Goal: Task Accomplishment & Management: Manage account settings

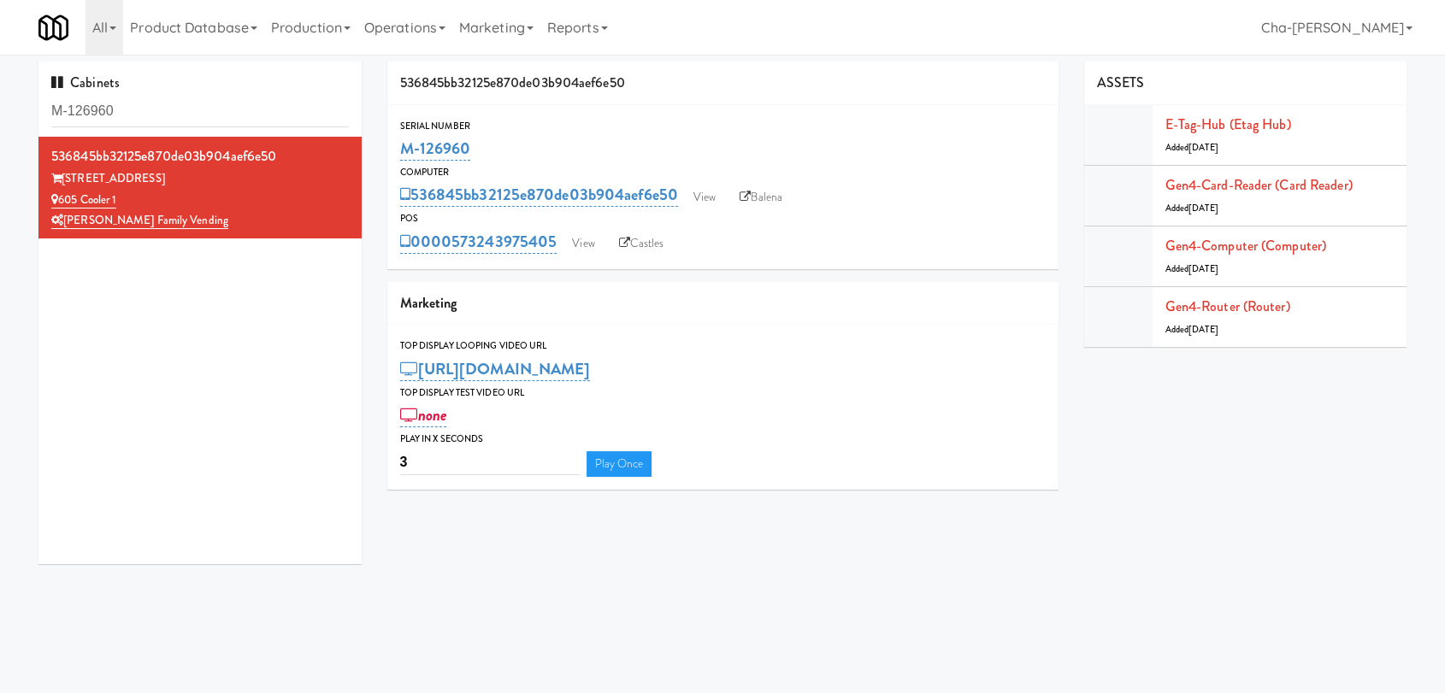
click at [165, 118] on input "M-126960" at bounding box center [199, 112] width 297 height 32
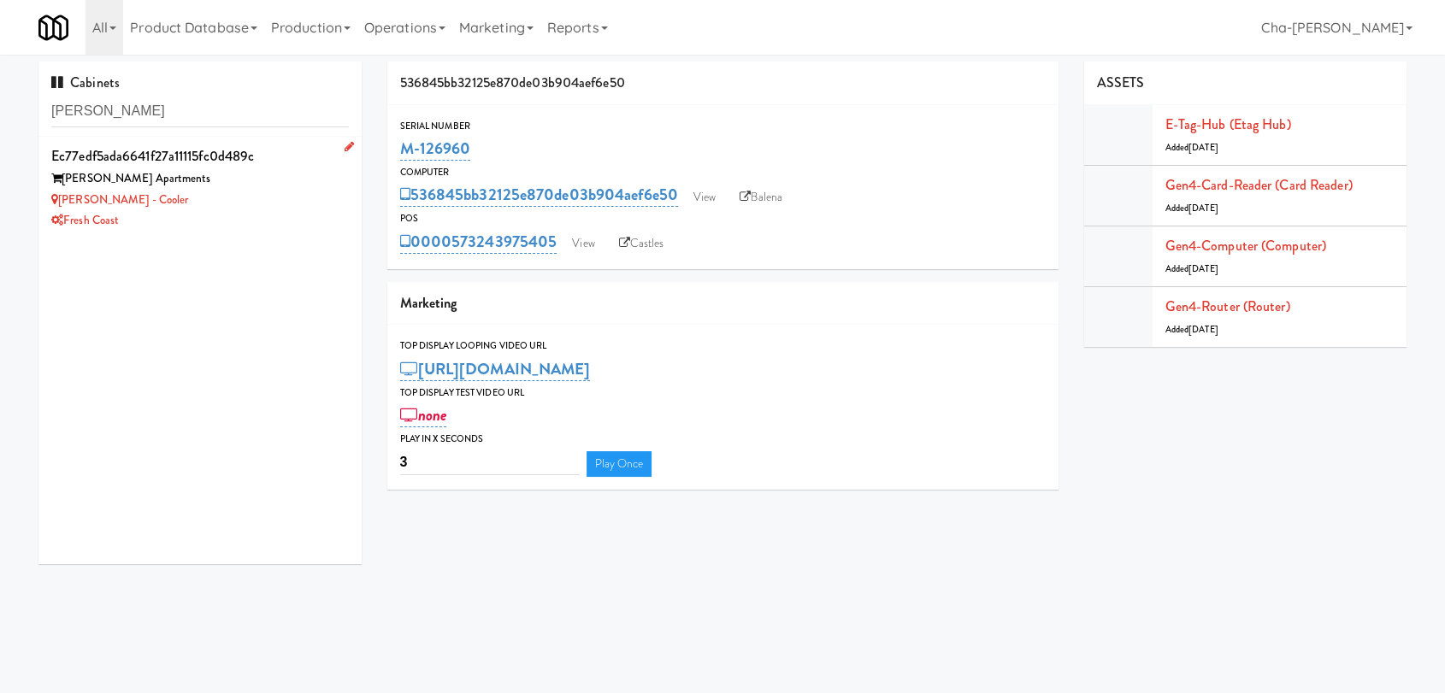
type input "Marisol"
click at [211, 216] on div "Fresh Coast" at bounding box center [199, 220] width 297 height 21
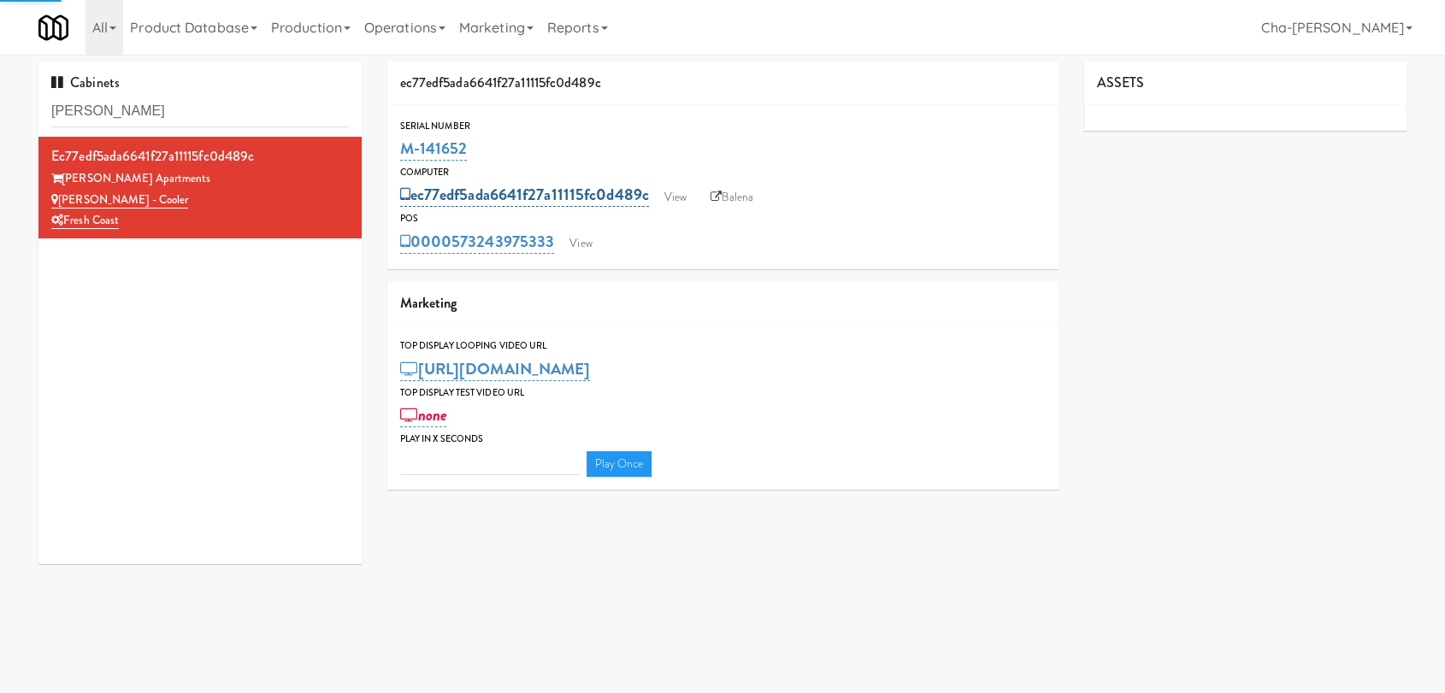
type input "3"
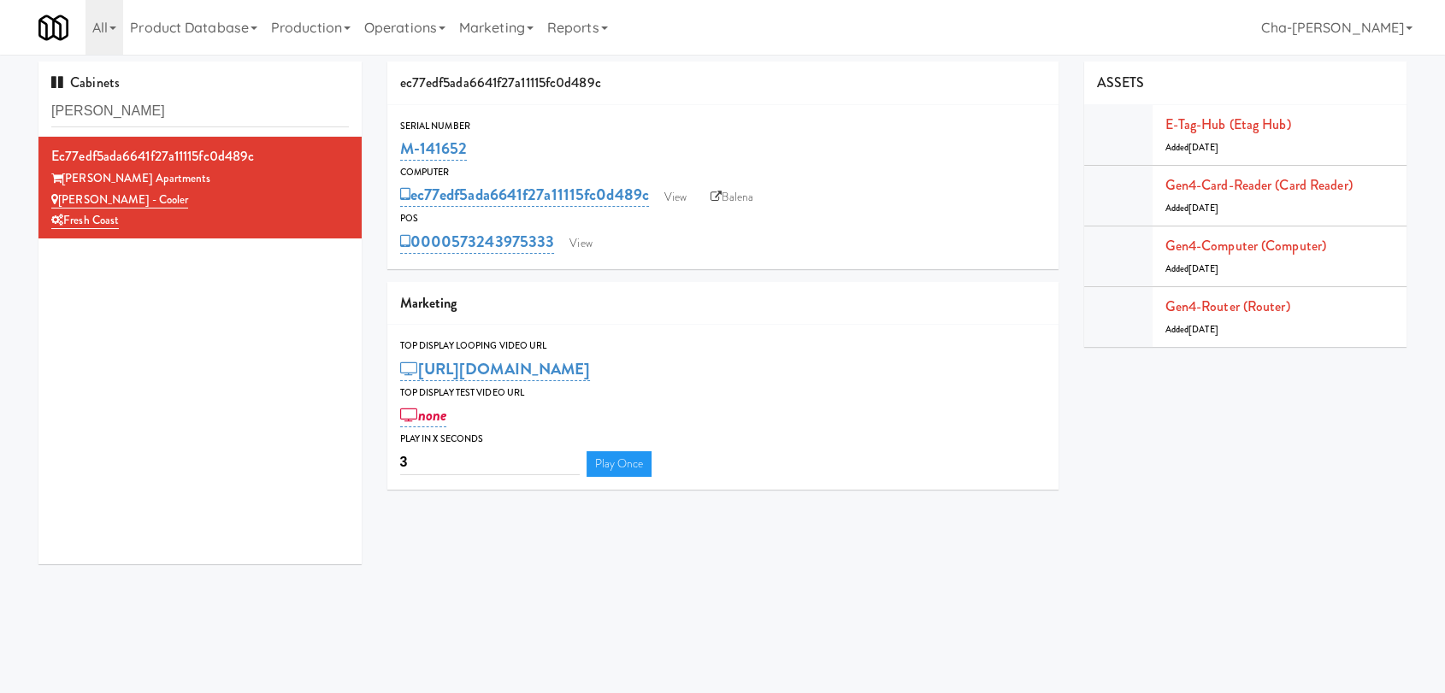
drag, startPoint x: 479, startPoint y: 151, endPoint x: 397, endPoint y: 156, distance: 82.2
click at [397, 156] on div "Serial Number M-141652" at bounding box center [722, 141] width 671 height 46
copy link "M-141652"
click at [139, 103] on input "Marisol" at bounding box center [199, 112] width 297 height 32
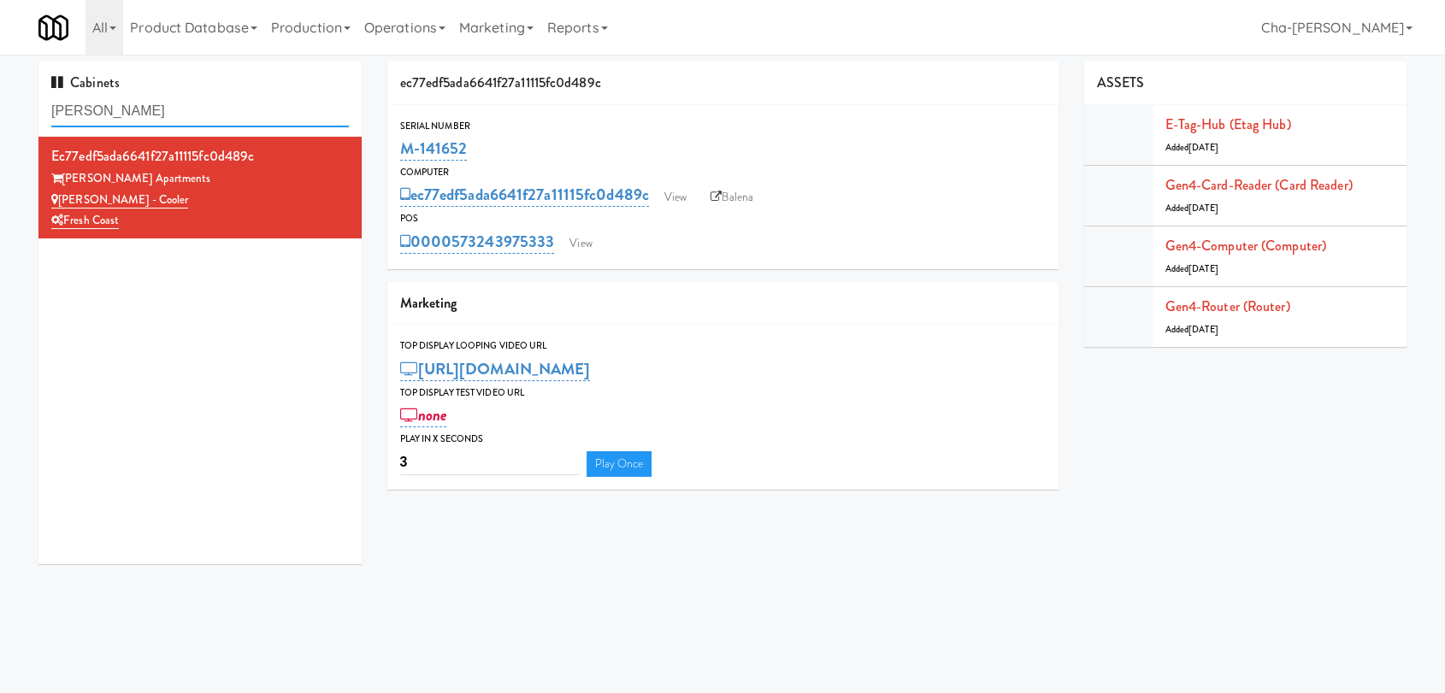
click at [139, 103] on input "Marisol" at bounding box center [199, 112] width 297 height 32
paste input "-150381"
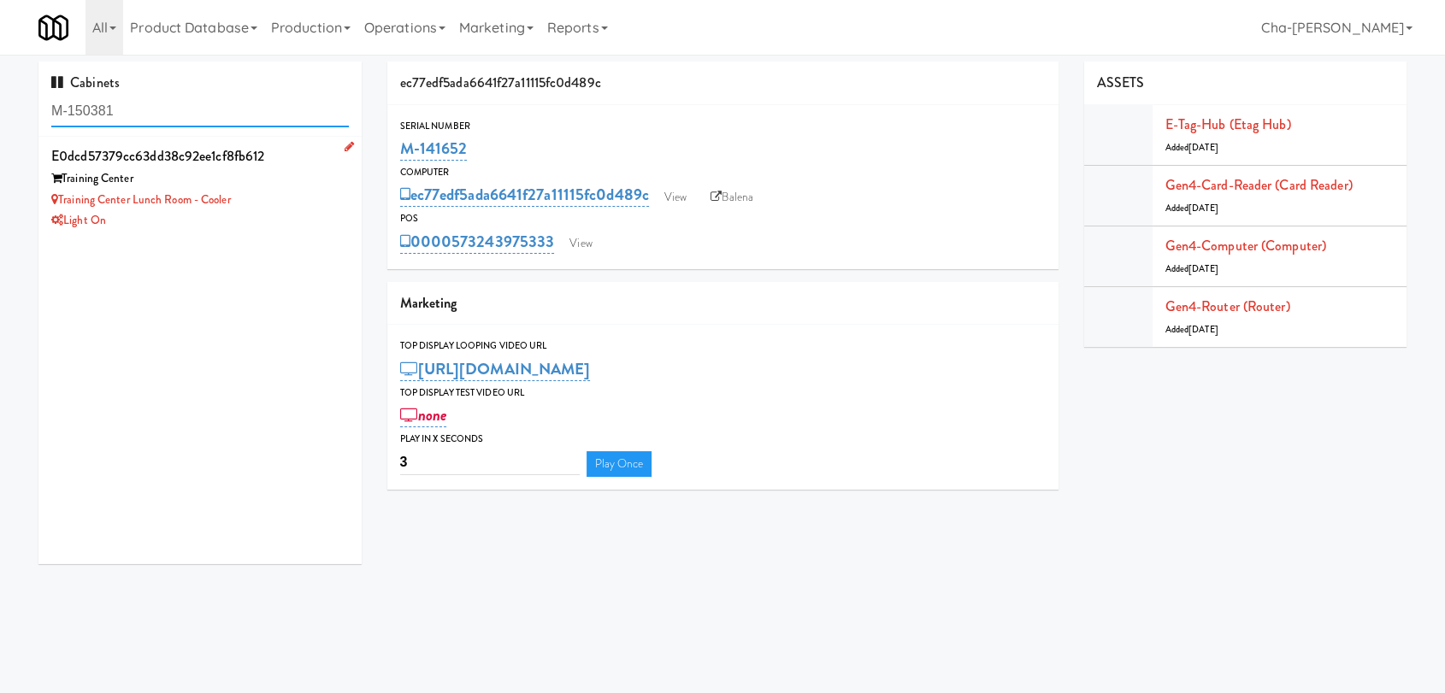
type input "M-150381"
click at [276, 198] on div "Training Center Lunch Room - Cooler" at bounding box center [199, 200] width 297 height 21
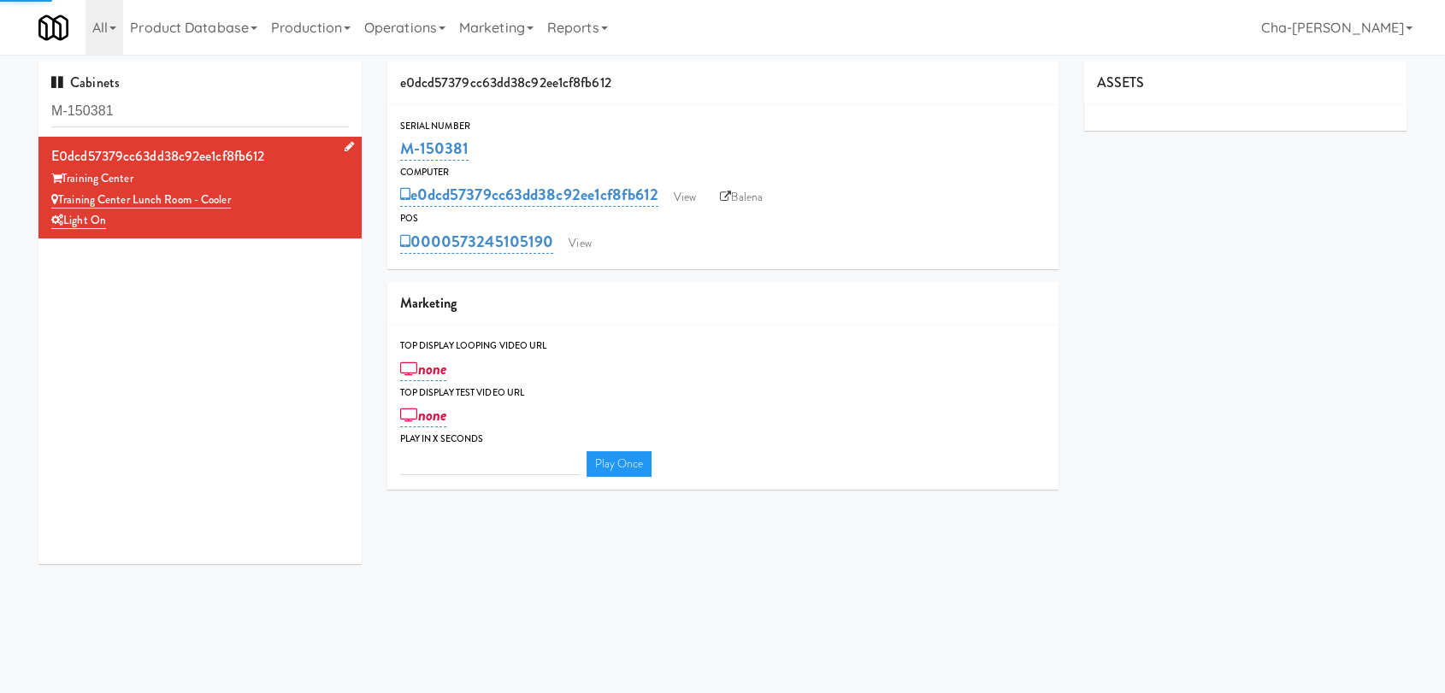
type input "3"
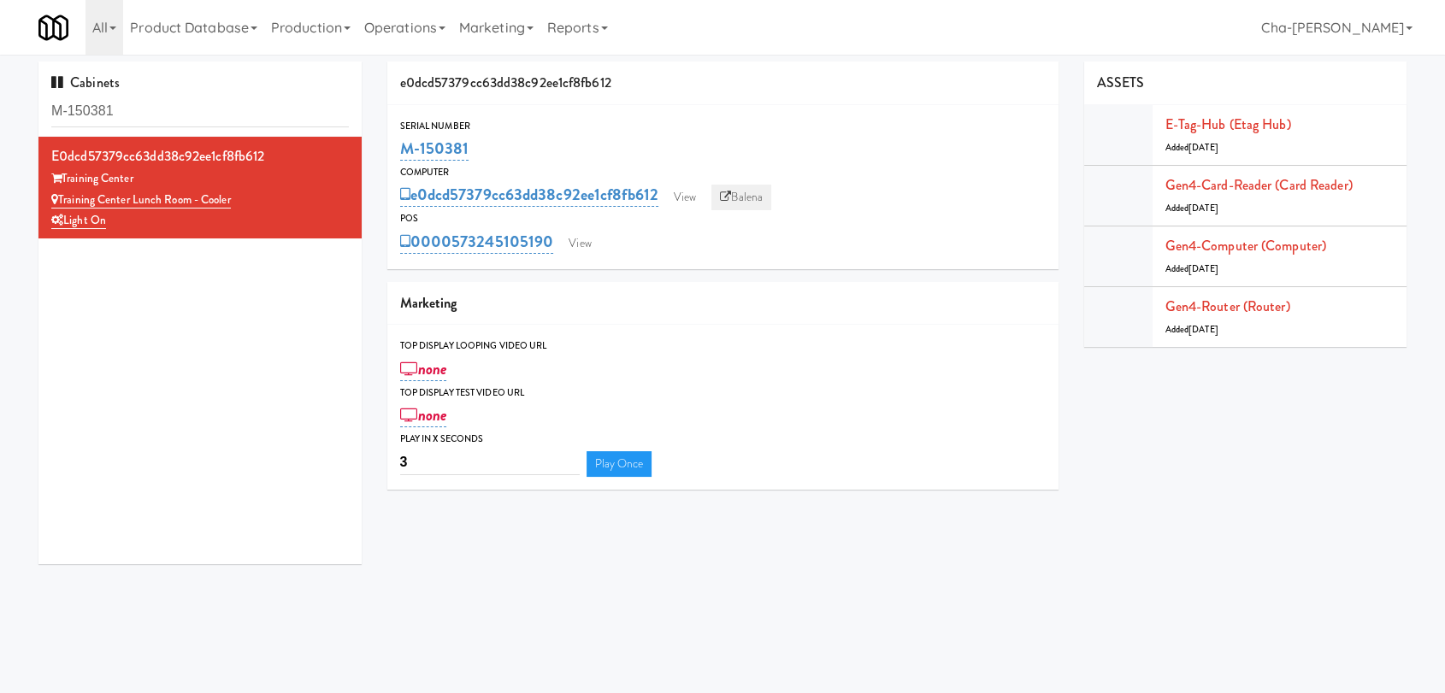
click at [752, 202] on link "Balena" at bounding box center [741, 198] width 60 height 26
drag, startPoint x: 500, startPoint y: 146, endPoint x: 403, endPoint y: 150, distance: 96.7
click at [403, 150] on div "M-150381" at bounding box center [722, 148] width 645 height 29
copy link "M-150381"
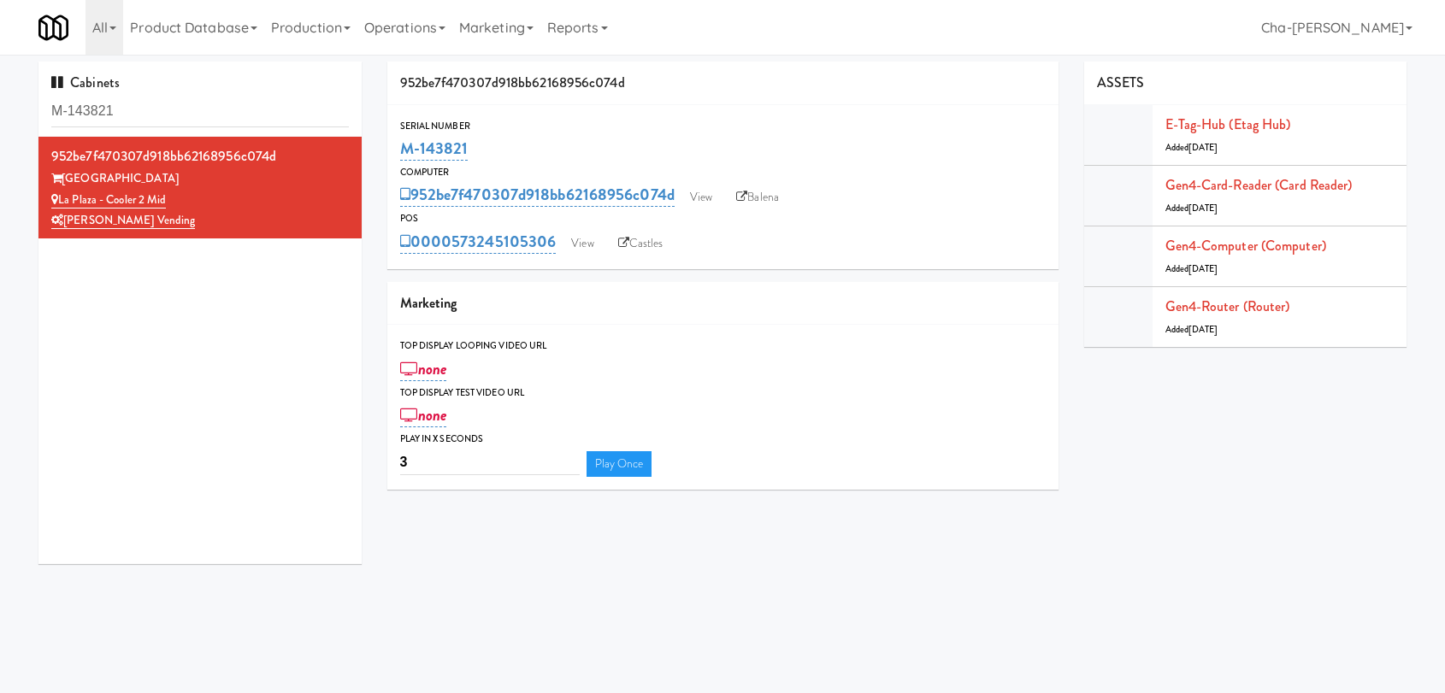
click at [197, 117] on input "M-143821" at bounding box center [199, 112] width 297 height 32
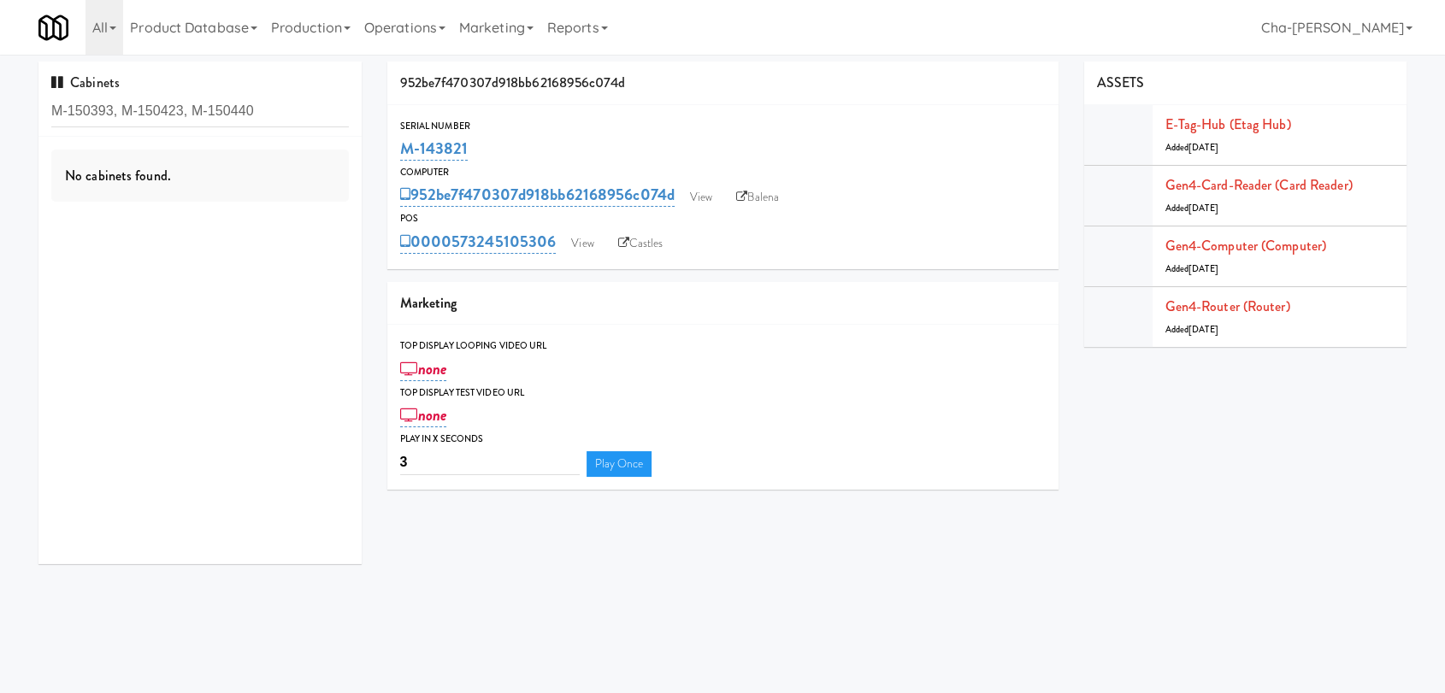
drag, startPoint x: 182, startPoint y: 112, endPoint x: 123, endPoint y: 109, distance: 59.1
click at [123, 109] on input "M-150393, M-150423, M-150440" at bounding box center [199, 112] width 297 height 32
drag, startPoint x: 259, startPoint y: 106, endPoint x: 194, endPoint y: 108, distance: 65.0
click at [194, 108] on input "M-150393, M-150423, M-150440" at bounding box center [199, 112] width 297 height 32
click at [274, 109] on input "M-150393, M-150M-150440423," at bounding box center [199, 112] width 297 height 32
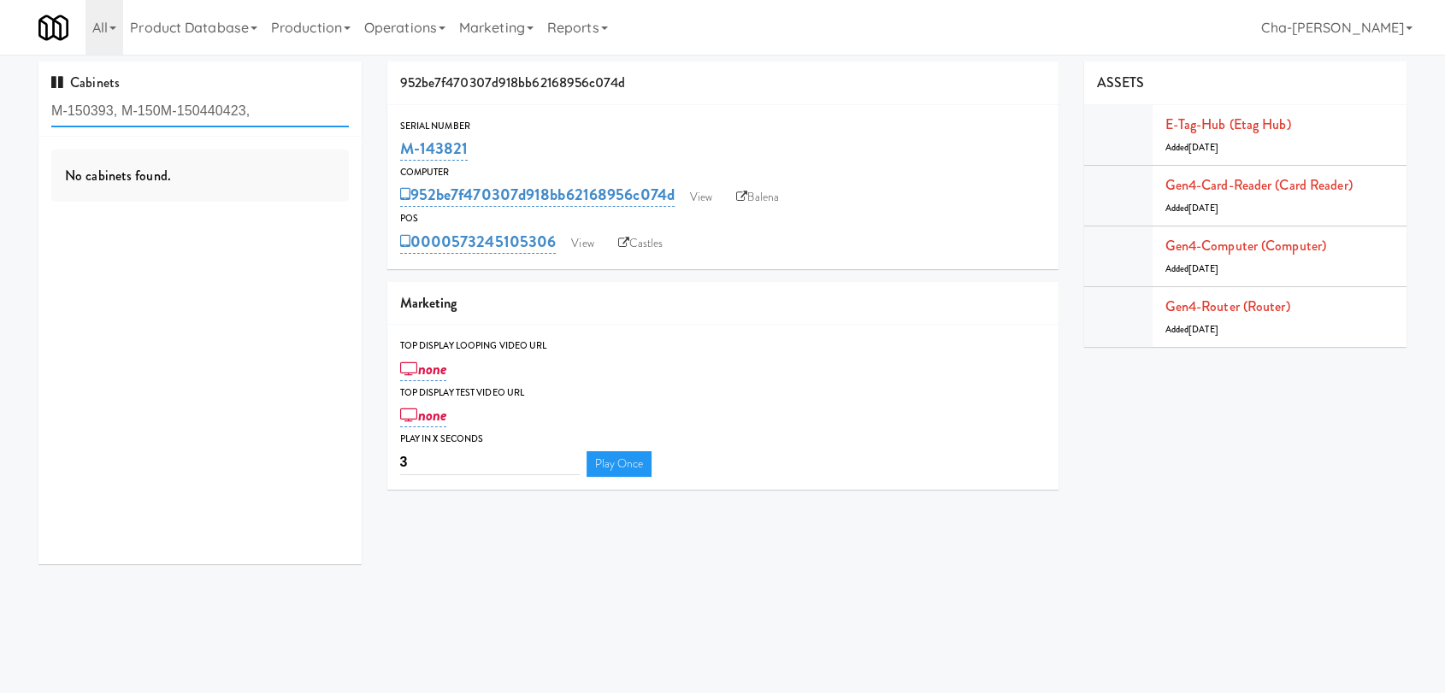
drag, startPoint x: 268, startPoint y: 111, endPoint x: 126, endPoint y: 111, distance: 142.8
click at [126, 111] on input "M-150393, M-150M-150440423," at bounding box center [199, 112] width 297 height 32
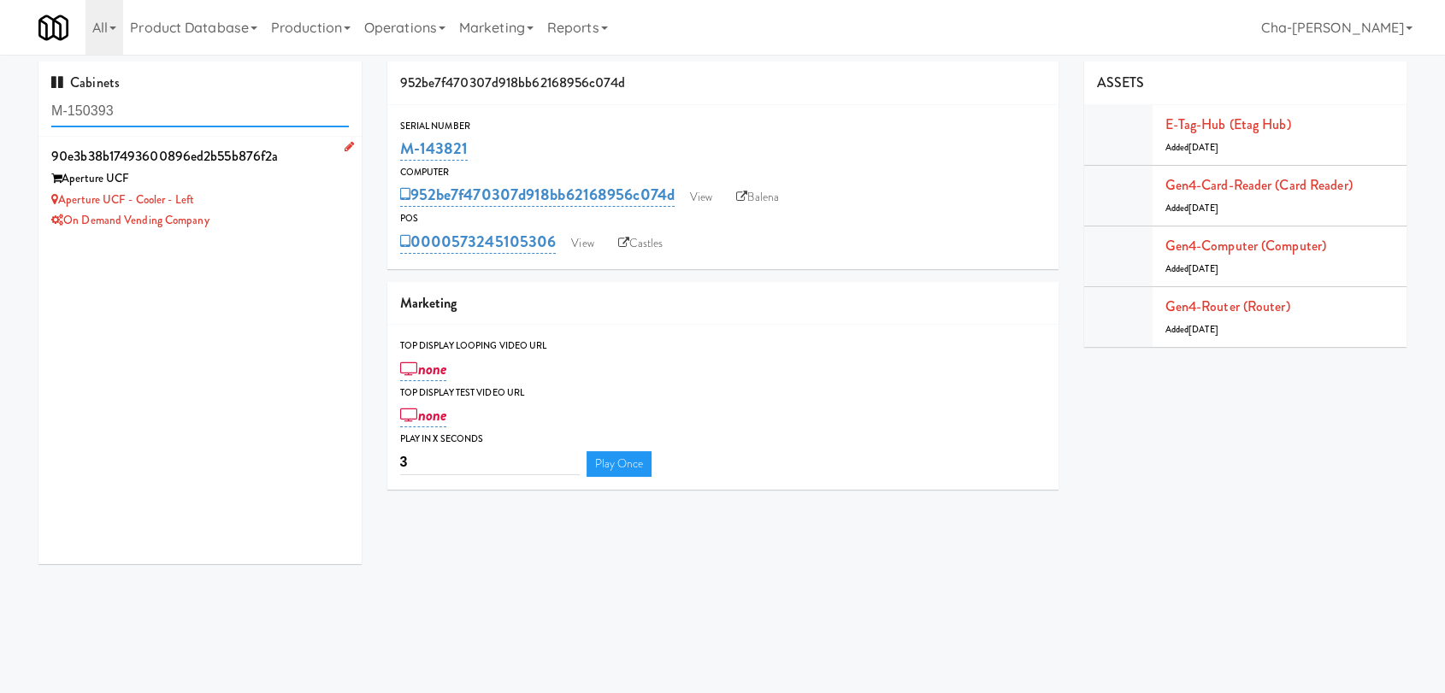
type input "M-150393"
click at [247, 202] on div "Aperture UCF - Cooler - Left" at bounding box center [199, 200] width 297 height 21
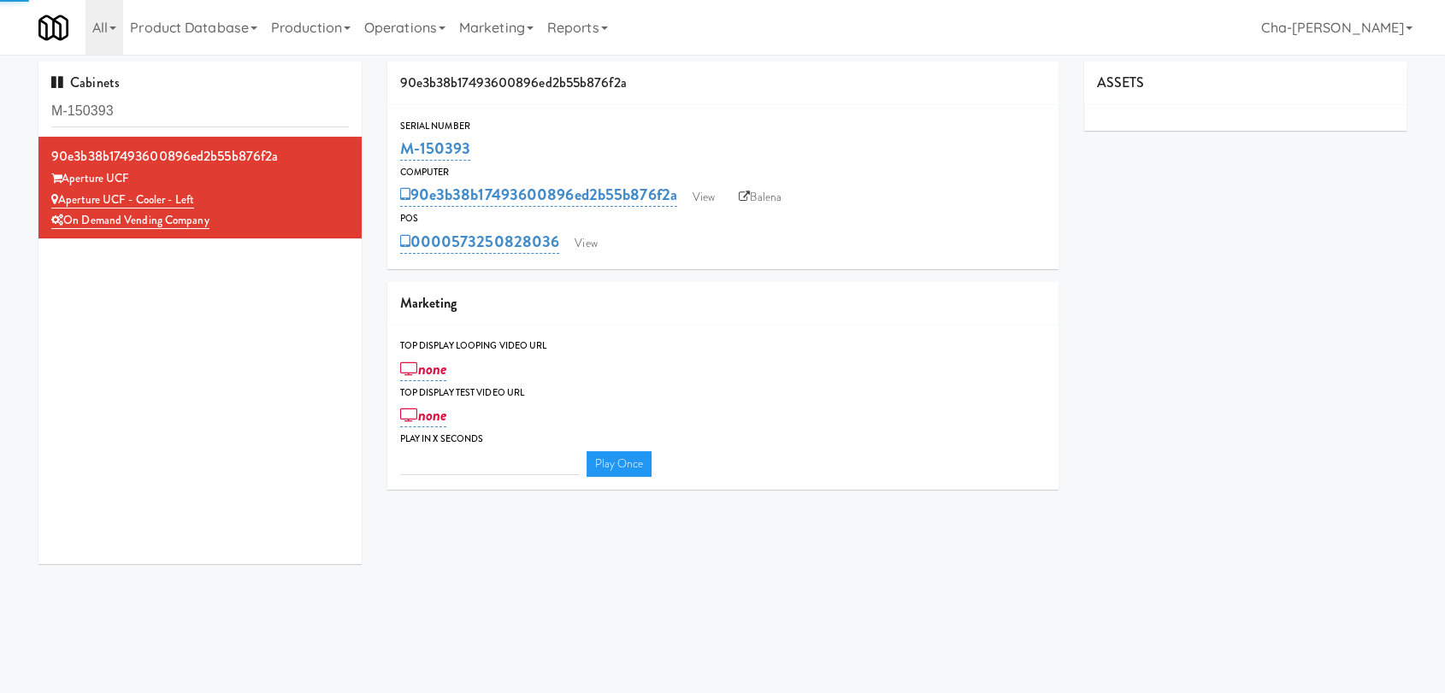
type input "3"
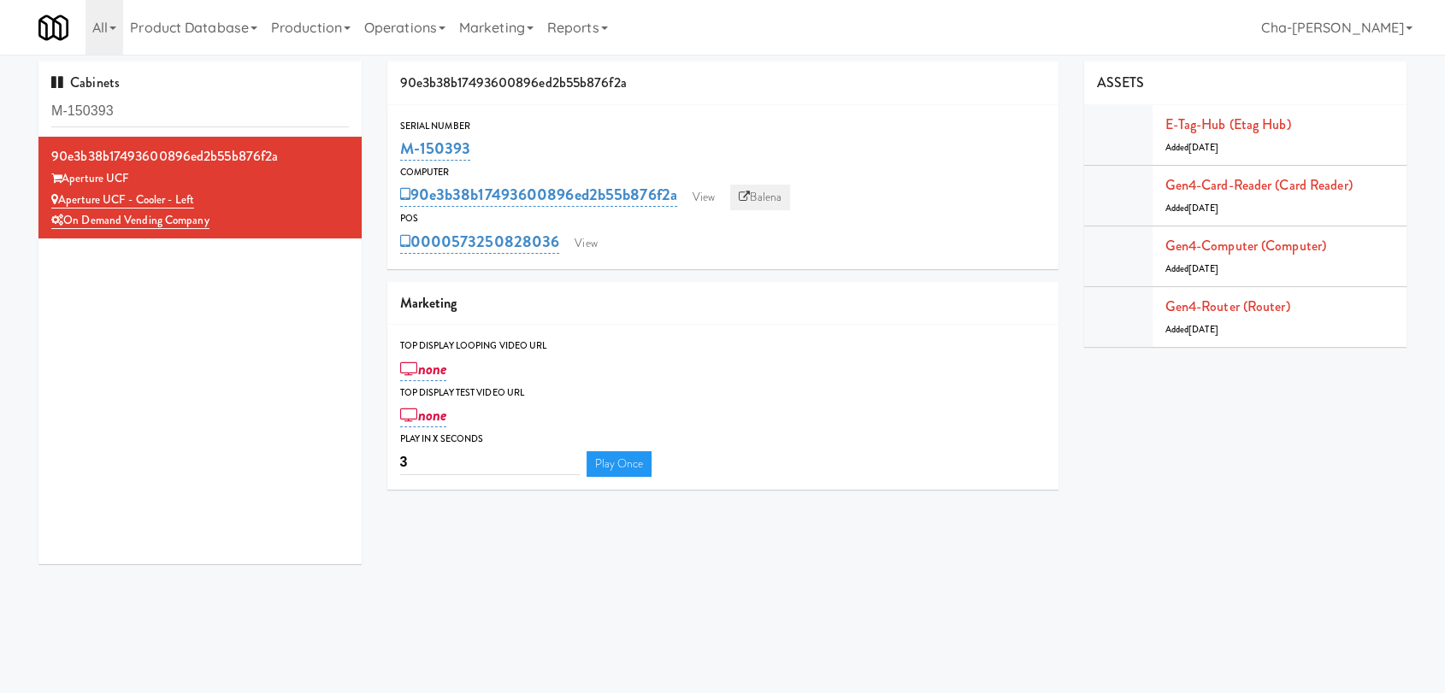
click at [768, 192] on link "Balena" at bounding box center [760, 198] width 60 height 26
drag, startPoint x: 486, startPoint y: 147, endPoint x: 389, endPoint y: 150, distance: 96.7
click at [389, 150] on div "Serial Number M-150393" at bounding box center [722, 141] width 671 height 46
copy link "M-150393"
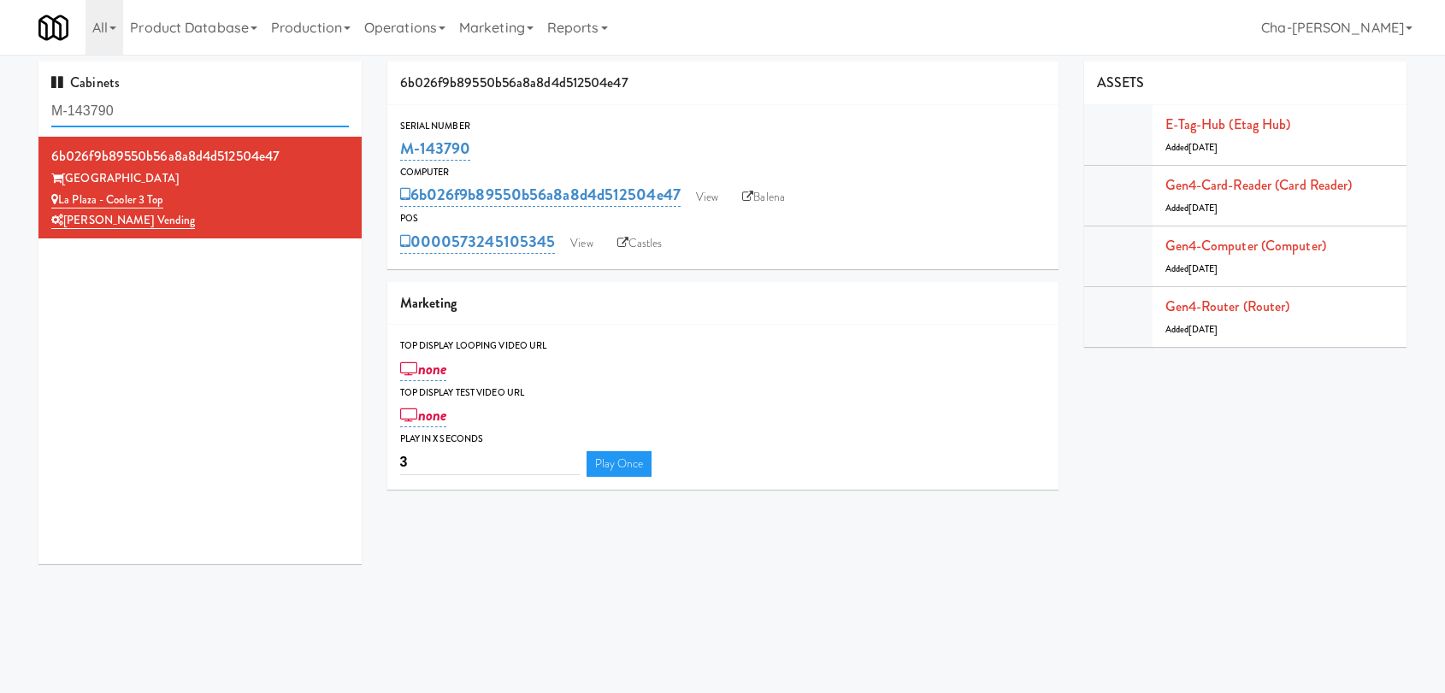
click at [175, 111] on input "M-143790" at bounding box center [199, 112] width 297 height 32
drag, startPoint x: 0, startPoint y: 0, endPoint x: 175, endPoint y: 110, distance: 207.1
click at [175, 110] on input "M-143790" at bounding box center [199, 112] width 297 height 32
paste input "50423"
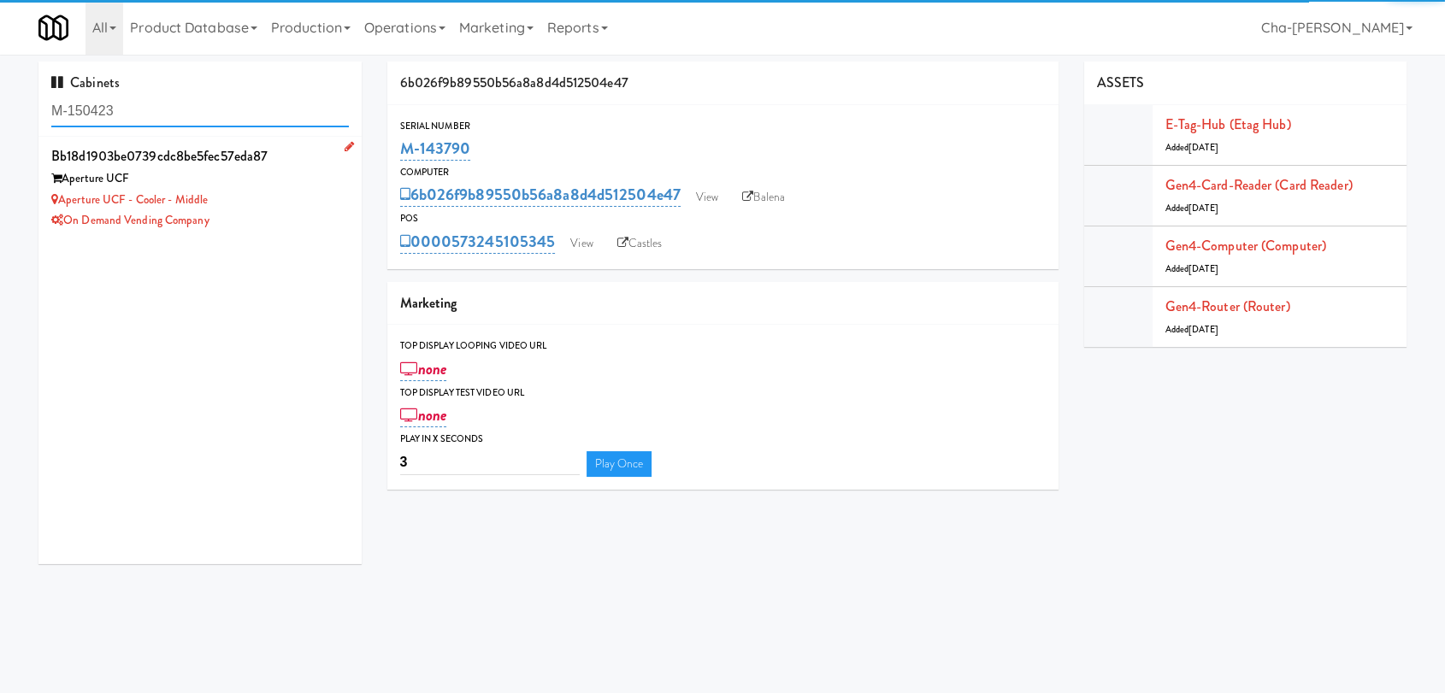
type input "M-150423"
click at [267, 195] on div "Aperture UCF - Cooler - Middle" at bounding box center [199, 200] width 297 height 21
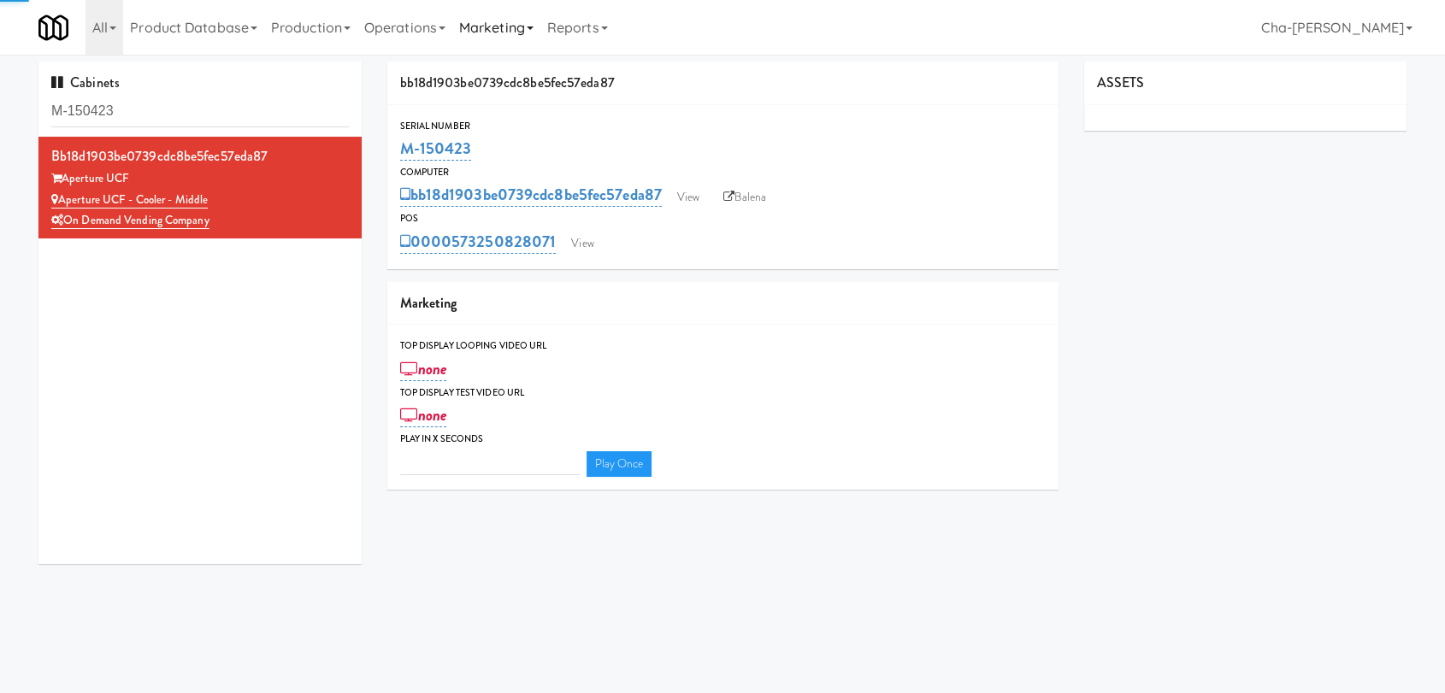
type input "3"
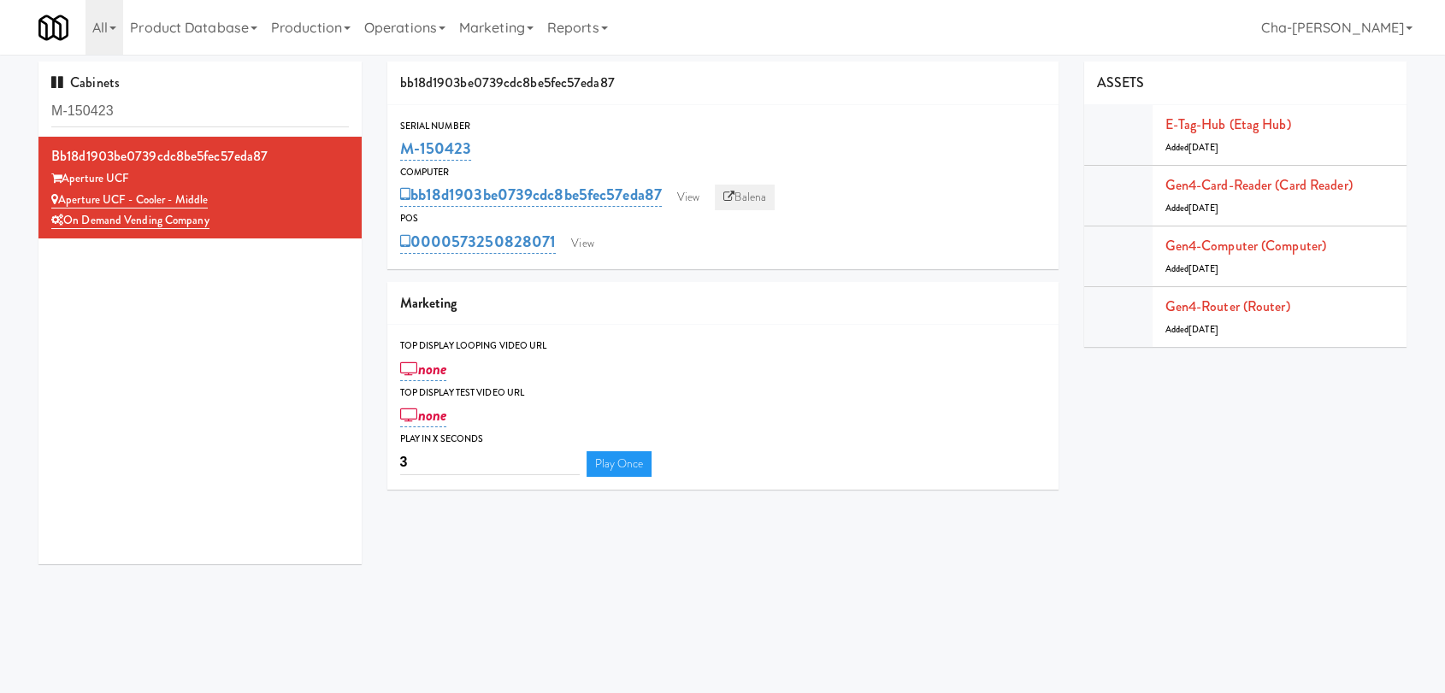
click at [750, 194] on link "Balena" at bounding box center [745, 198] width 60 height 26
drag, startPoint x: 456, startPoint y: 151, endPoint x: 389, endPoint y: 144, distance: 67.1
click at [389, 144] on div "Serial Number M-150423" at bounding box center [722, 141] width 671 height 46
copy link "M-150423"
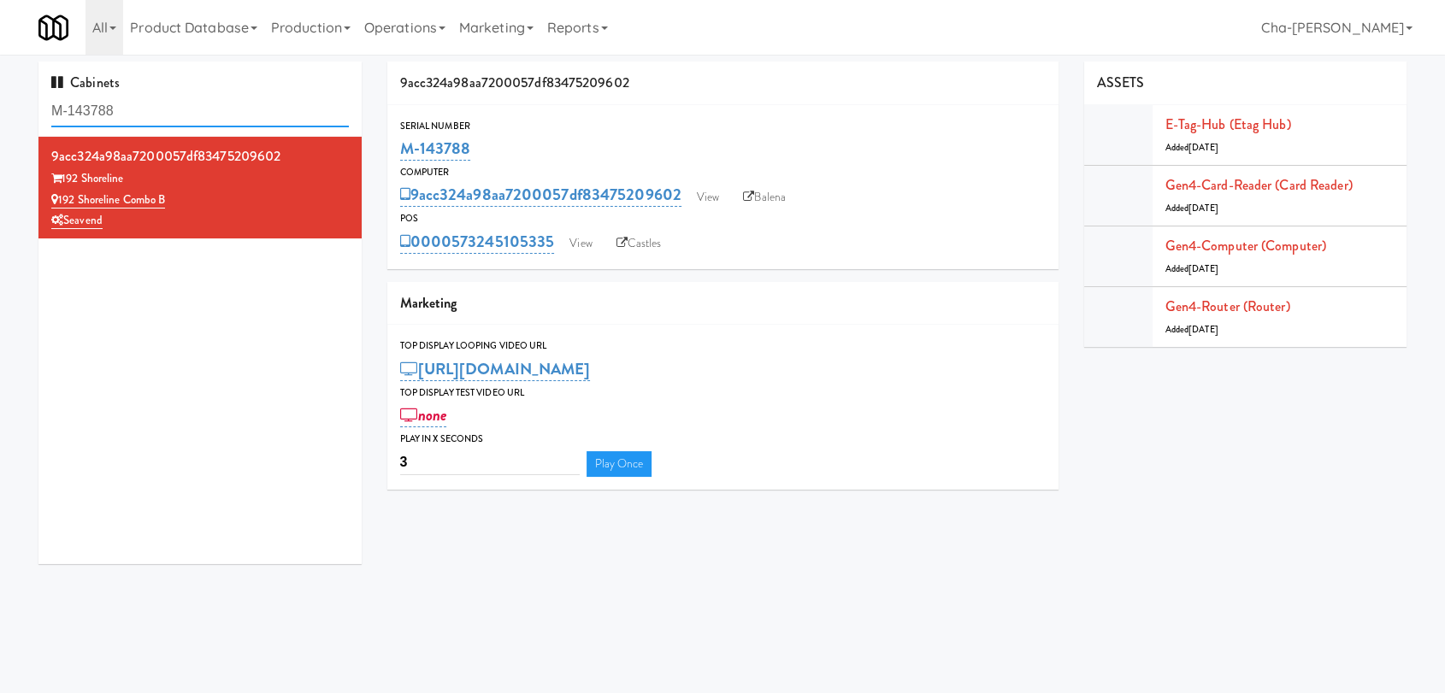
click at [197, 115] on input "M-143788" at bounding box center [199, 112] width 297 height 32
paste input "50440"
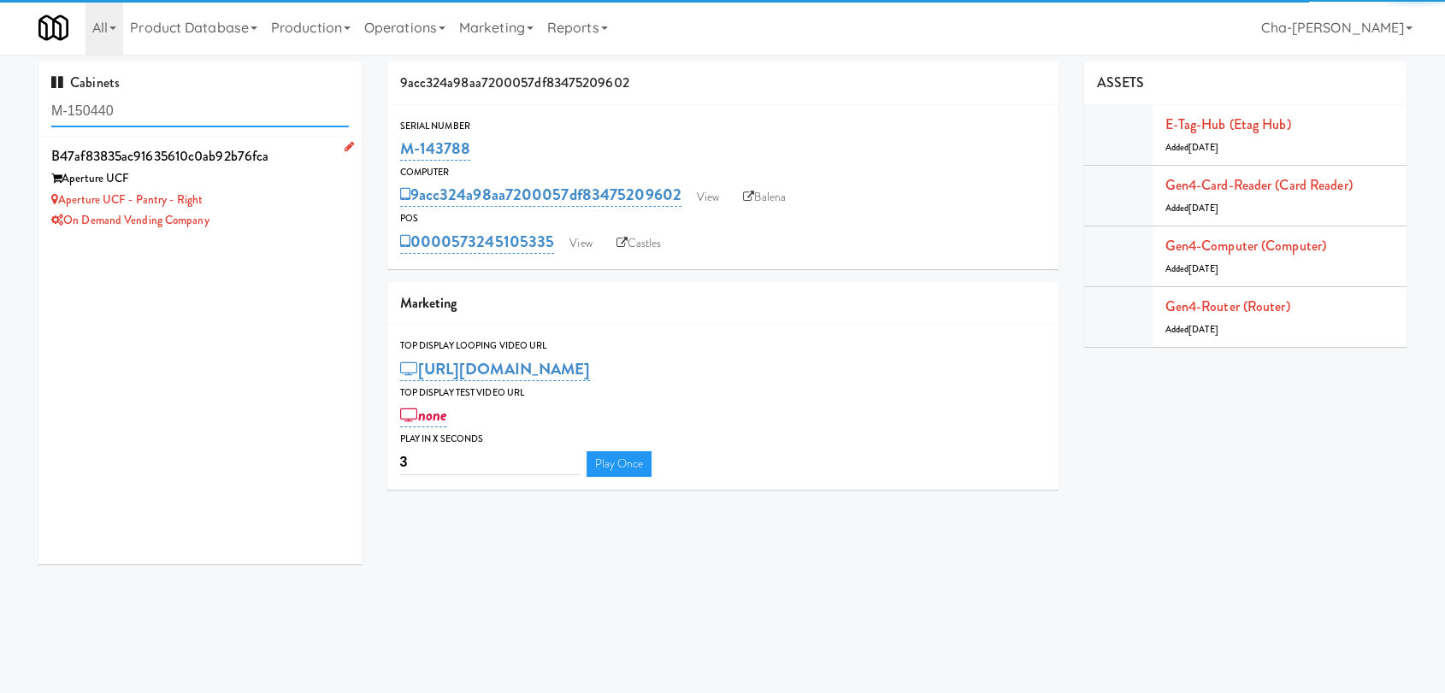
type input "M-150440"
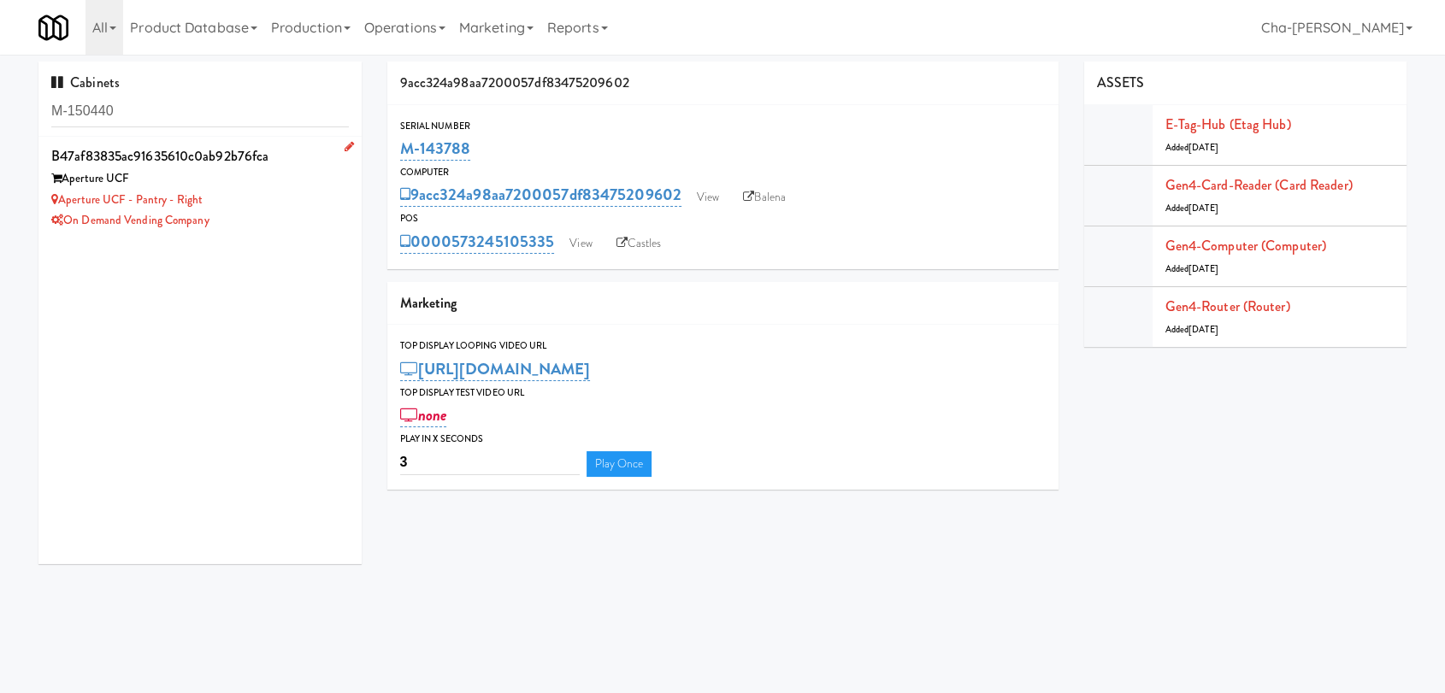
click at [258, 183] on div "Aperture UCF" at bounding box center [199, 178] width 297 height 21
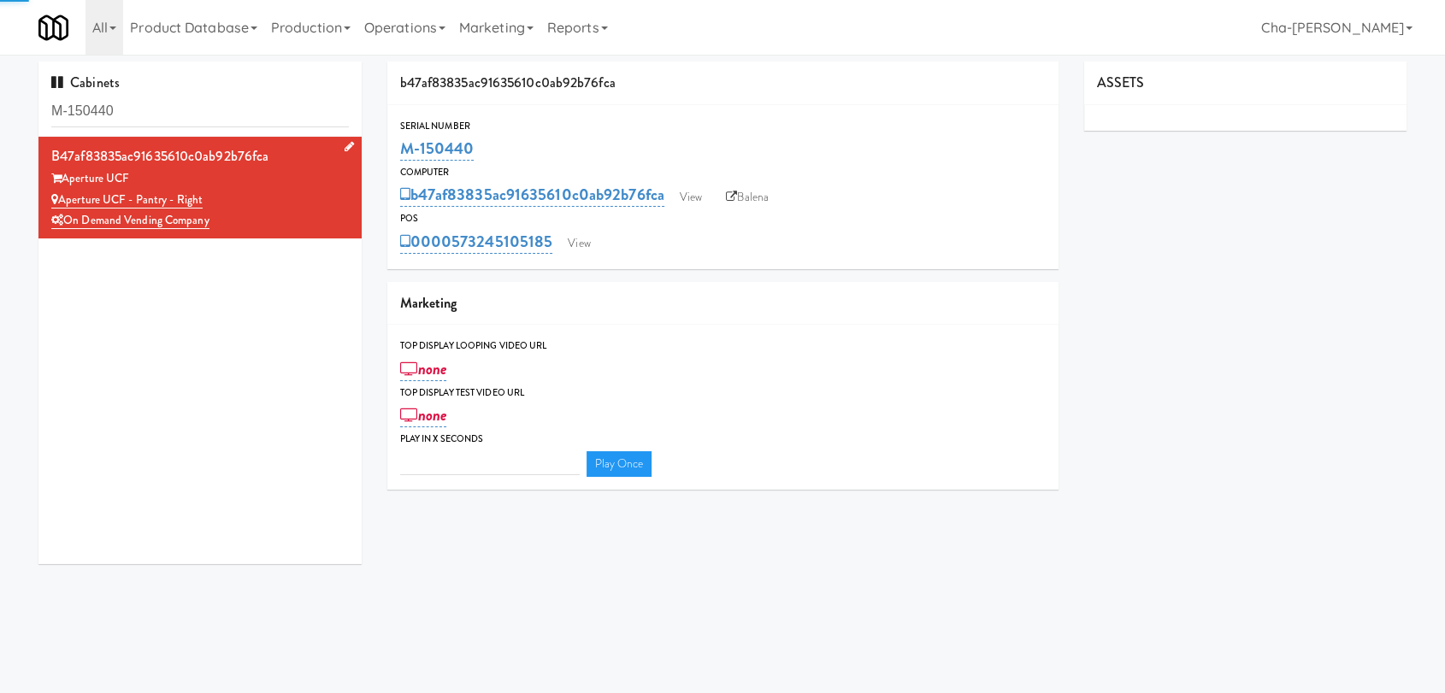
type input "3"
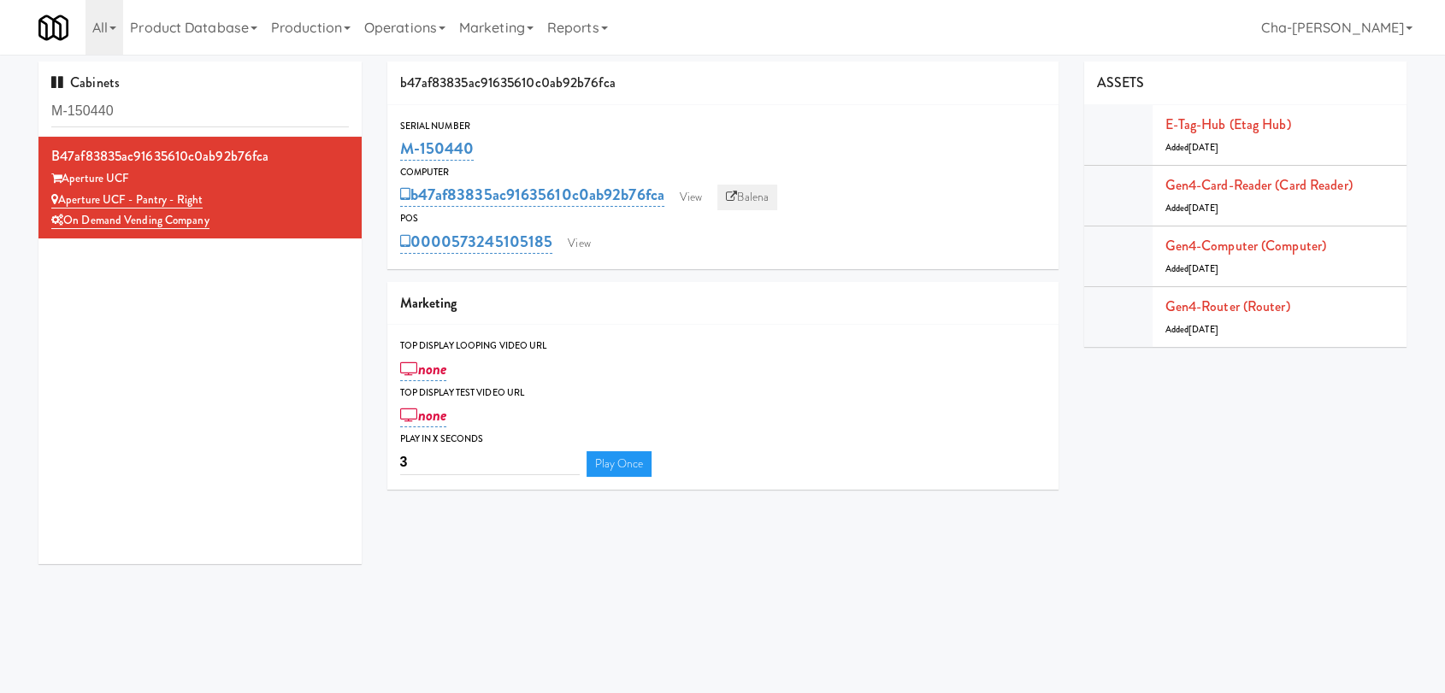
click at [763, 200] on link "Balena" at bounding box center [747, 198] width 60 height 26
drag, startPoint x: 477, startPoint y: 158, endPoint x: 391, endPoint y: 159, distance: 86.3
click at [391, 159] on div "Serial Number M-150440" at bounding box center [722, 141] width 671 height 46
copy link "M-150440"
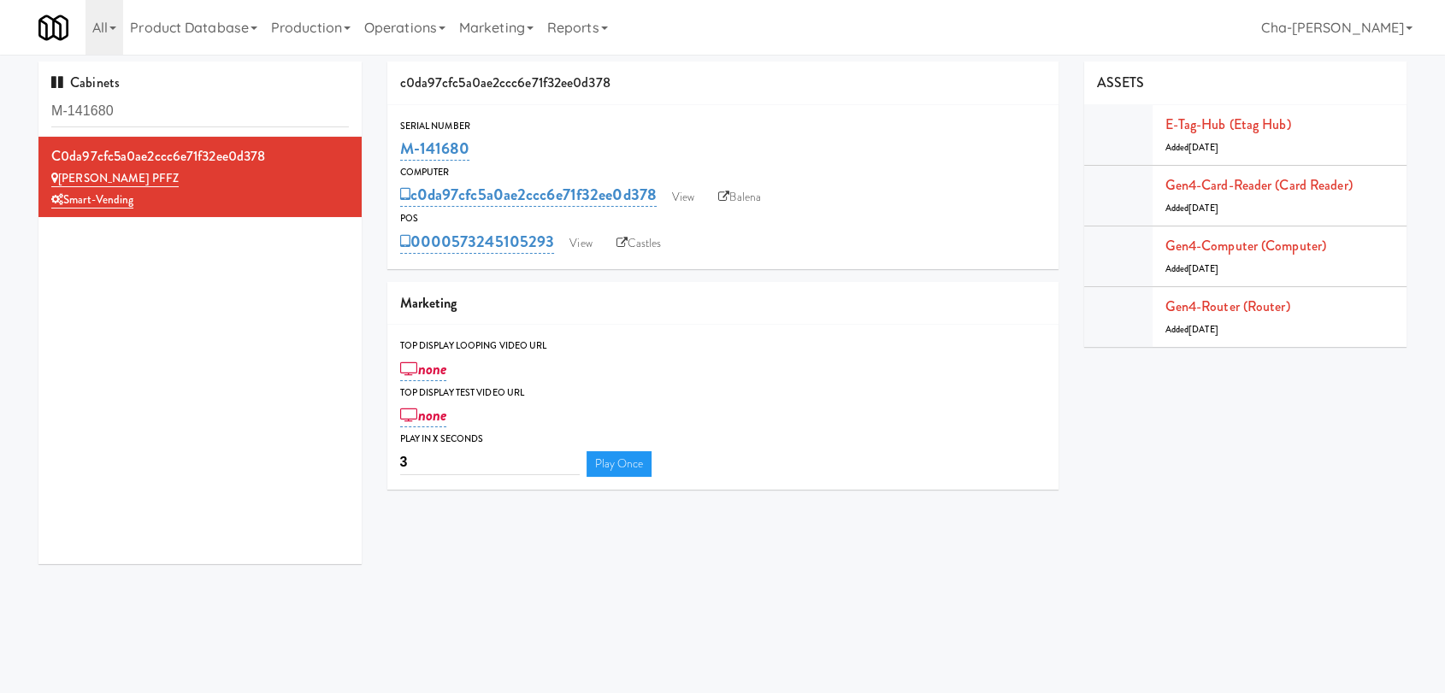
click at [146, 111] on input "M-141680" at bounding box center [199, 112] width 297 height 32
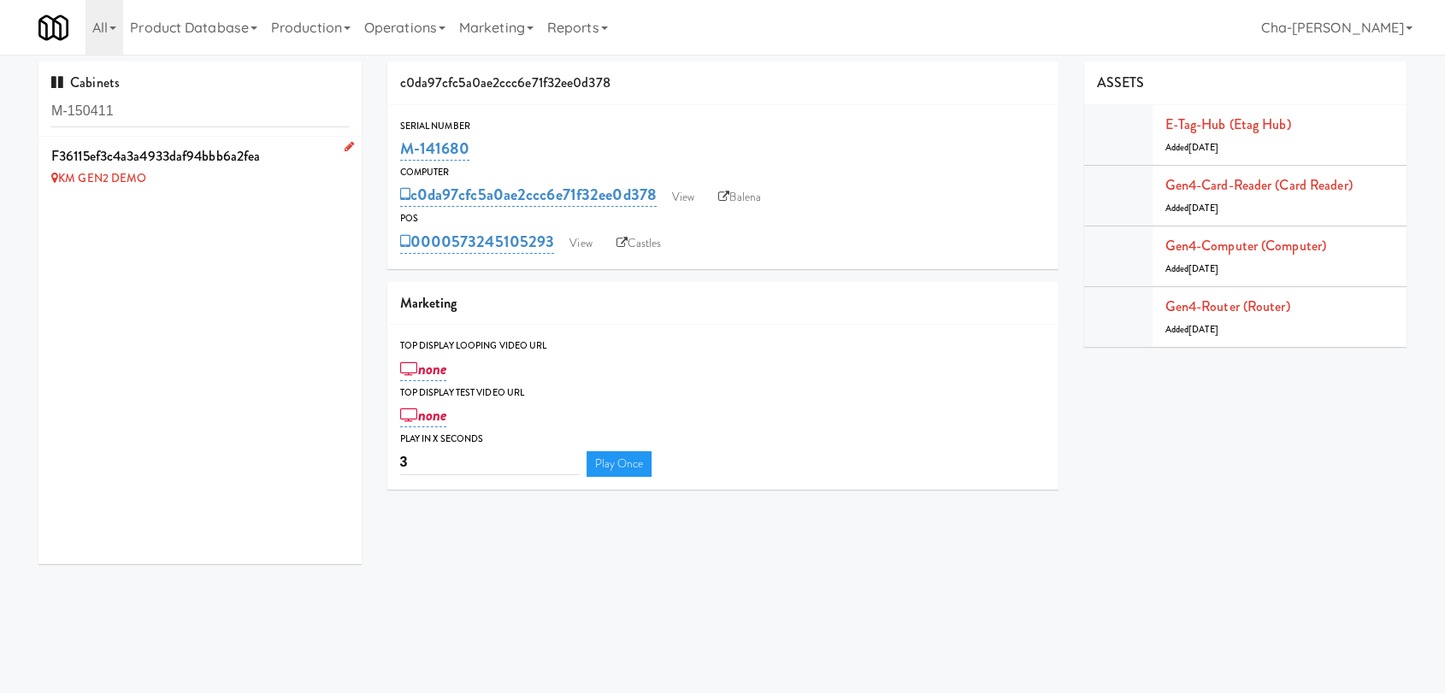
type input "M-150411"
click at [243, 180] on div "KM GEN2 DEMO" at bounding box center [199, 178] width 297 height 21
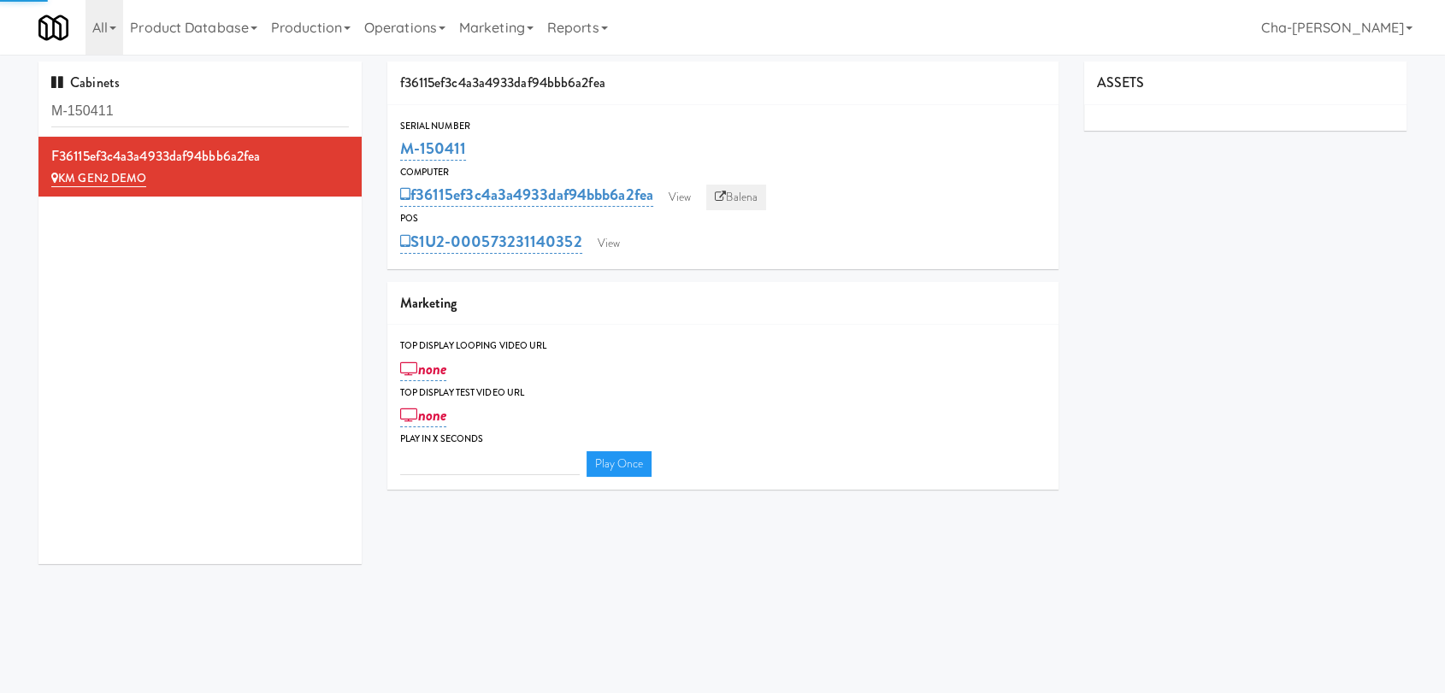
type input "3"
click at [758, 193] on link "Balena" at bounding box center [736, 198] width 60 height 26
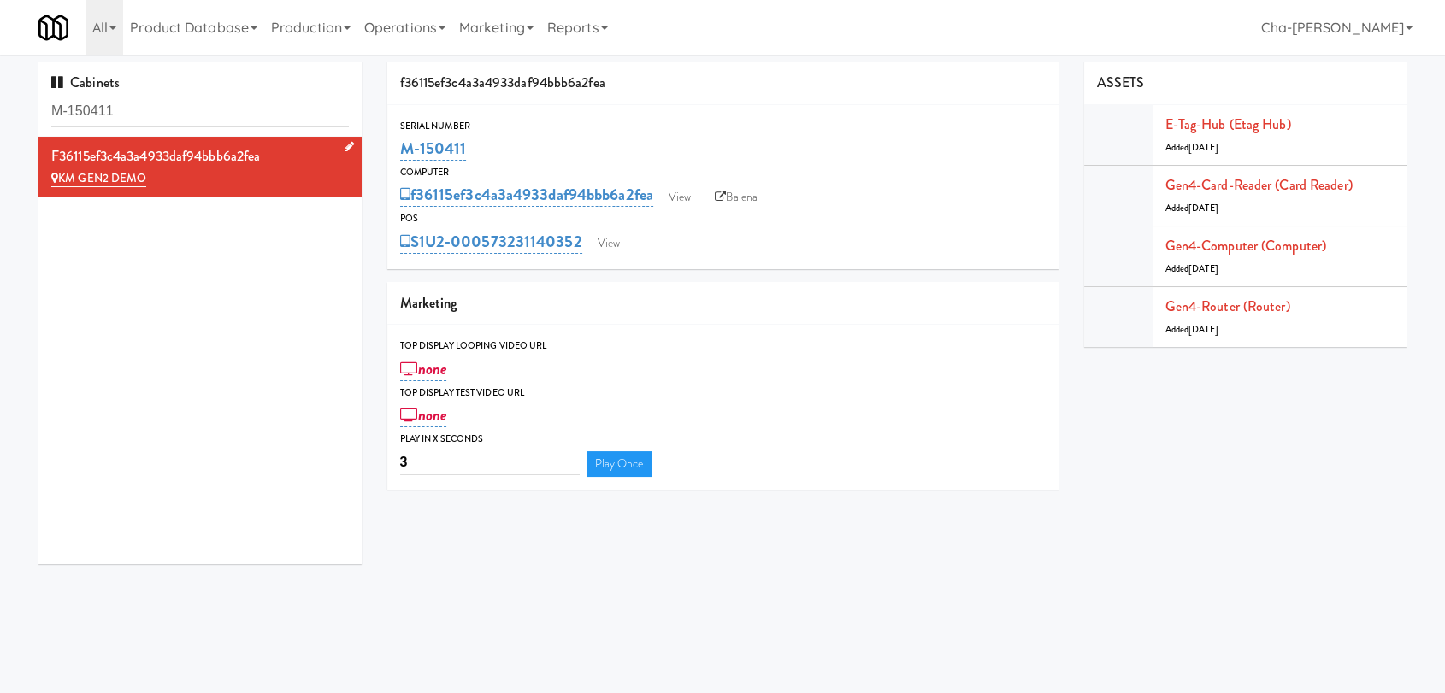
click at [272, 161] on div "f36115ef3c4a3a4933daf94bbb6a2fea" at bounding box center [199, 157] width 297 height 26
click at [338, 138] on link at bounding box center [346, 147] width 16 height 21
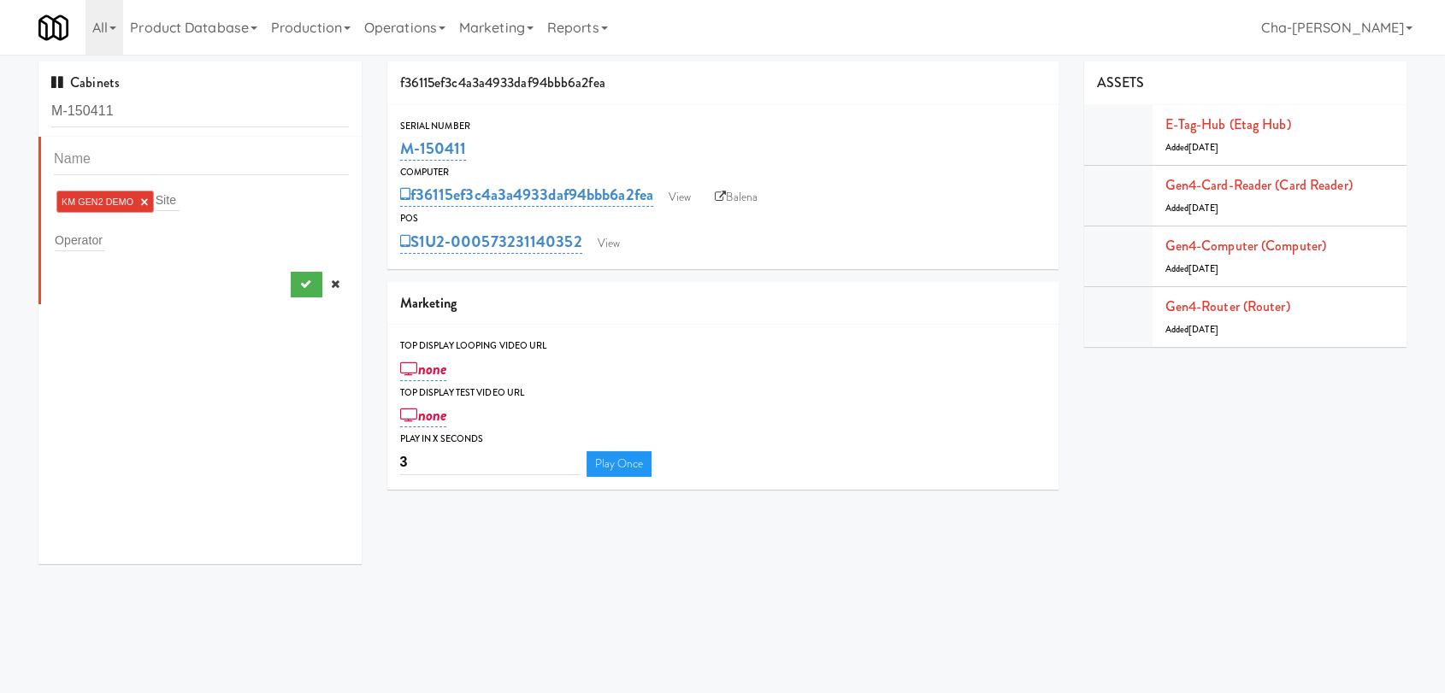
click at [147, 206] on link "×" at bounding box center [144, 202] width 8 height 15
click at [91, 233] on input "text" at bounding box center [80, 237] width 50 height 22
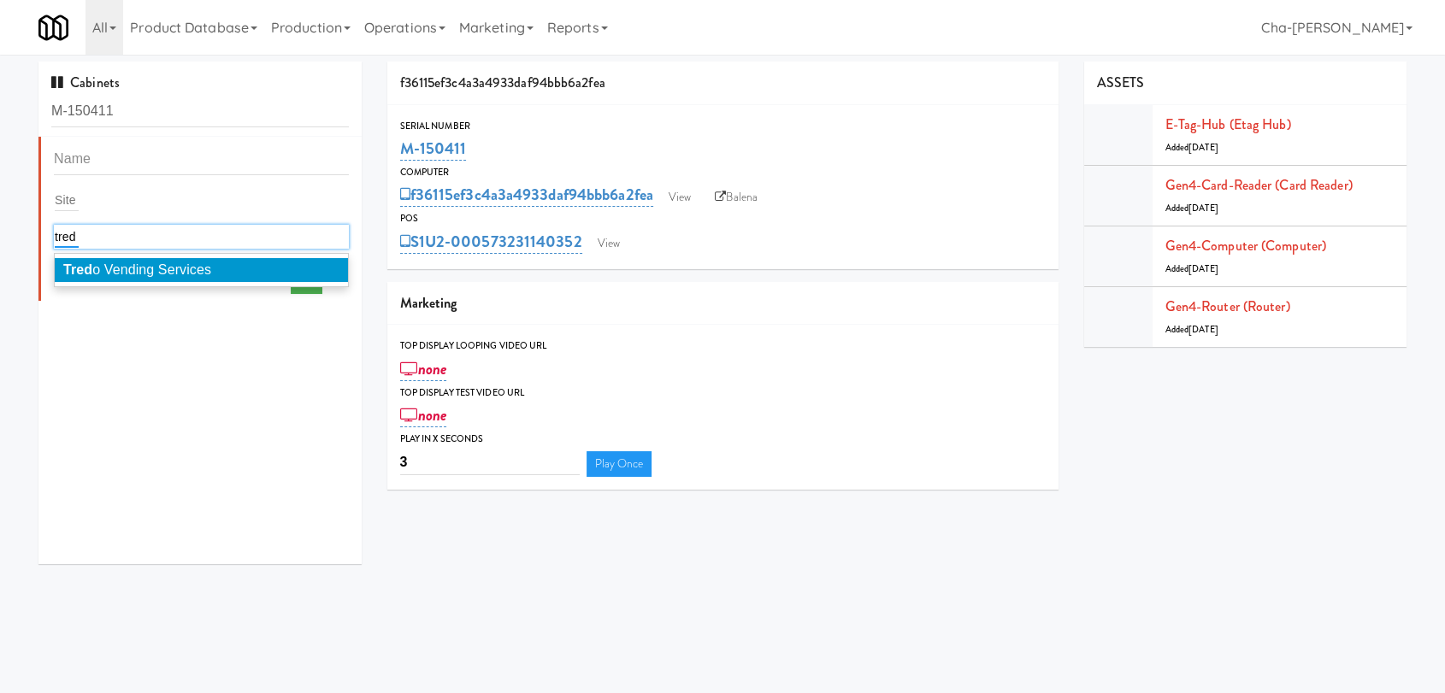
type input "tred"
click at [162, 269] on span "Tred o Vending Services" at bounding box center [137, 269] width 148 height 15
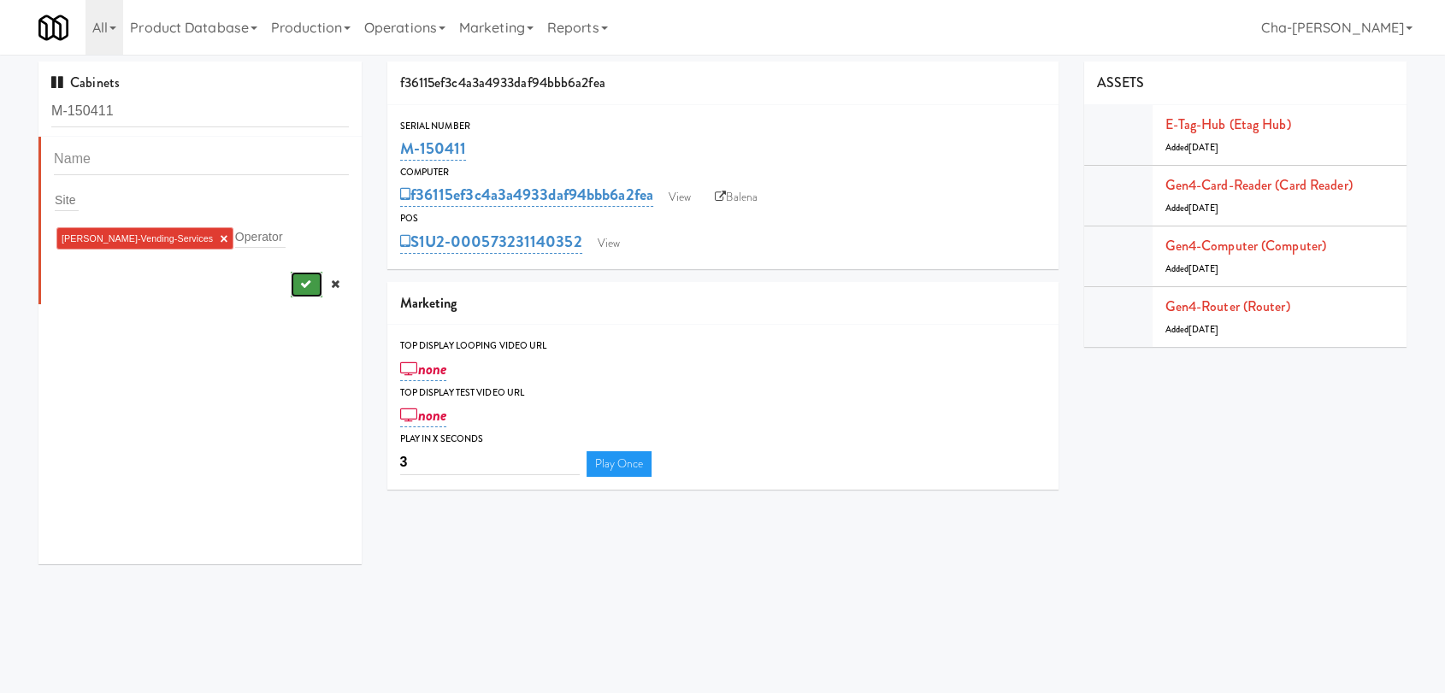
click at [299, 282] on icon "submit" at bounding box center [304, 284] width 11 height 11
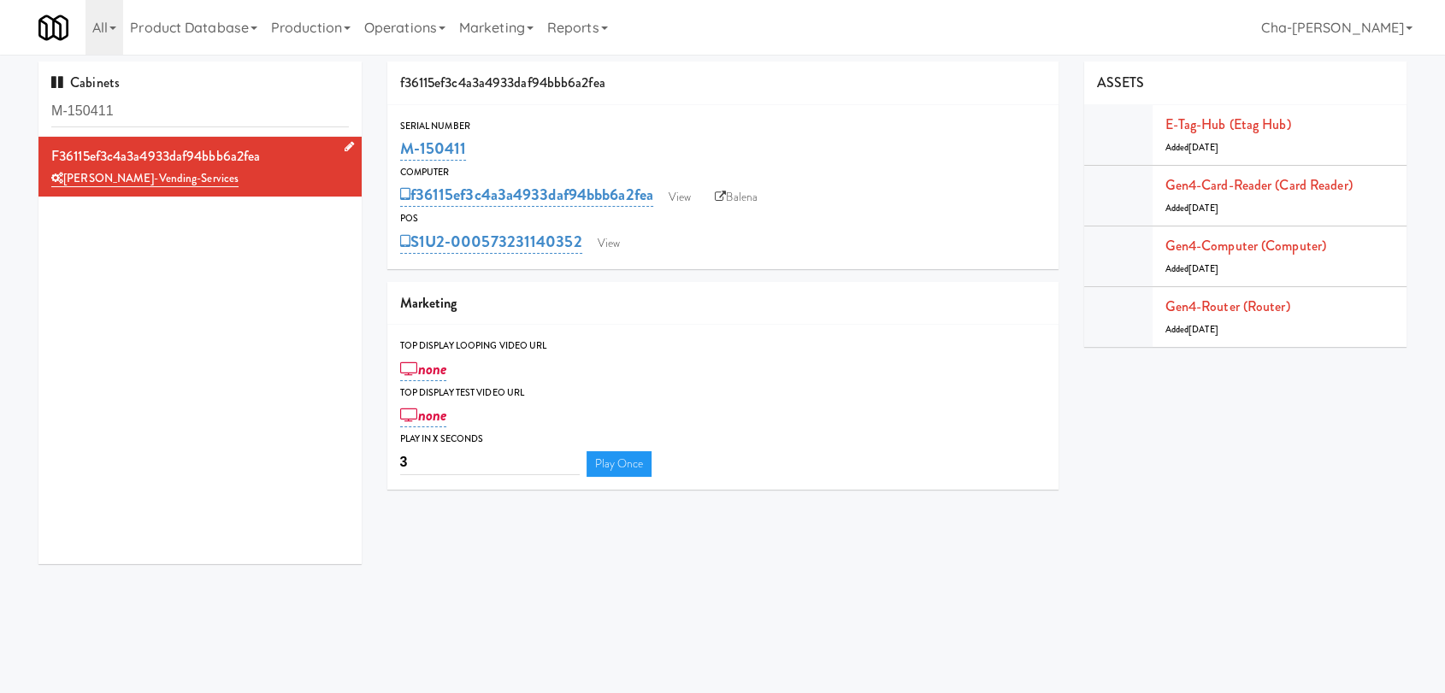
drag, startPoint x: 480, startPoint y: 145, endPoint x: 392, endPoint y: 145, distance: 87.2
click at [392, 145] on div "Serial Number M-150411" at bounding box center [722, 141] width 671 height 46
copy link "M-150411"
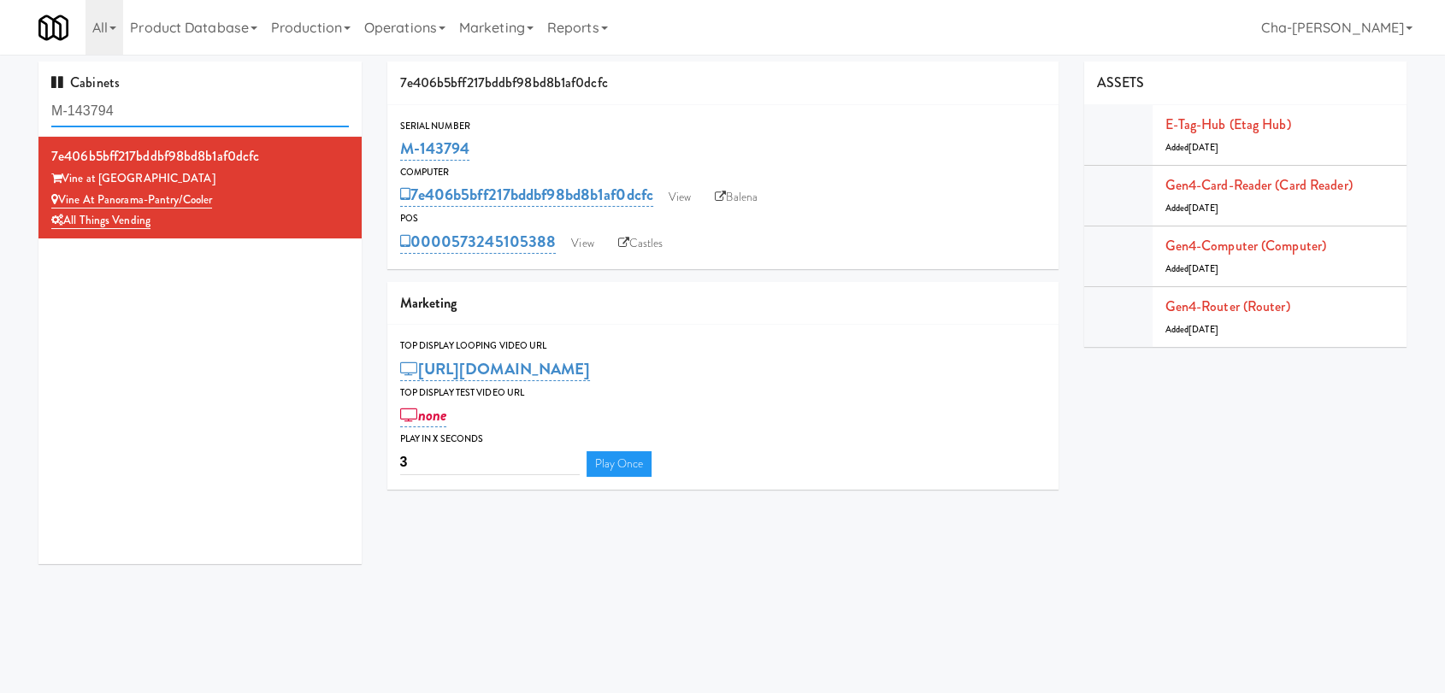
click at [188, 116] on input "M-143794" at bounding box center [199, 112] width 297 height 32
paste input "11002"
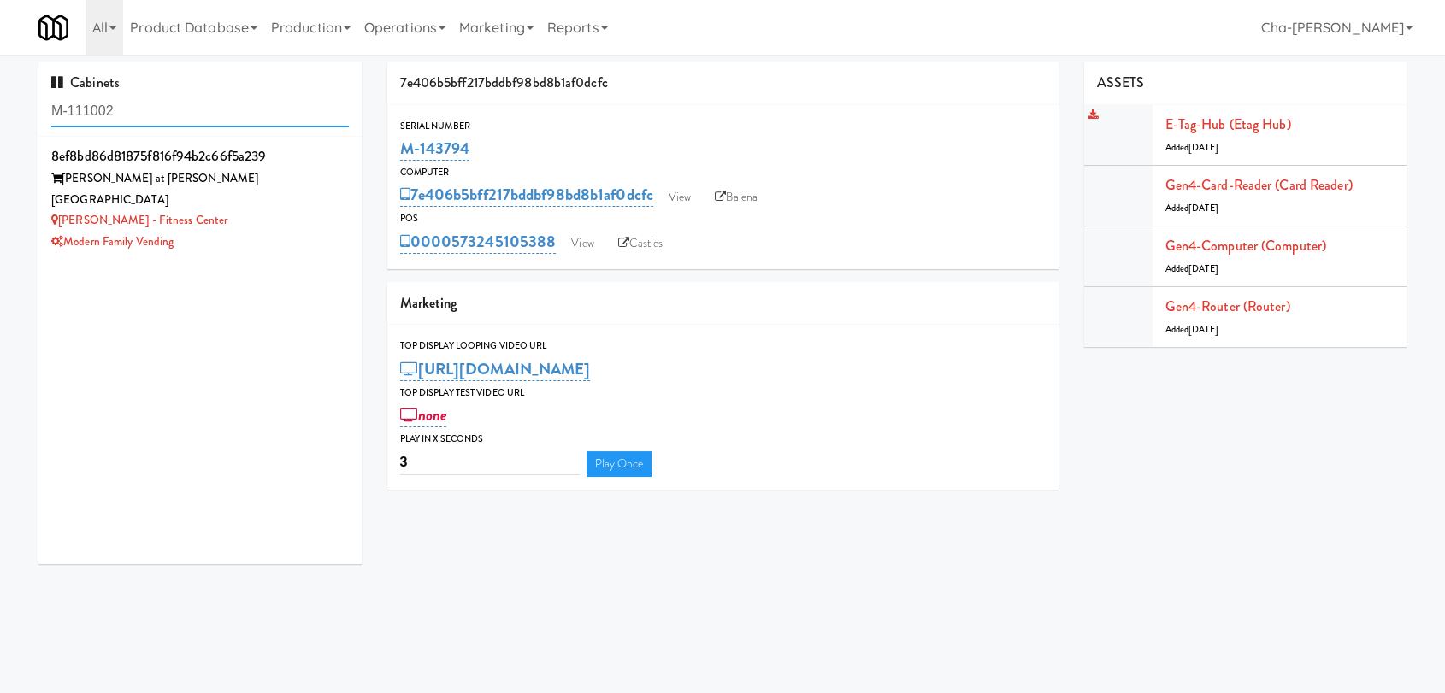
type input "M-111002"
click at [1210, 130] on link "E-tag-hub (Etag Hub)" at bounding box center [1228, 125] width 126 height 20
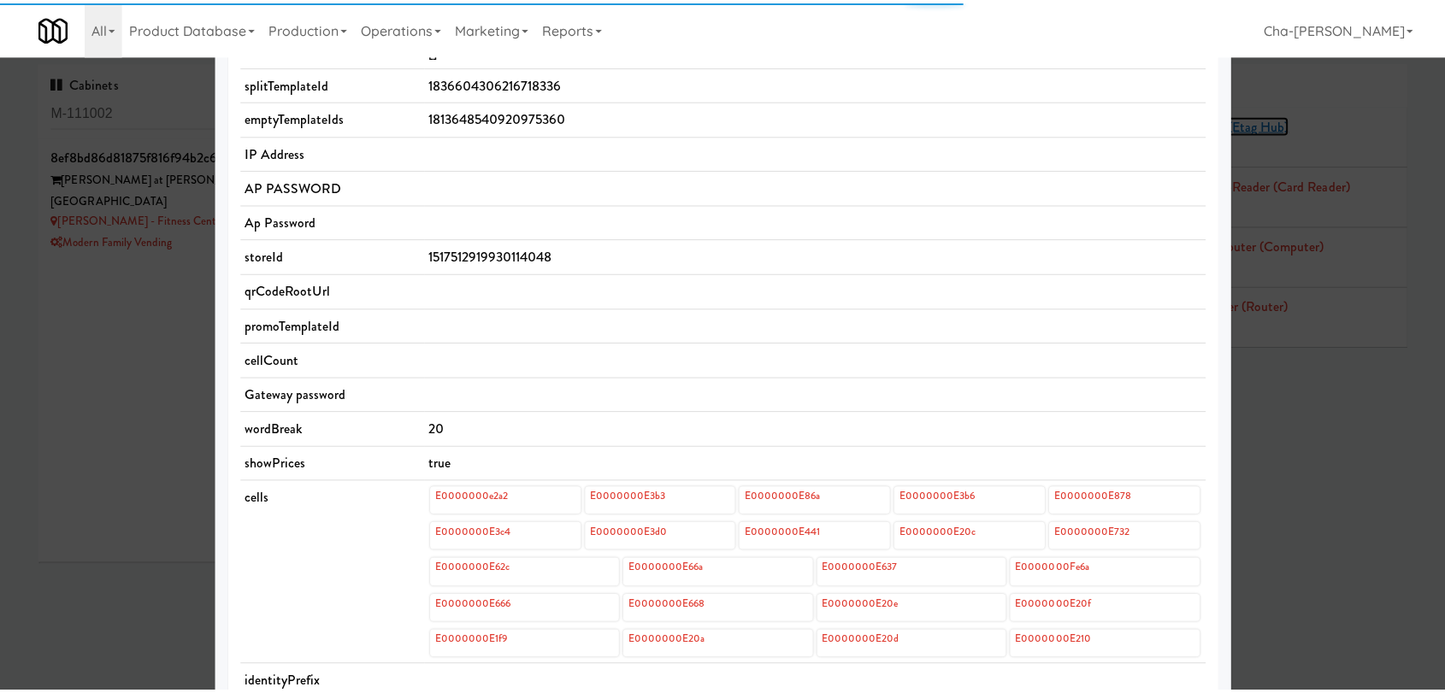
scroll to position [474, 0]
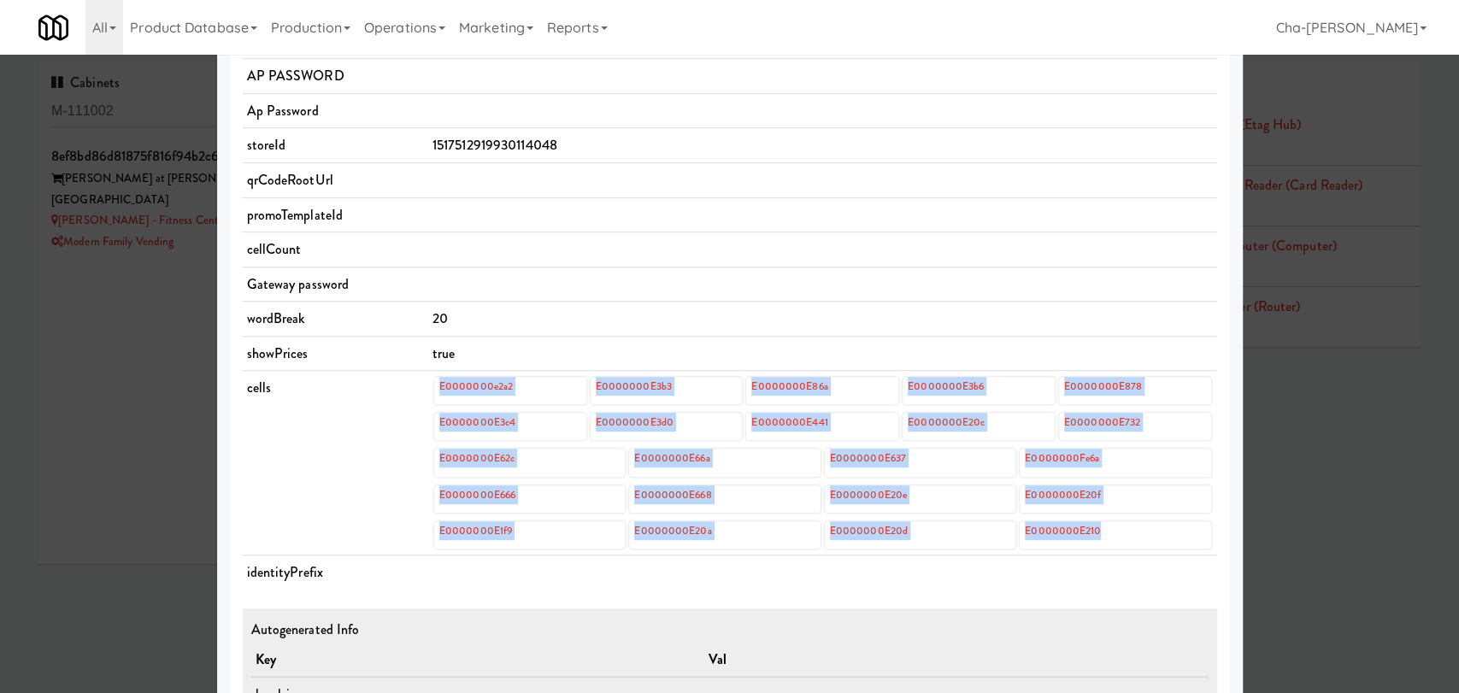
drag, startPoint x: 415, startPoint y: 386, endPoint x: 1114, endPoint y: 528, distance: 713.7
click at [1114, 528] on tr "cells E0000000e2a2 E0000000E3b3 E0000000E86a E0000000E3b6 E0000000E878 E0000000…" at bounding box center [730, 463] width 975 height 185
copy tr "E0000000e2a2 E0000000E3b3 E0000000E86a E0000000E3b6 E0000000E878 E0000000E3c4 E…"
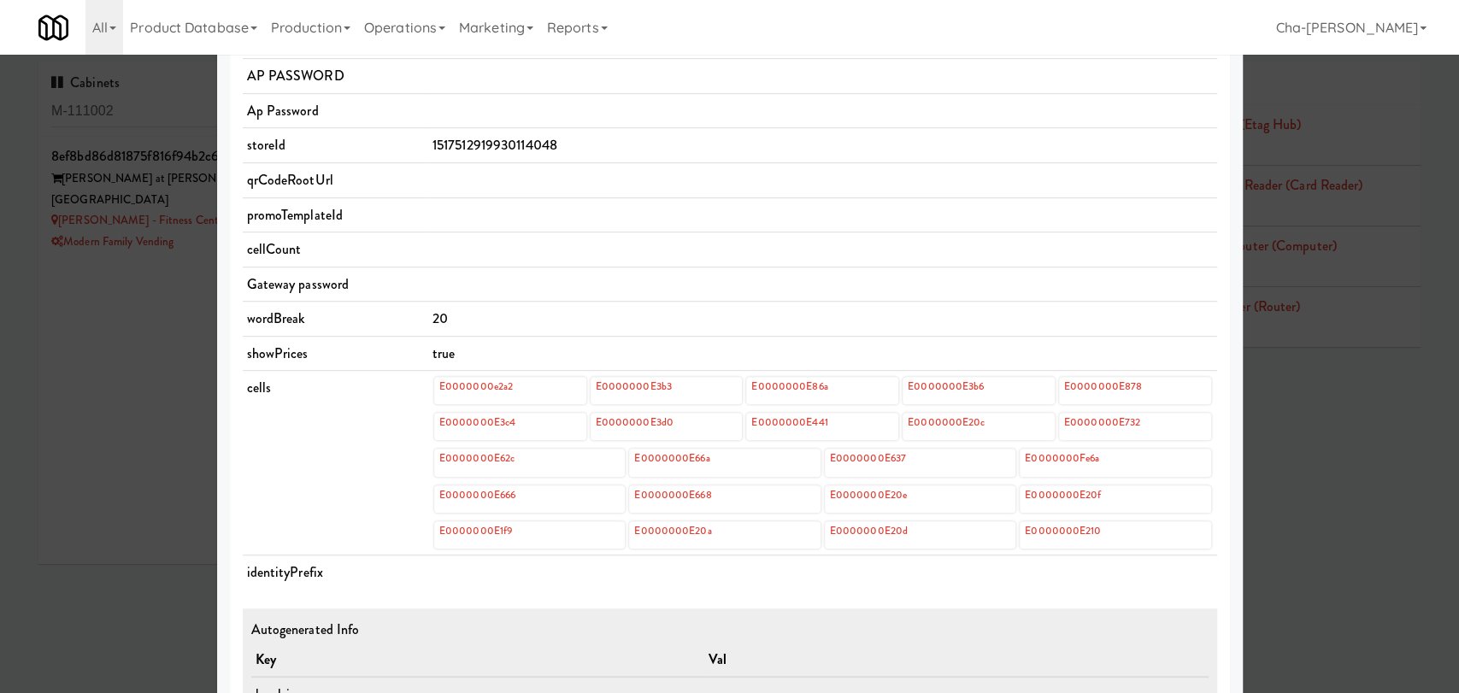
click at [94, 433] on div at bounding box center [729, 346] width 1459 height 693
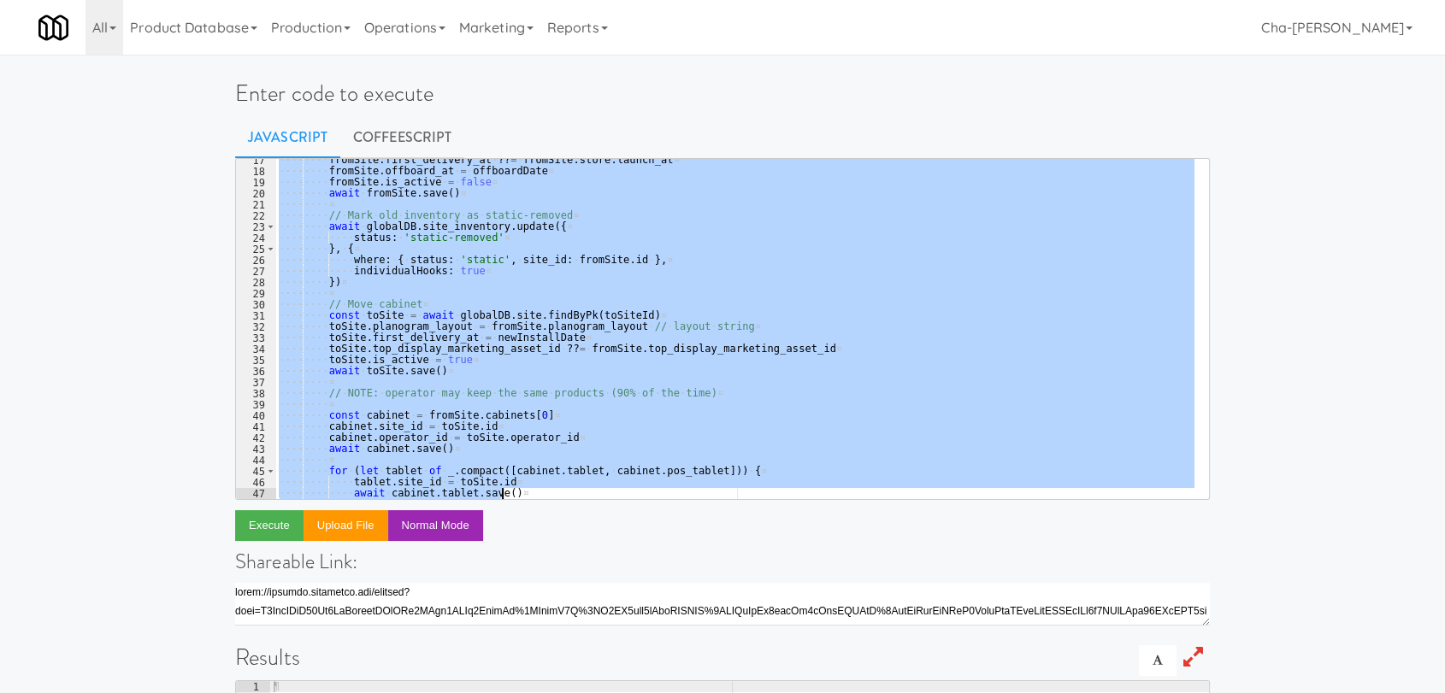
scroll to position [359, 0]
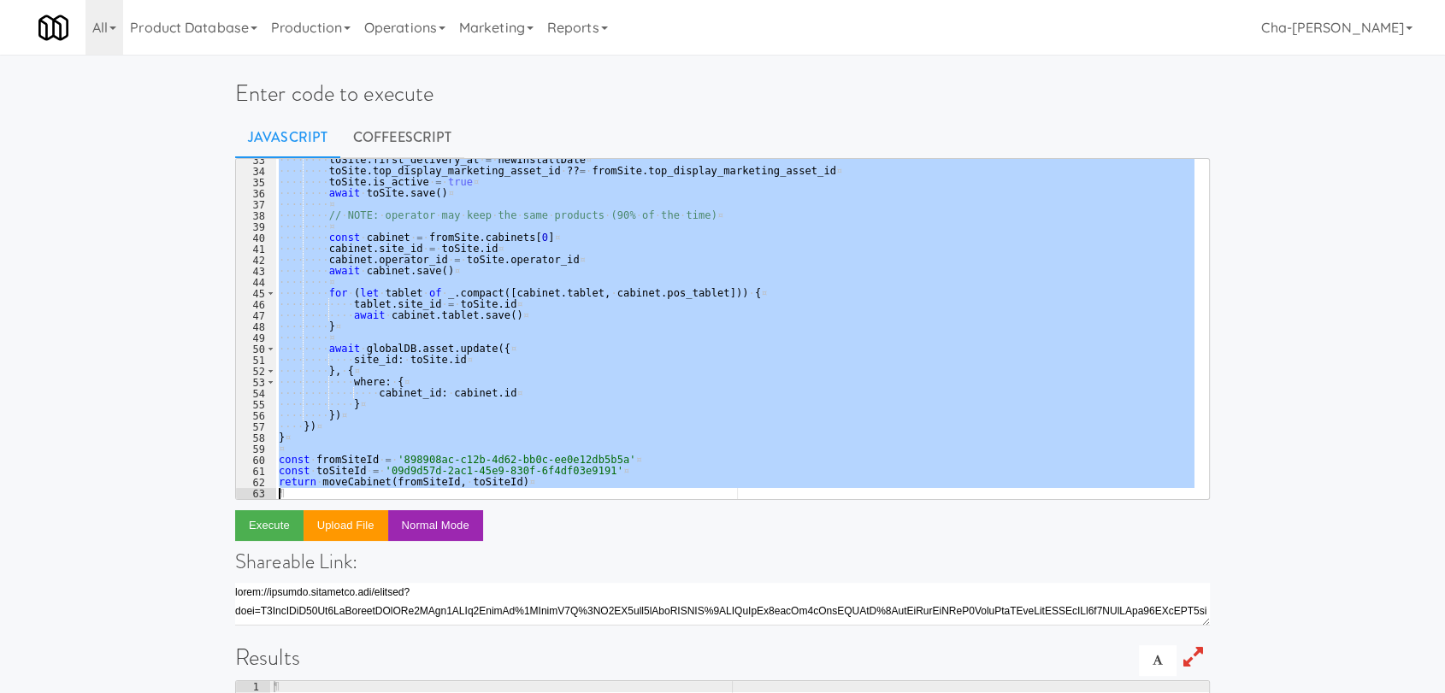
drag, startPoint x: 283, startPoint y: 170, endPoint x: 717, endPoint y: 514, distance: 553.8
click at [717, 514] on div "const moveCabinet = (fromSiteId, toSiteId, offboardDate = Date.now(), newInstal…" at bounding box center [722, 590] width 975 height 864
type textarea "return moveCabinet(fromSiteId, toSiteId)"
paste textarea
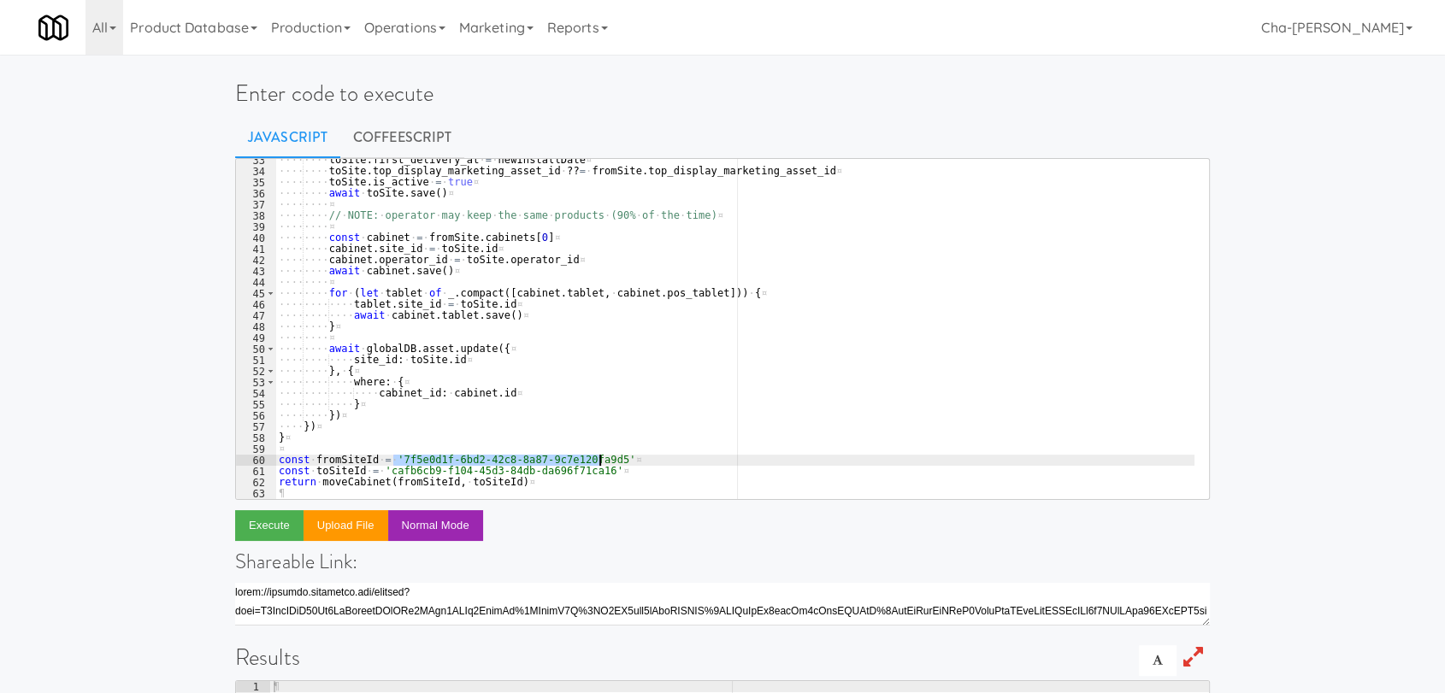
drag, startPoint x: 396, startPoint y: 460, endPoint x: 601, endPoint y: 465, distance: 205.2
click at [601, 465] on div "···· ···· toSite . first_delivery_at · = · newInstallDate ¤ ···· ···· toSite . …" at bounding box center [734, 336] width 919 height 362
paste textarea "a11f28ff-a0fc-4141-9014-122fe75bbc46"
drag, startPoint x: 393, startPoint y: 457, endPoint x: 597, endPoint y: 457, distance: 203.5
click at [597, 457] on div "···· ···· toSite . first_delivery_at · = · newInstallDate ¤ ···· ···· toSite . …" at bounding box center [734, 336] width 919 height 362
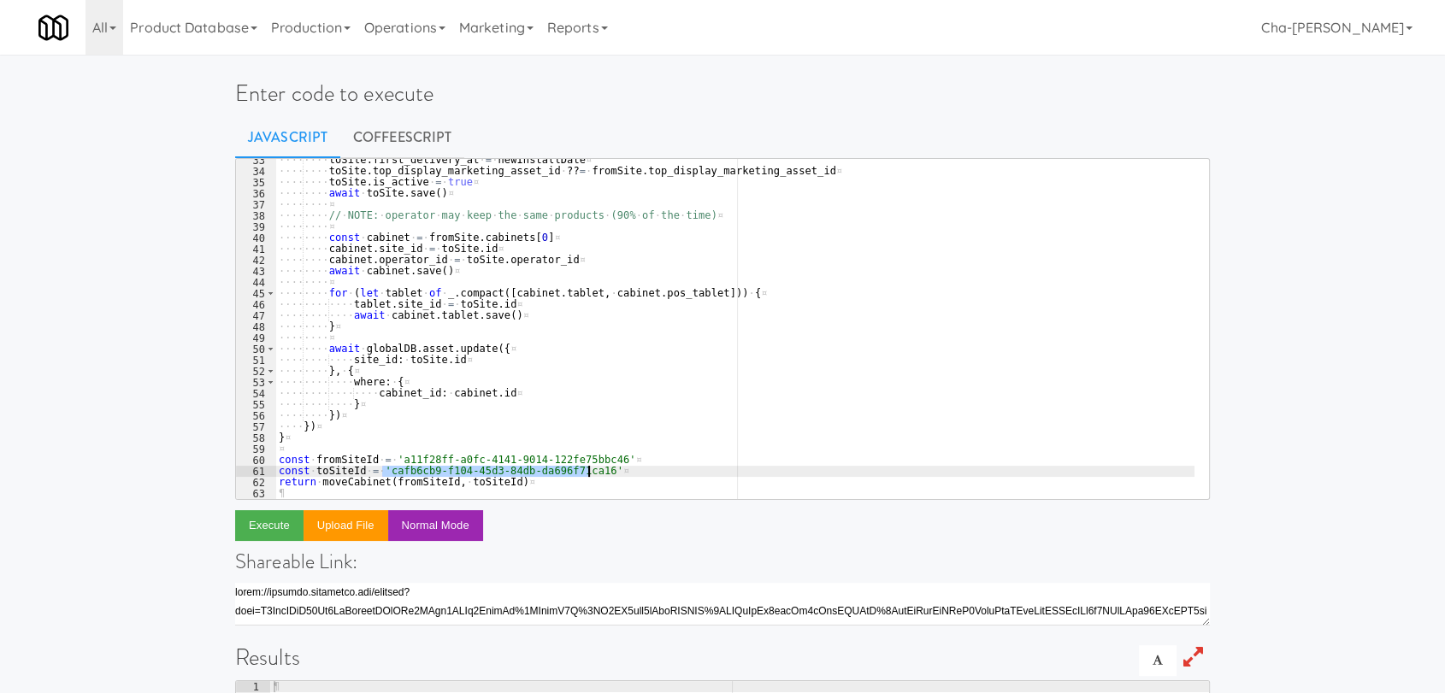
drag, startPoint x: 384, startPoint y: 473, endPoint x: 591, endPoint y: 474, distance: 206.9
click at [591, 474] on div "···· ···· toSite . first_delivery_at · = · newInstallDate ¤ ···· ···· toSite . …" at bounding box center [734, 336] width 919 height 362
paste textarea "3395a41a-6751-4452-9f4a-ad196f0c92ae"
type textarea "const toSiteId = '3395a41a-6751-4452-9f4a-ad196f0c92ae'"
click at [274, 528] on button "Execute" at bounding box center [269, 525] width 68 height 31
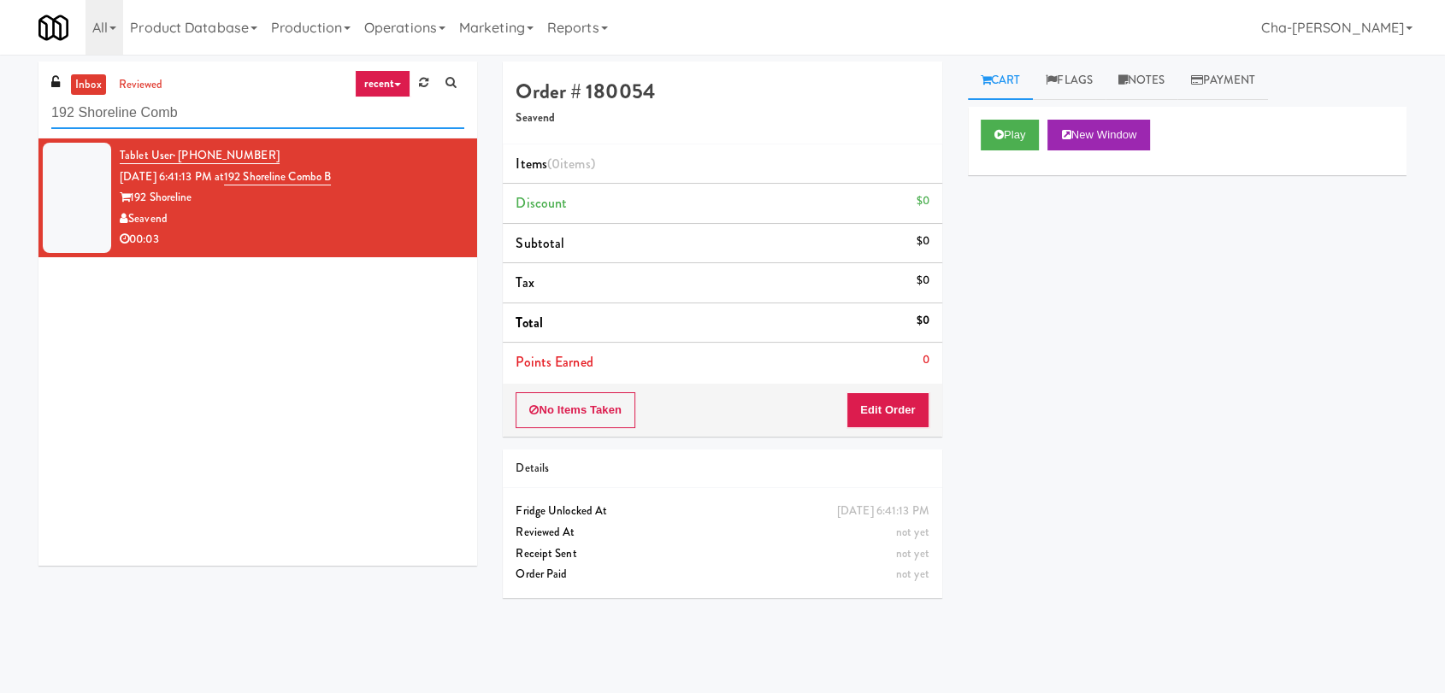
click at [196, 111] on input "192 Shoreline Comb" at bounding box center [257, 113] width 413 height 32
paste input "Rainy Crest"
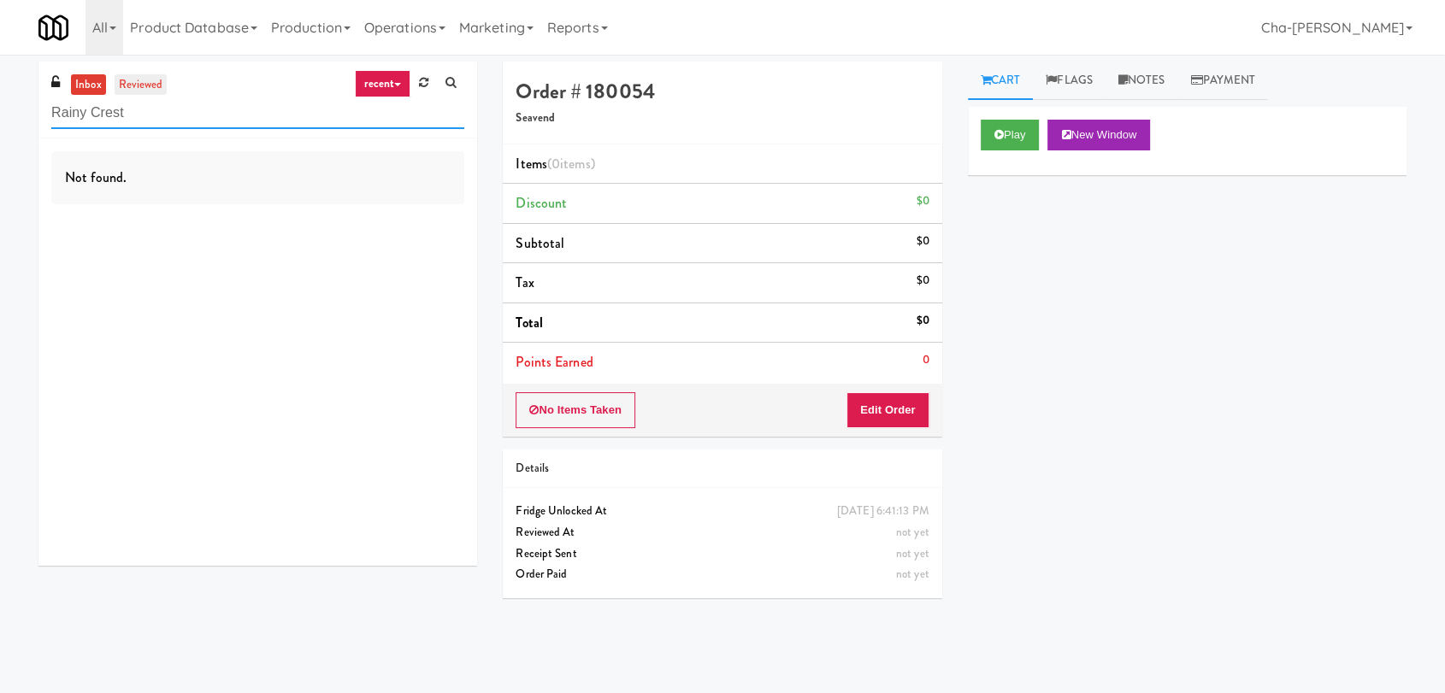
type input "Rainy Crest"
click at [135, 86] on link "reviewed" at bounding box center [141, 84] width 53 height 21
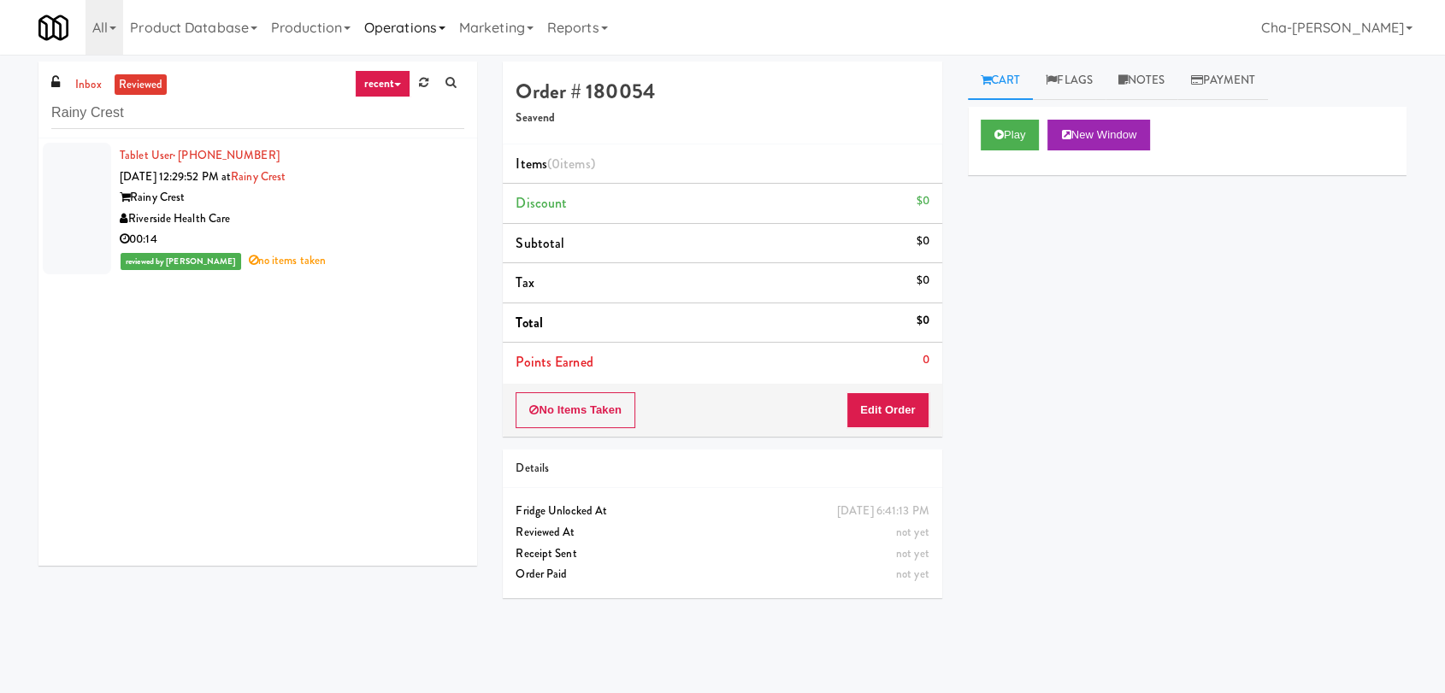
click at [424, 22] on link "Operations" at bounding box center [404, 27] width 95 height 55
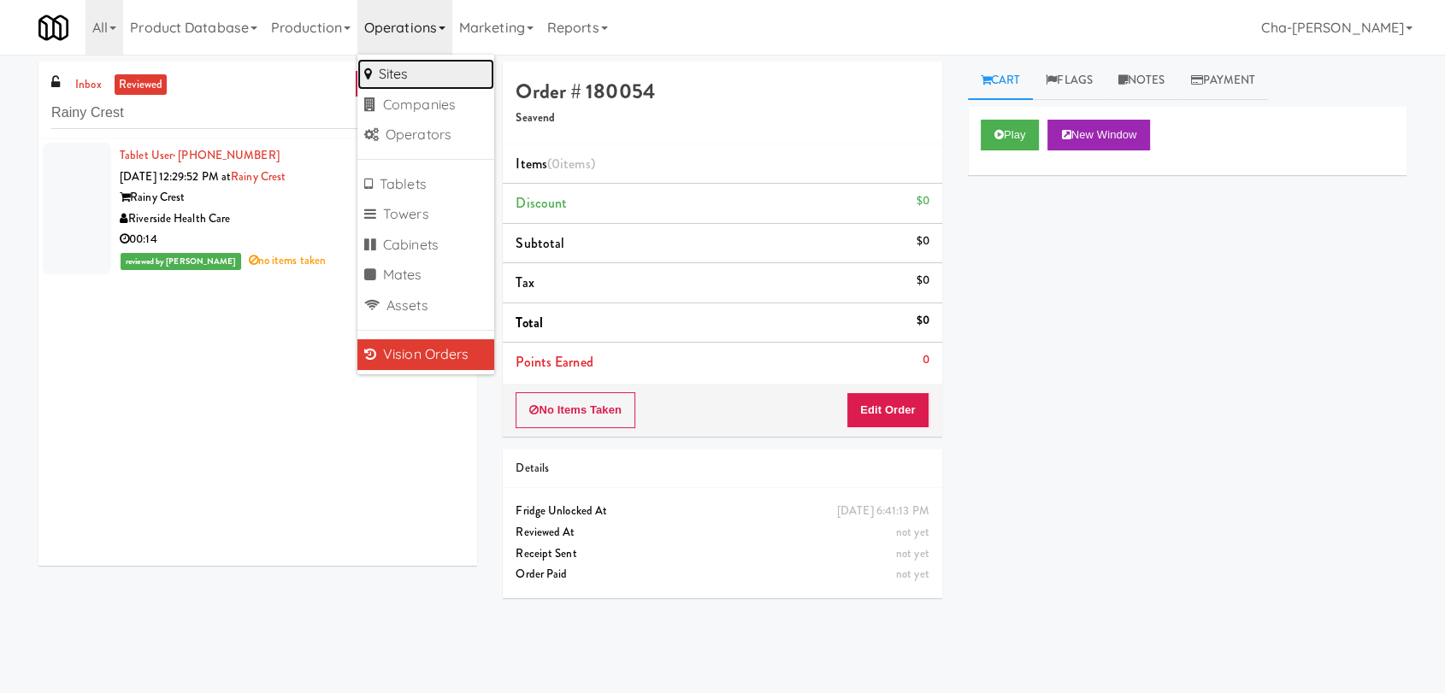
click at [438, 70] on link "Sites" at bounding box center [425, 74] width 137 height 31
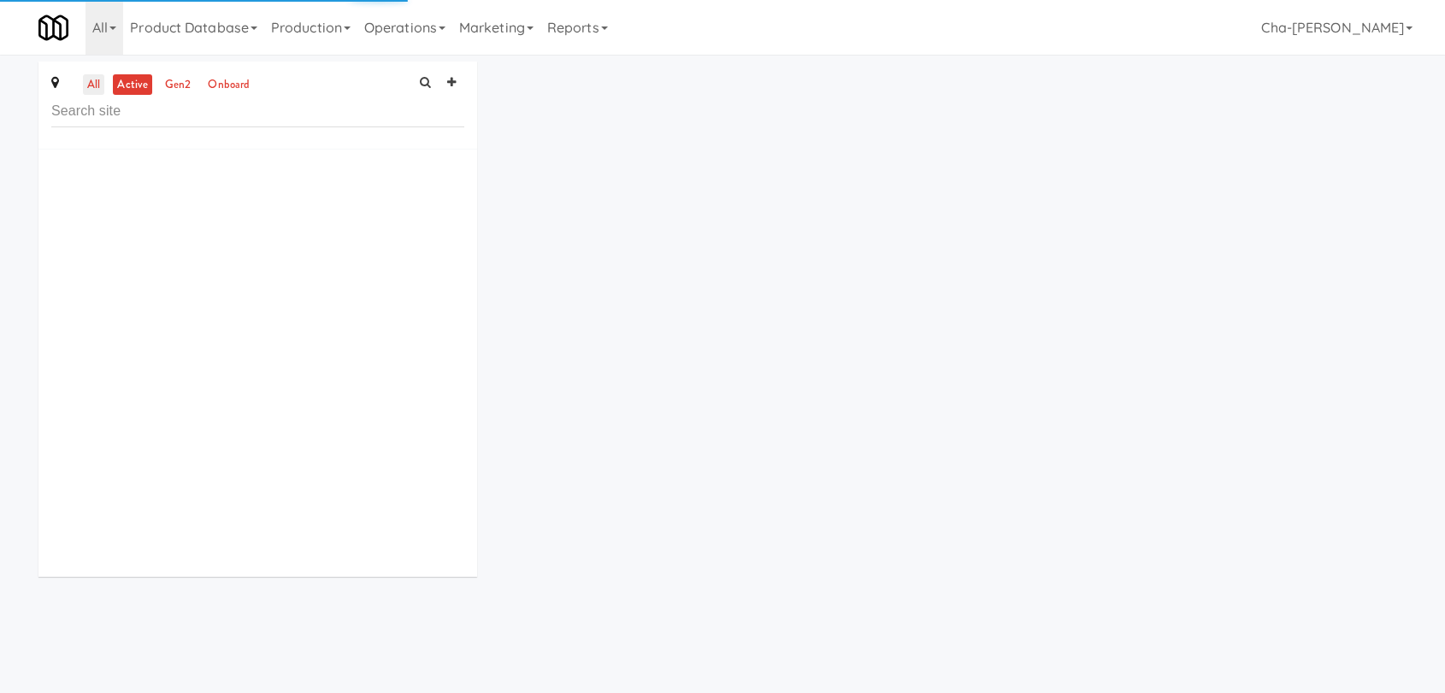
click at [93, 84] on link "all" at bounding box center [93, 84] width 21 height 21
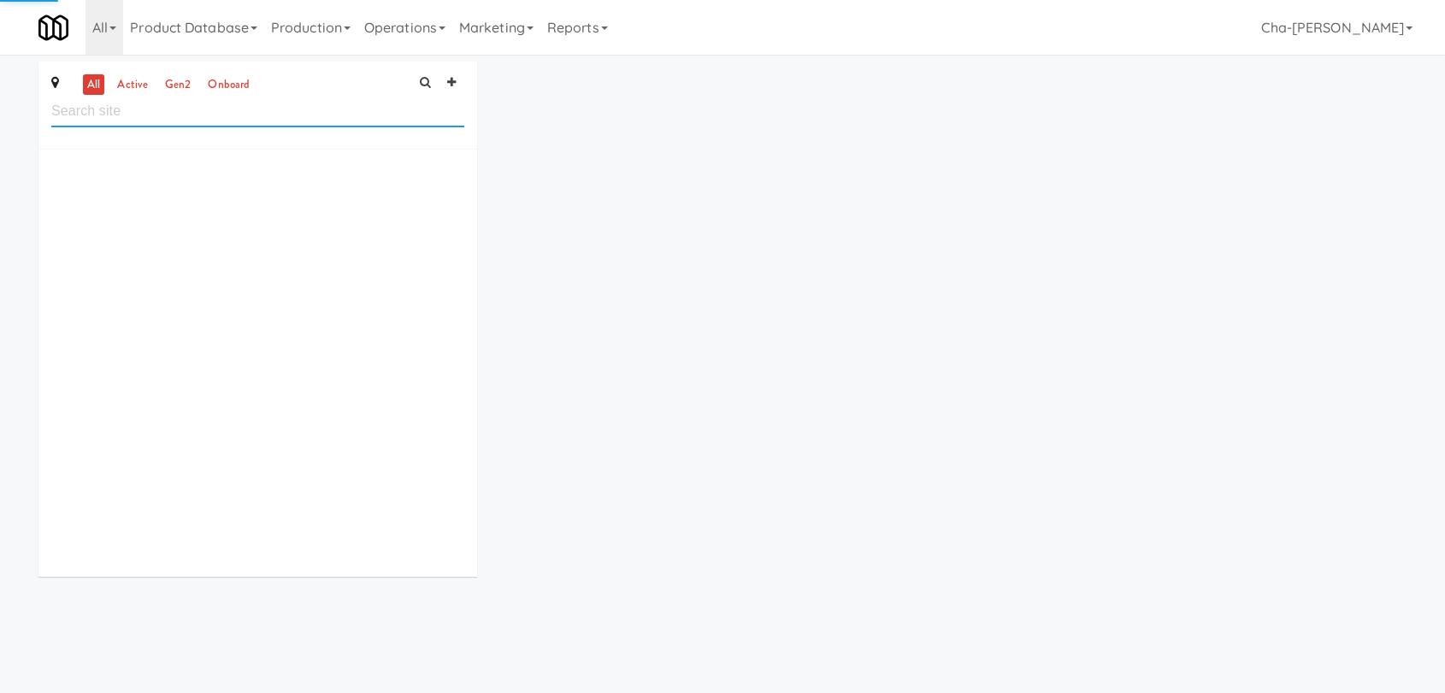
click at [103, 115] on input "text" at bounding box center [257, 112] width 413 height 32
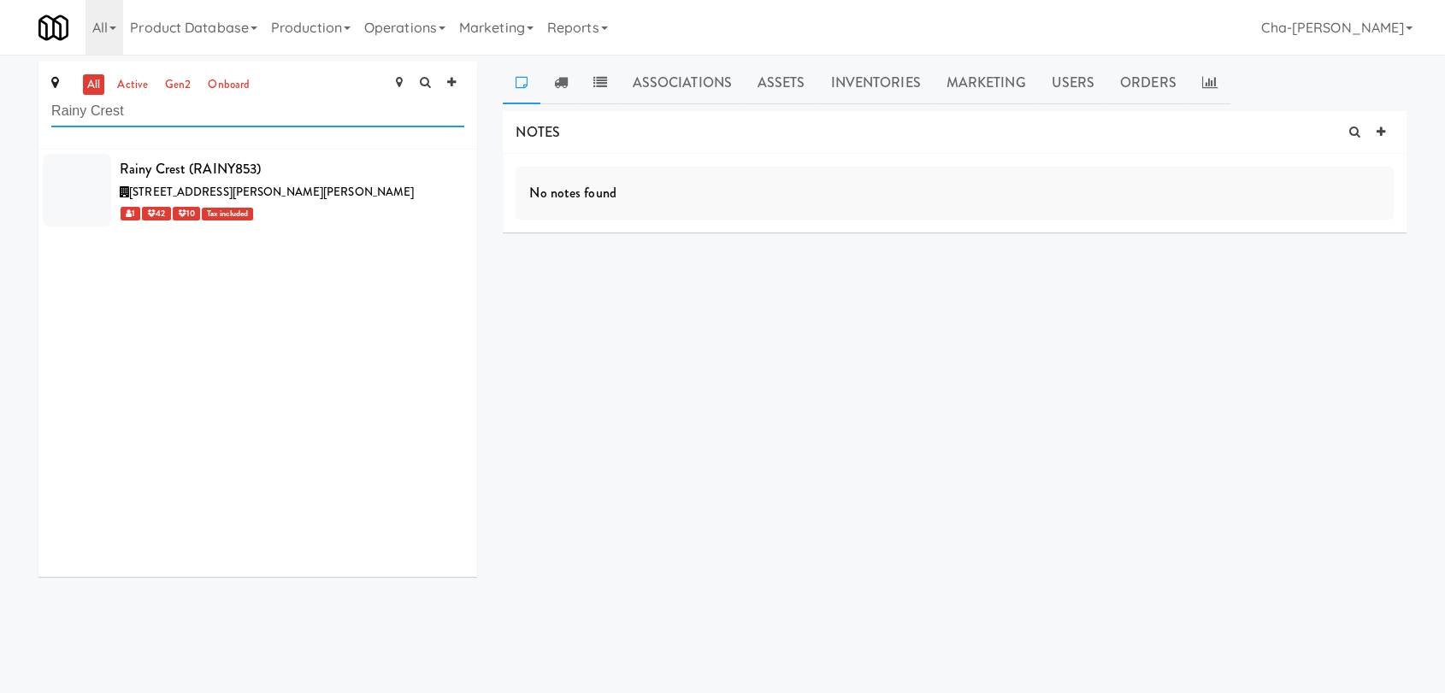
type input "Rainy Crest"
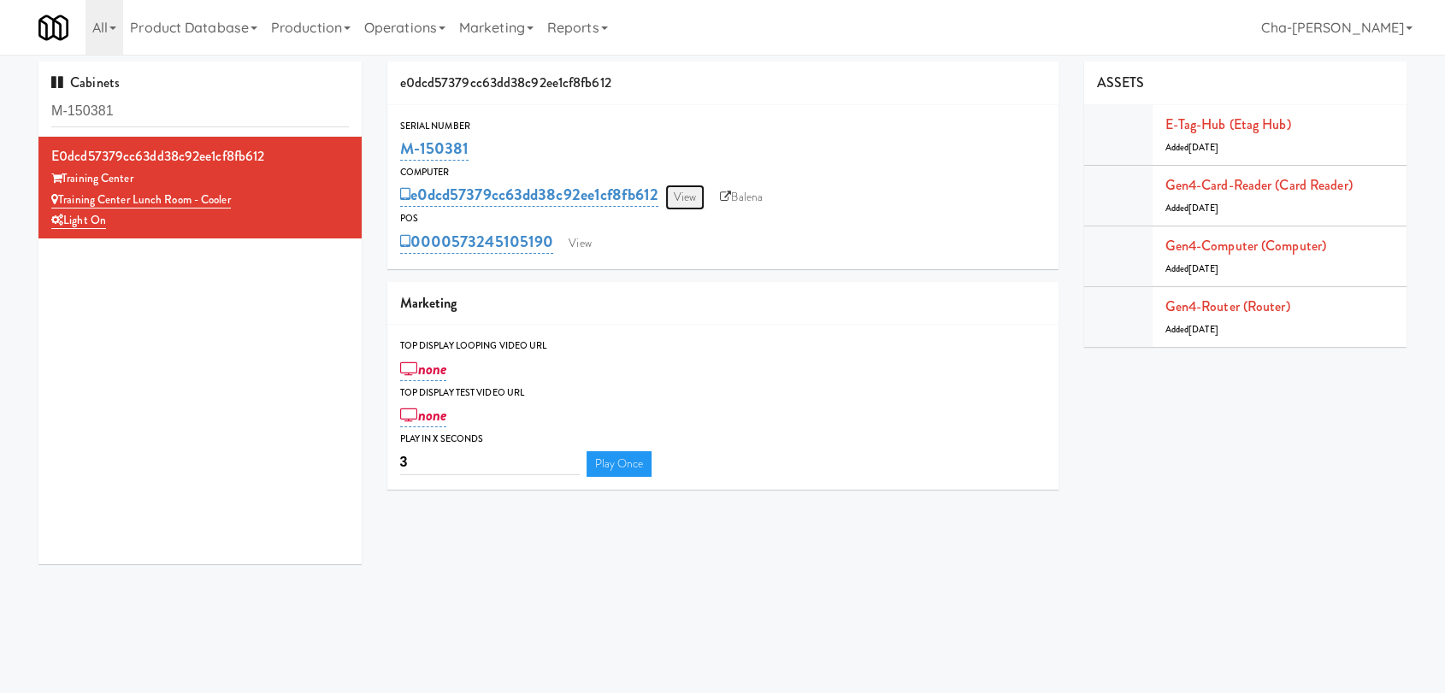
click at [685, 202] on link "View" at bounding box center [684, 198] width 39 height 26
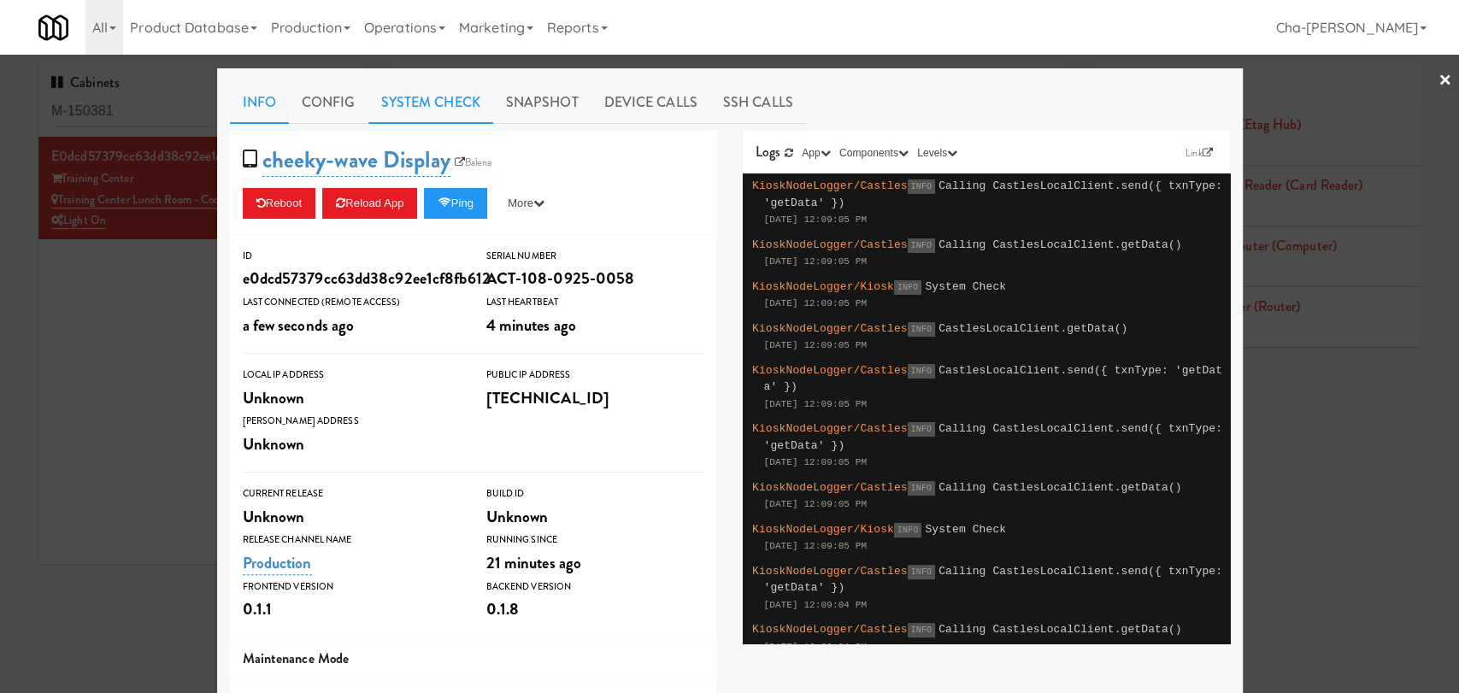
click at [420, 109] on link "System Check" at bounding box center [430, 102] width 125 height 43
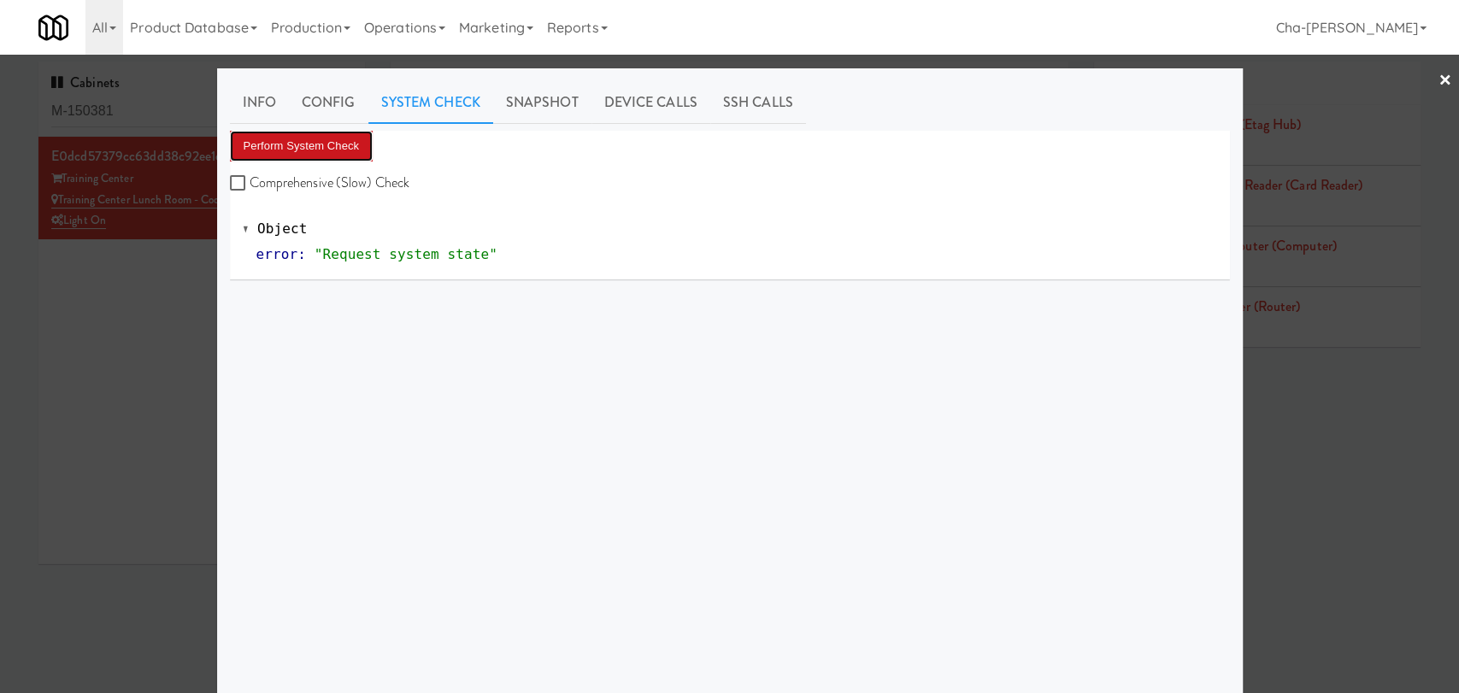
click at [328, 155] on button "Perform System Check" at bounding box center [302, 146] width 144 height 31
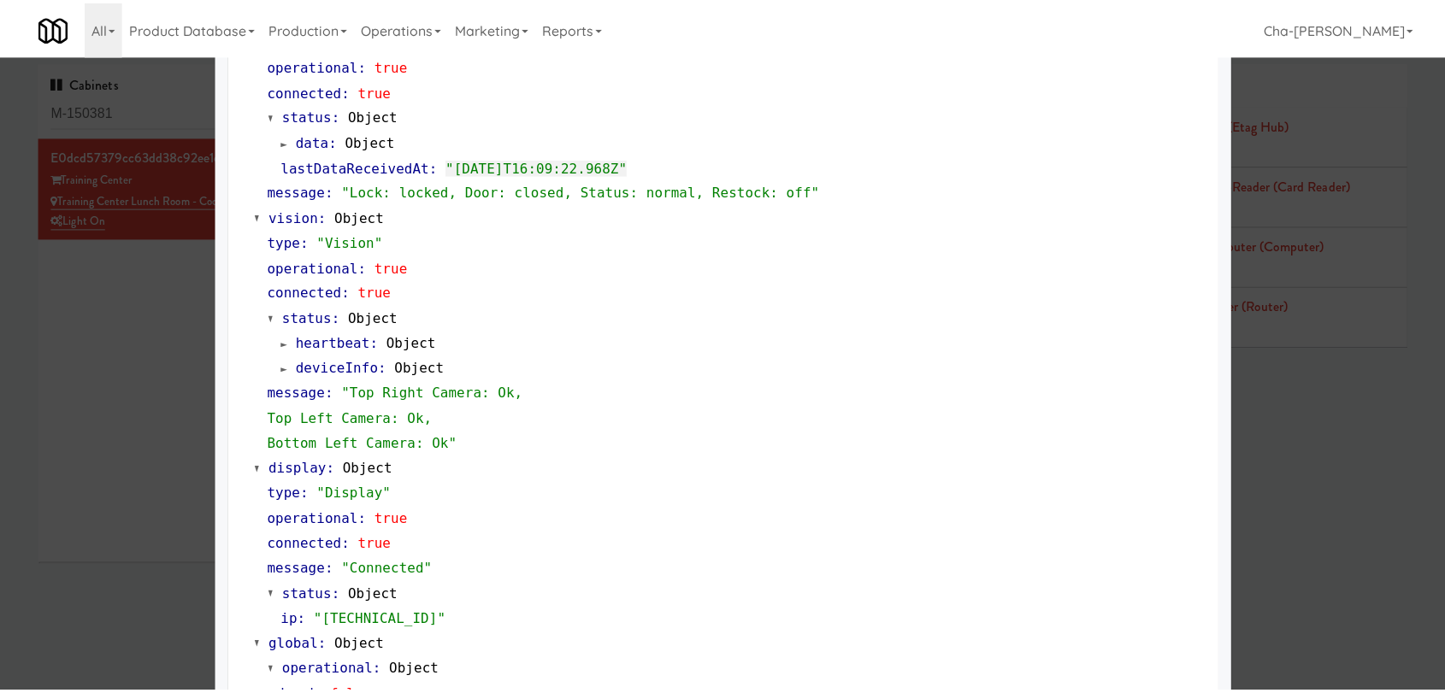
scroll to position [471, 0]
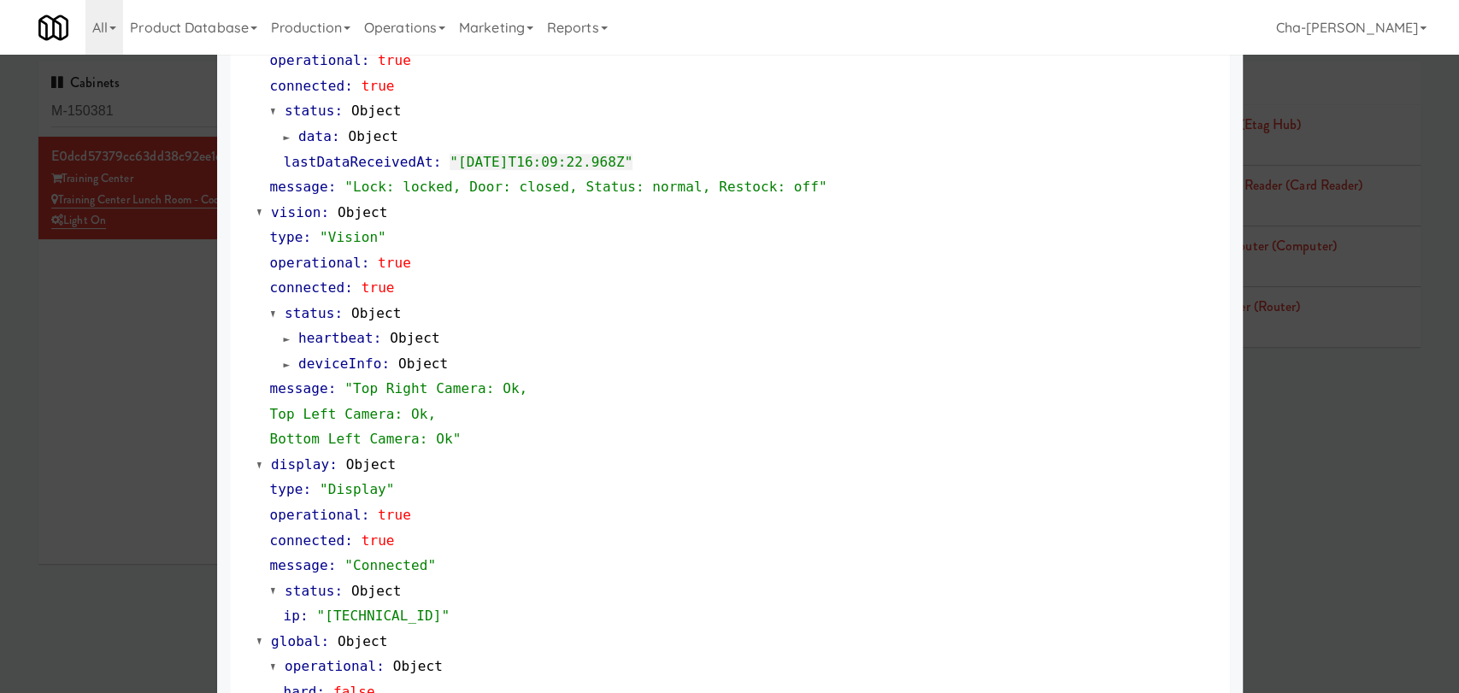
click at [159, 321] on div at bounding box center [729, 346] width 1459 height 693
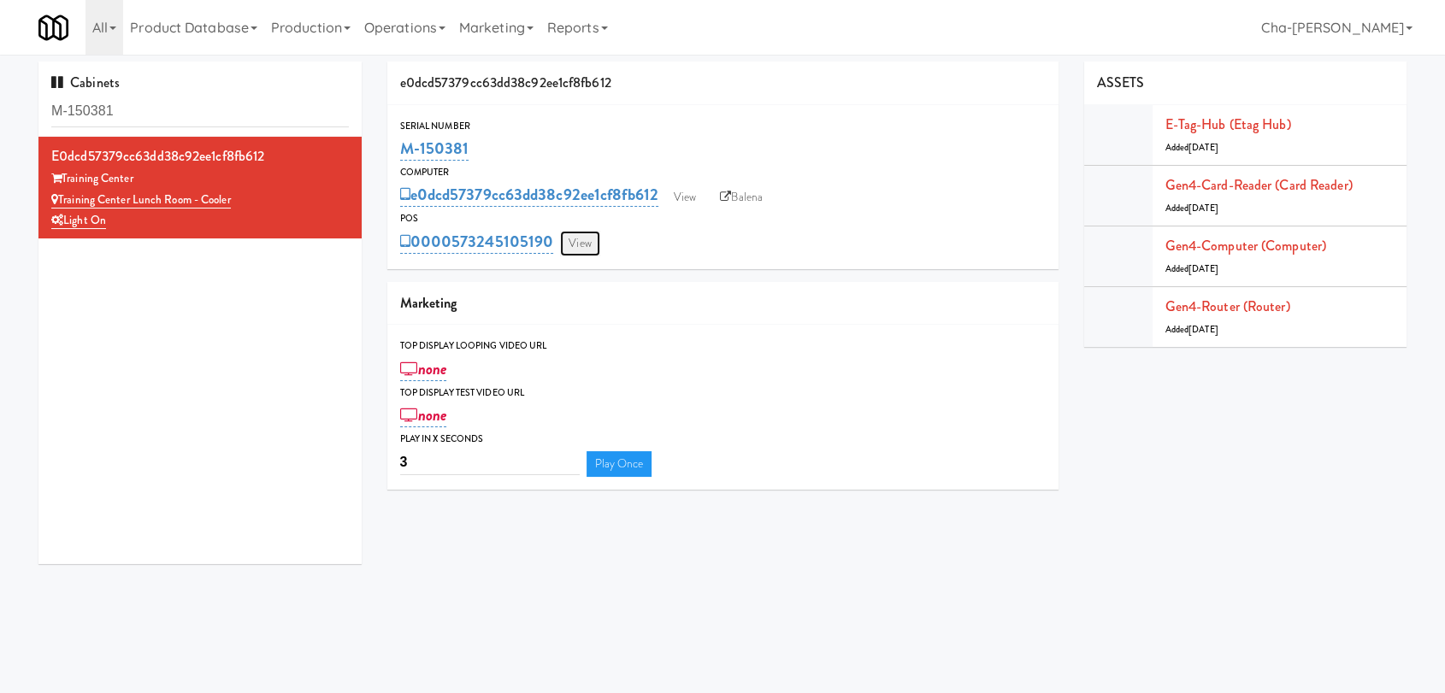
click at [581, 246] on link "View" at bounding box center [579, 244] width 39 height 26
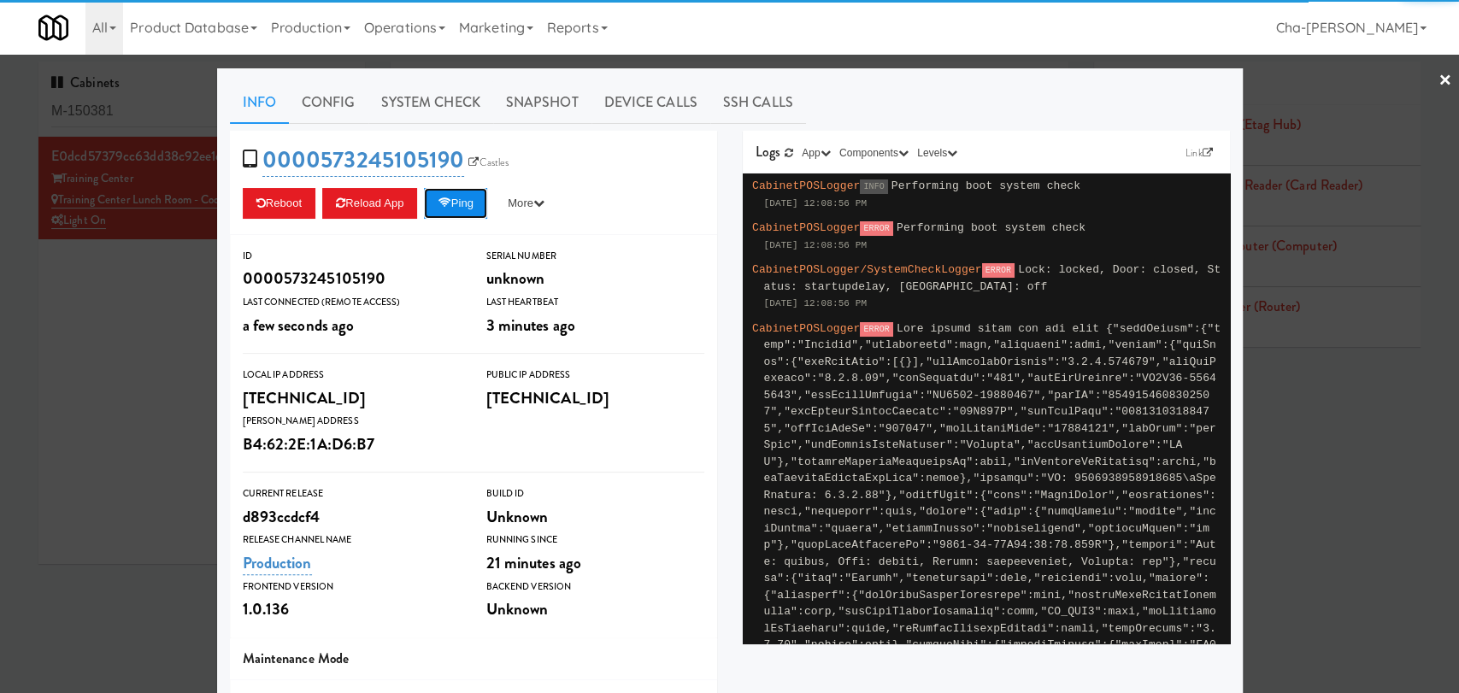
click at [458, 200] on button "Ping" at bounding box center [455, 203] width 63 height 31
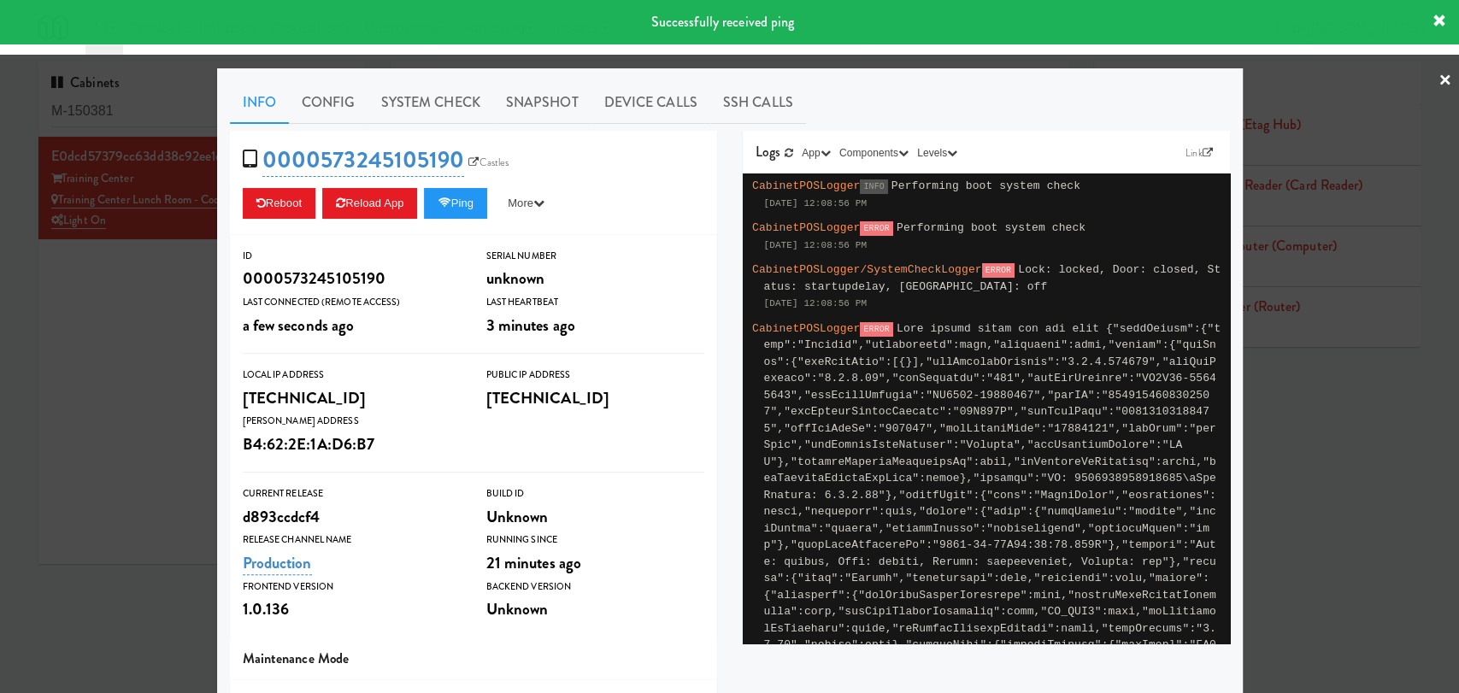
click at [120, 383] on div at bounding box center [729, 346] width 1459 height 693
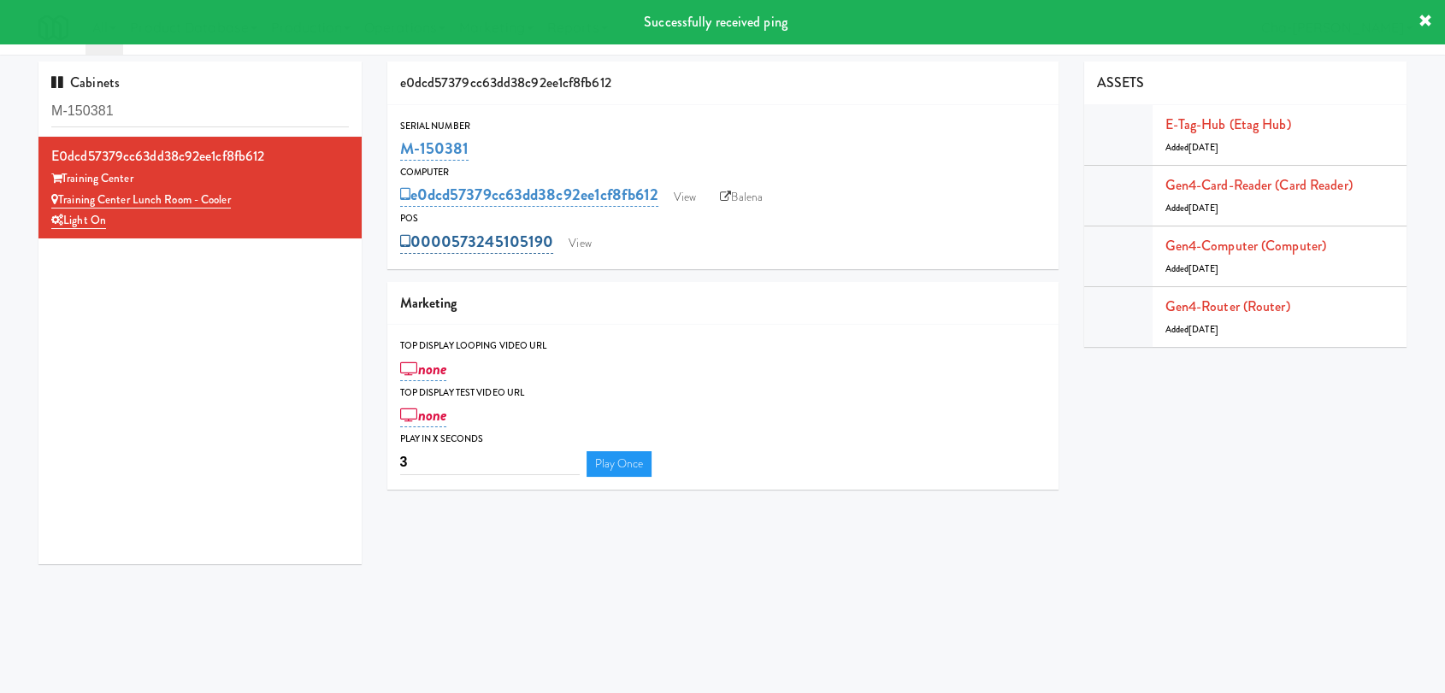
drag, startPoint x: 556, startPoint y: 244, endPoint x: 533, endPoint y: 244, distance: 23.1
click at [533, 244] on div "0000573245105190 View" at bounding box center [722, 241] width 645 height 29
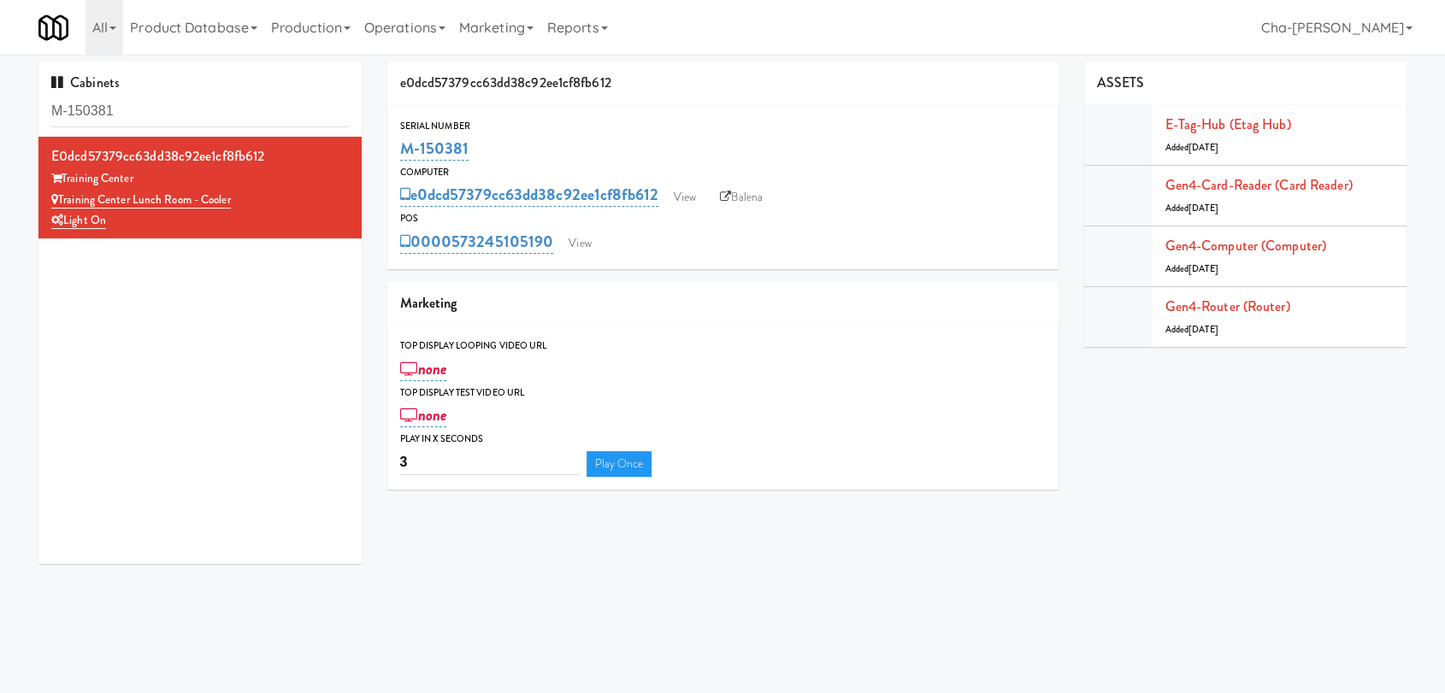
click at [643, 255] on div "0000573245105190 View" at bounding box center [722, 241] width 645 height 29
drag, startPoint x: 556, startPoint y: 244, endPoint x: 454, endPoint y: 250, distance: 101.9
click at [454, 250] on div "0000573245105190 View" at bounding box center [722, 241] width 645 height 29
copy link "573245105190"
drag, startPoint x: 267, startPoint y: 193, endPoint x: 62, endPoint y: 204, distance: 205.5
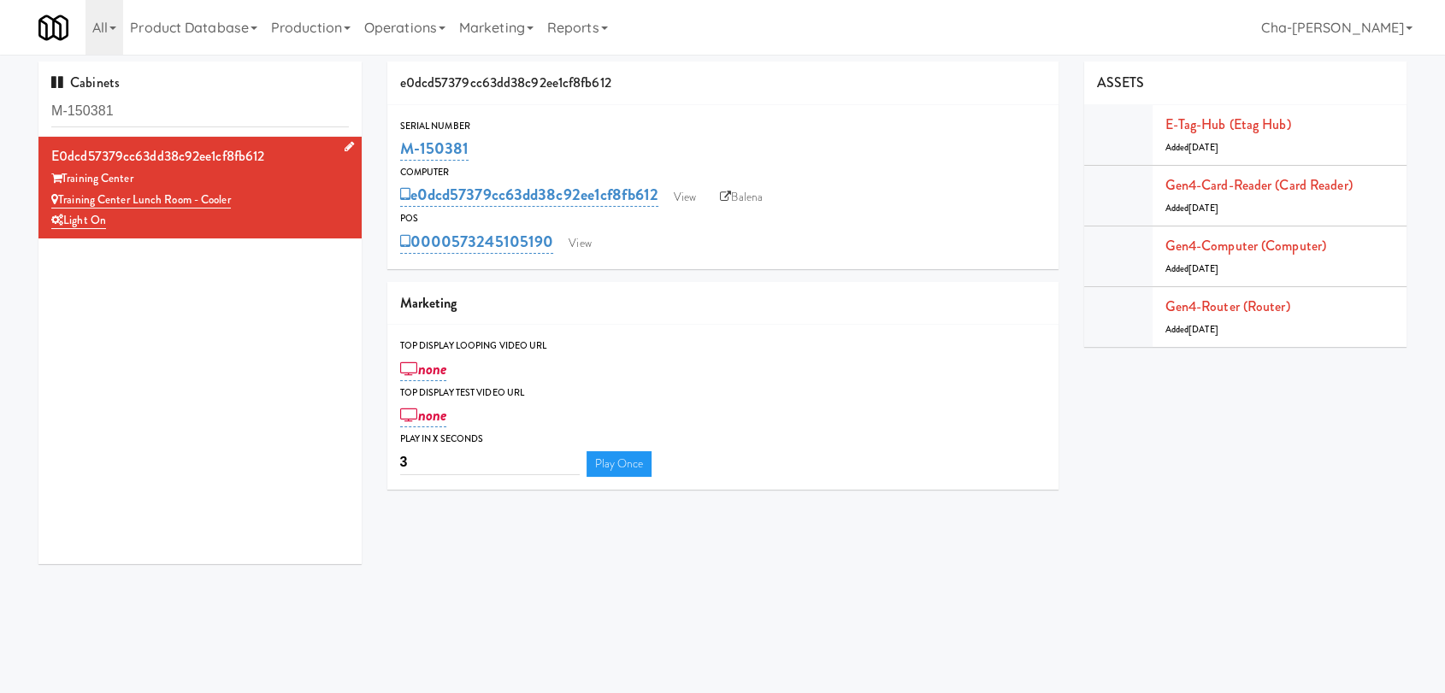
click at [62, 204] on div "Training Center Lunch Room - Cooler" at bounding box center [199, 200] width 297 height 21
copy link "Training Center Lunch Room - Cooler"
click at [584, 239] on link "View" at bounding box center [579, 244] width 39 height 26
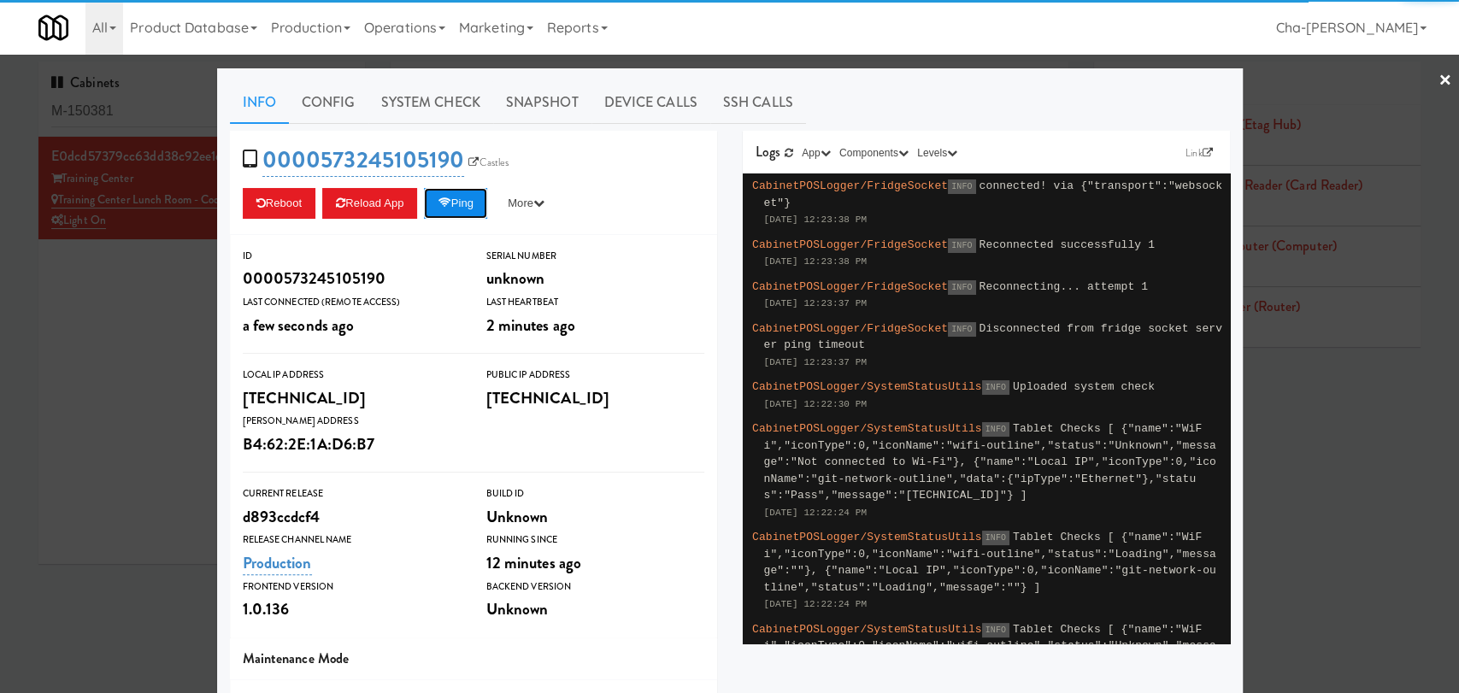
click at [465, 202] on button "Ping" at bounding box center [455, 203] width 63 height 31
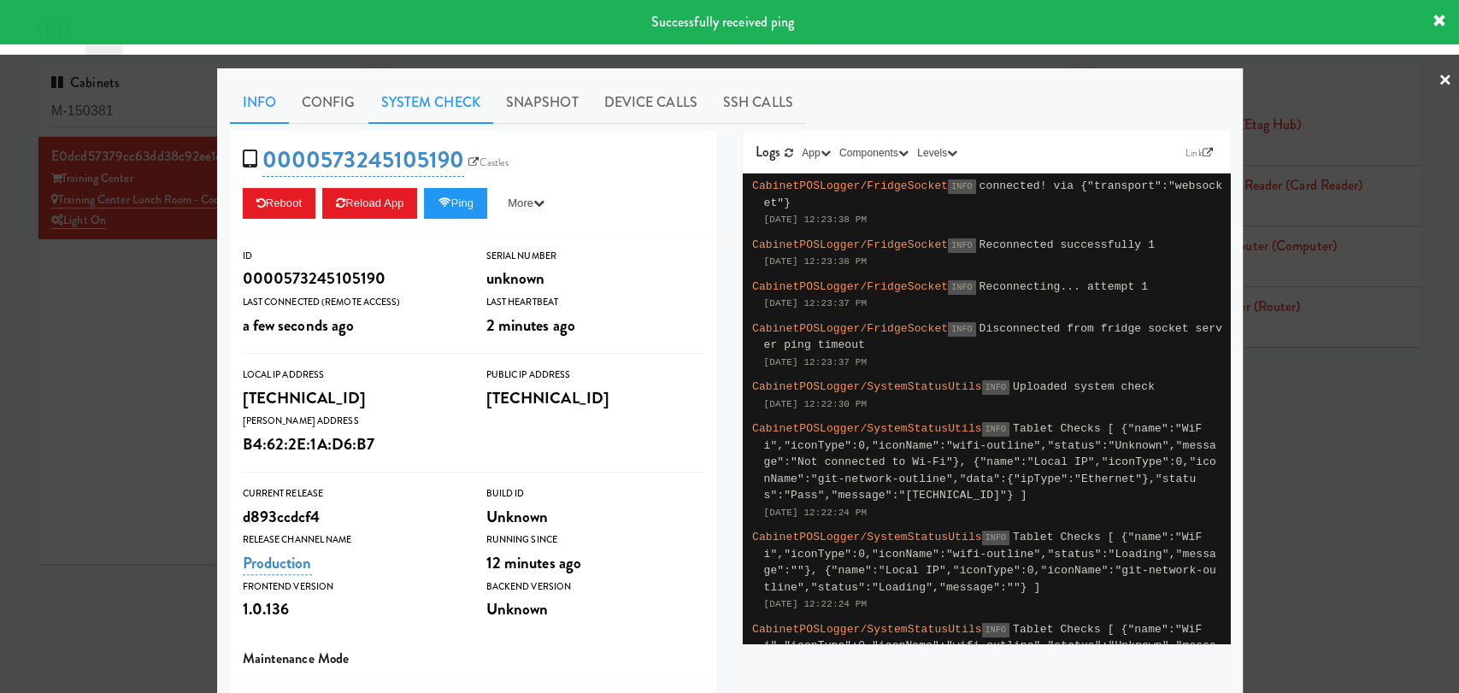
click at [459, 109] on link "System Check" at bounding box center [430, 102] width 125 height 43
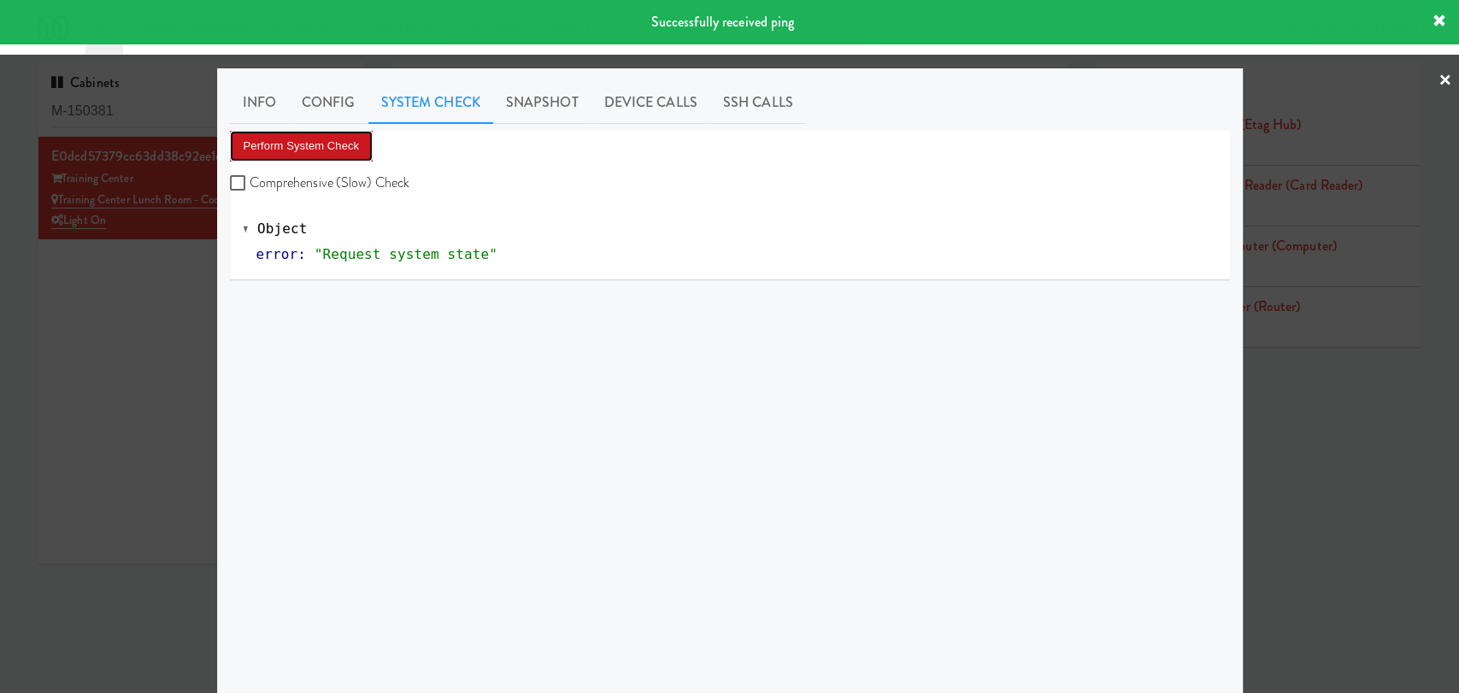
click at [331, 148] on button "Perform System Check" at bounding box center [302, 146] width 144 height 31
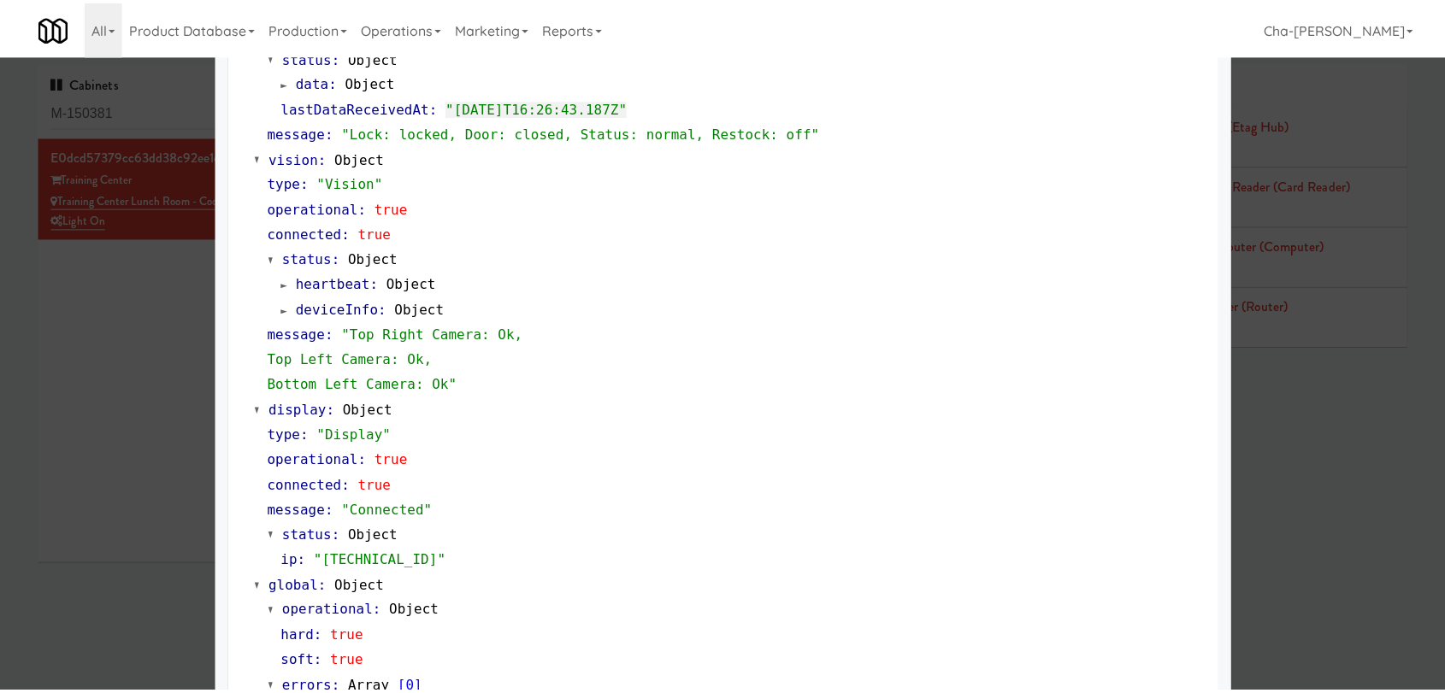
scroll to position [634, 0]
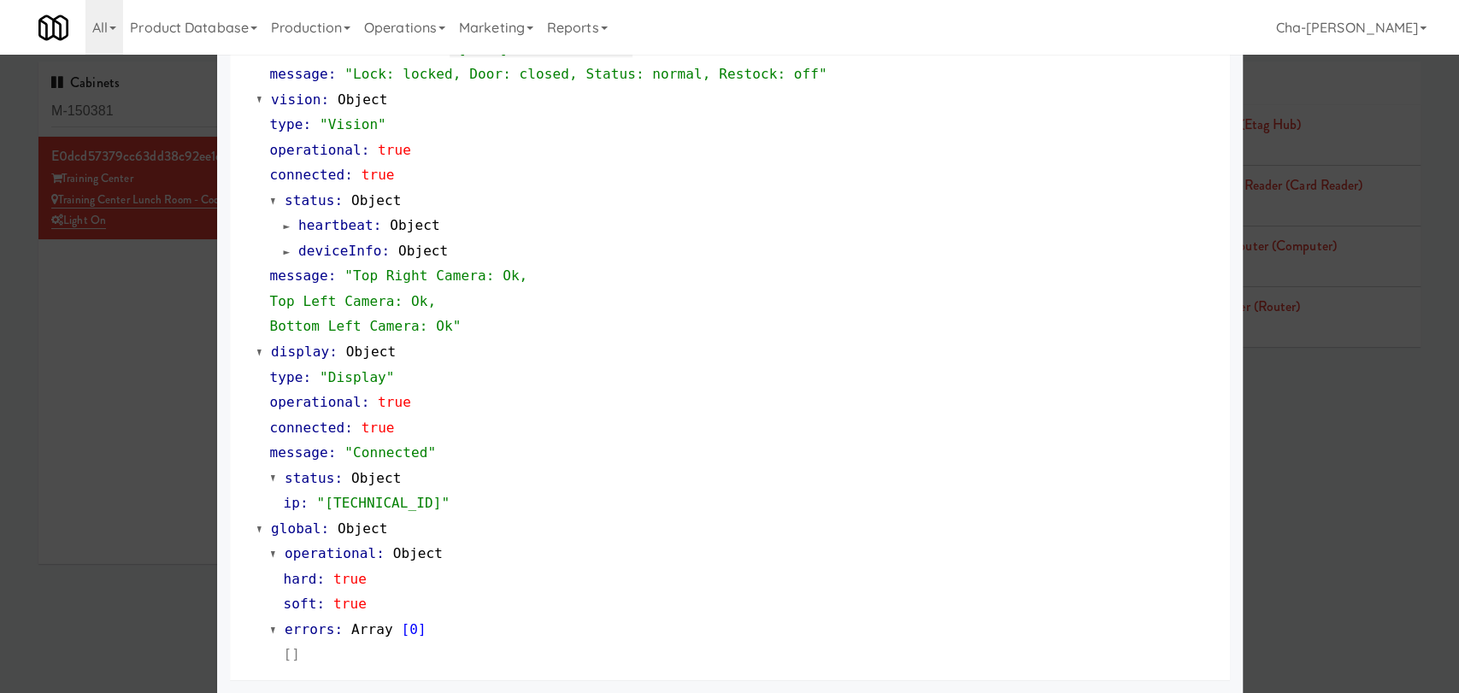
click at [177, 342] on div at bounding box center [729, 346] width 1459 height 693
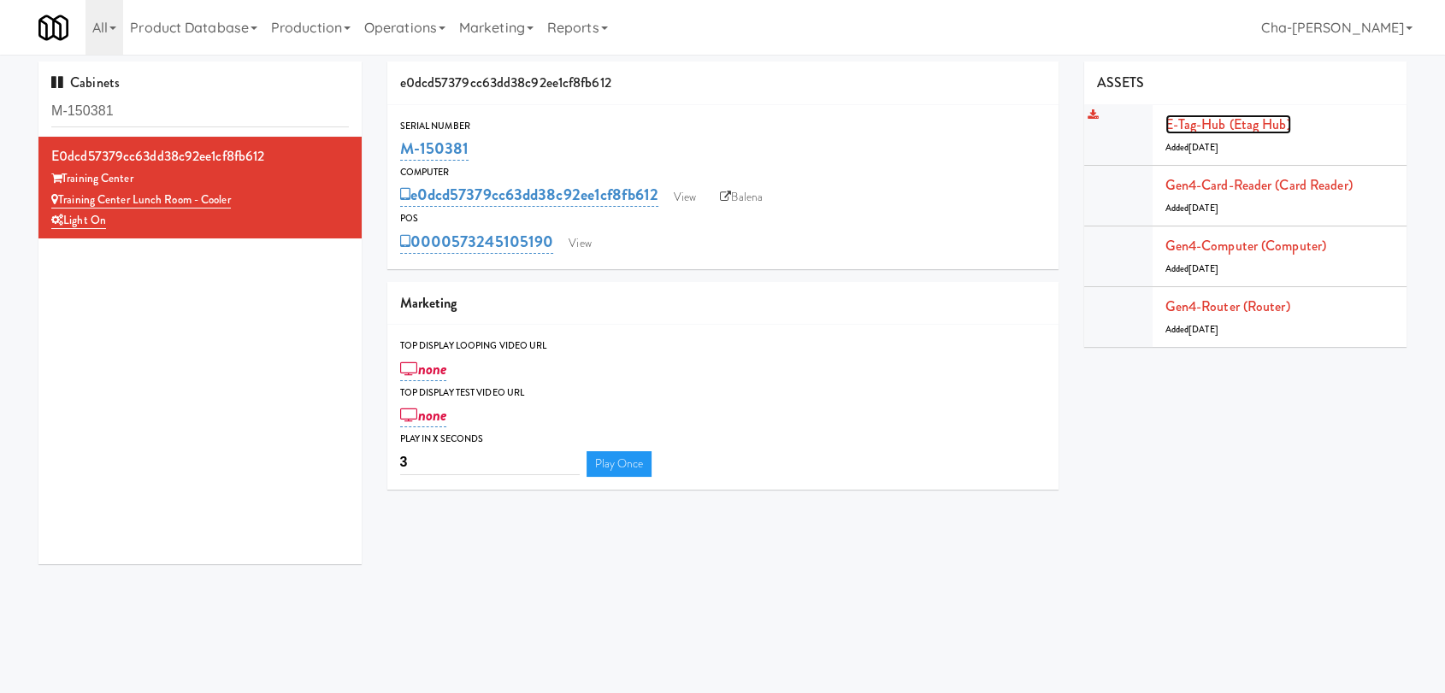
click at [1249, 121] on link "E-tag-hub (Etag Hub)" at bounding box center [1228, 125] width 126 height 20
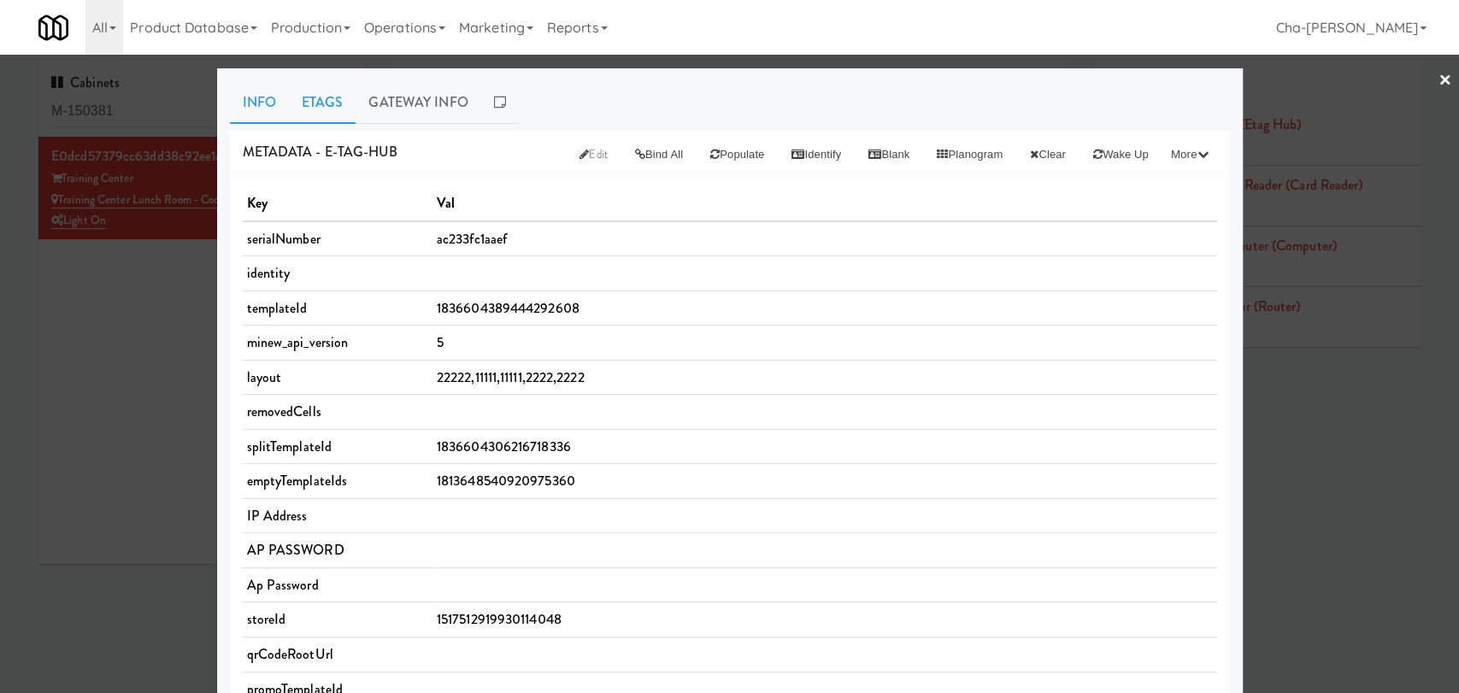
click at [314, 102] on link "Etags" at bounding box center [323, 102] width 68 height 43
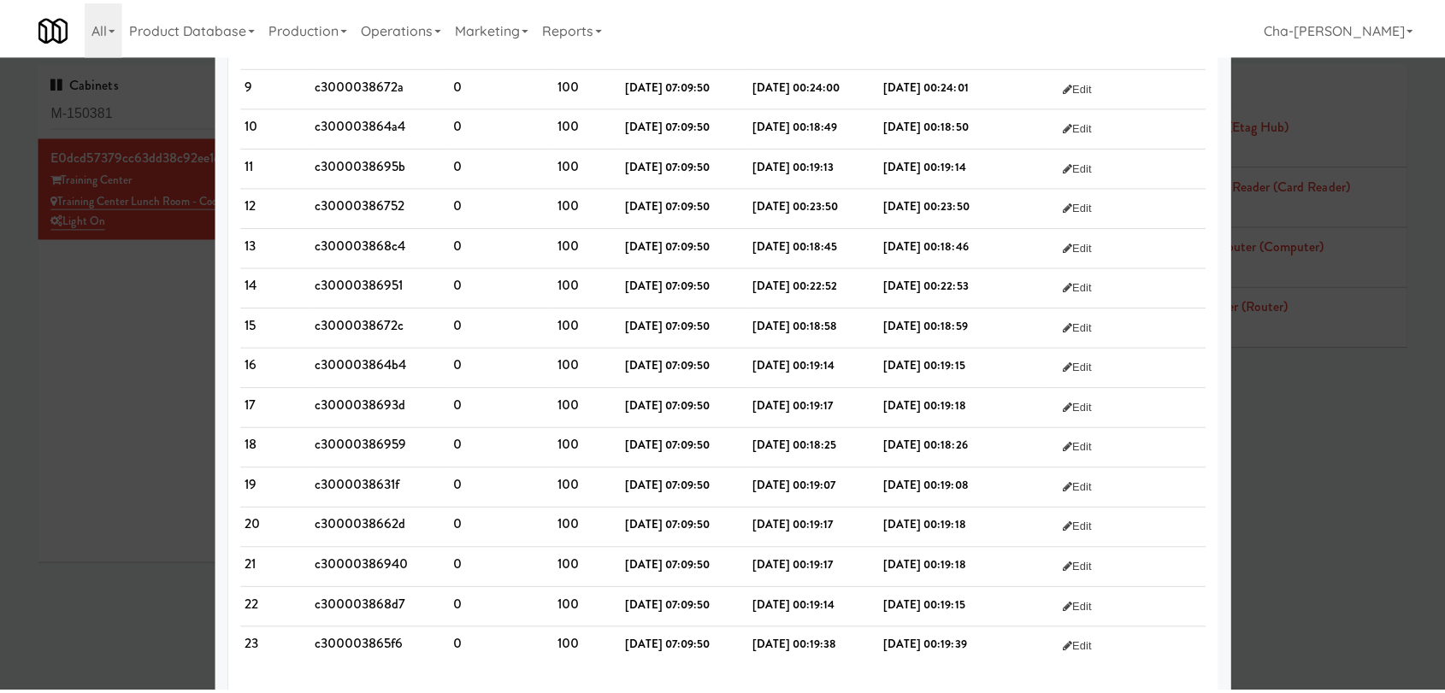
scroll to position [495, 0]
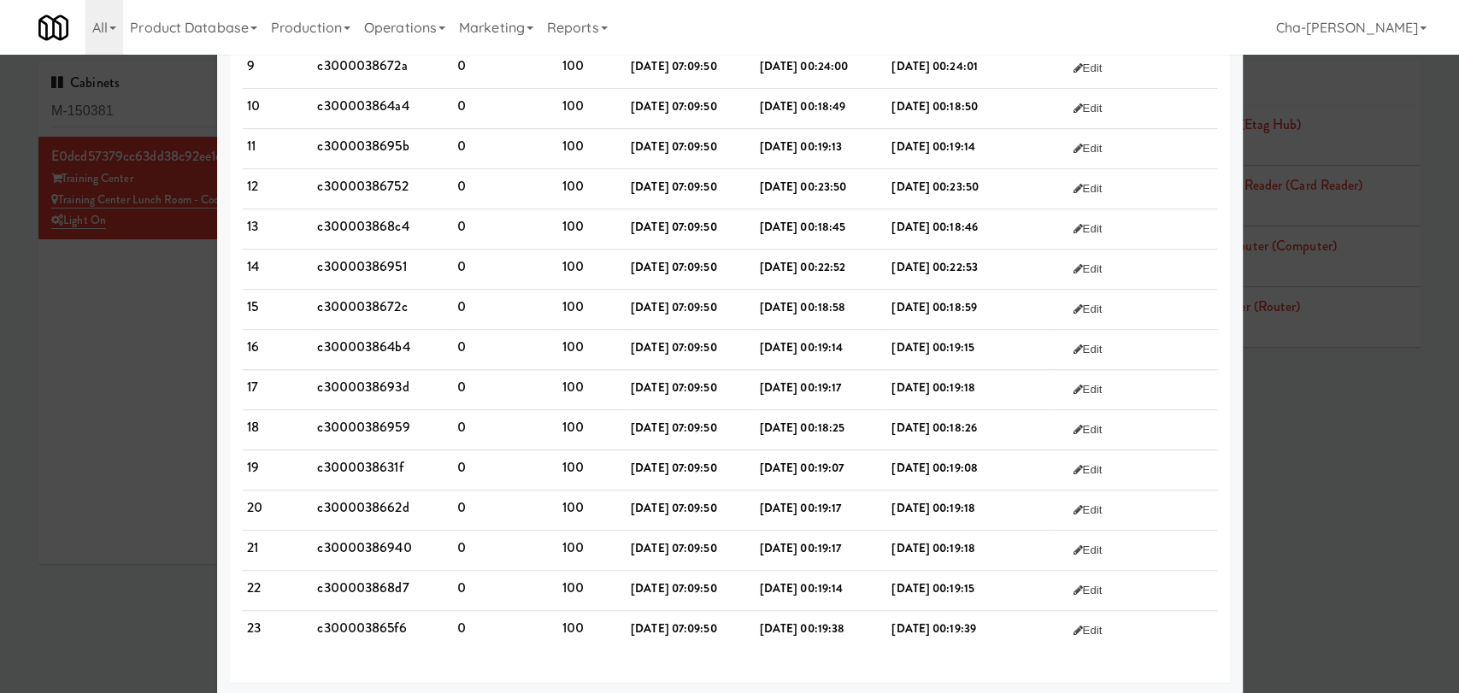
click at [197, 345] on div at bounding box center [729, 346] width 1459 height 693
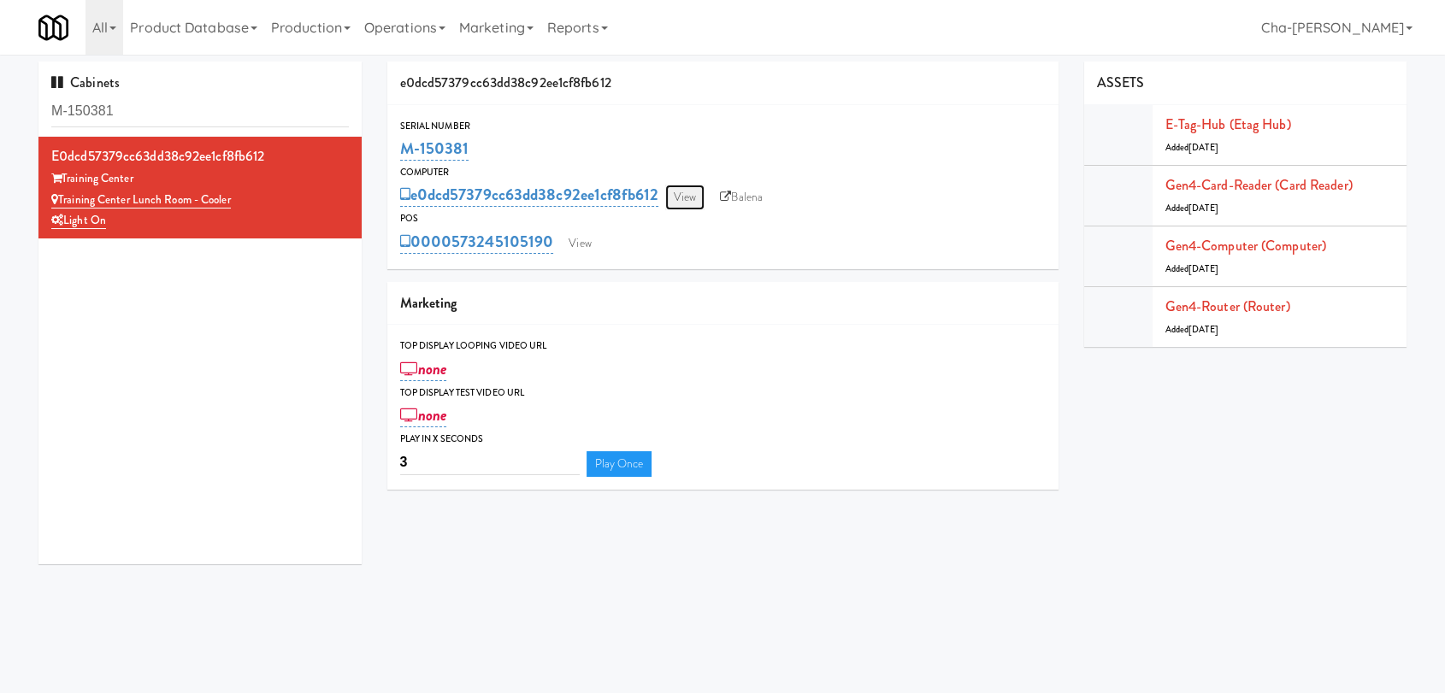
click at [685, 185] on link "View" at bounding box center [684, 198] width 39 height 26
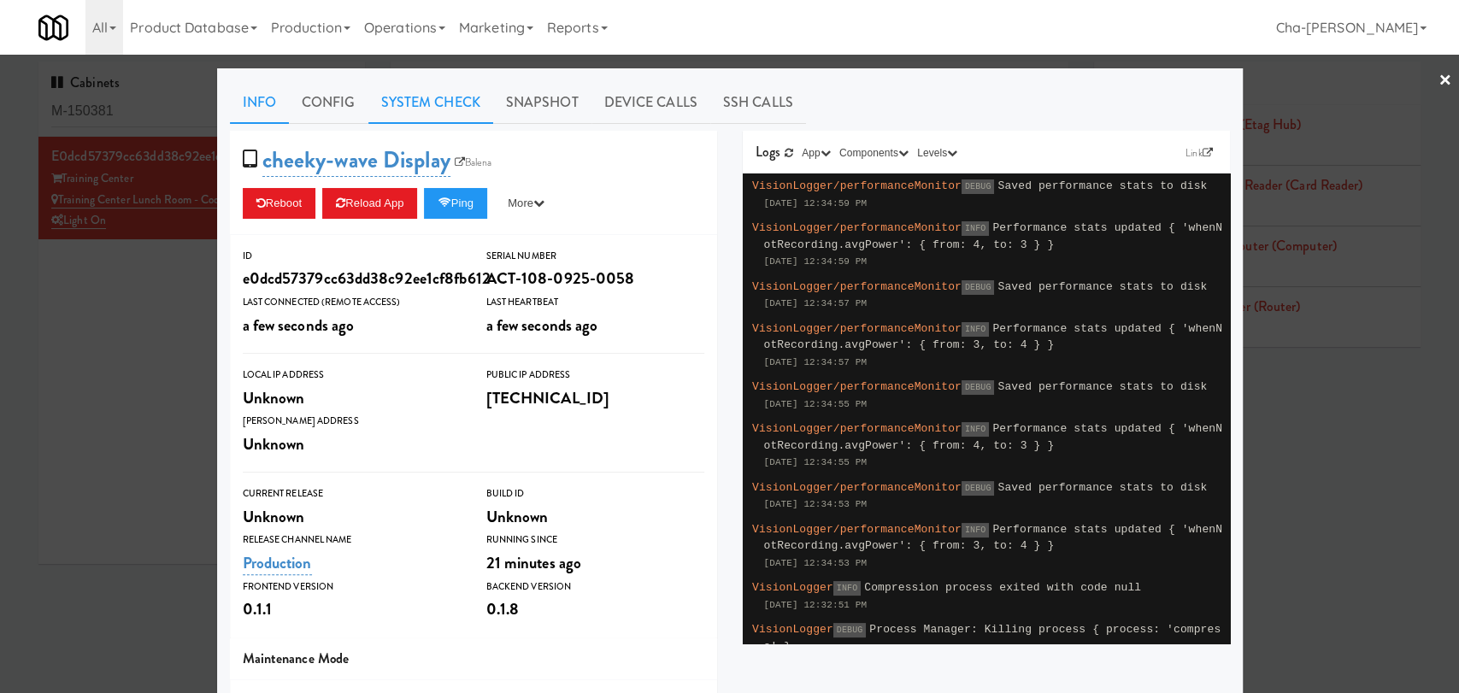
click at [421, 92] on link "System Check" at bounding box center [430, 102] width 125 height 43
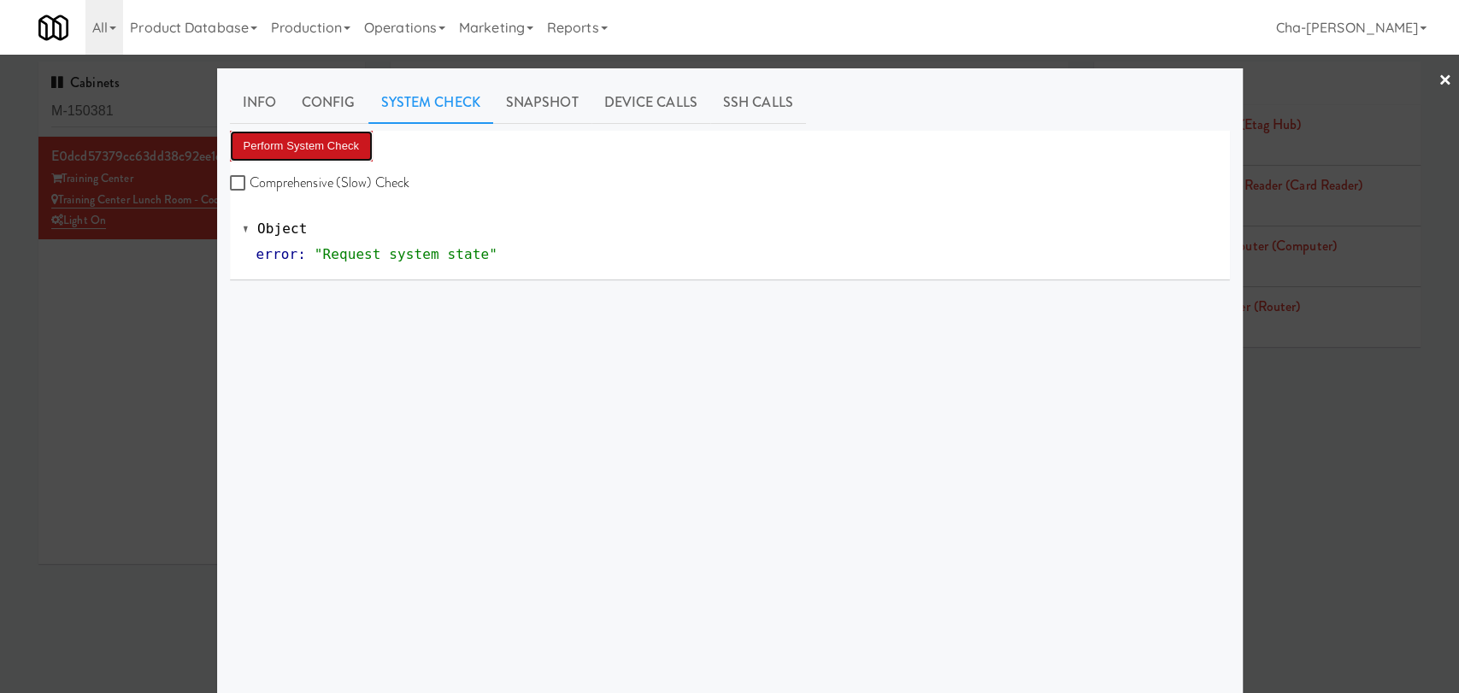
click at [321, 135] on button "Perform System Check" at bounding box center [302, 146] width 144 height 31
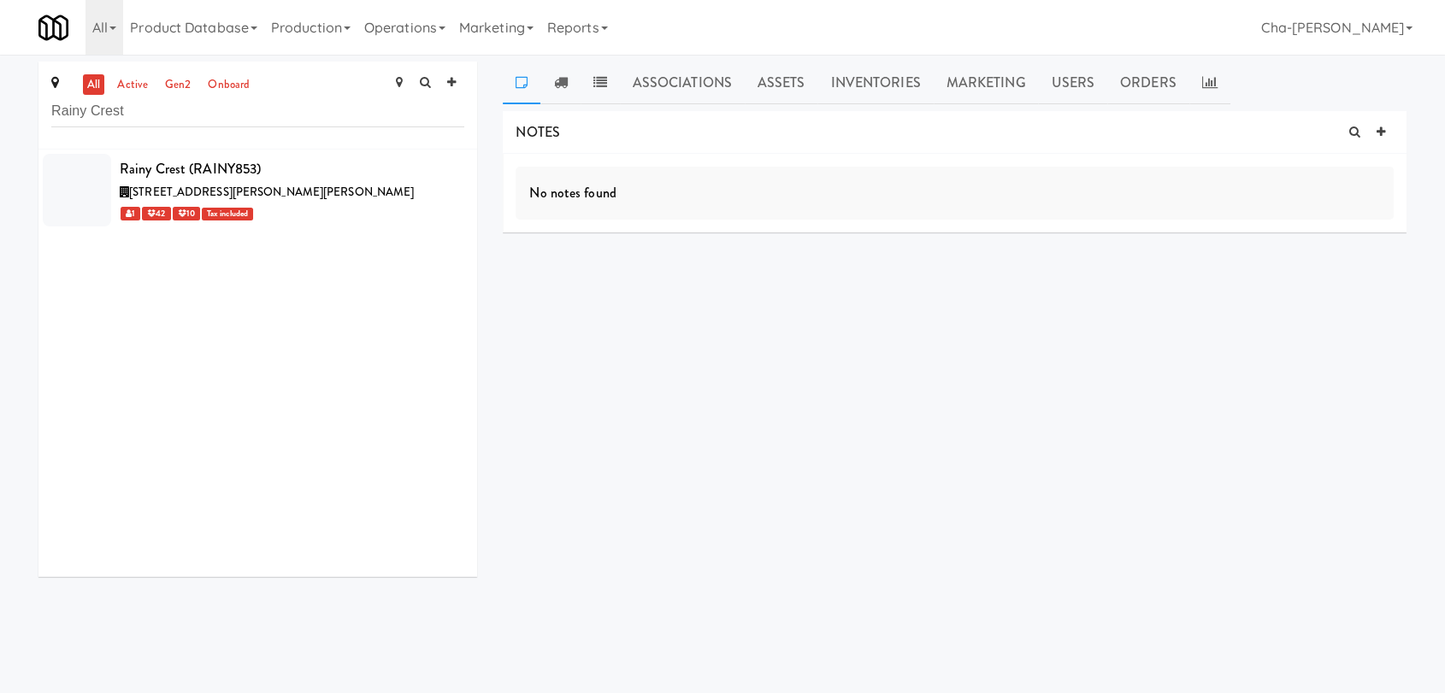
click at [280, 109] on input "Rainy Crest" at bounding box center [257, 112] width 413 height 32
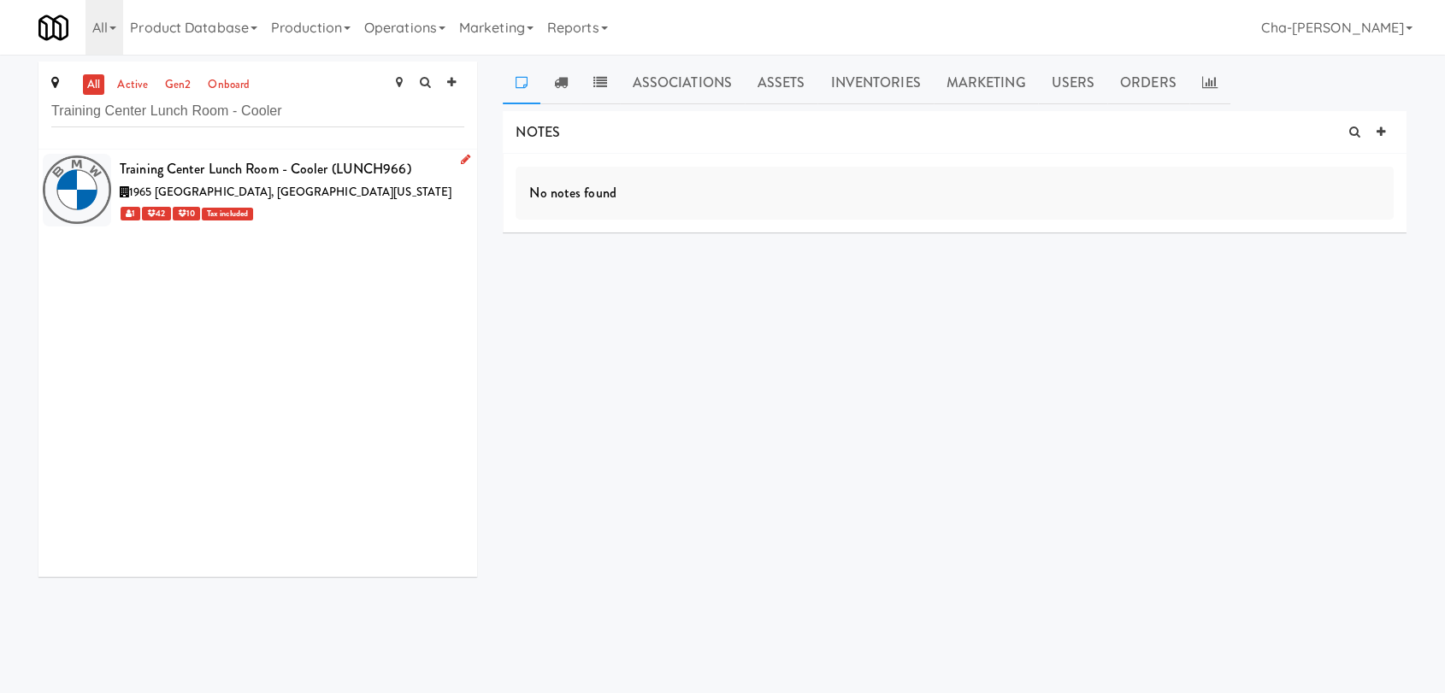
type input "Training Center Lunch Room - Cooler"
click at [312, 201] on div "1965 [GEOGRAPHIC_DATA], [GEOGRAPHIC_DATA][US_STATE]" at bounding box center [292, 192] width 345 height 21
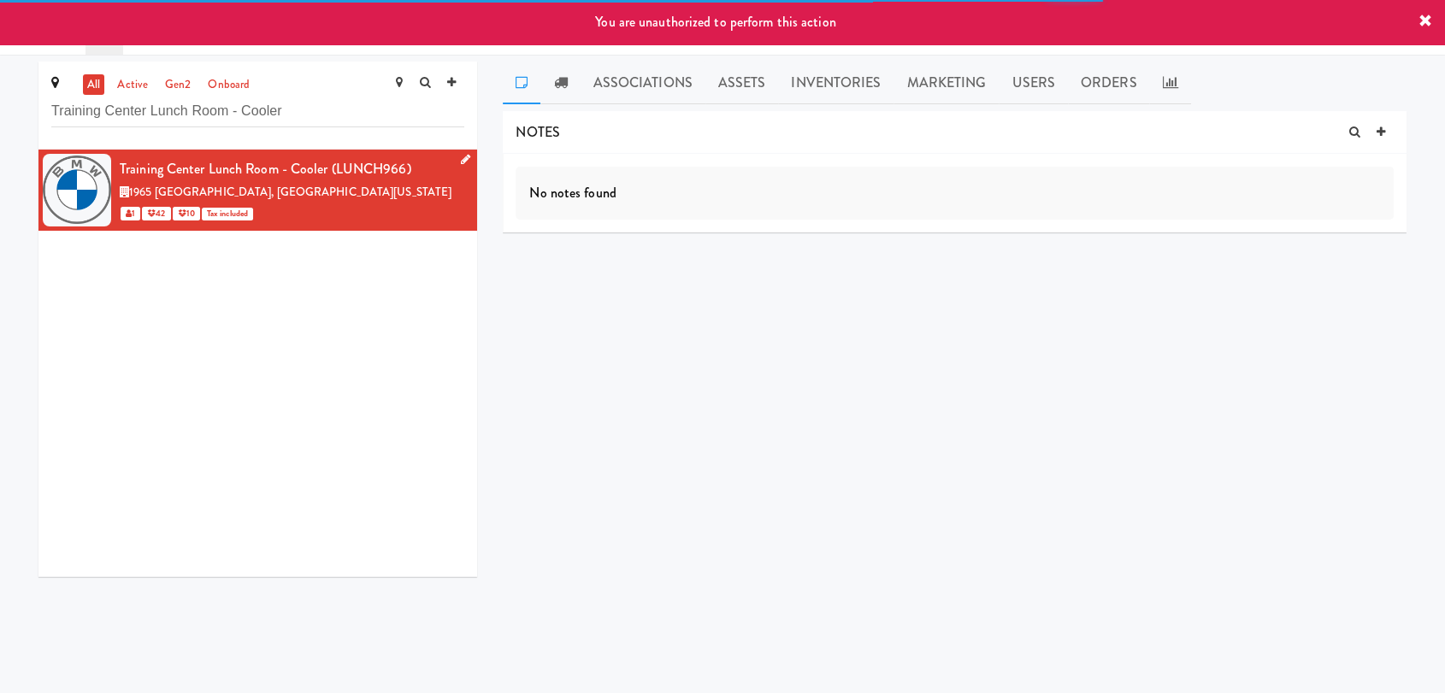
click at [461, 157] on icon at bounding box center [465, 159] width 9 height 11
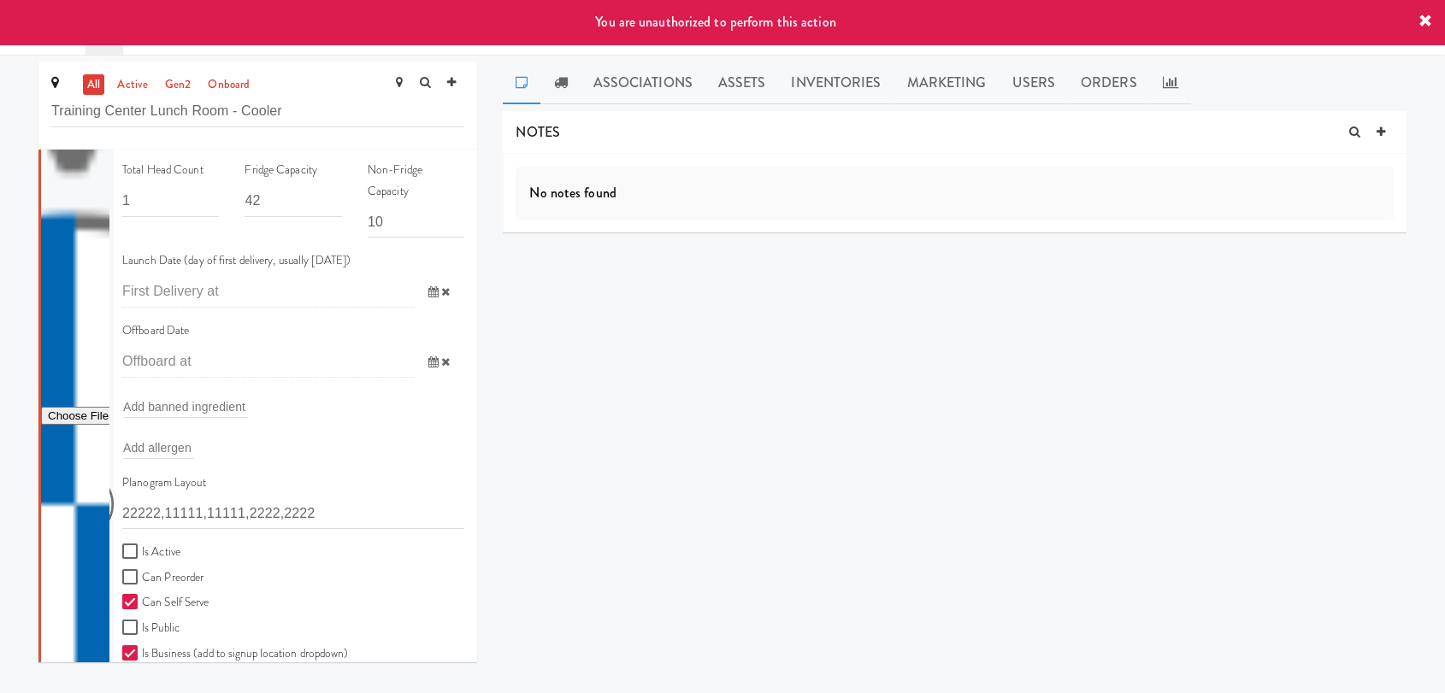
scroll to position [140, 0]
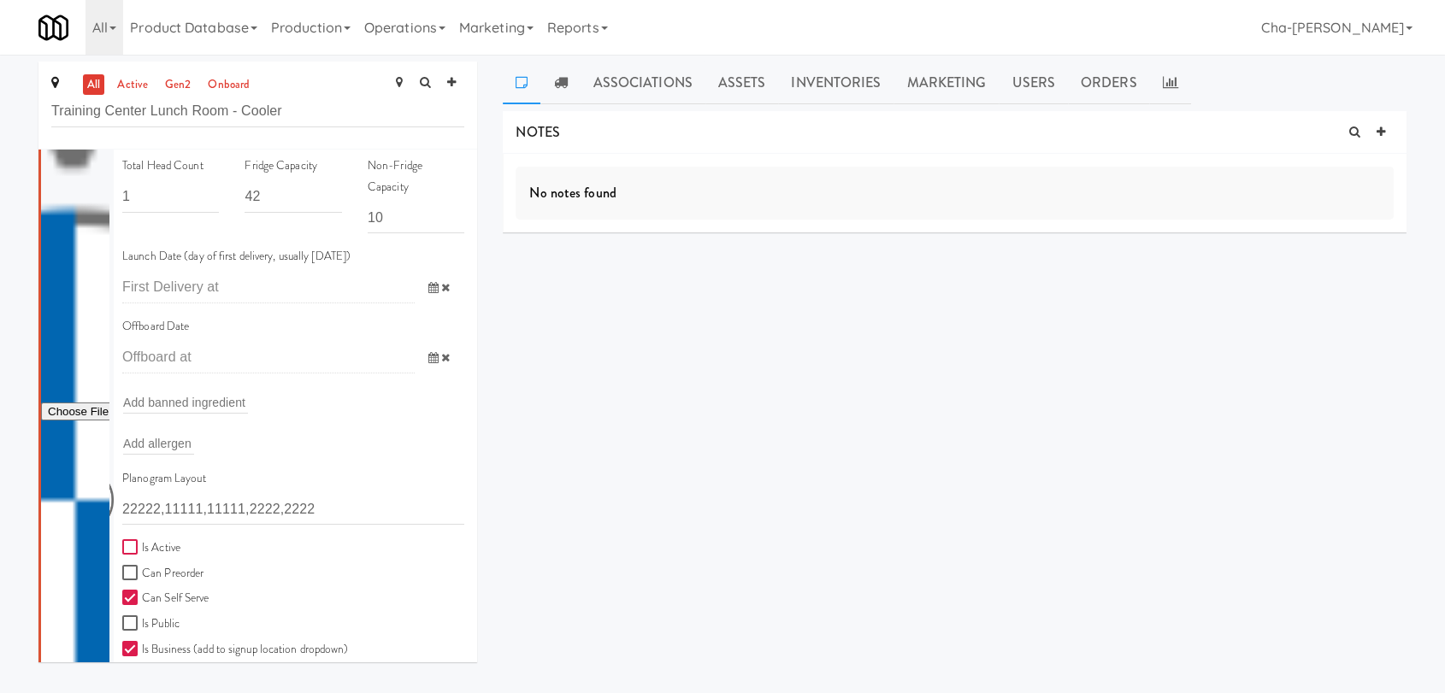
click at [140, 543] on input "Is Active" at bounding box center [132, 548] width 20 height 14
checkbox input "true"
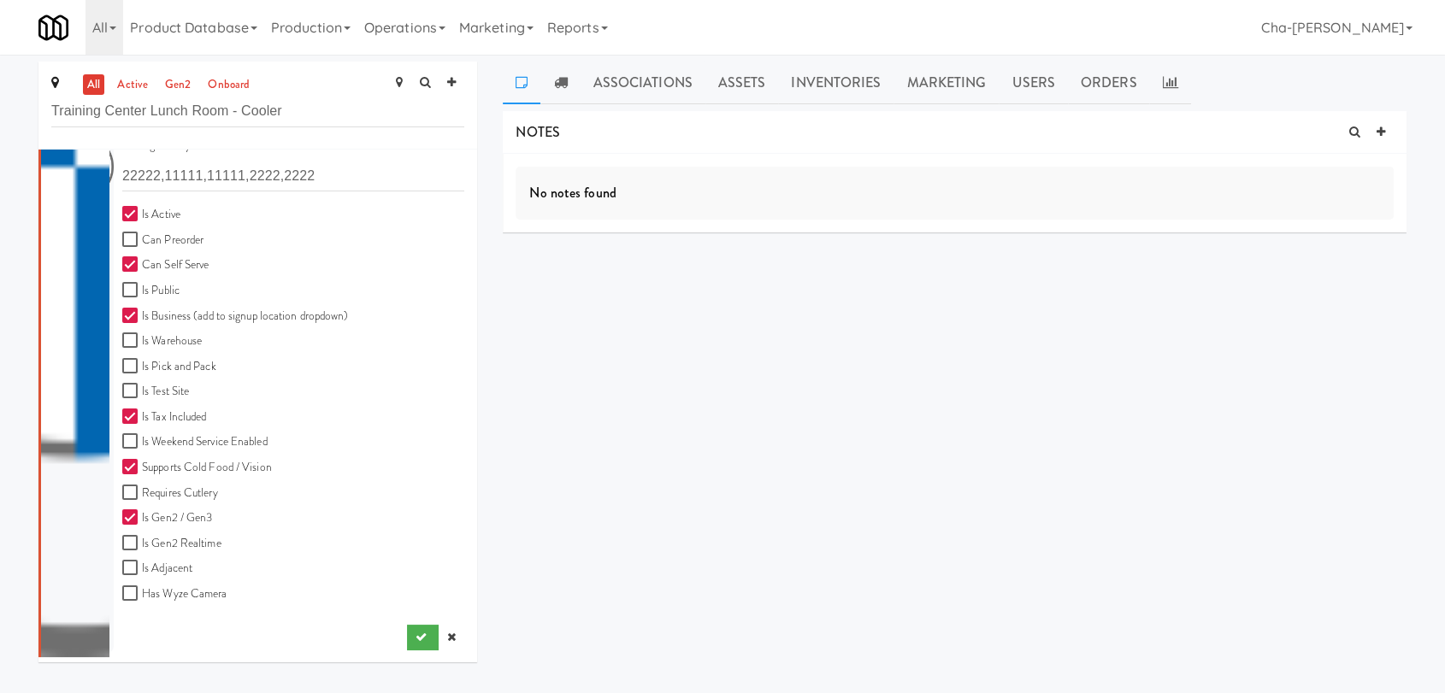
scroll to position [55, 0]
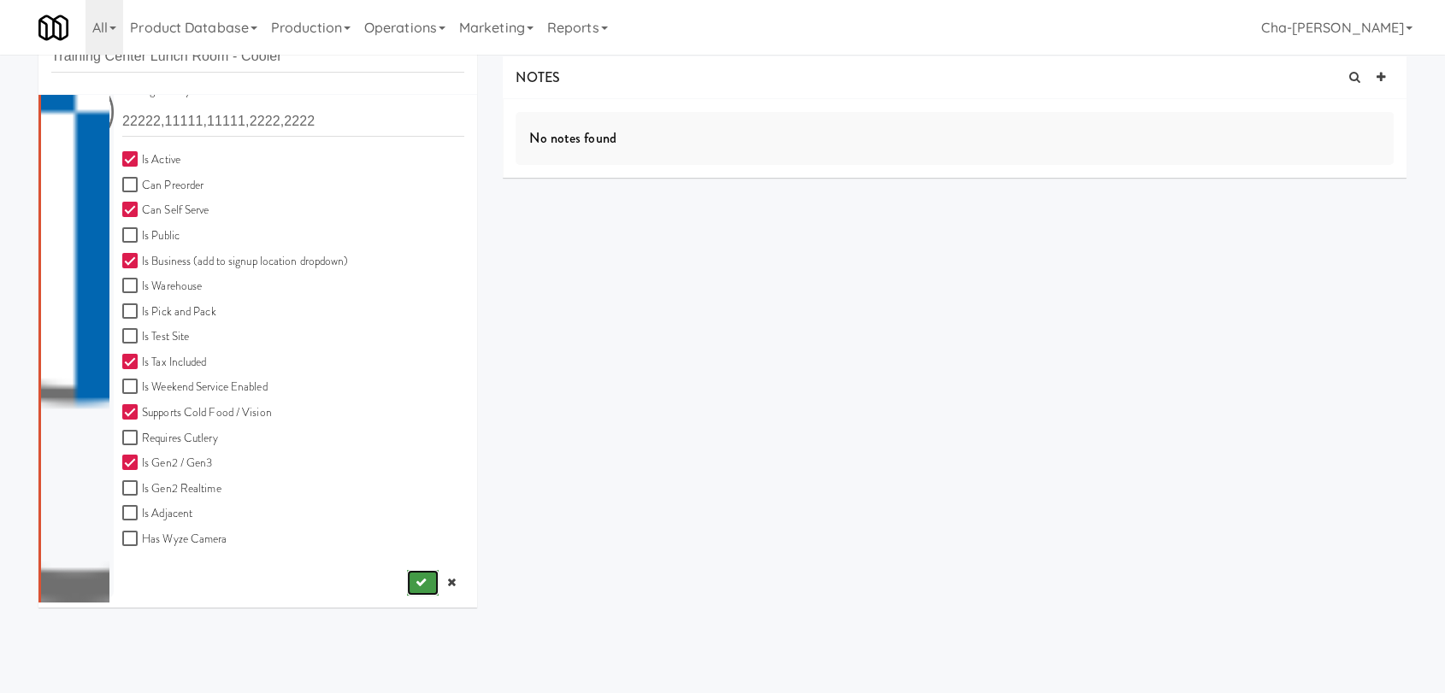
click at [415, 581] on icon "submit" at bounding box center [420, 582] width 11 height 11
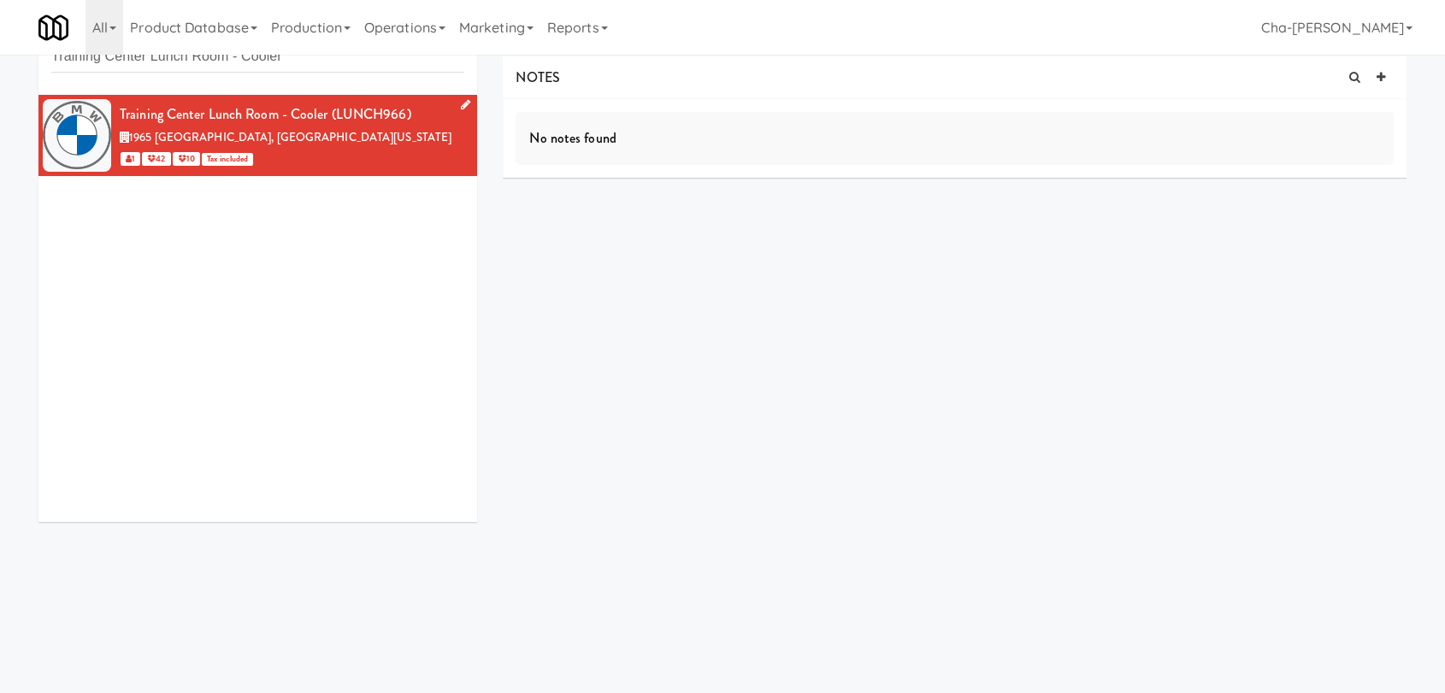
scroll to position [0, 0]
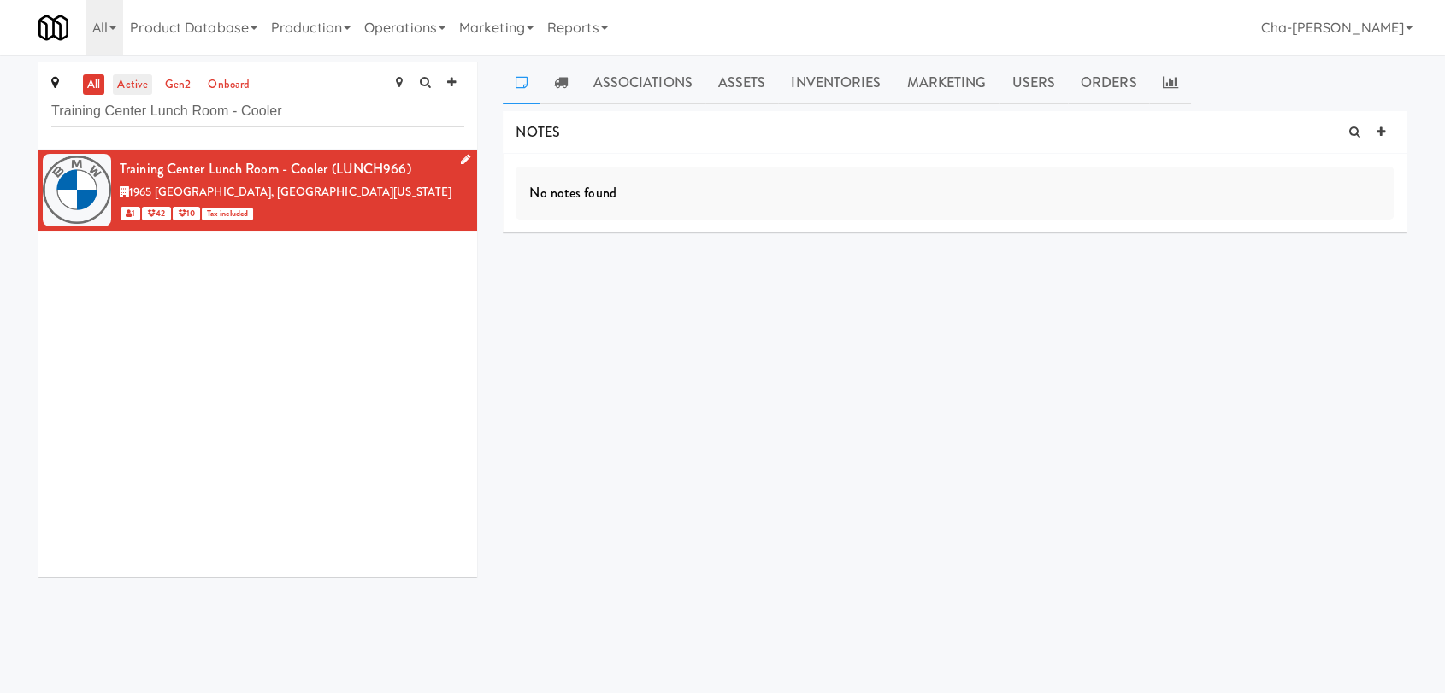
click at [134, 94] on link "active" at bounding box center [132, 84] width 39 height 21
click at [416, 27] on link "Operations" at bounding box center [404, 27] width 95 height 55
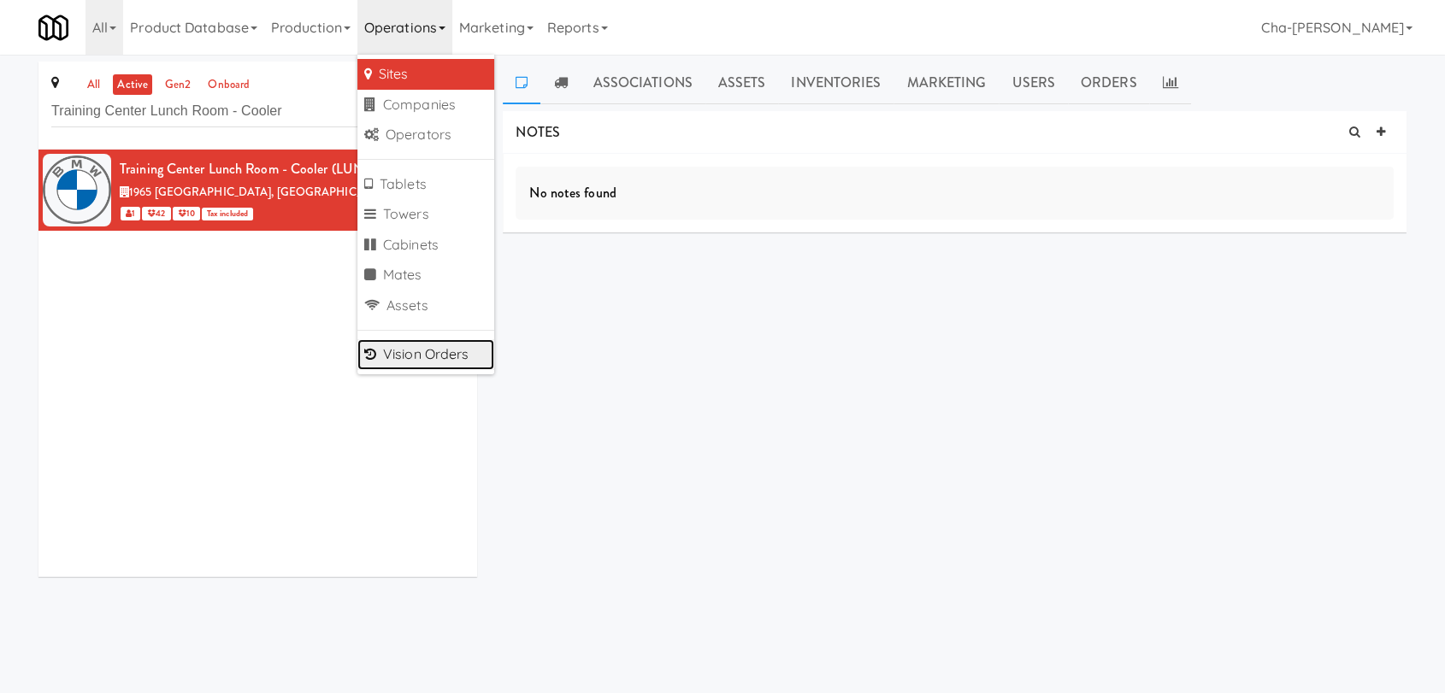
click at [417, 348] on link "Vision Orders" at bounding box center [425, 354] width 137 height 31
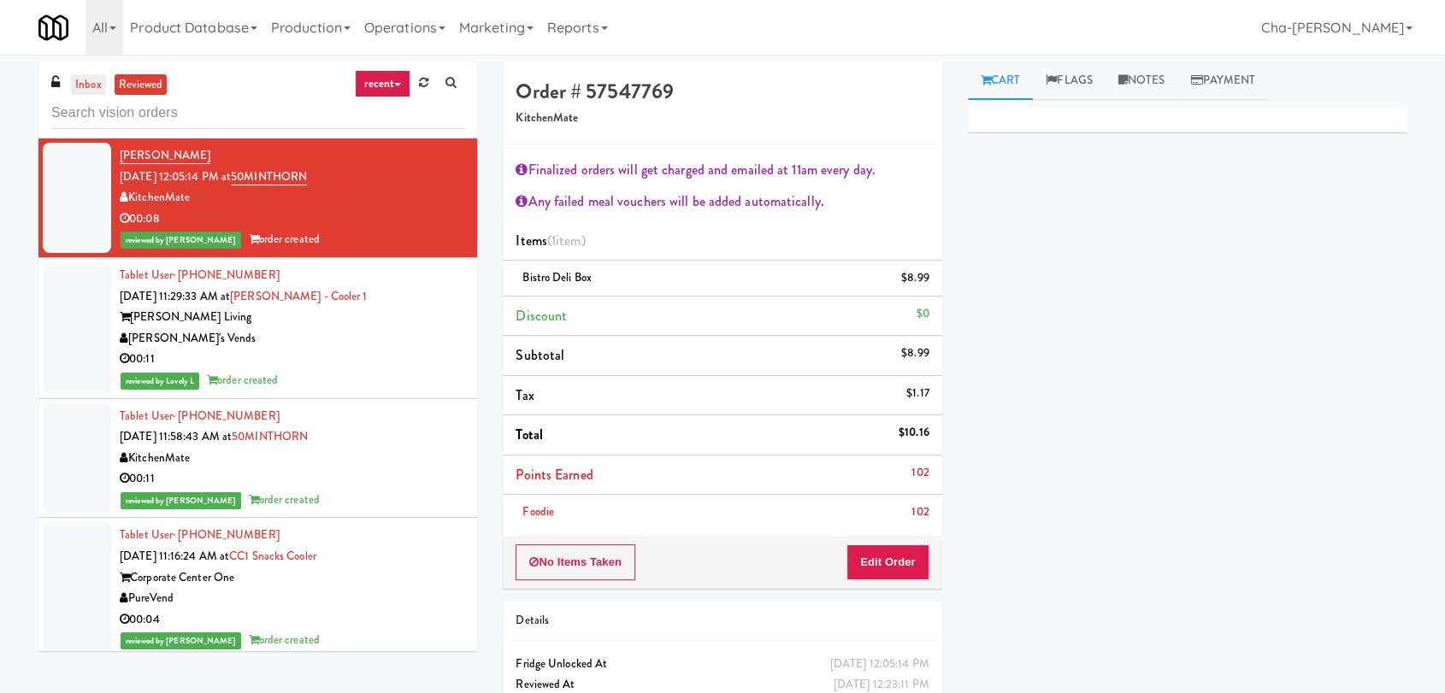
click at [91, 78] on link "inbox" at bounding box center [88, 84] width 35 height 21
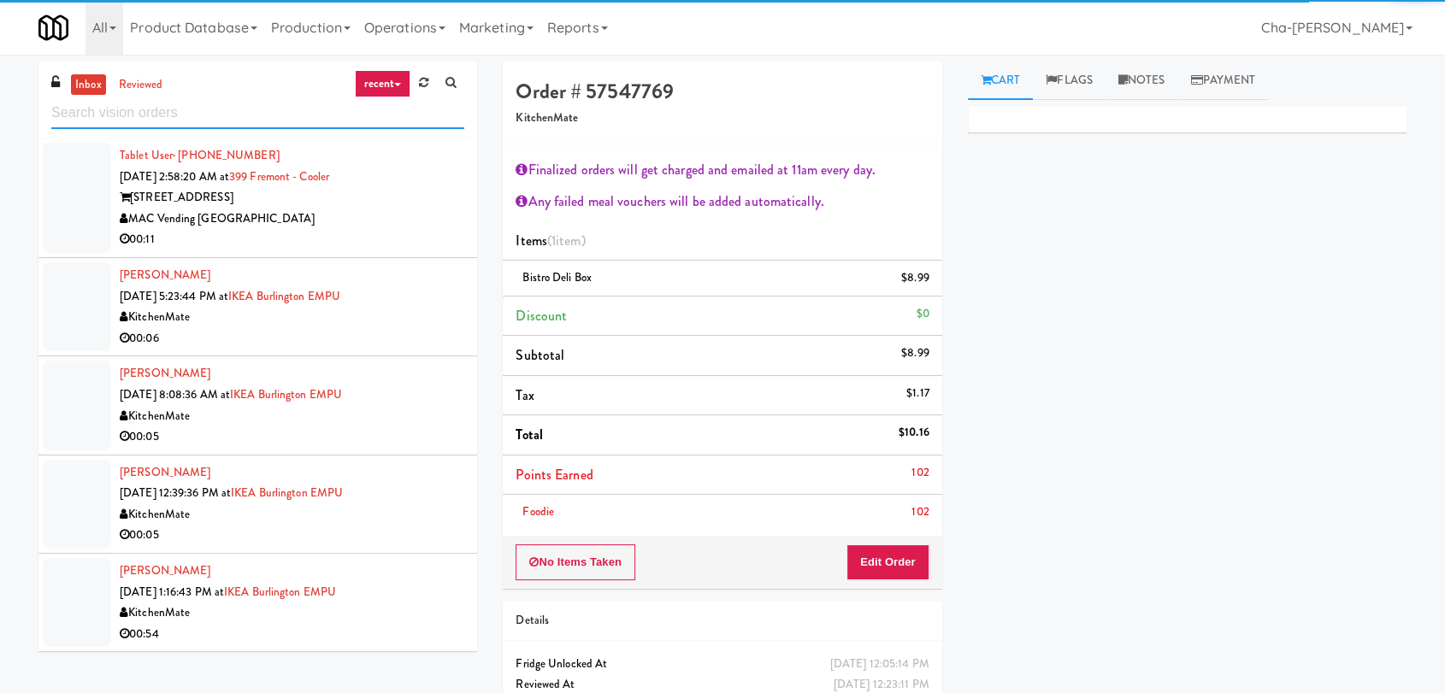
click at [103, 119] on input "text" at bounding box center [257, 113] width 413 height 32
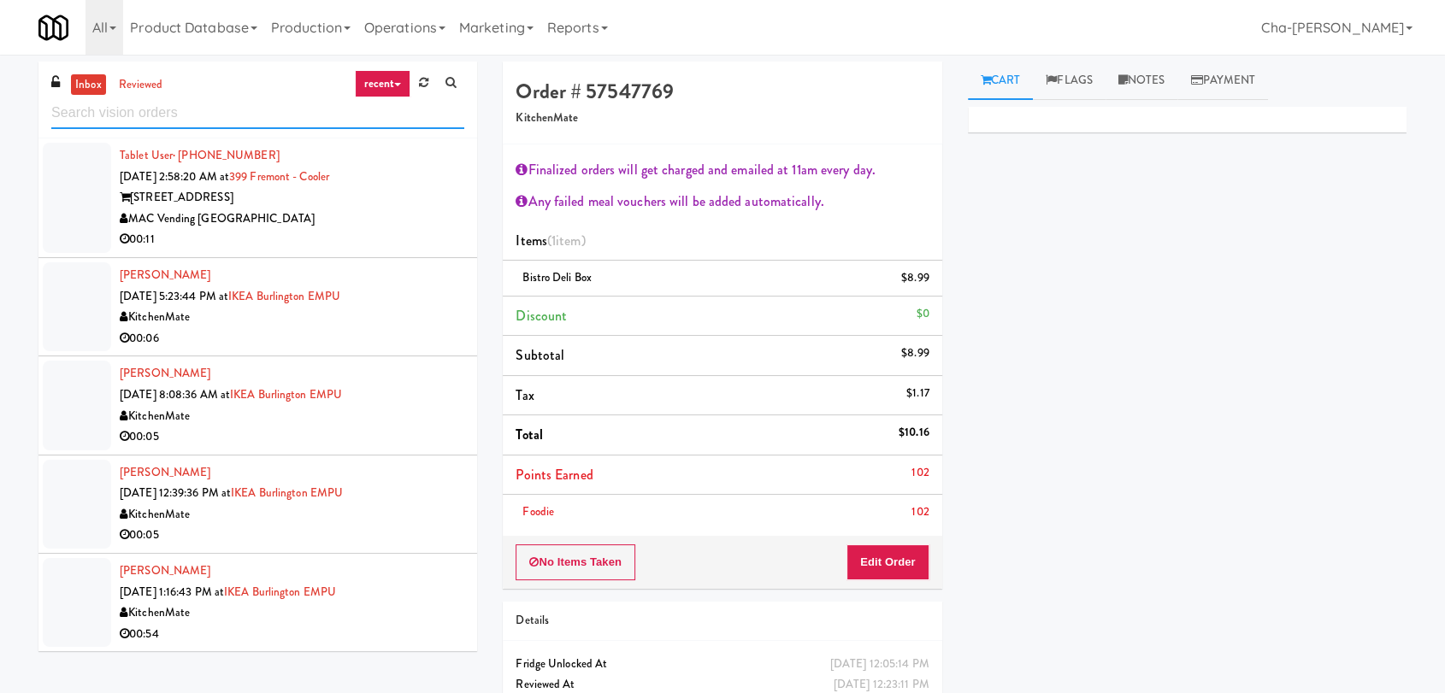
paste input "Training Center Lunch Room - Cooler"
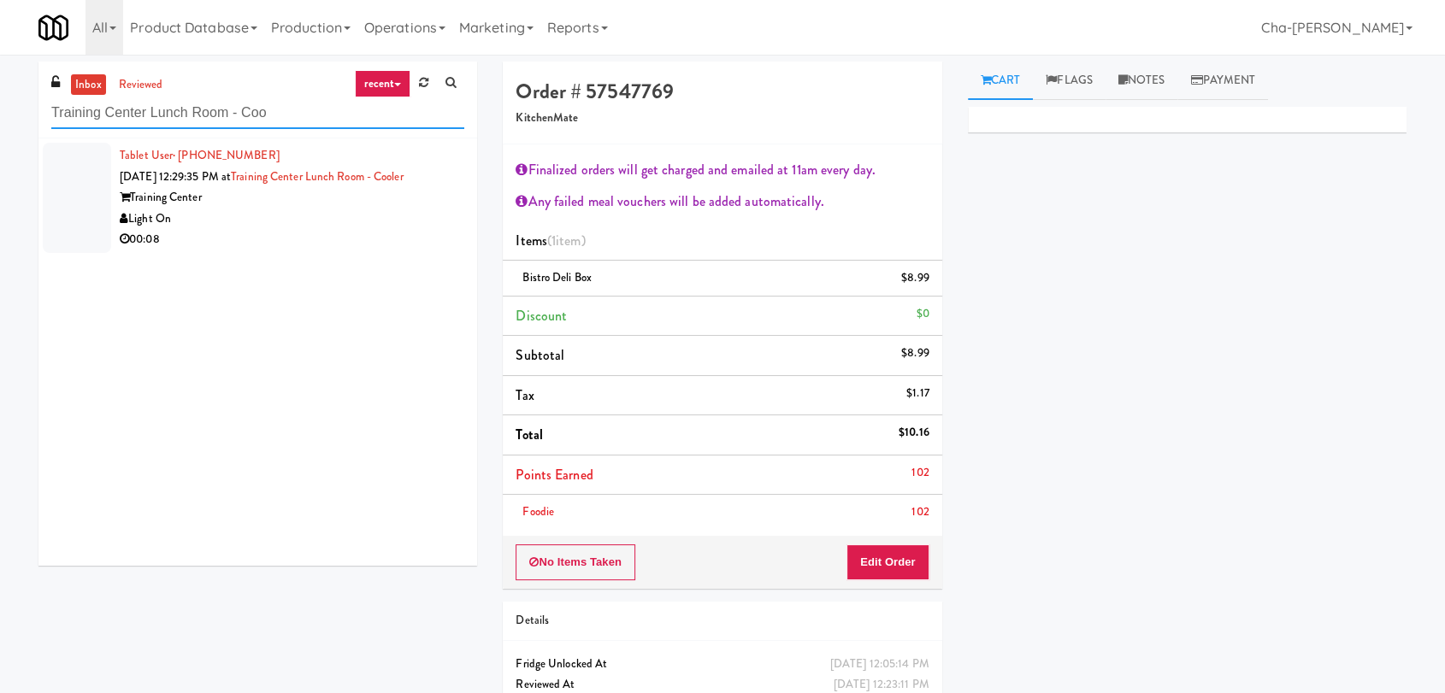
type input "Training Center Lunch Room - Coo"
click at [301, 227] on div "Light On" at bounding box center [292, 219] width 345 height 21
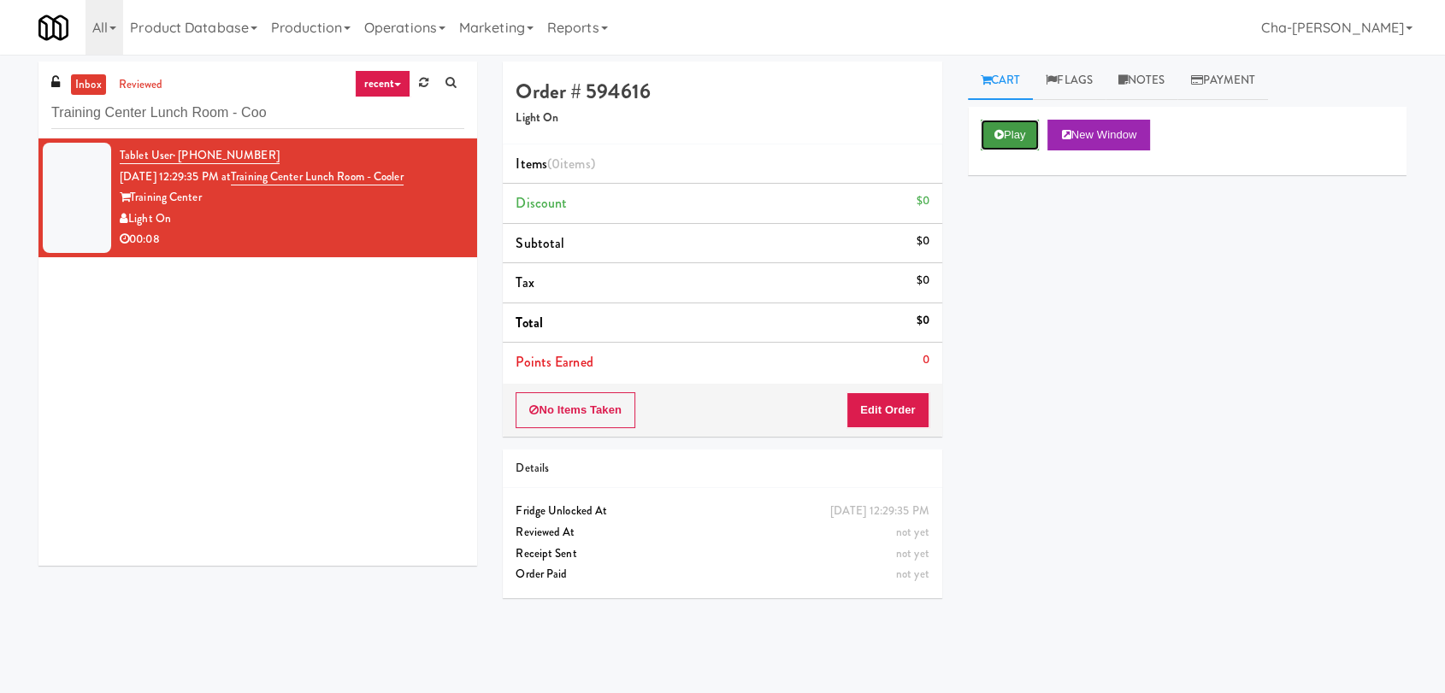
click at [1010, 138] on button "Play" at bounding box center [1010, 135] width 59 height 31
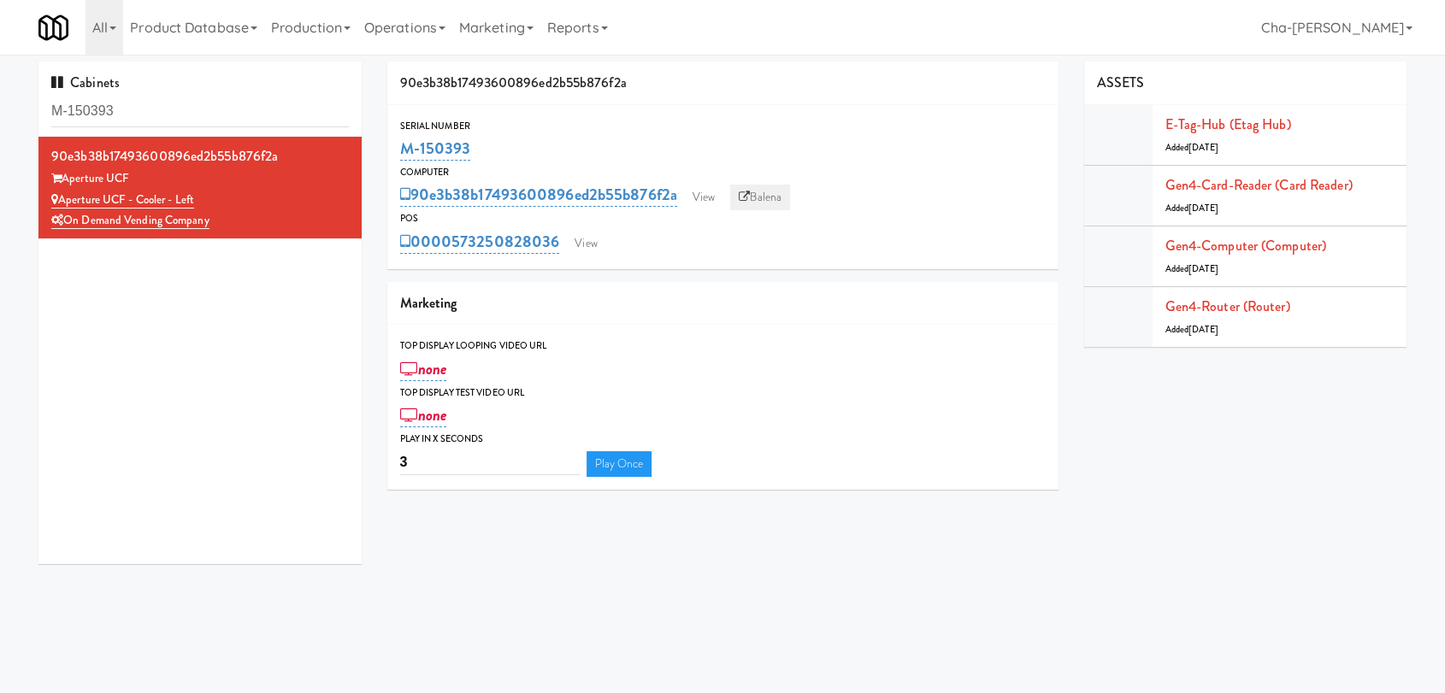
click at [757, 201] on link "Balena" at bounding box center [760, 198] width 60 height 26
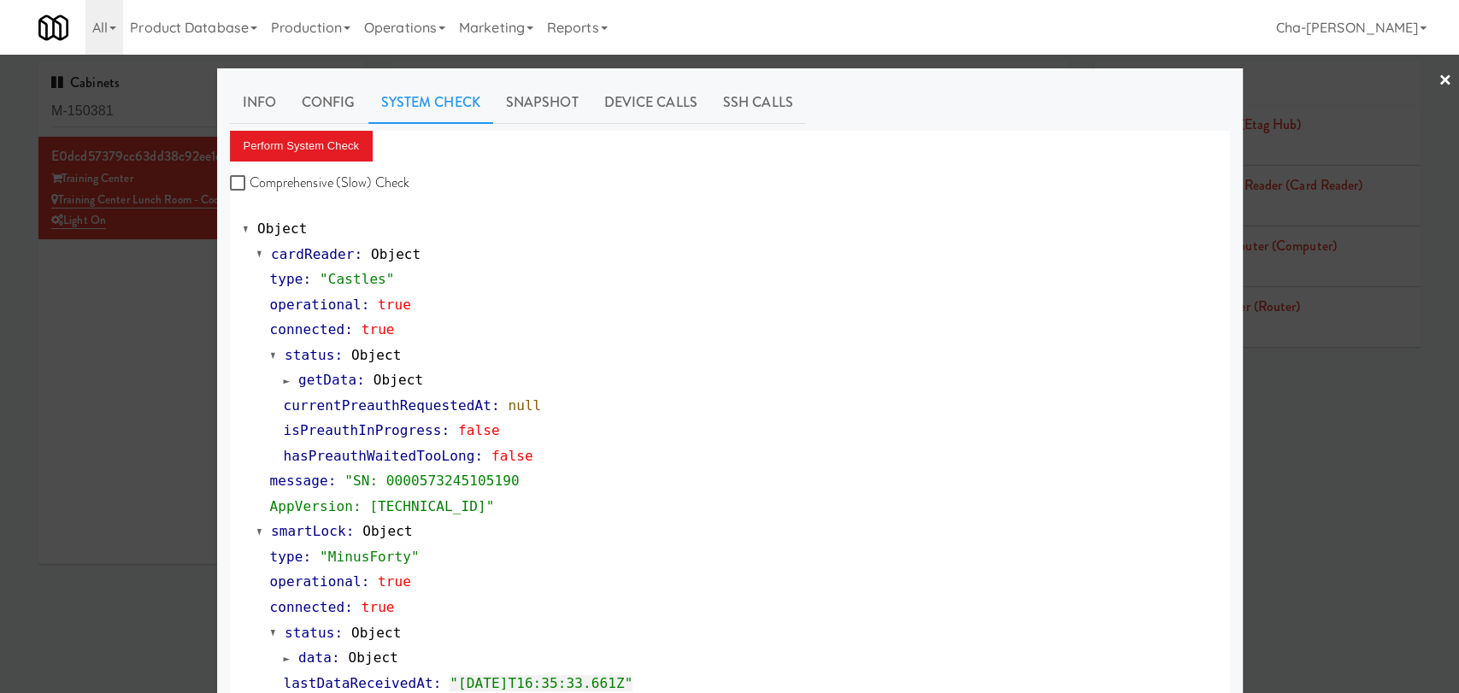
click at [106, 352] on div at bounding box center [729, 346] width 1459 height 693
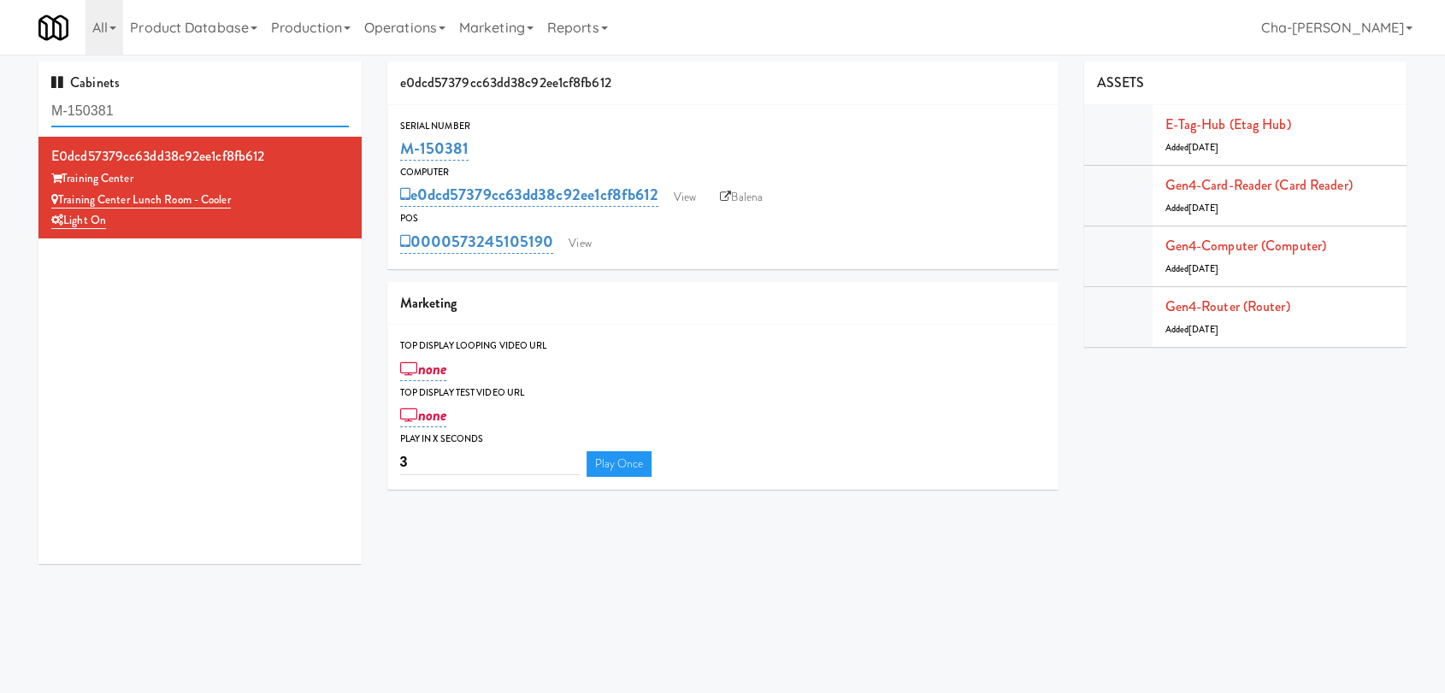
click at [191, 110] on input "M-150381" at bounding box center [199, 112] width 297 height 32
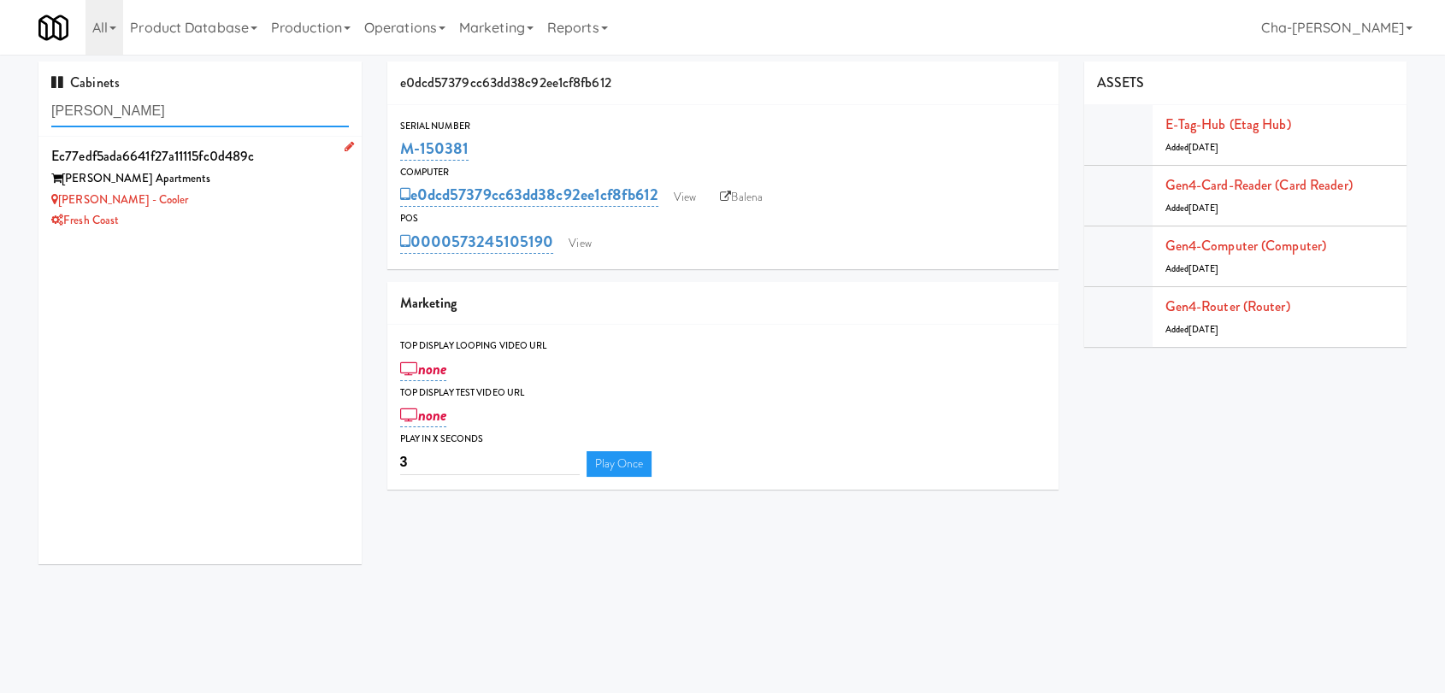
type input "[PERSON_NAME]"
click at [233, 186] on div "[PERSON_NAME] Apartments" at bounding box center [199, 178] width 297 height 21
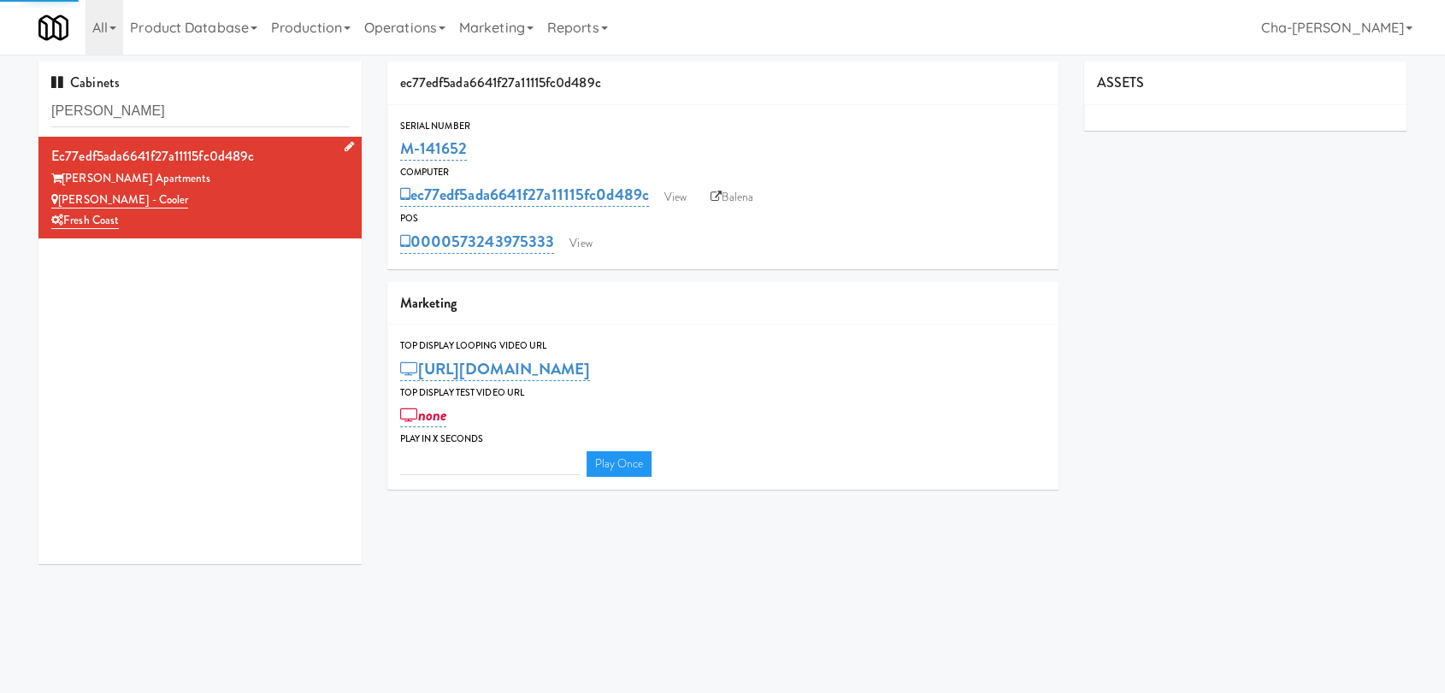
type input "3"
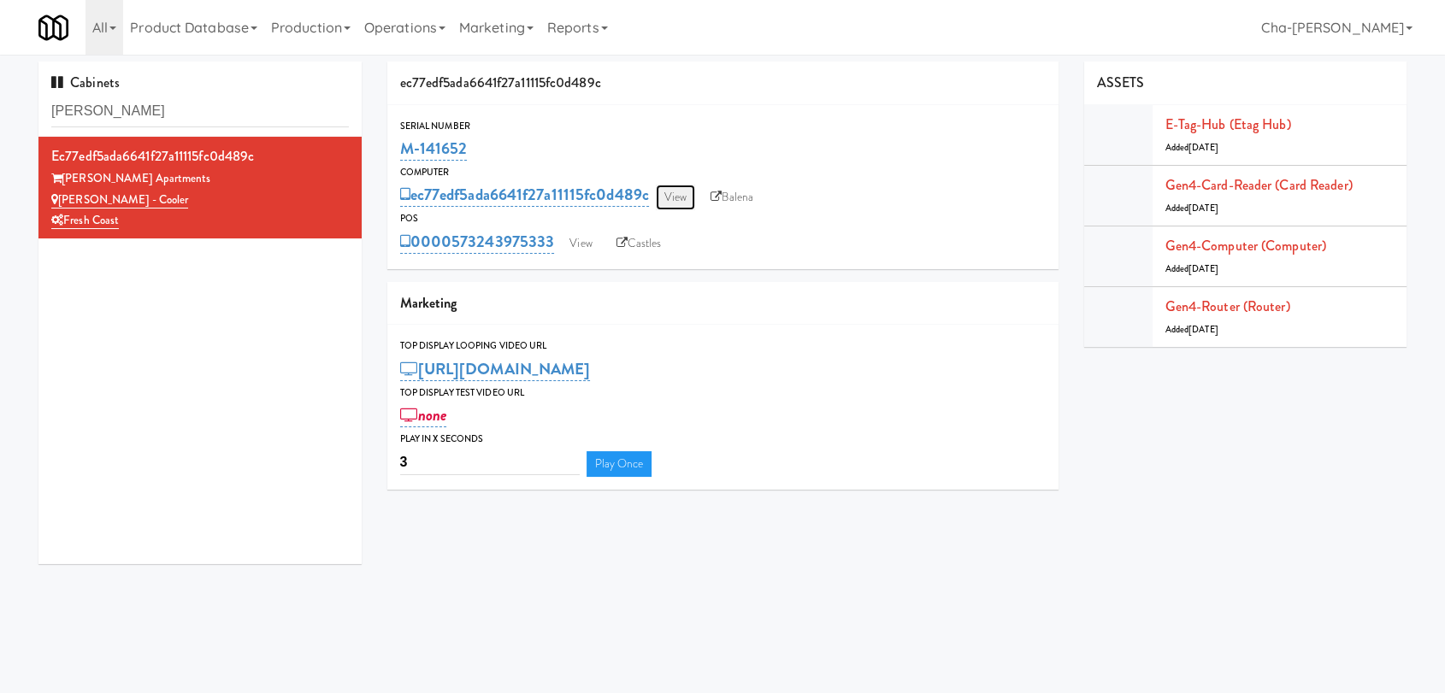
click at [687, 197] on link "View" at bounding box center [675, 198] width 39 height 26
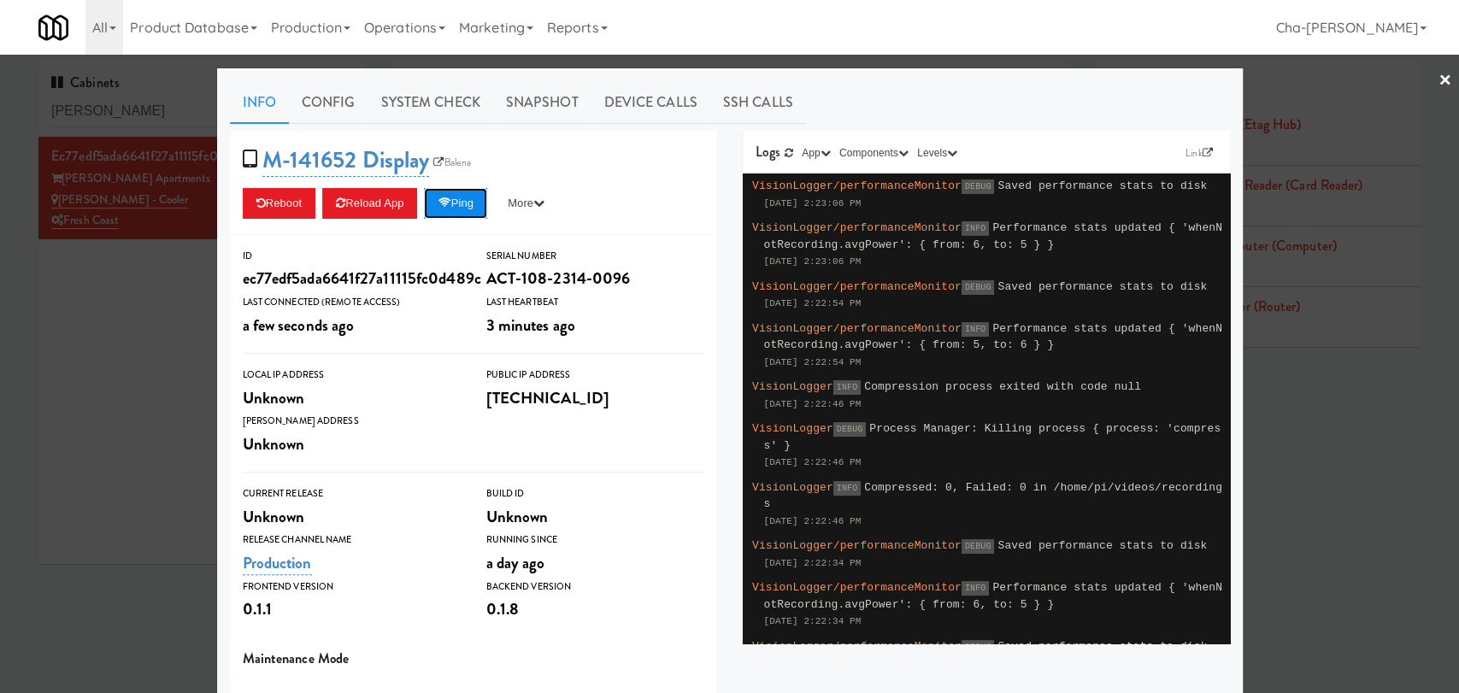
click at [463, 195] on button "Ping" at bounding box center [455, 203] width 63 height 31
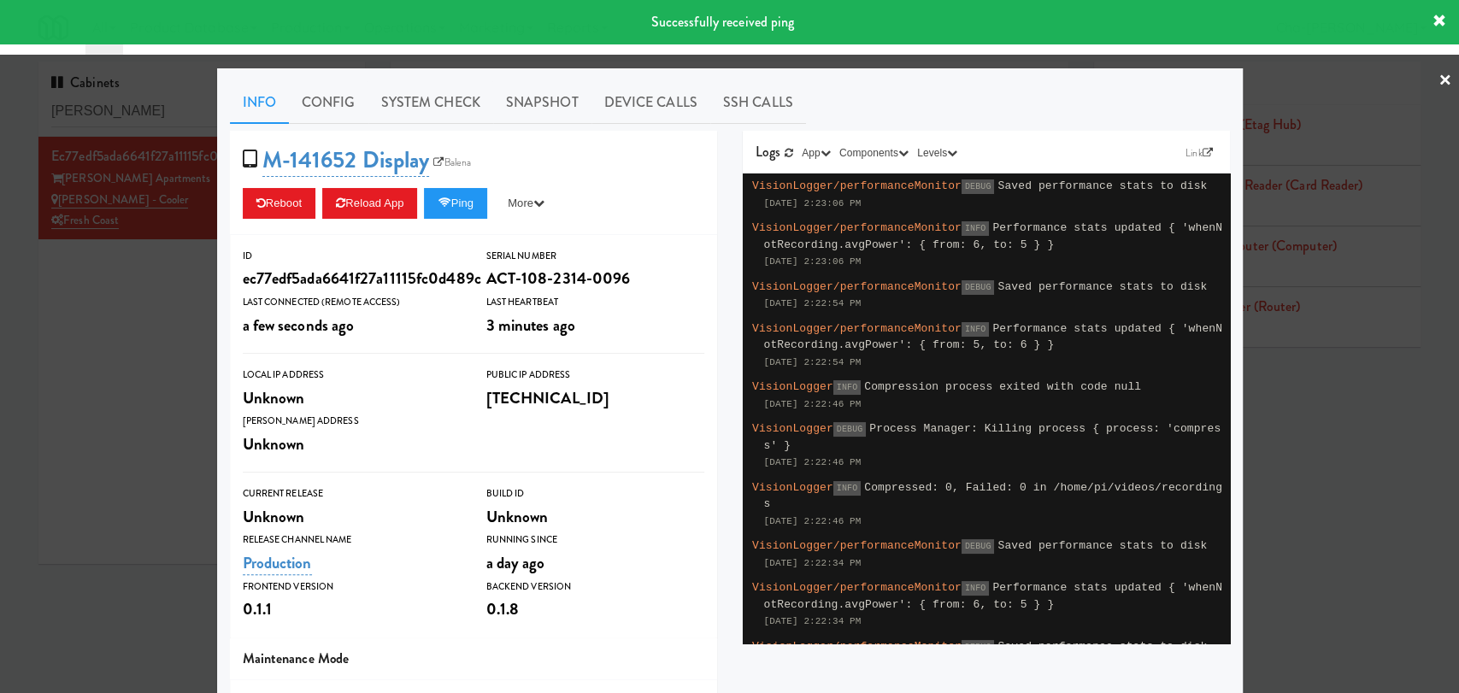
click at [123, 362] on div at bounding box center [729, 346] width 1459 height 693
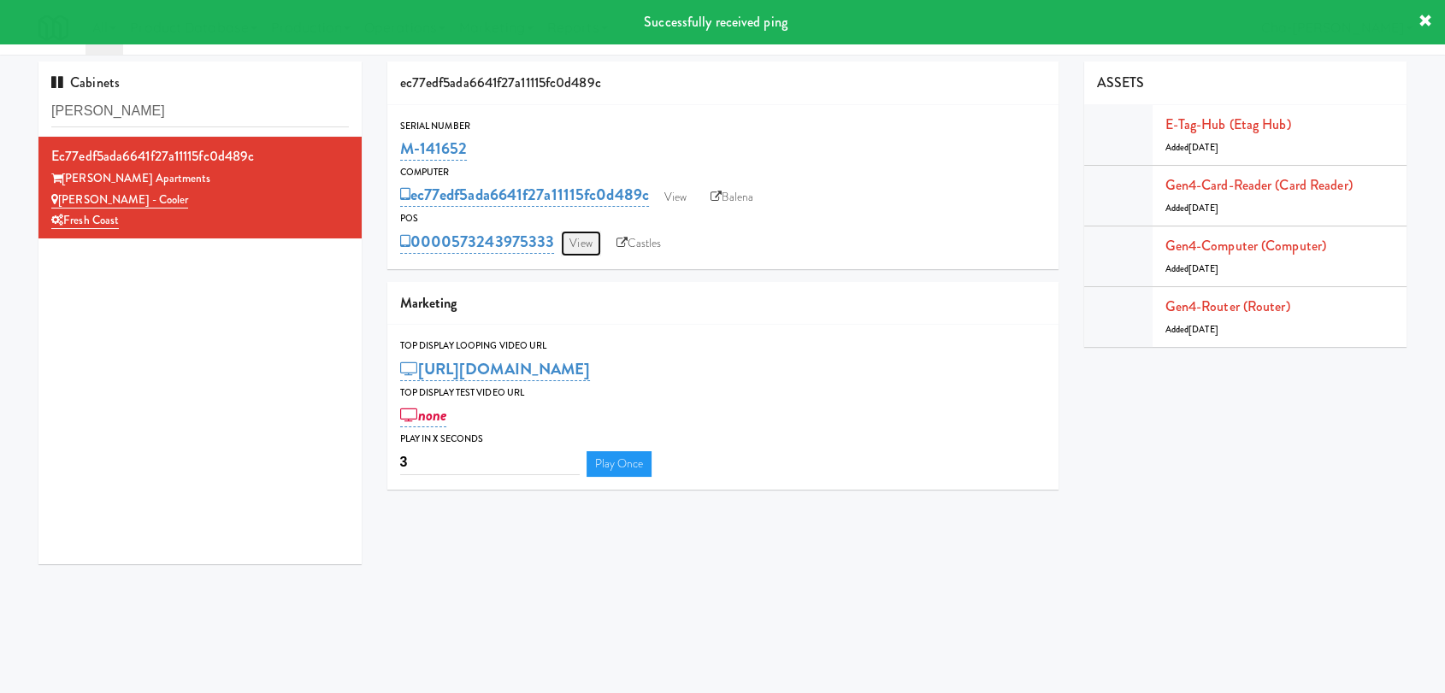
click at [583, 250] on link "View" at bounding box center [580, 244] width 39 height 26
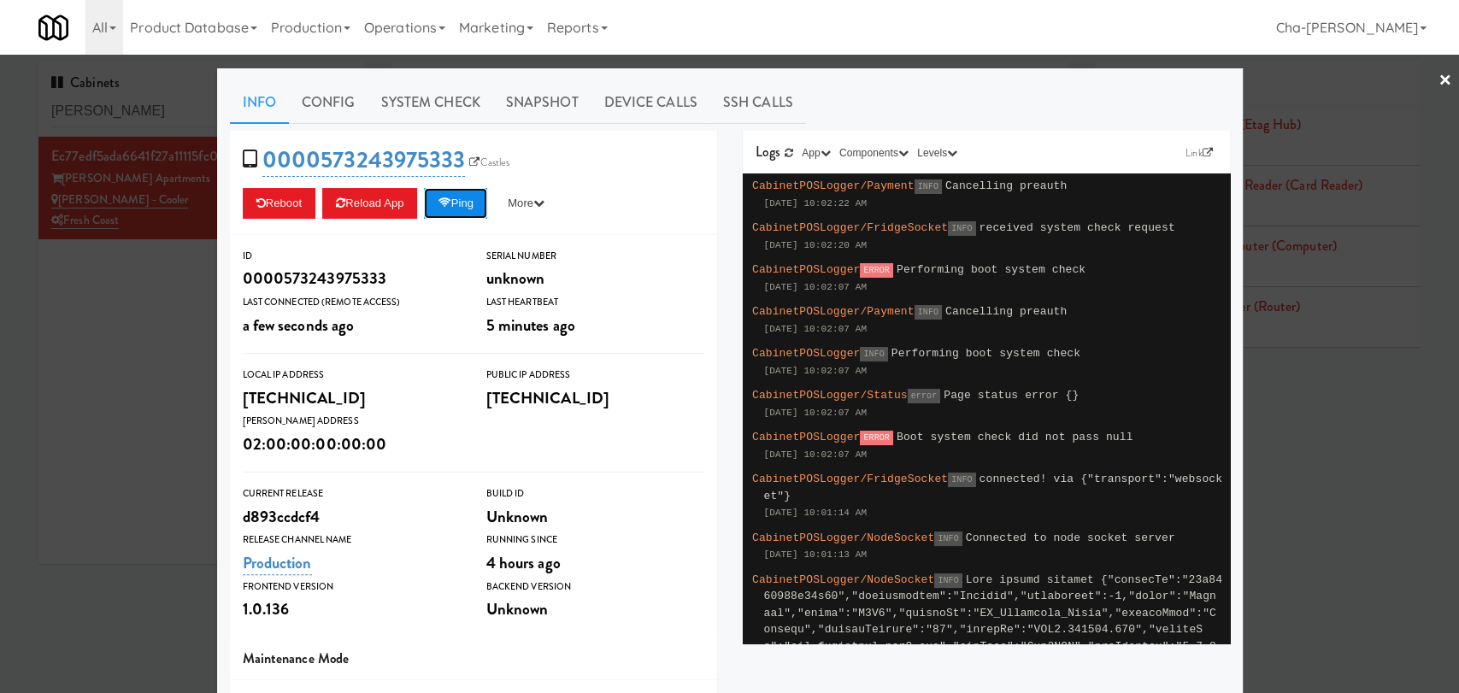
click at [458, 193] on button "Ping" at bounding box center [455, 203] width 63 height 31
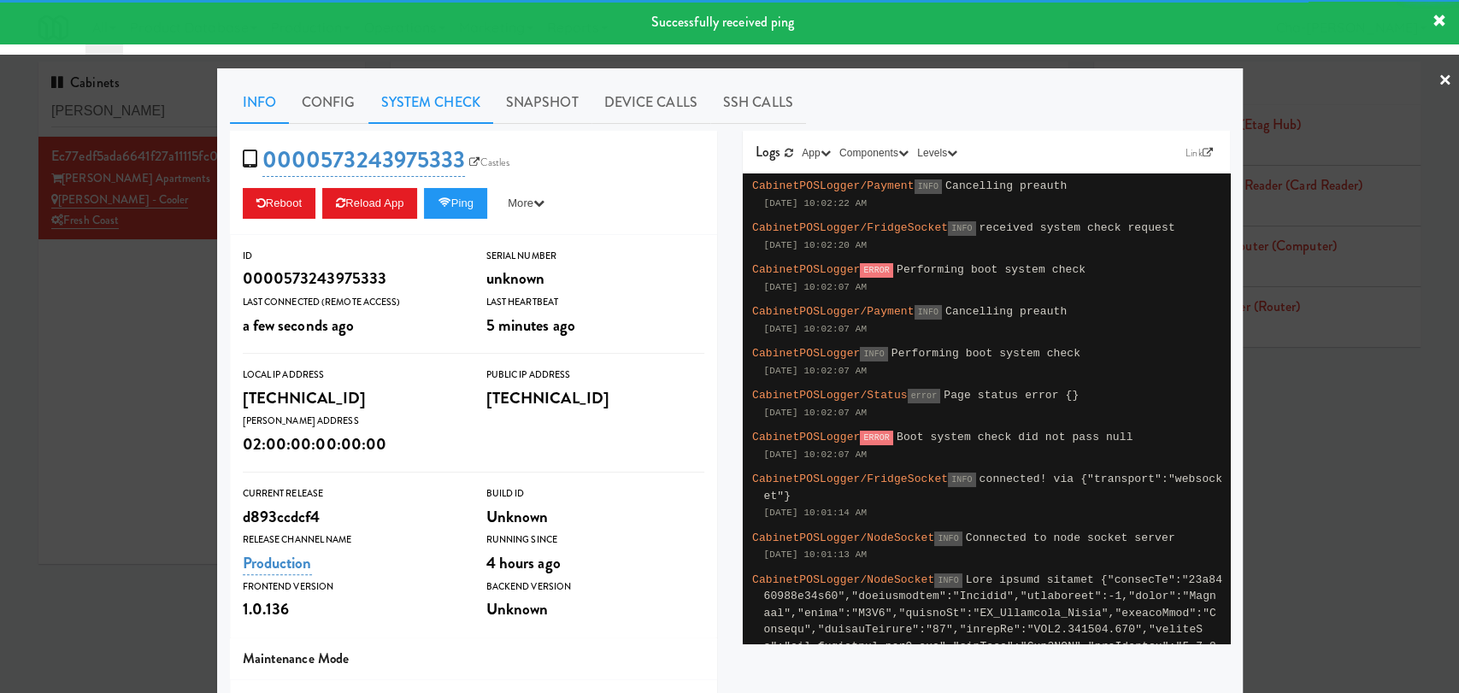
click at [424, 100] on link "System Check" at bounding box center [430, 102] width 125 height 43
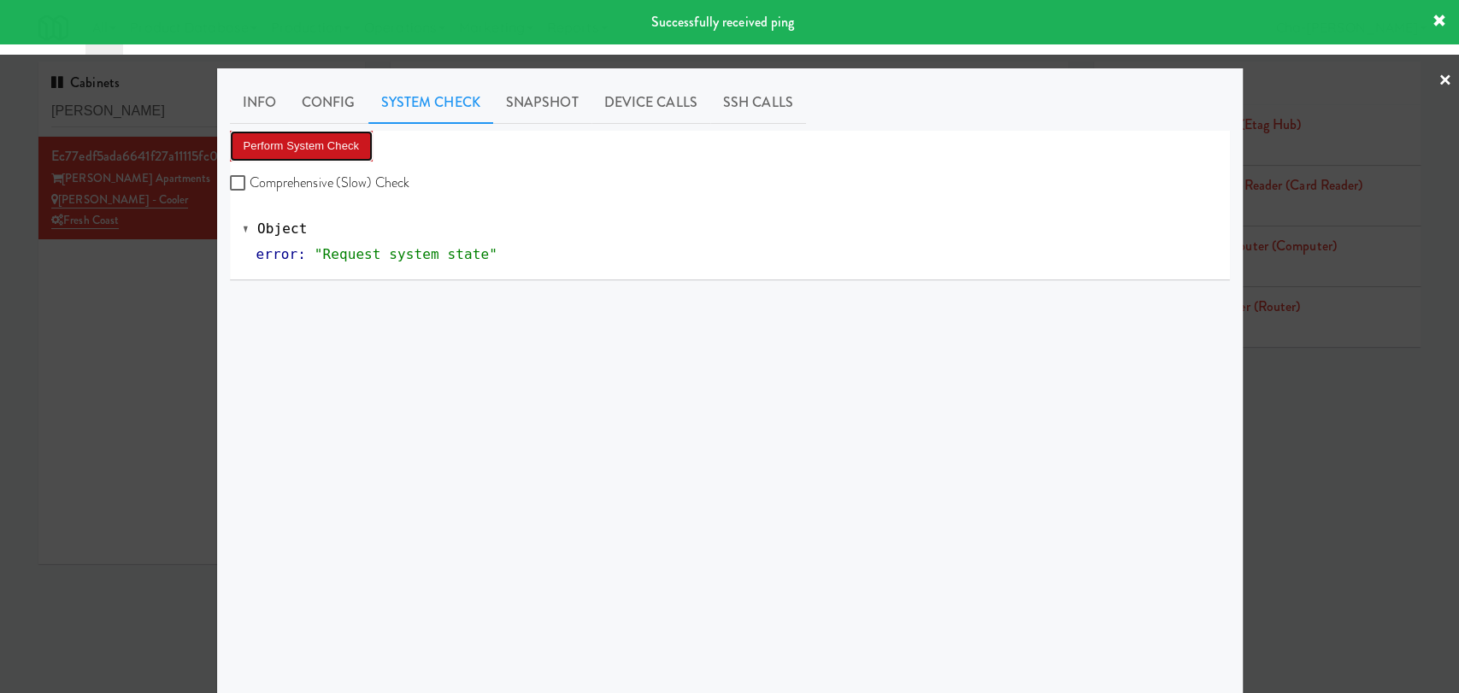
click at [324, 138] on button "Perform System Check" at bounding box center [302, 146] width 144 height 31
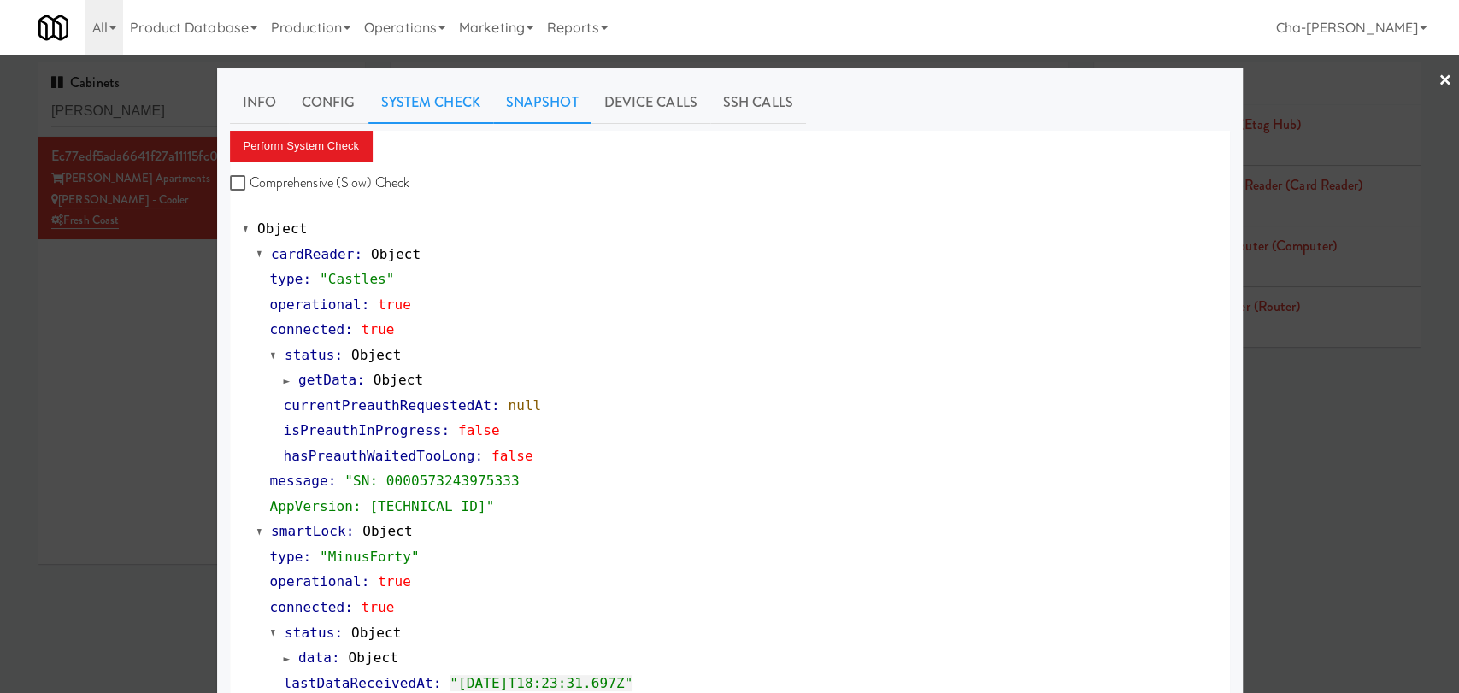
click at [528, 111] on link "Snapshot" at bounding box center [542, 102] width 98 height 43
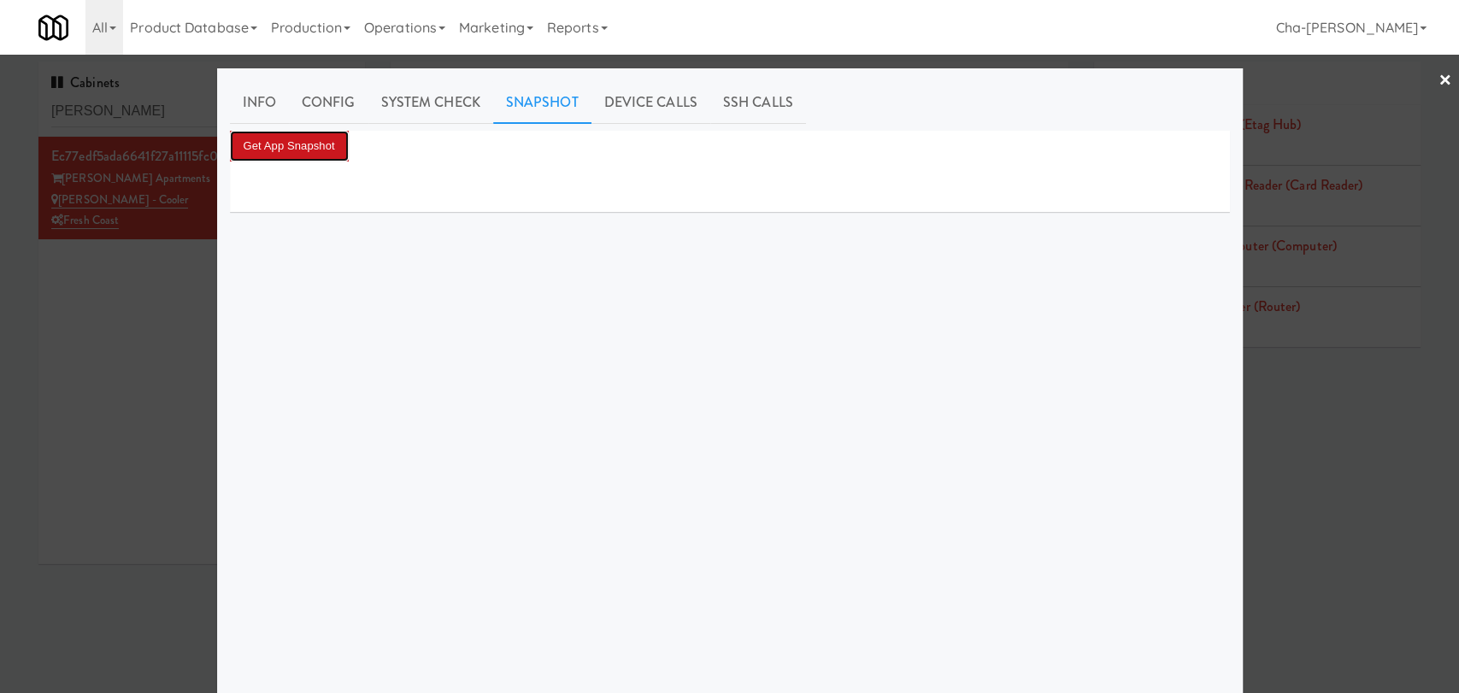
click at [308, 139] on button "Get App Snapshot" at bounding box center [289, 146] width 119 height 31
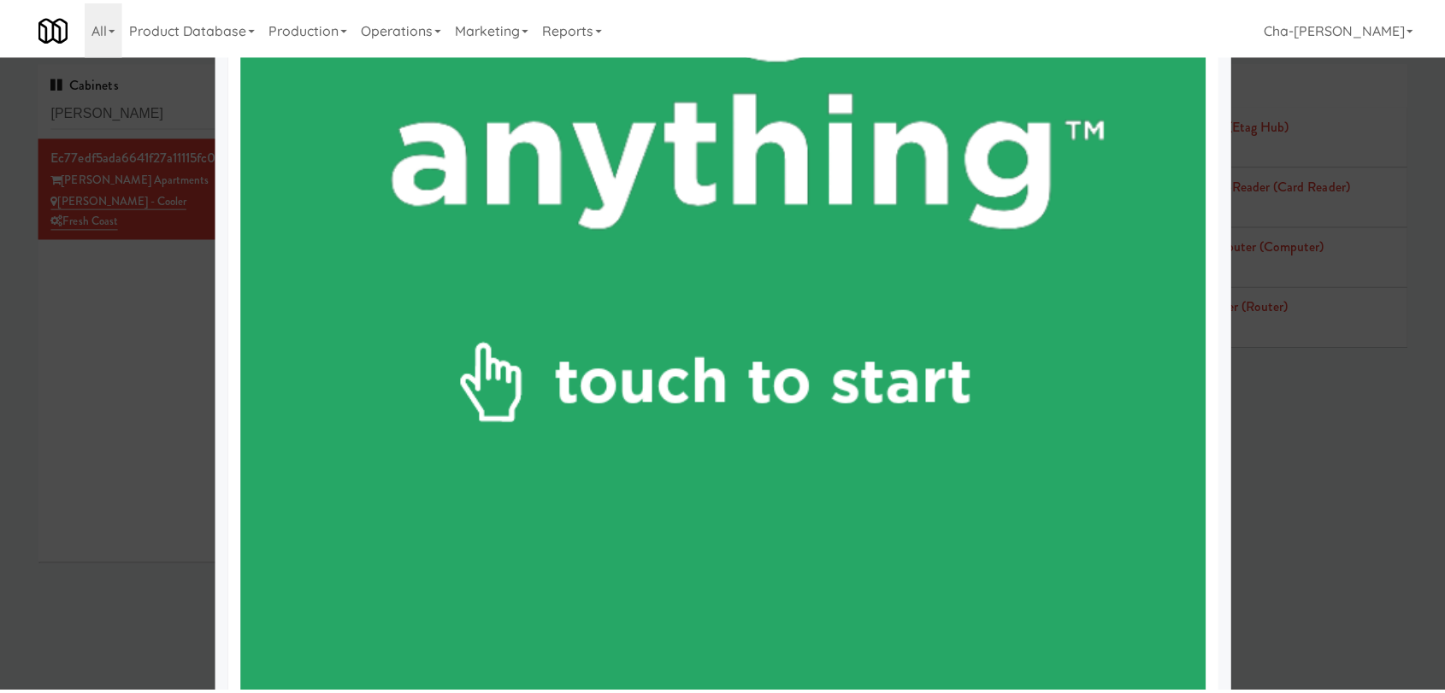
scroll to position [950, 0]
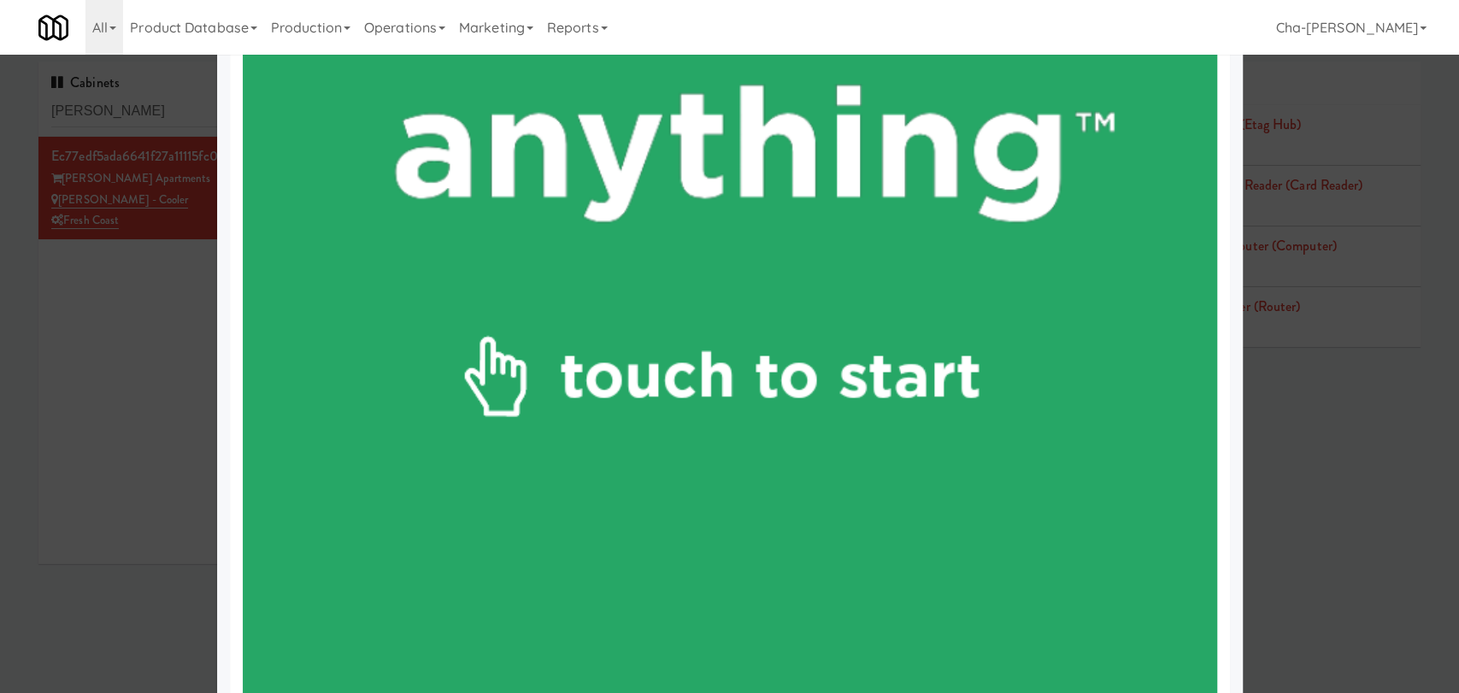
click at [133, 400] on div at bounding box center [729, 346] width 1459 height 693
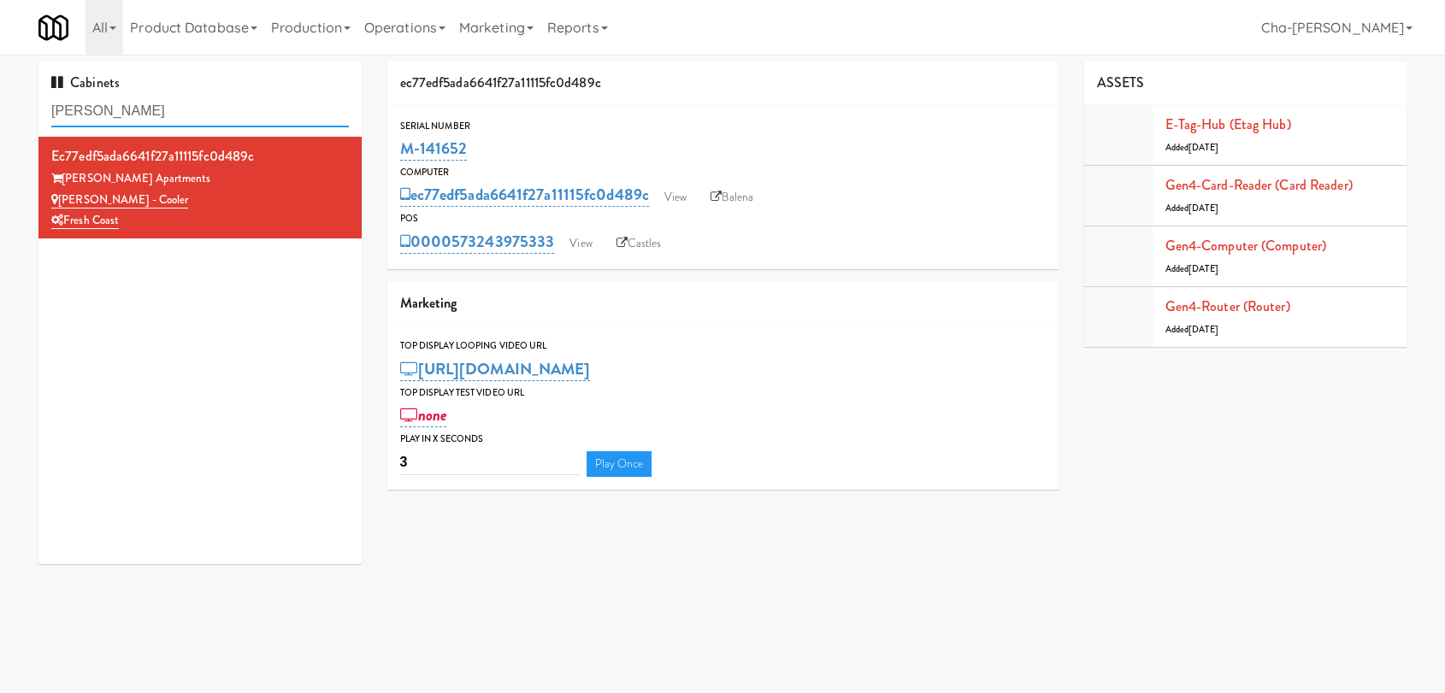
click at [130, 111] on input "marisol" at bounding box center [199, 112] width 297 height 32
paste input "Vertex"
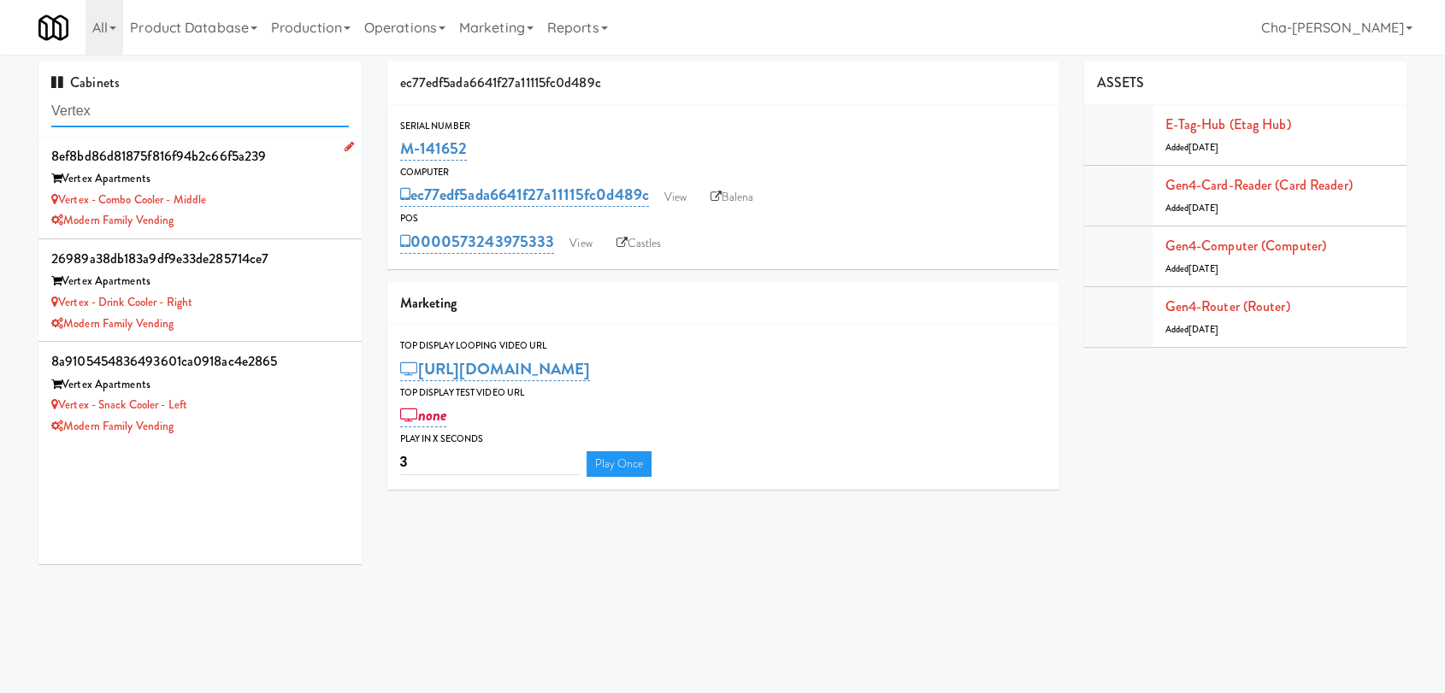
type input "Vertex"
click at [262, 202] on div "Vertex - Combo Cooler - Middle" at bounding box center [199, 200] width 297 height 21
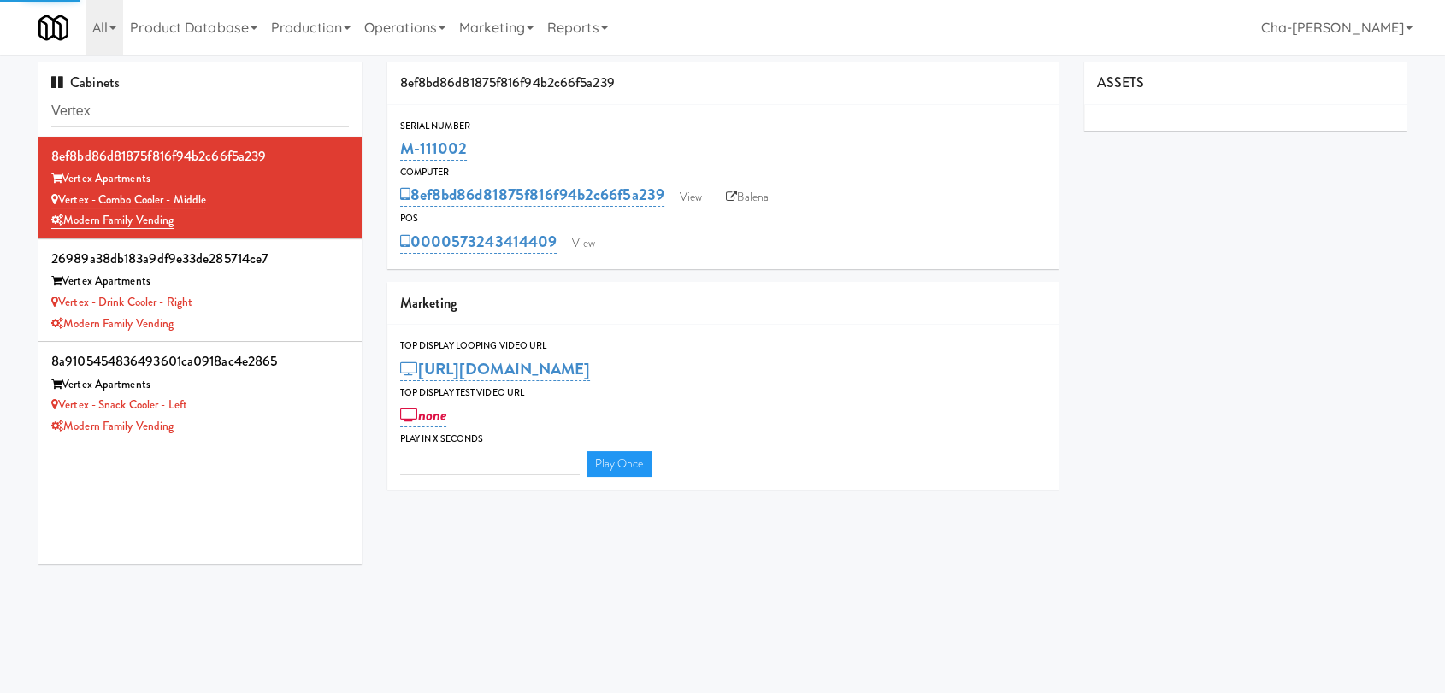
type input "3"
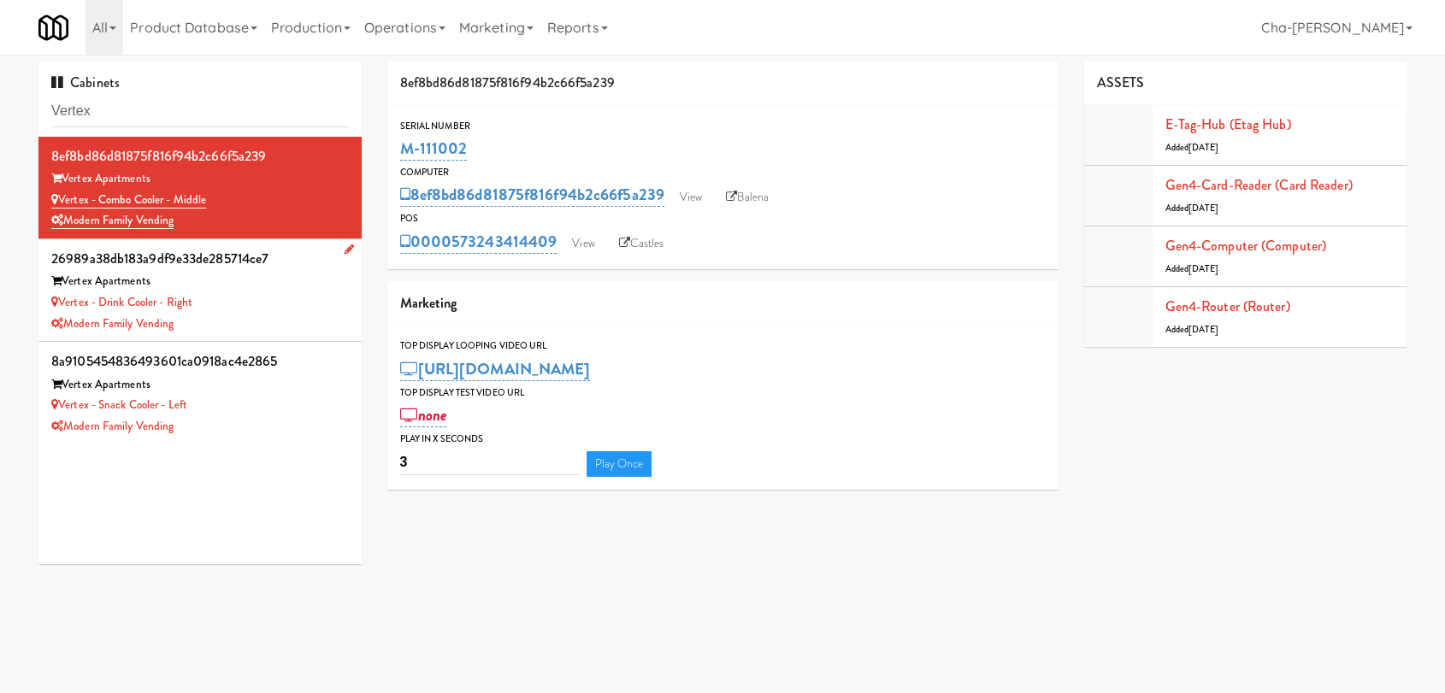
click at [256, 296] on div "Vertex - Drink Cooler - Right" at bounding box center [199, 302] width 297 height 21
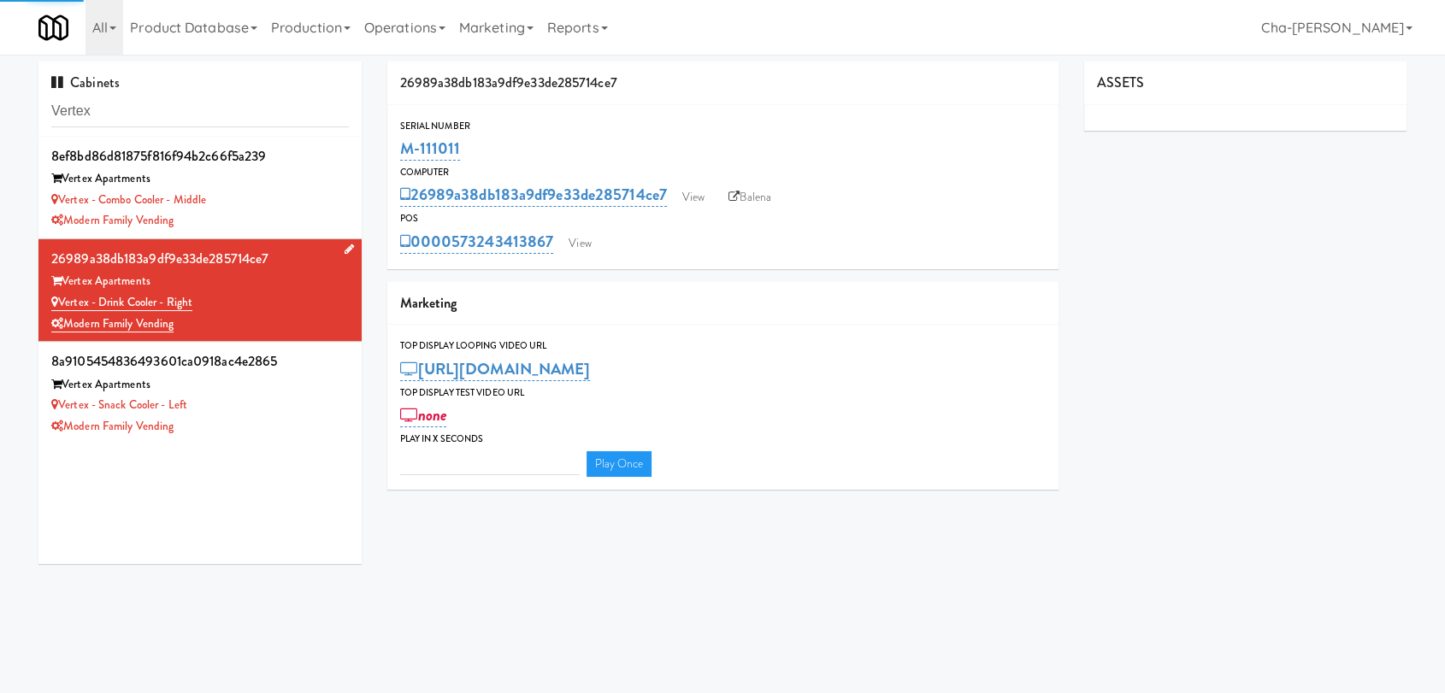
type input "3"
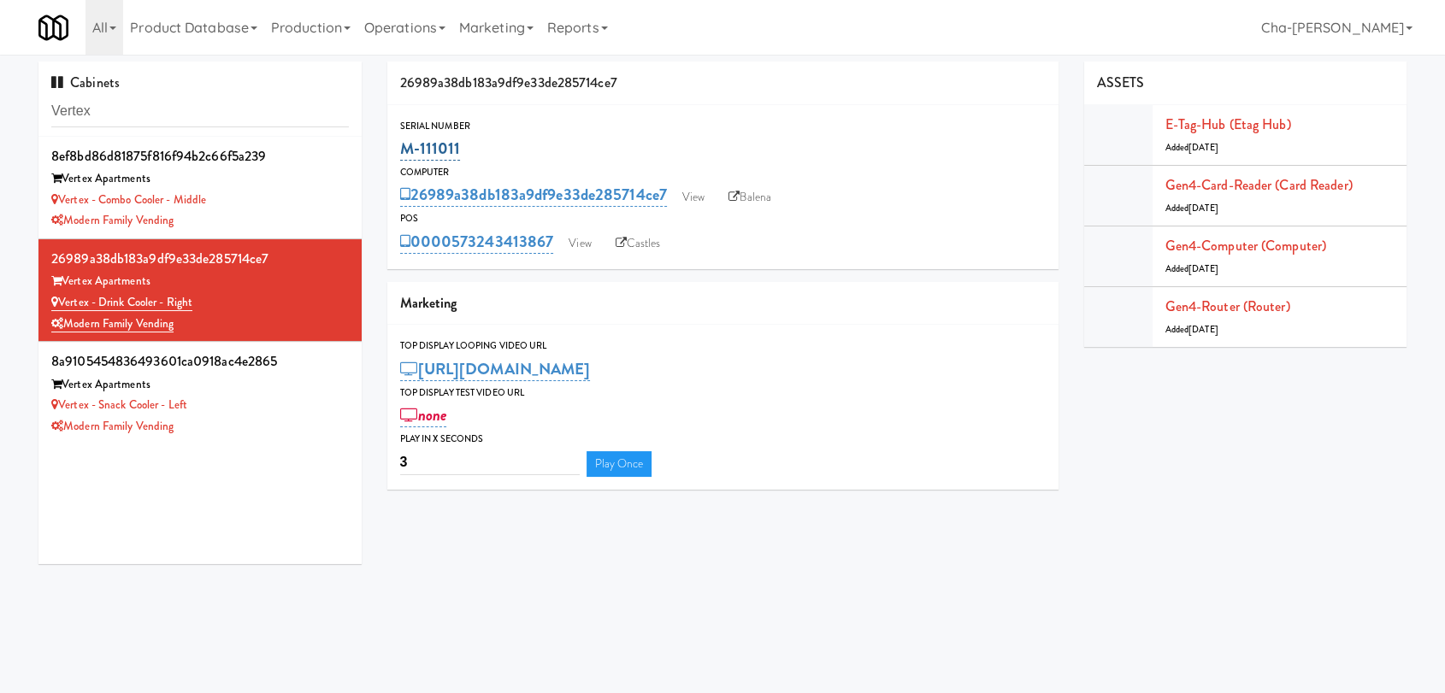
drag, startPoint x: 476, startPoint y: 150, endPoint x: 399, endPoint y: 145, distance: 77.1
click at [400, 145] on div "M-111011" at bounding box center [722, 148] width 645 height 29
copy link "M-111011"
click at [263, 193] on div "Vertex - Combo Cooler - Middle" at bounding box center [199, 200] width 297 height 21
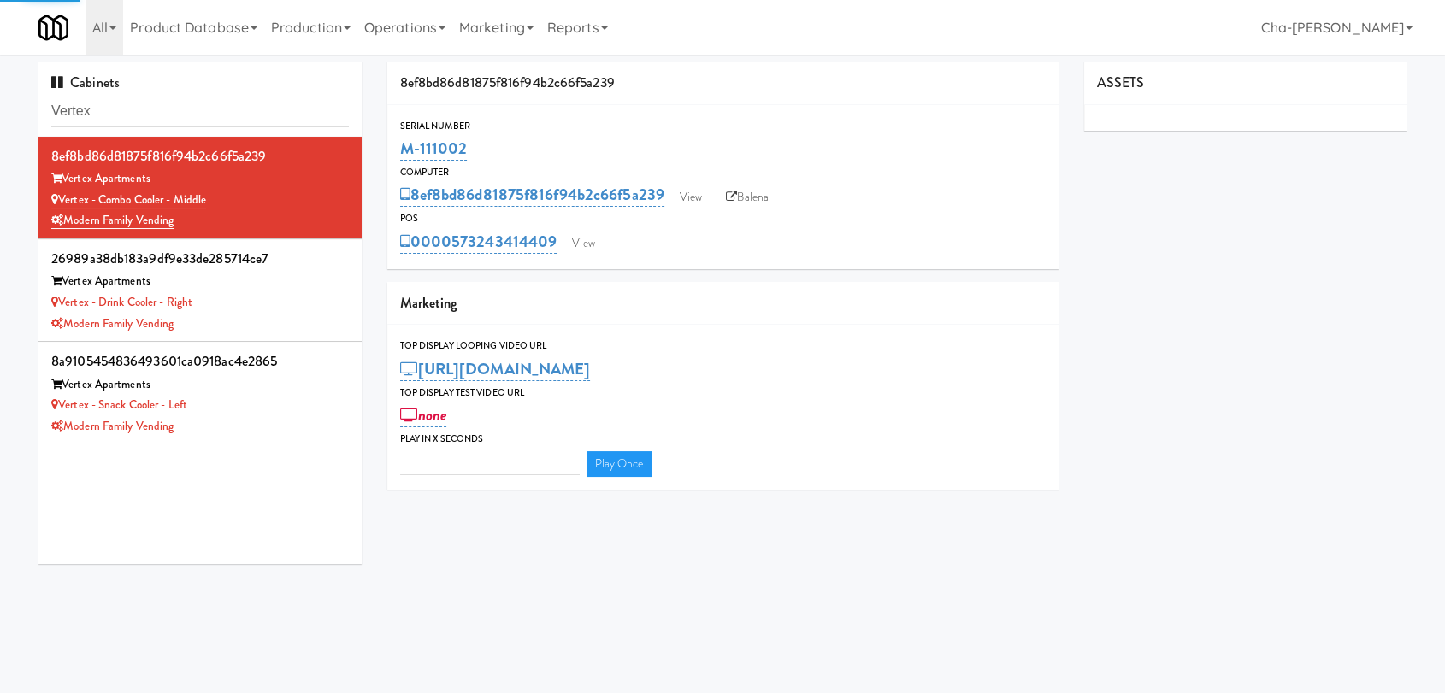
type input "3"
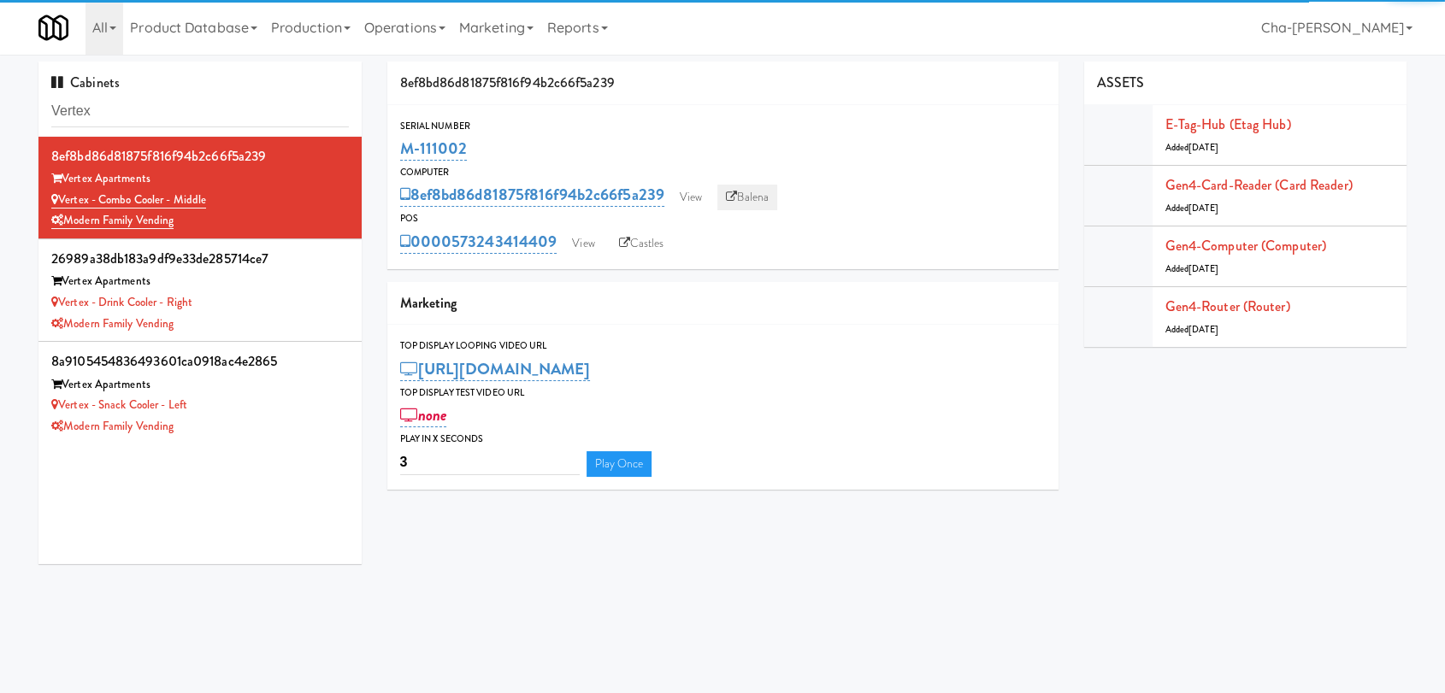
click at [751, 198] on link "Balena" at bounding box center [747, 198] width 60 height 26
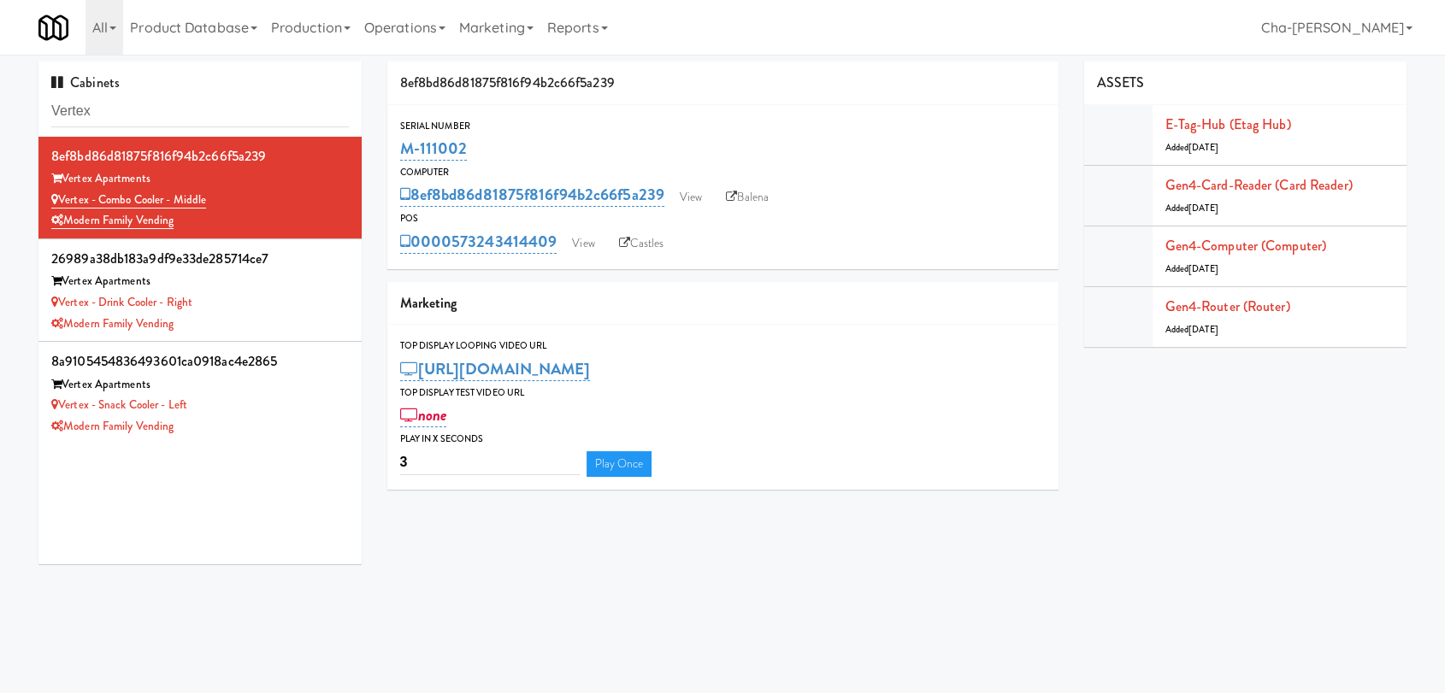
drag, startPoint x: 489, startPoint y: 145, endPoint x: 393, endPoint y: 153, distance: 96.1
click at [393, 153] on div "Serial Number M-111002" at bounding box center [722, 141] width 671 height 46
copy link "M-111002"
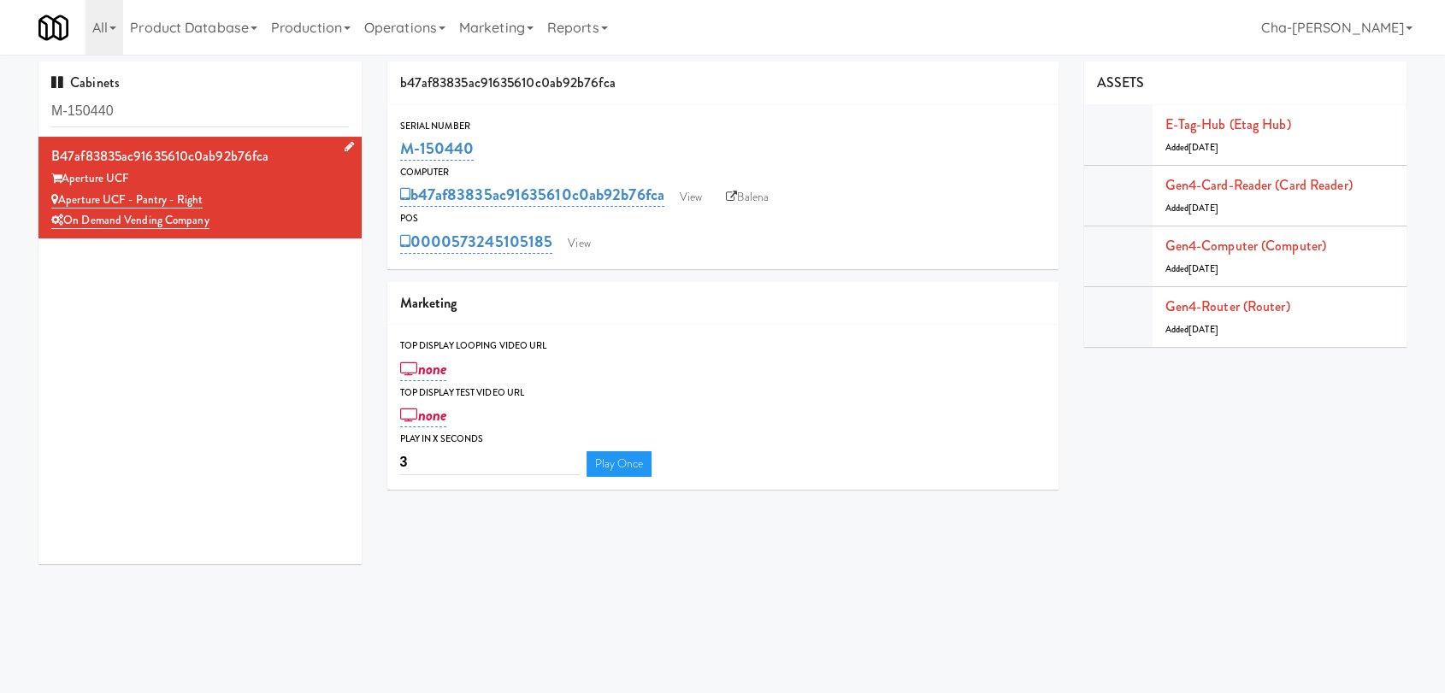
click at [291, 219] on div "On Demand Vending Company" at bounding box center [199, 220] width 297 height 21
click at [693, 195] on link "View" at bounding box center [690, 198] width 39 height 26
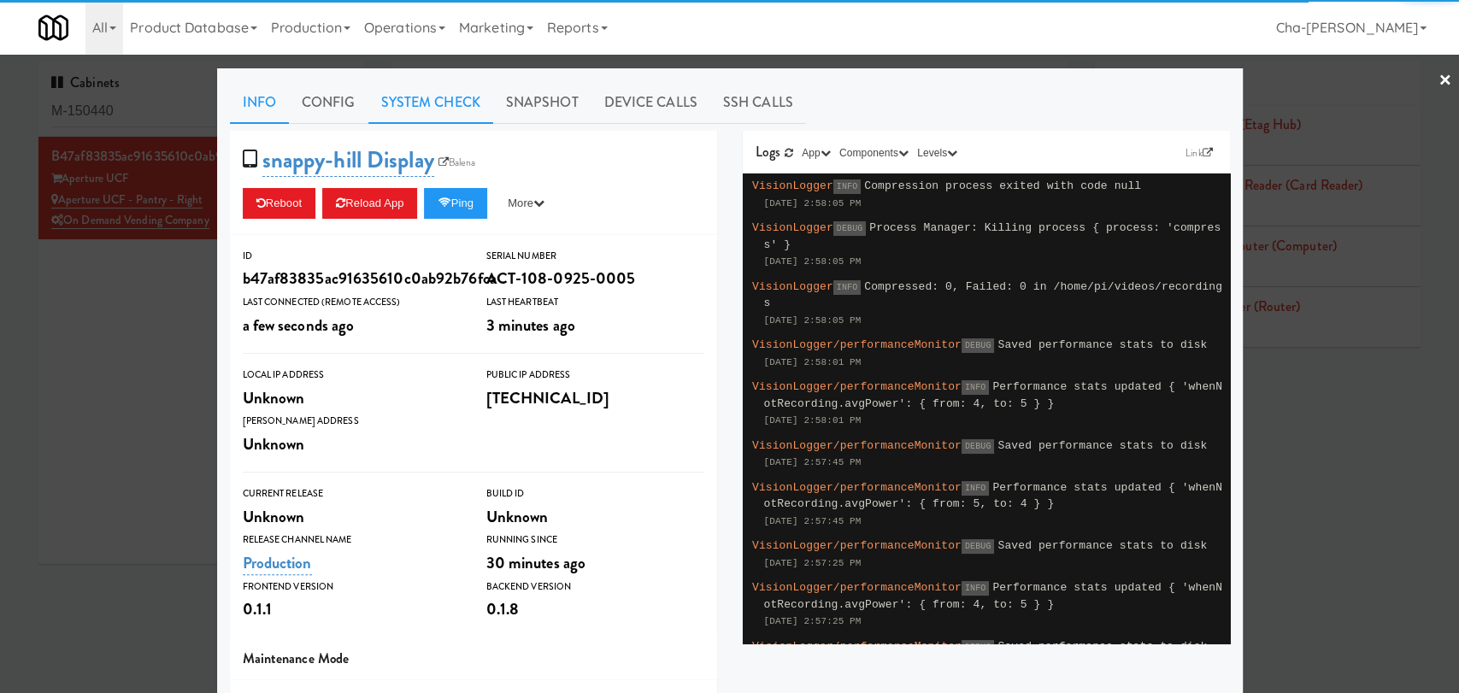
click at [427, 102] on link "System Check" at bounding box center [430, 102] width 125 height 43
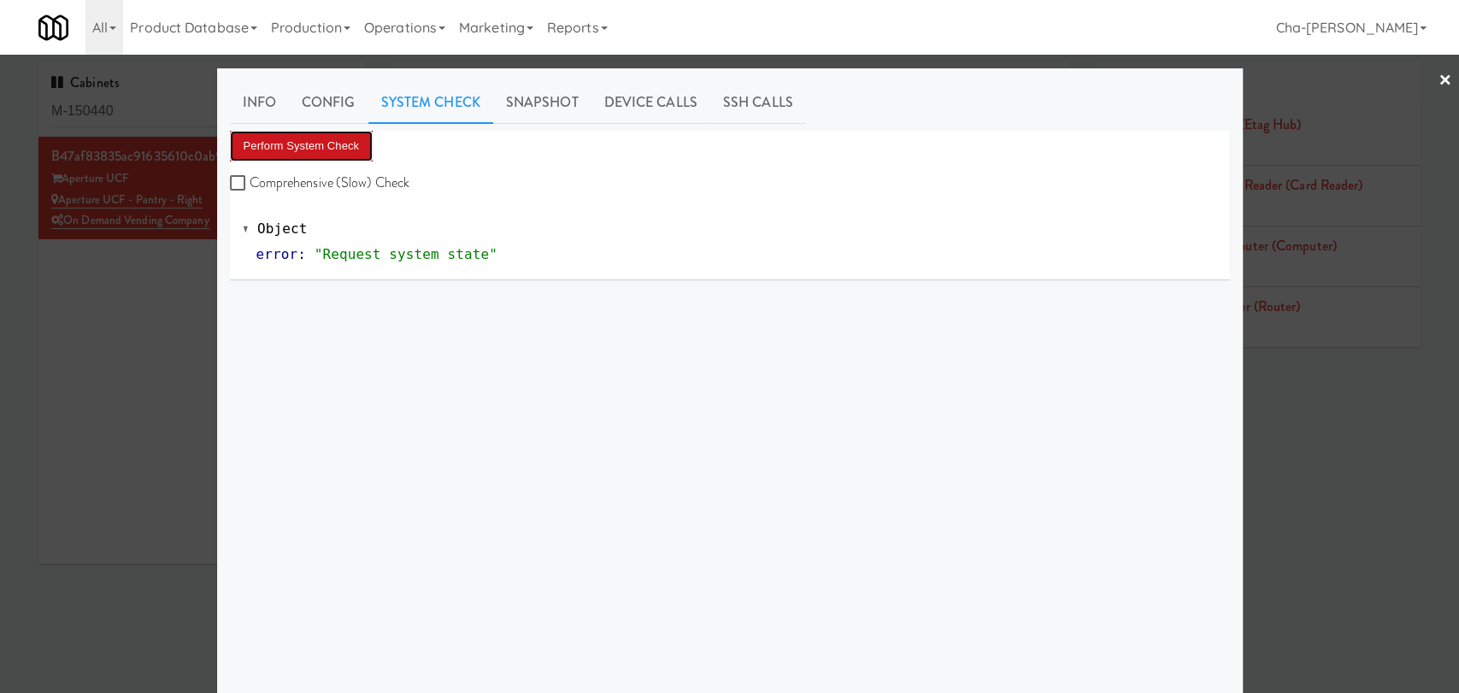
click at [315, 138] on button "Perform System Check" at bounding box center [302, 146] width 144 height 31
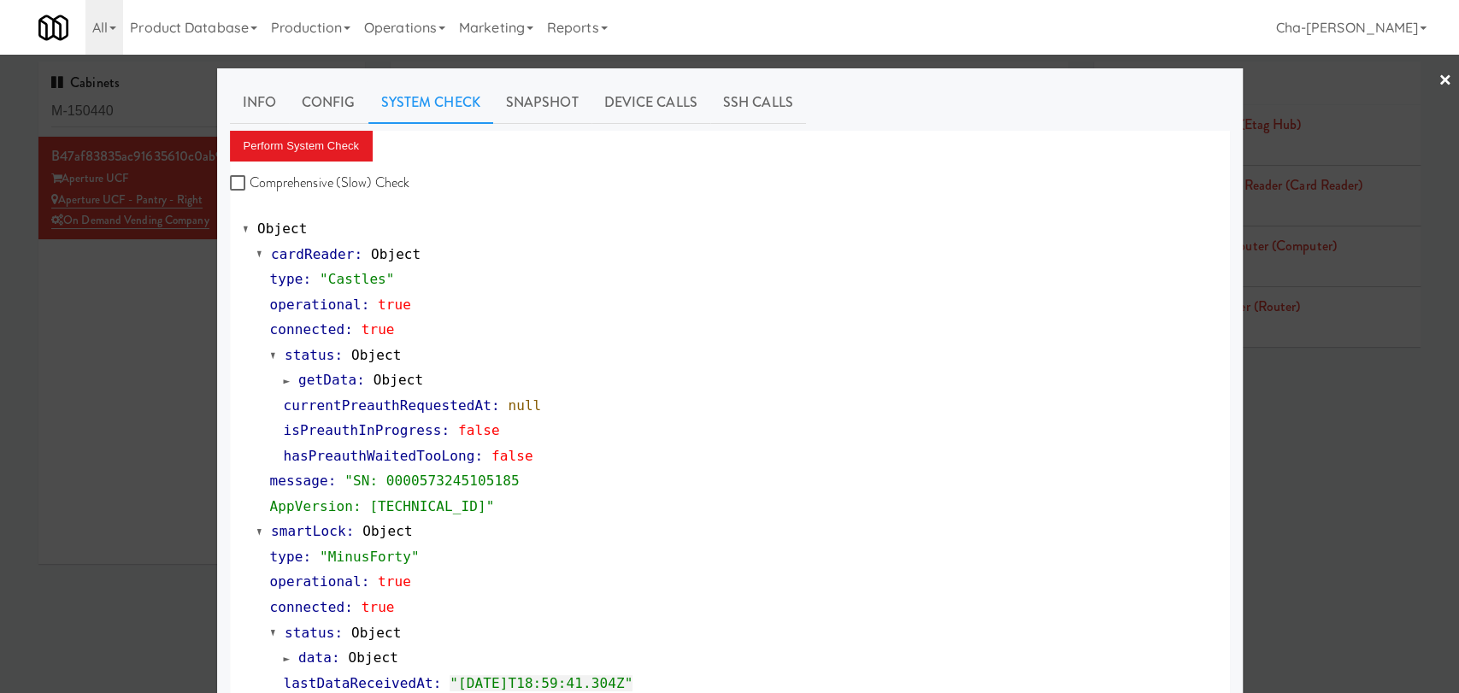
click at [164, 327] on div at bounding box center [729, 346] width 1459 height 693
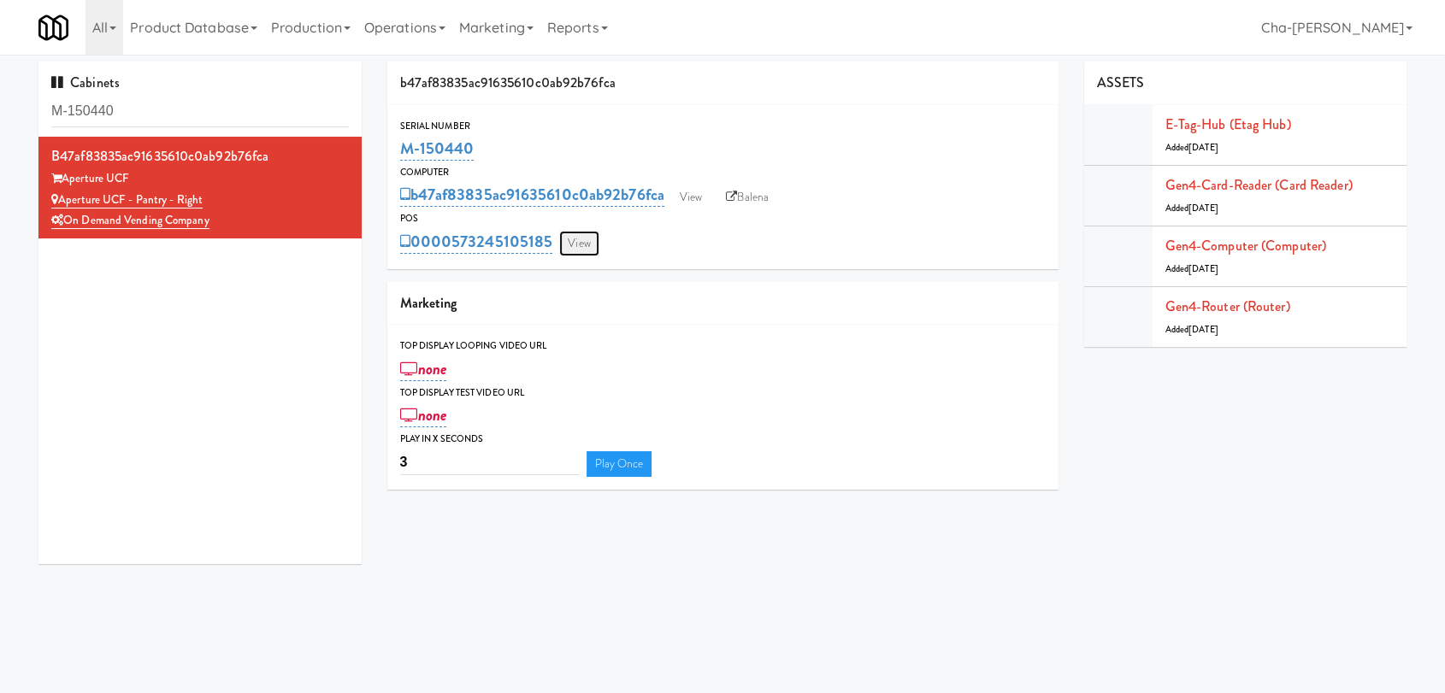
click at [575, 244] on link "View" at bounding box center [578, 244] width 39 height 26
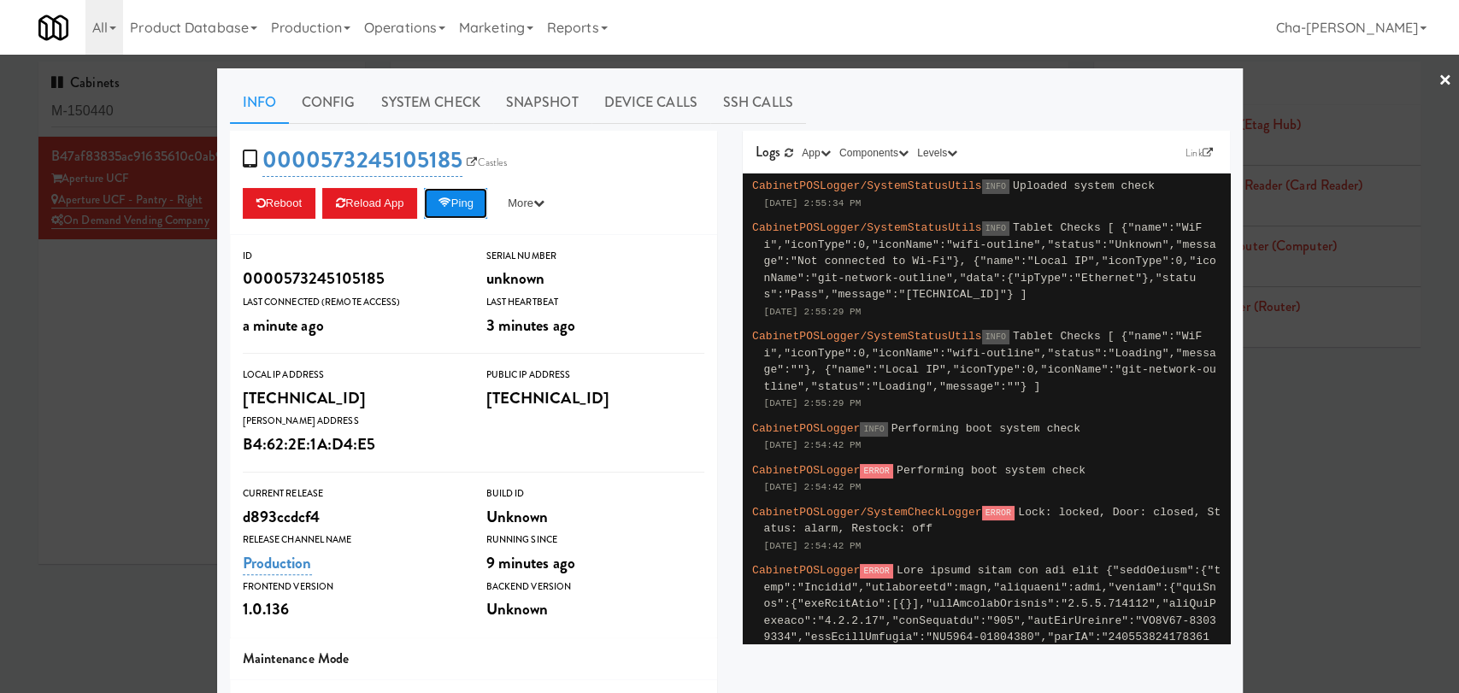
click at [445, 209] on button "Ping" at bounding box center [455, 203] width 63 height 31
click at [152, 331] on div at bounding box center [729, 346] width 1459 height 693
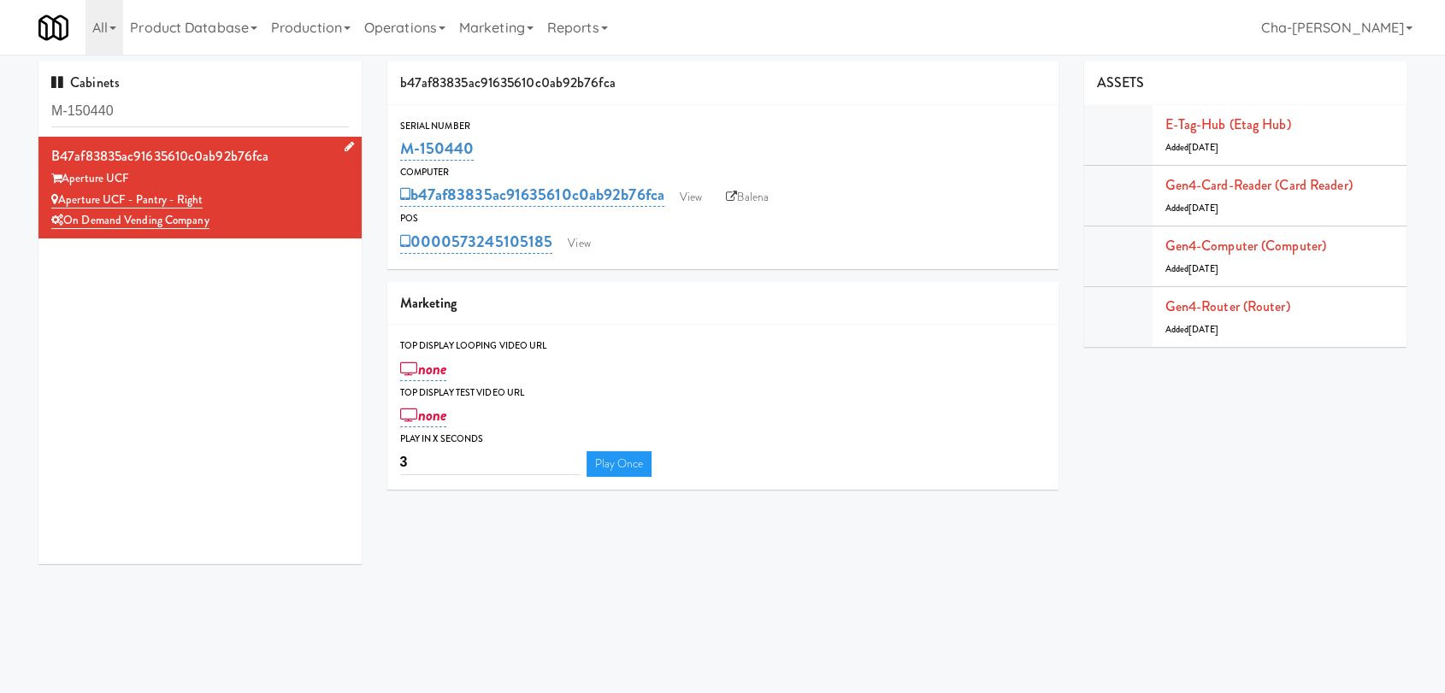
drag, startPoint x: 223, startPoint y: 193, endPoint x: 62, endPoint y: 200, distance: 161.7
click at [62, 200] on div "Aperture UCF - Pantry - Right" at bounding box center [199, 200] width 297 height 21
copy link "Aperture UCF - Pantry - Right"
click at [695, 194] on link "View" at bounding box center [690, 198] width 39 height 26
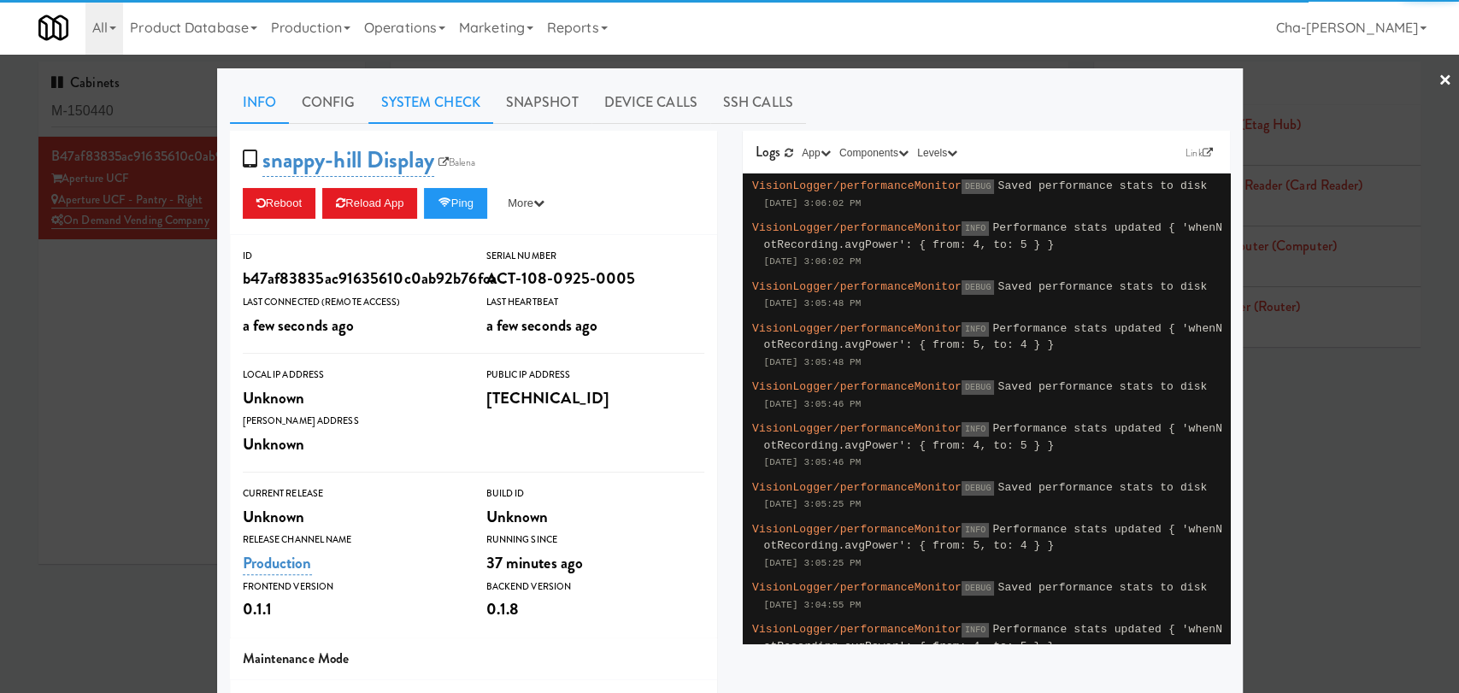
click at [429, 104] on link "System Check" at bounding box center [430, 102] width 125 height 43
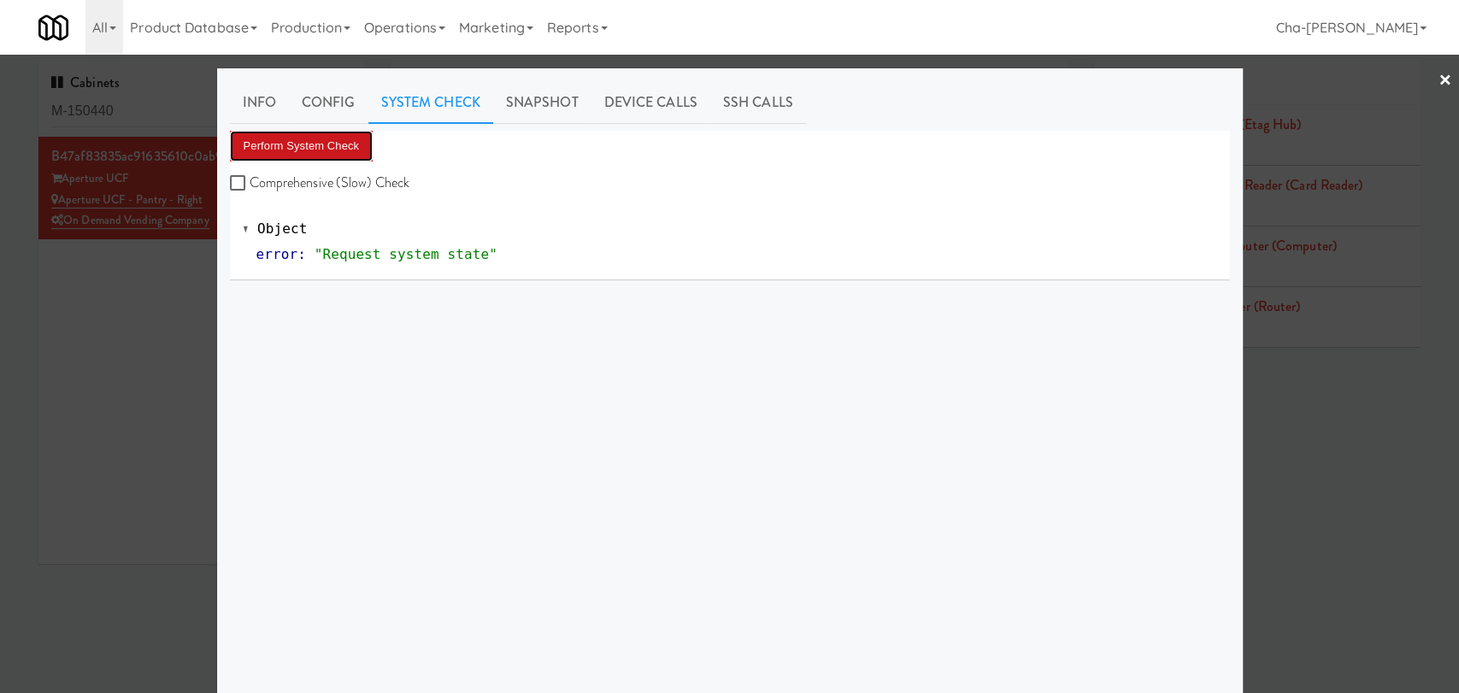
click at [329, 150] on button "Perform System Check" at bounding box center [302, 146] width 144 height 31
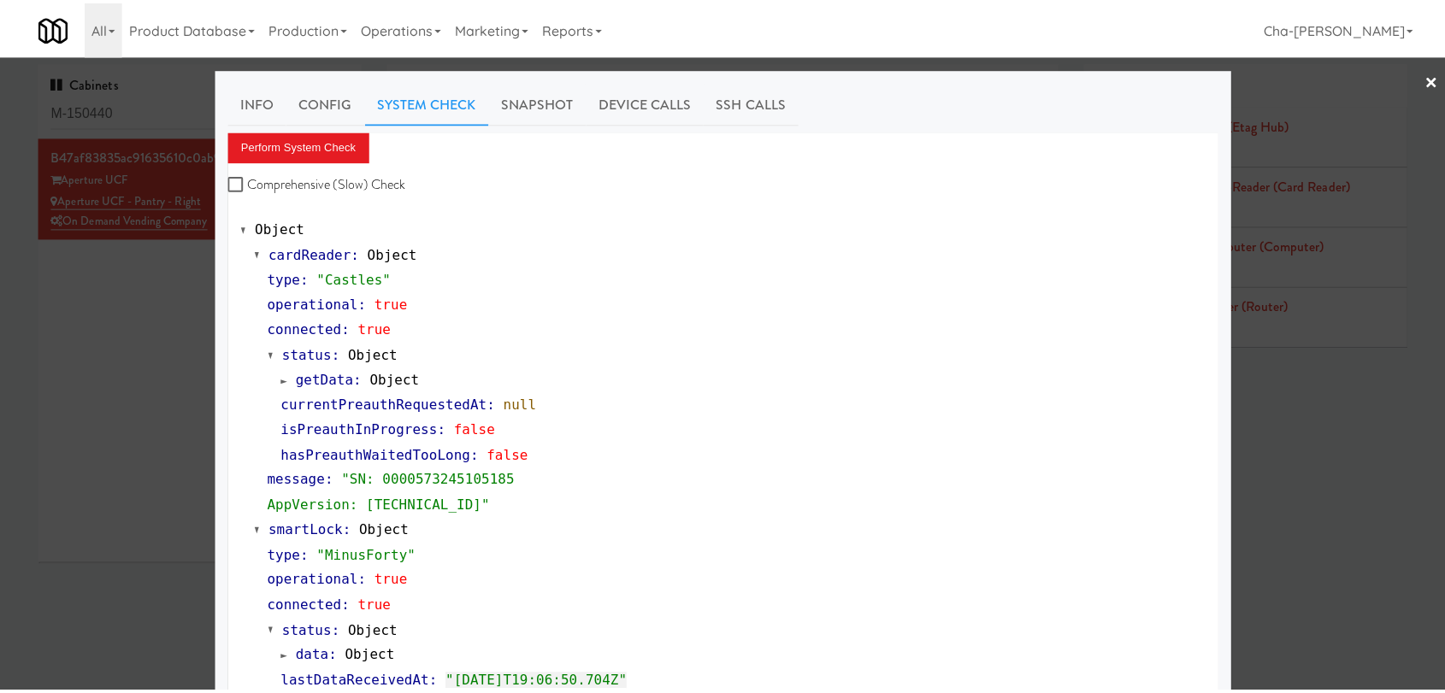
scroll to position [95, 0]
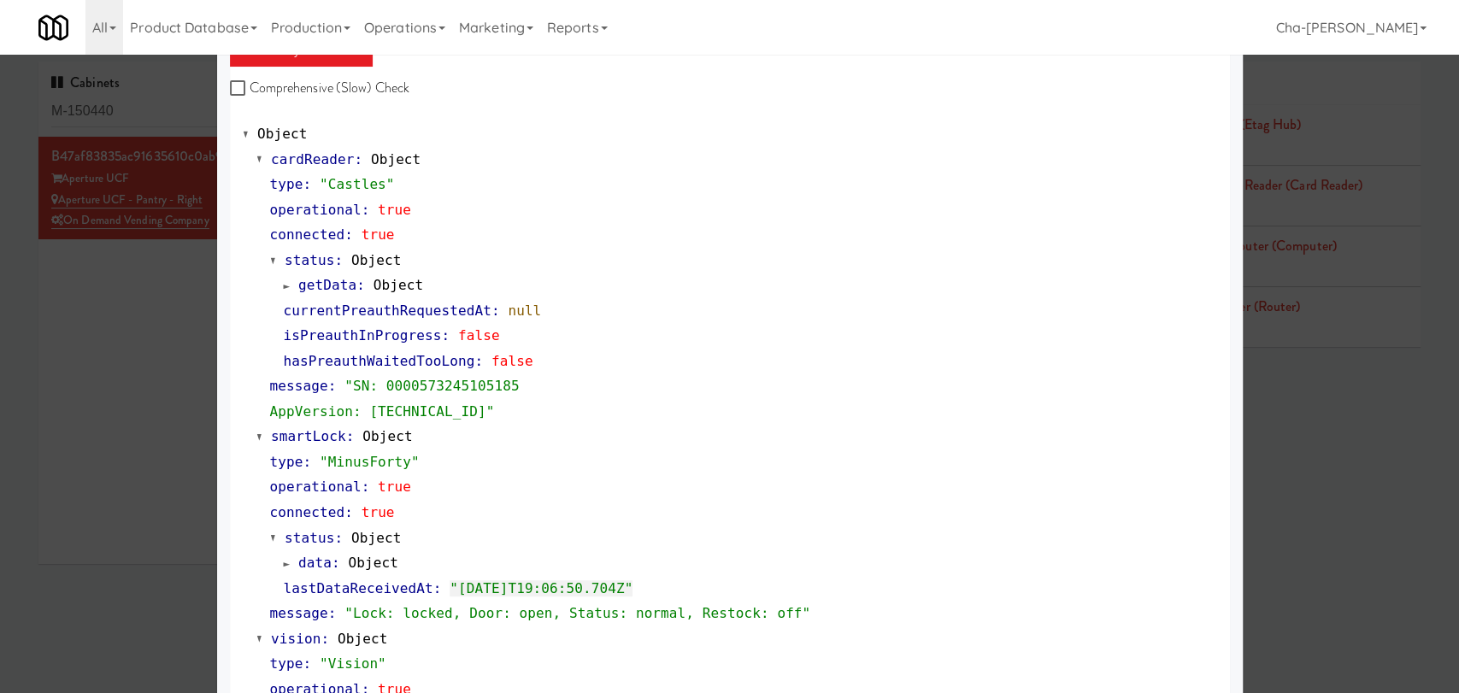
click at [149, 377] on div at bounding box center [729, 346] width 1459 height 693
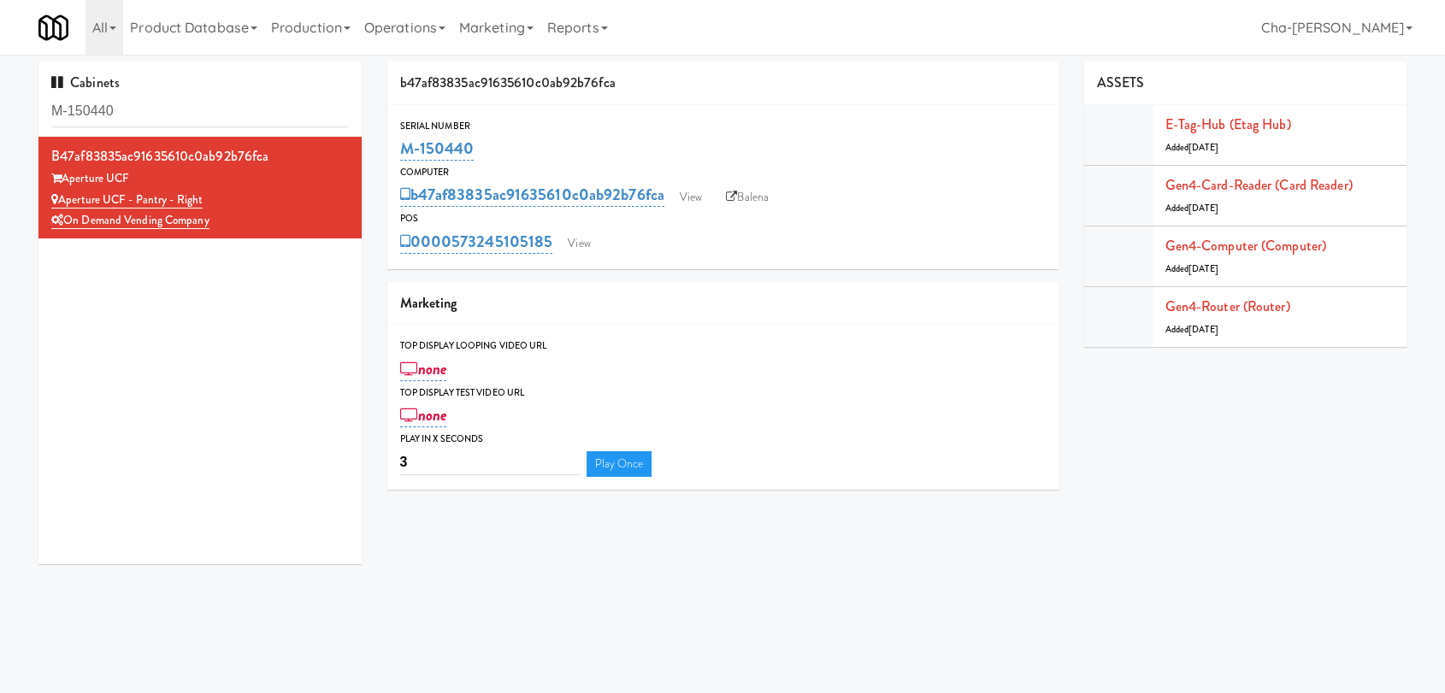
click at [792, 556] on div "Cabinets M-150440 b47af83835ac91635610c0ab92b76fca Aperture UCF Aperture UCF - …" at bounding box center [722, 319] width 1393 height 515
drag, startPoint x: 503, startPoint y: 145, endPoint x: 393, endPoint y: 138, distance: 109.6
click at [393, 138] on div "Serial Number M-150440" at bounding box center [722, 141] width 671 height 46
copy link "M-150440"
click at [756, 193] on link "Balena" at bounding box center [745, 198] width 60 height 26
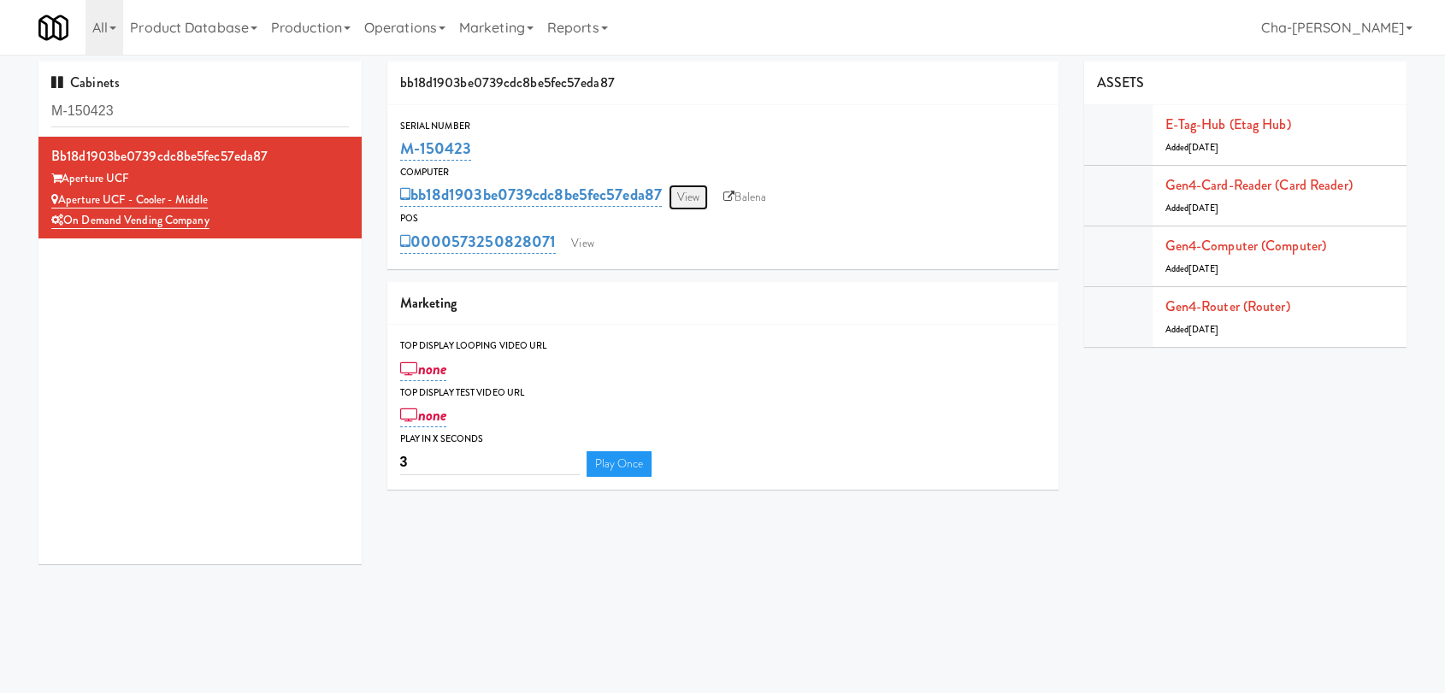
click at [694, 188] on link "View" at bounding box center [688, 198] width 39 height 26
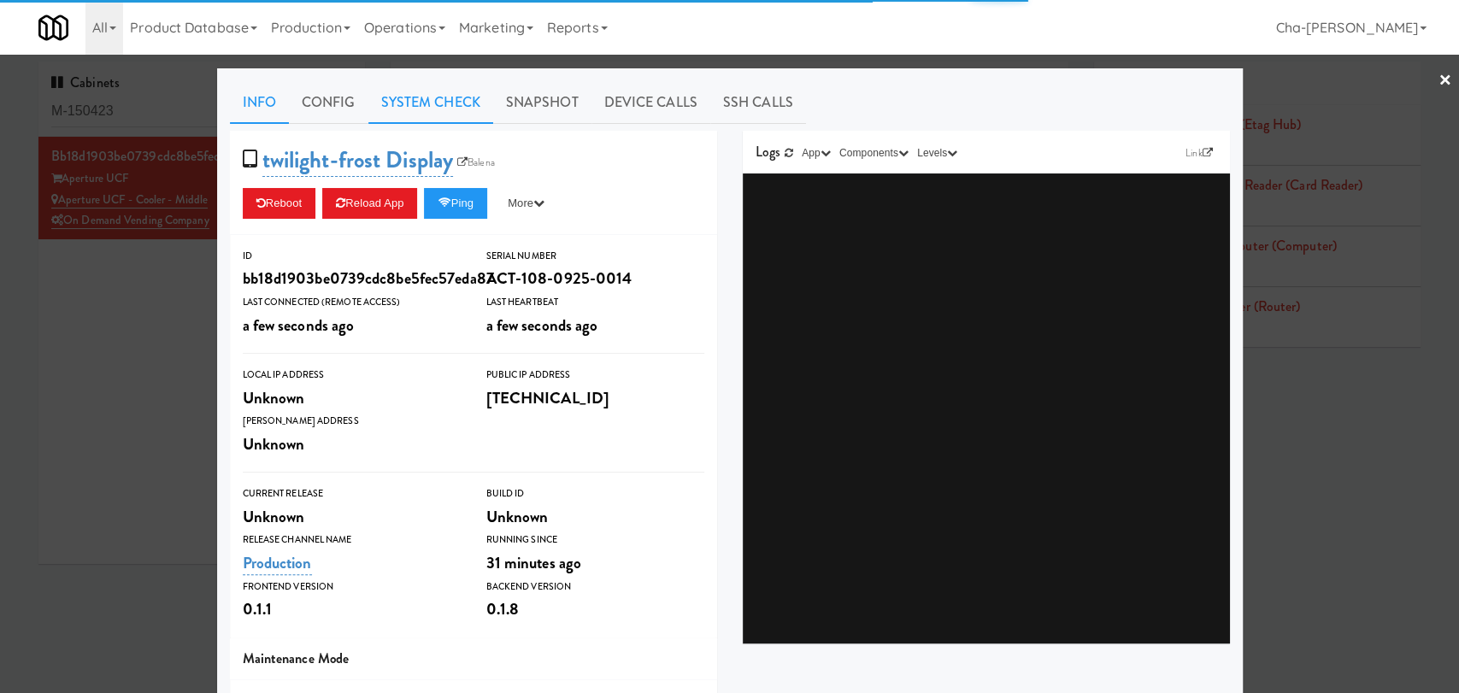
click at [404, 100] on link "System Check" at bounding box center [430, 102] width 125 height 43
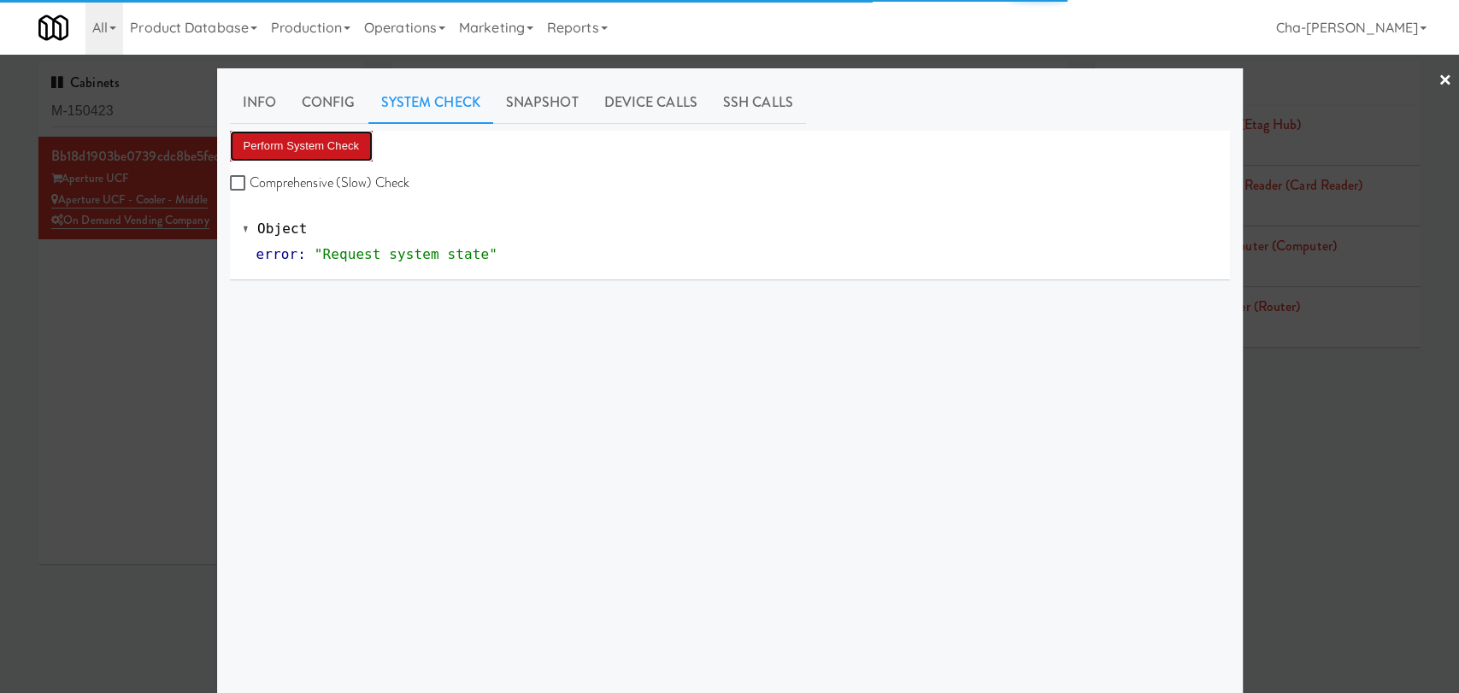
click at [307, 144] on button "Perform System Check" at bounding box center [302, 146] width 144 height 31
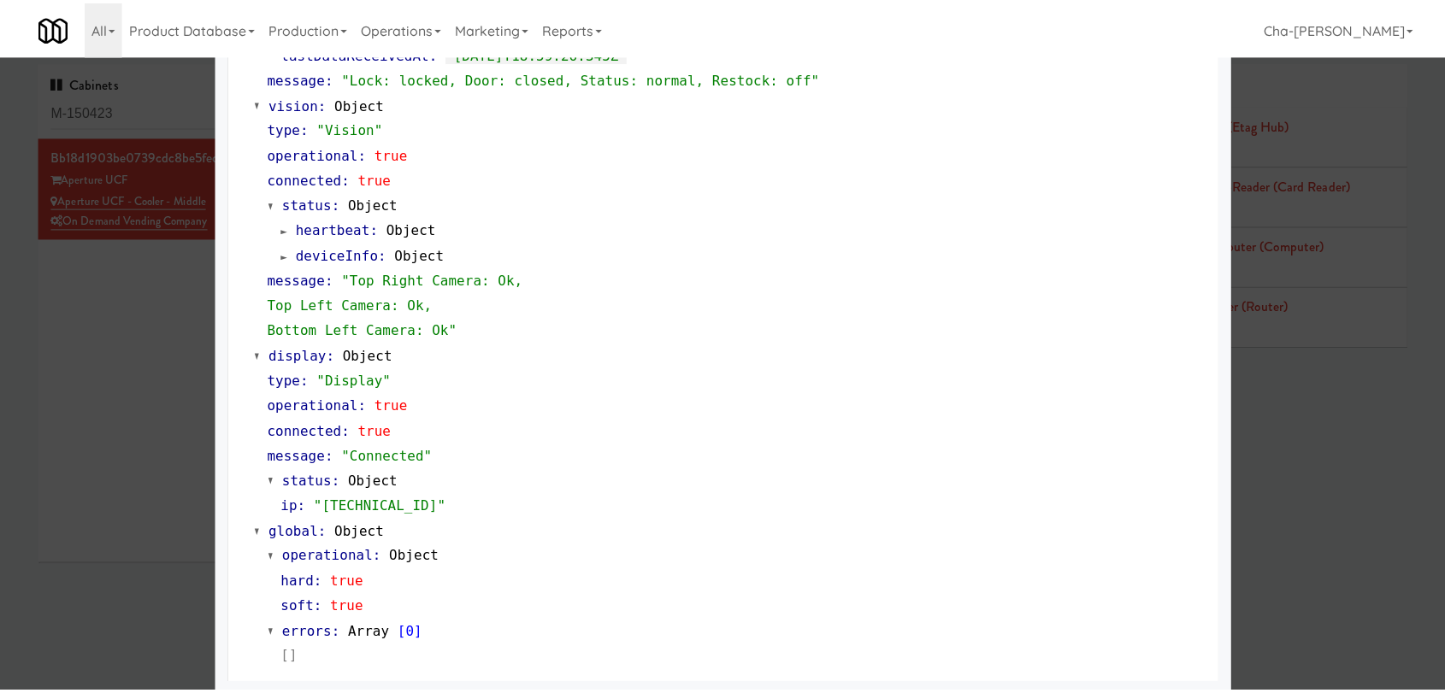
scroll to position [634, 0]
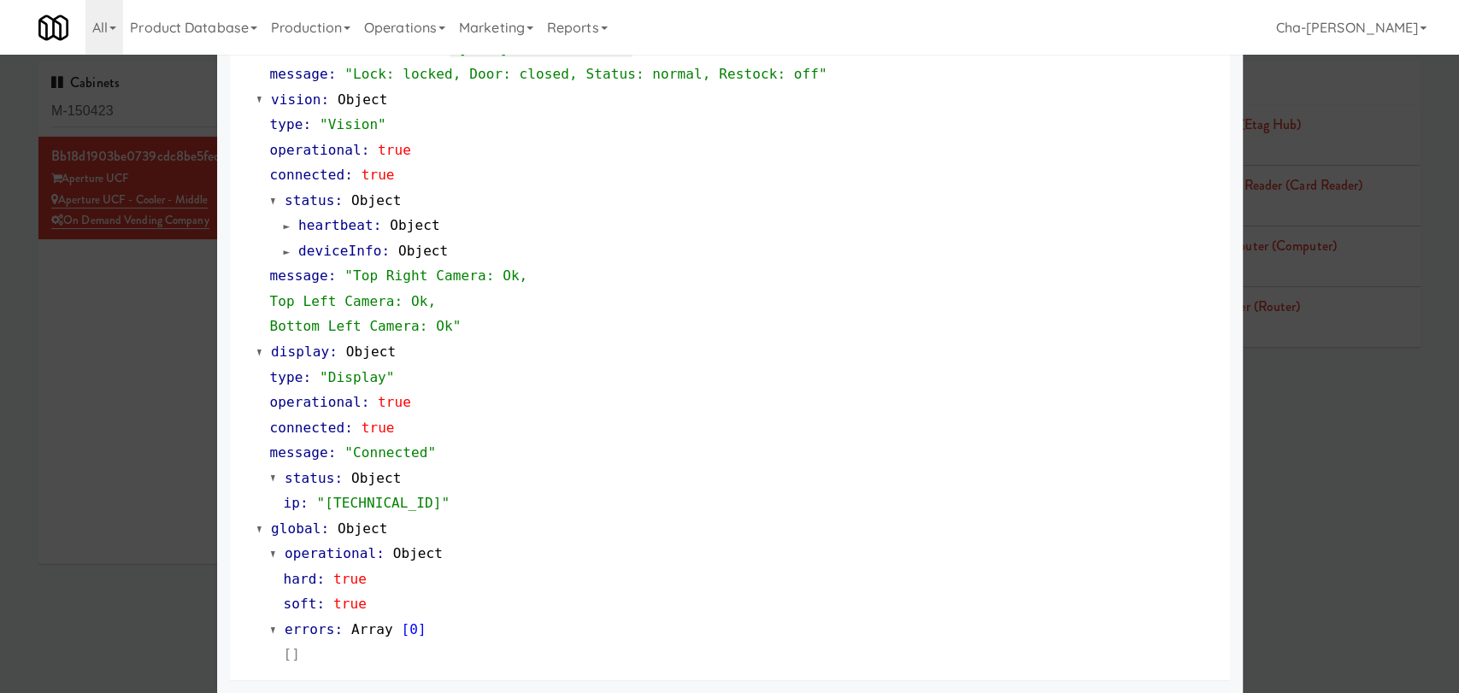
click at [220, 338] on div "Info Config System Check Snapshot Device Calls SSH Calls Perform System Check C…" at bounding box center [730, 63] width 1026 height 1259
click at [191, 337] on div at bounding box center [729, 346] width 1459 height 693
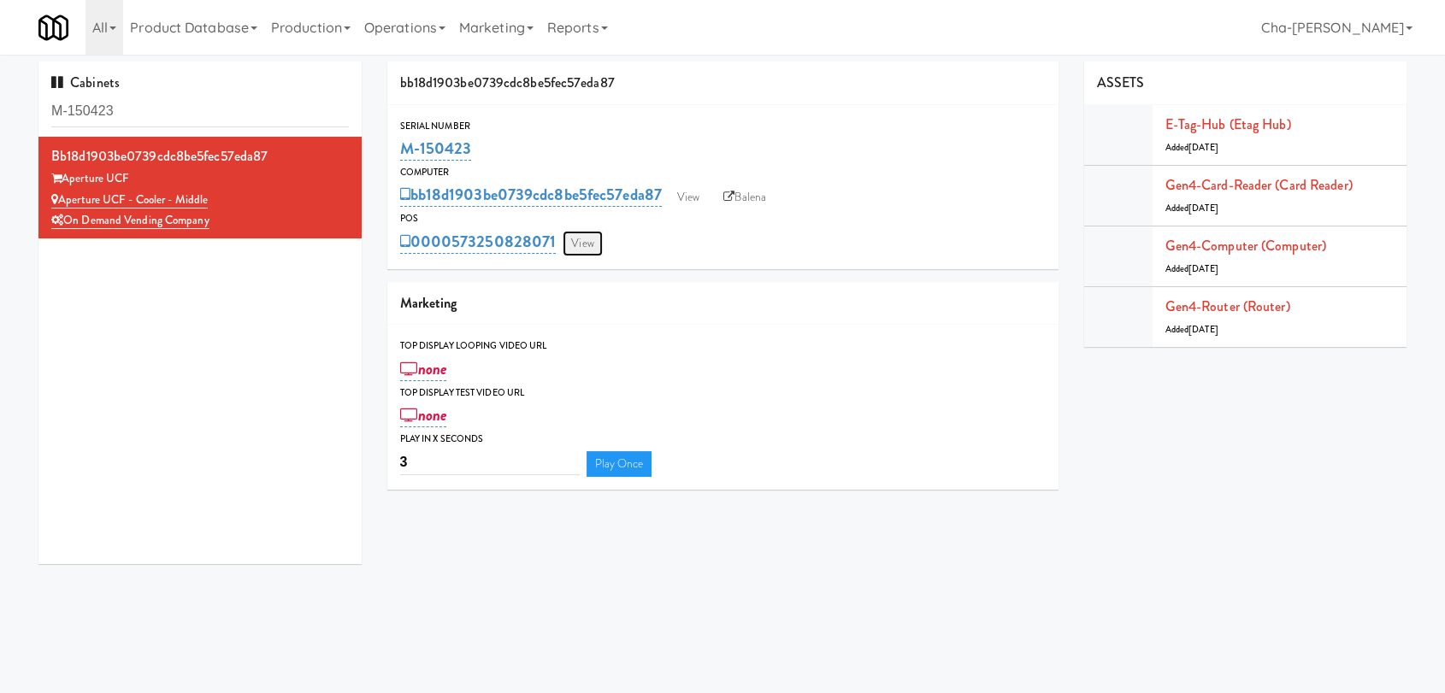
click at [576, 249] on link "View" at bounding box center [582, 244] width 39 height 26
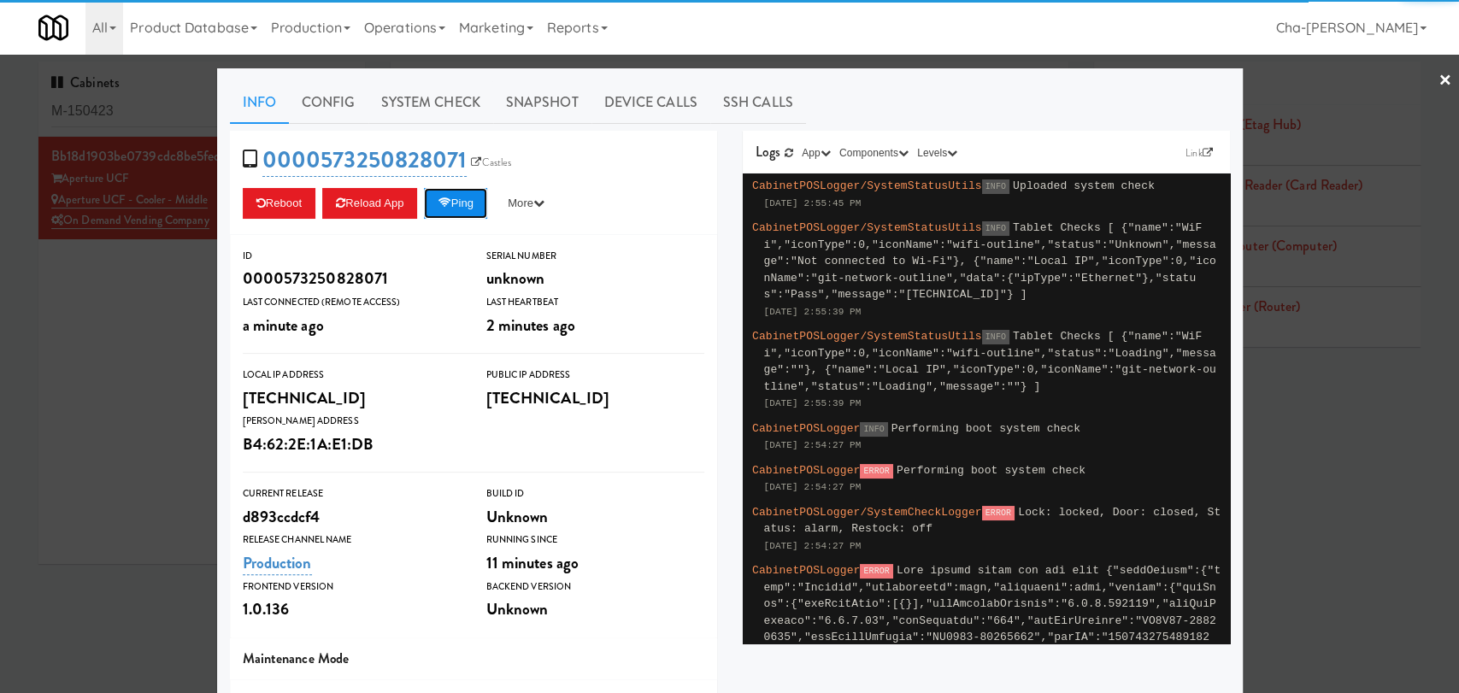
click at [445, 209] on button "Ping" at bounding box center [455, 203] width 63 height 31
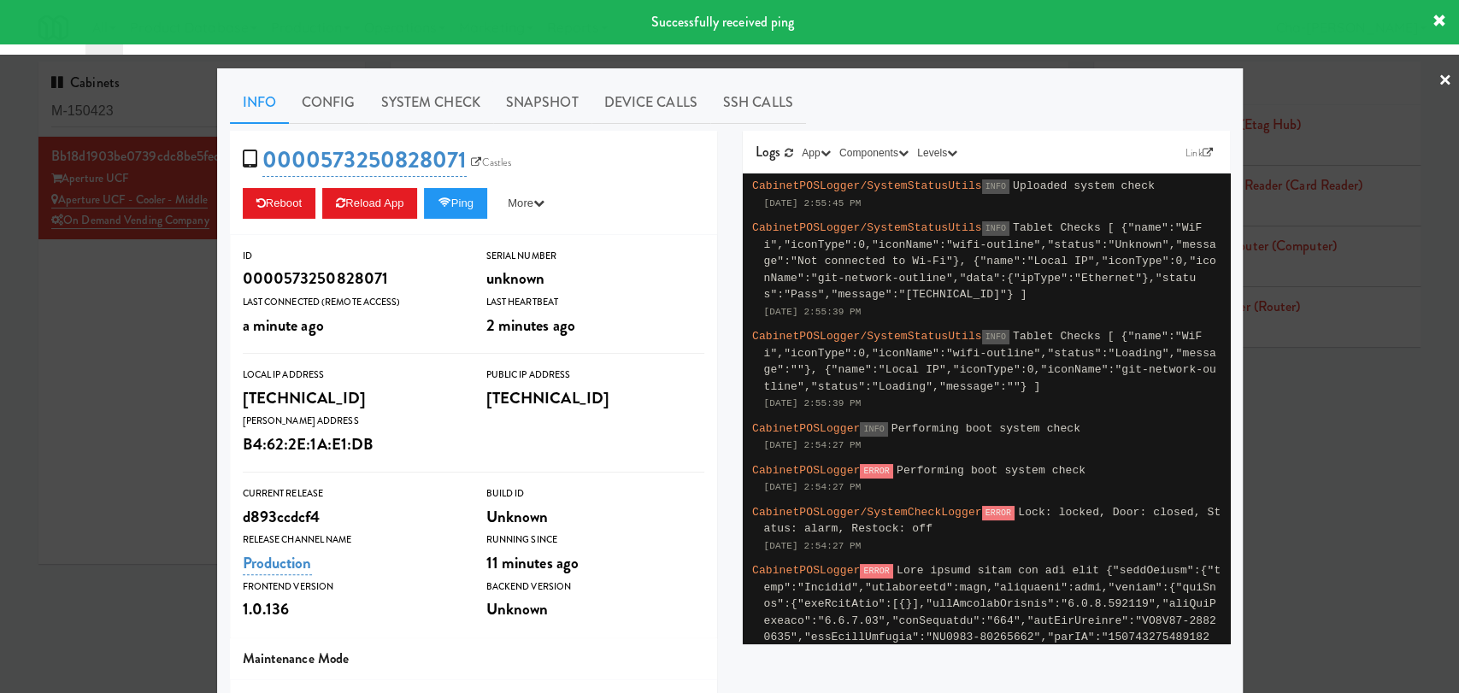
click at [146, 368] on div at bounding box center [729, 346] width 1459 height 693
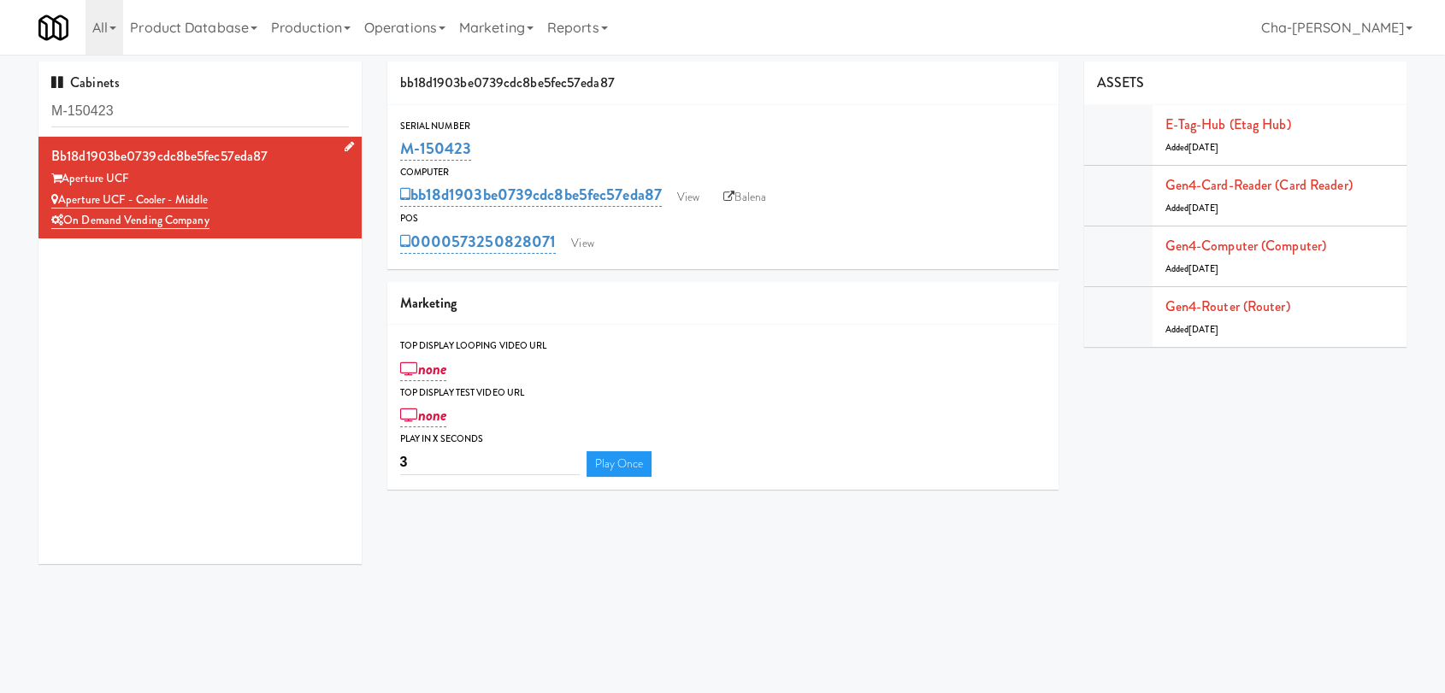
drag, startPoint x: 238, startPoint y: 196, endPoint x: 62, endPoint y: 200, distance: 175.3
click at [62, 200] on div "Aperture UCF - Cooler - Middle" at bounding box center [199, 200] width 297 height 21
copy link "Aperture UCF - Cooler - Middle"
click at [704, 186] on link "View" at bounding box center [688, 198] width 39 height 26
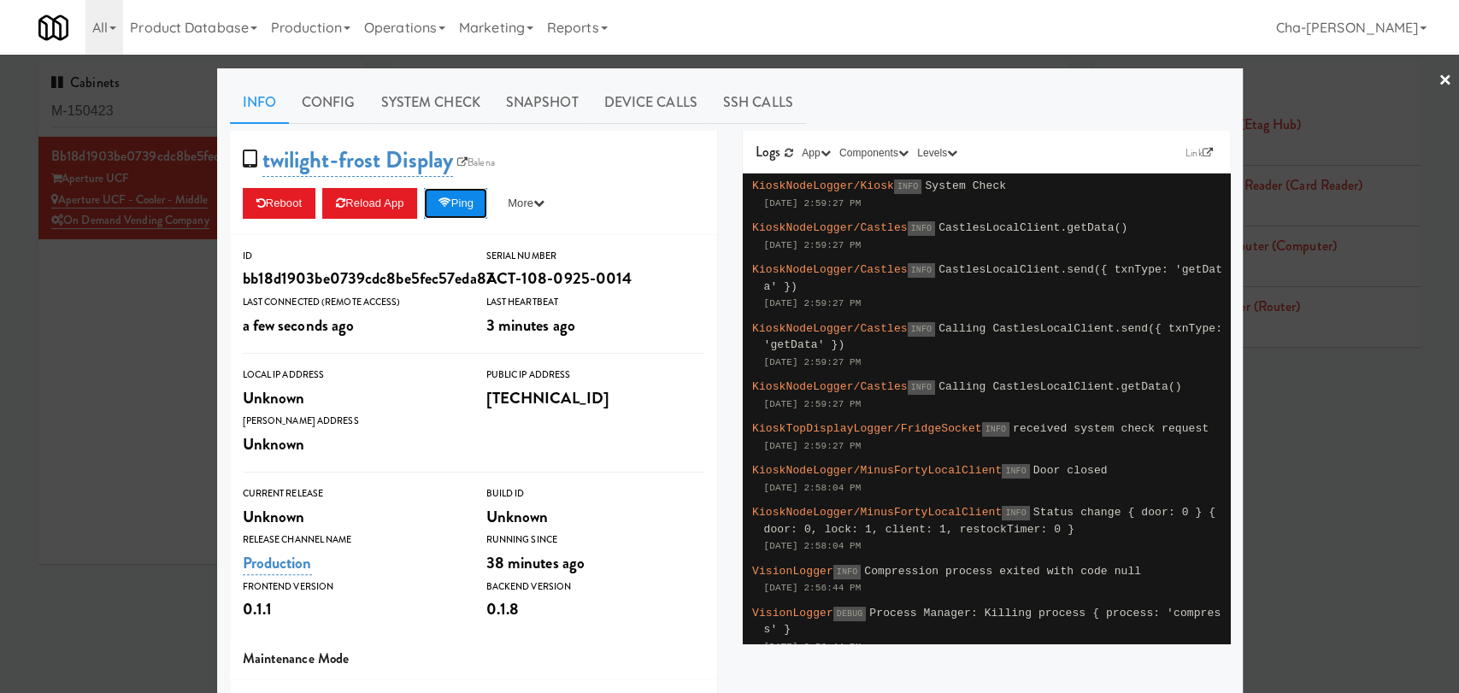
click at [445, 200] on icon at bounding box center [444, 202] width 13 height 11
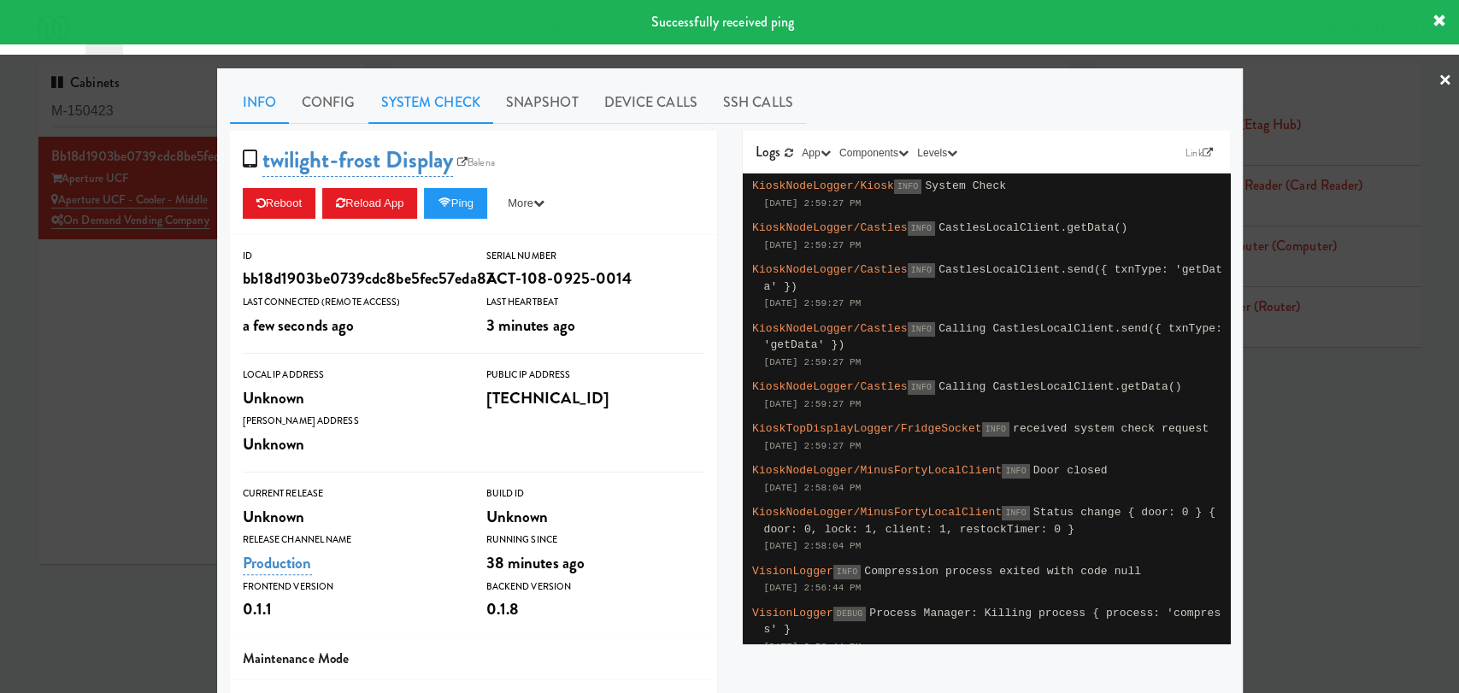
click at [436, 101] on link "System Check" at bounding box center [430, 102] width 125 height 43
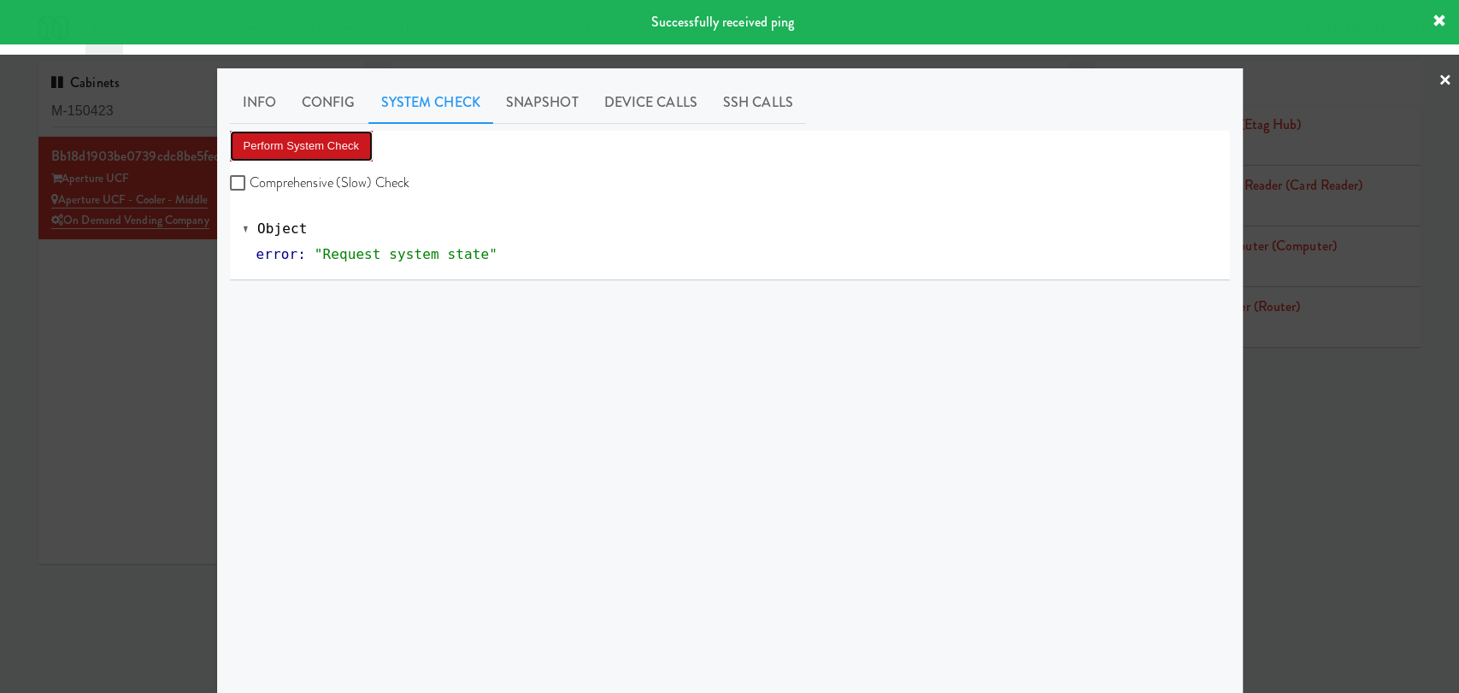
click at [312, 146] on button "Perform System Check" at bounding box center [302, 146] width 144 height 31
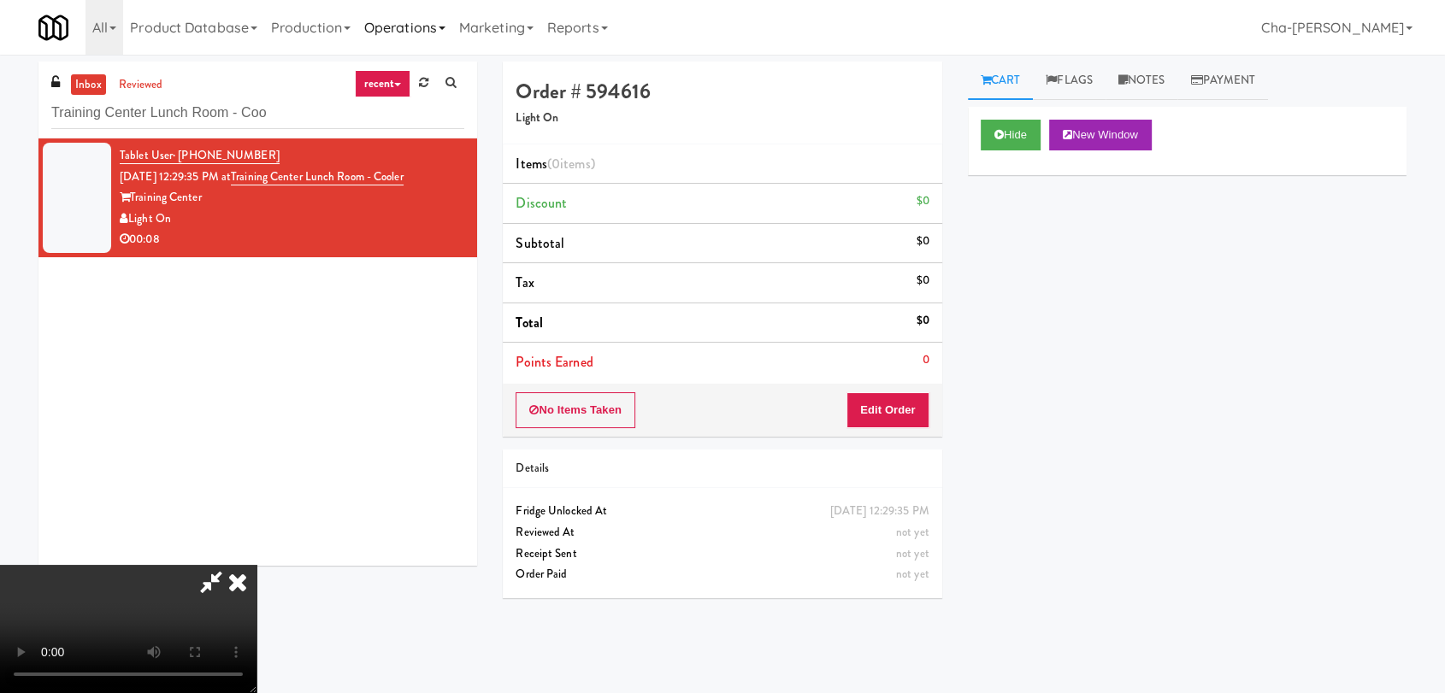
click at [398, 19] on link "Operations" at bounding box center [404, 27] width 95 height 55
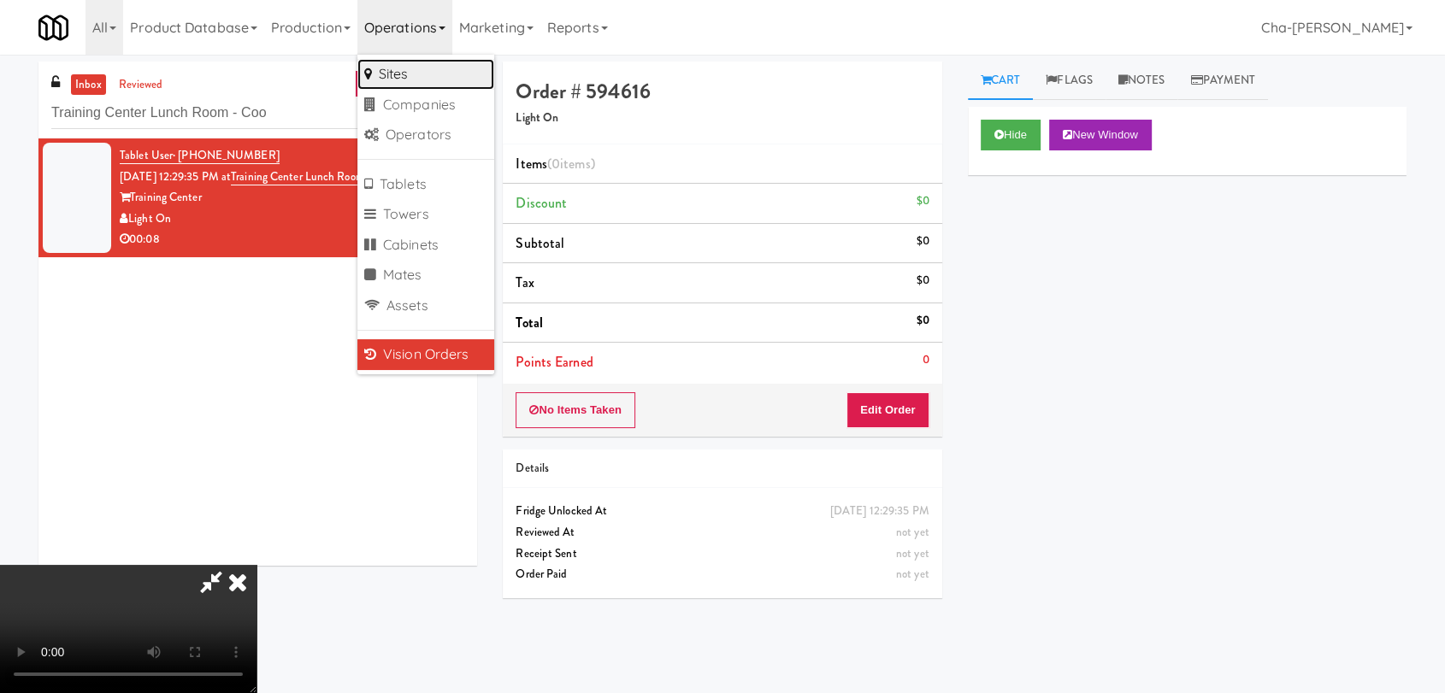
click at [438, 76] on link "Sites" at bounding box center [425, 74] width 137 height 31
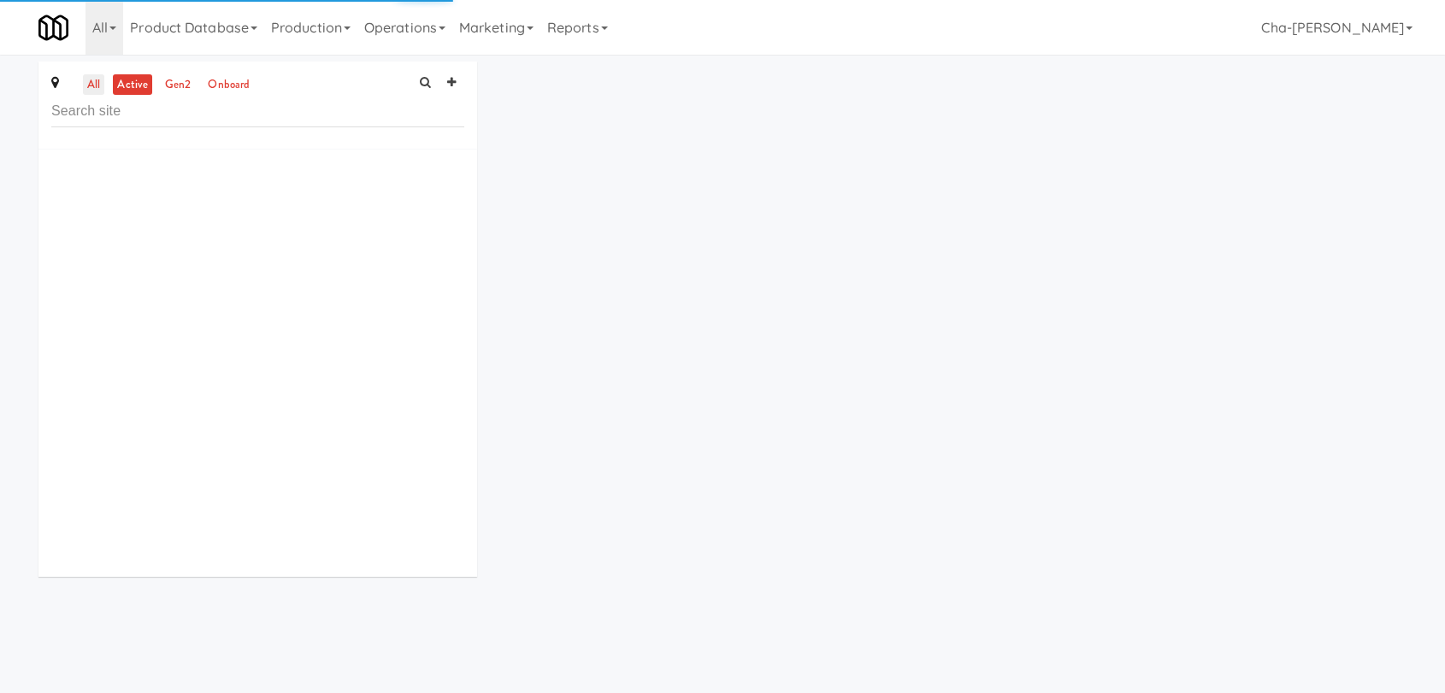
click at [95, 90] on link "all" at bounding box center [93, 84] width 21 height 21
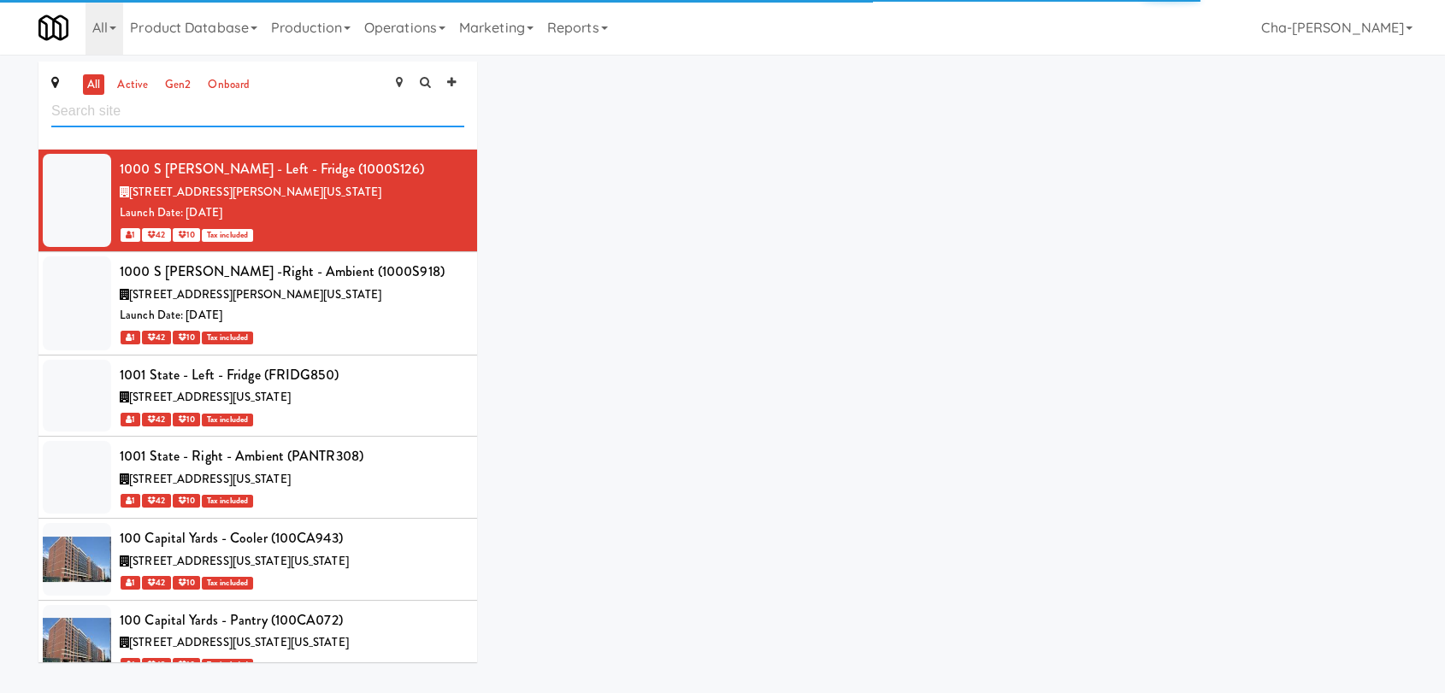
click at [184, 120] on input "text" at bounding box center [257, 112] width 413 height 32
paste input "Aperture UCF - Cooler - Middle"
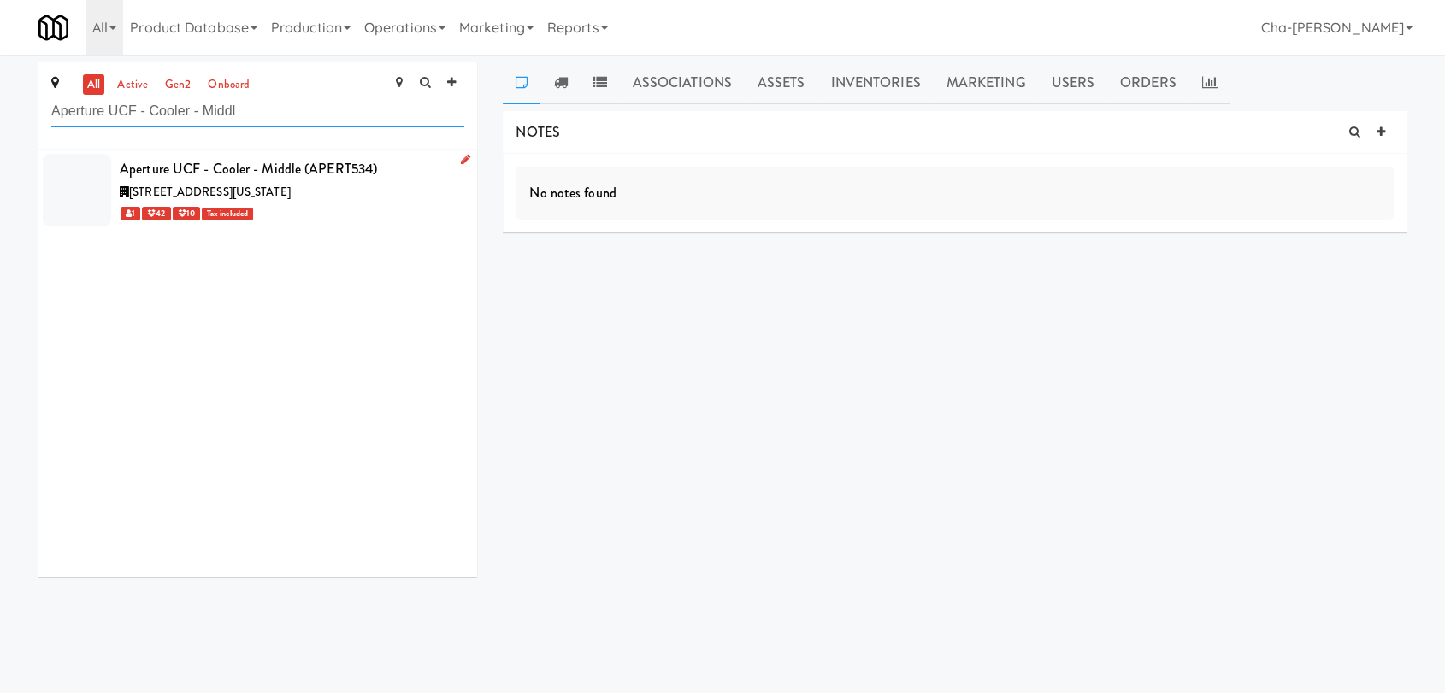
type input "Aperture UCF - Cooler - Middl"
click at [461, 161] on icon at bounding box center [465, 159] width 9 height 11
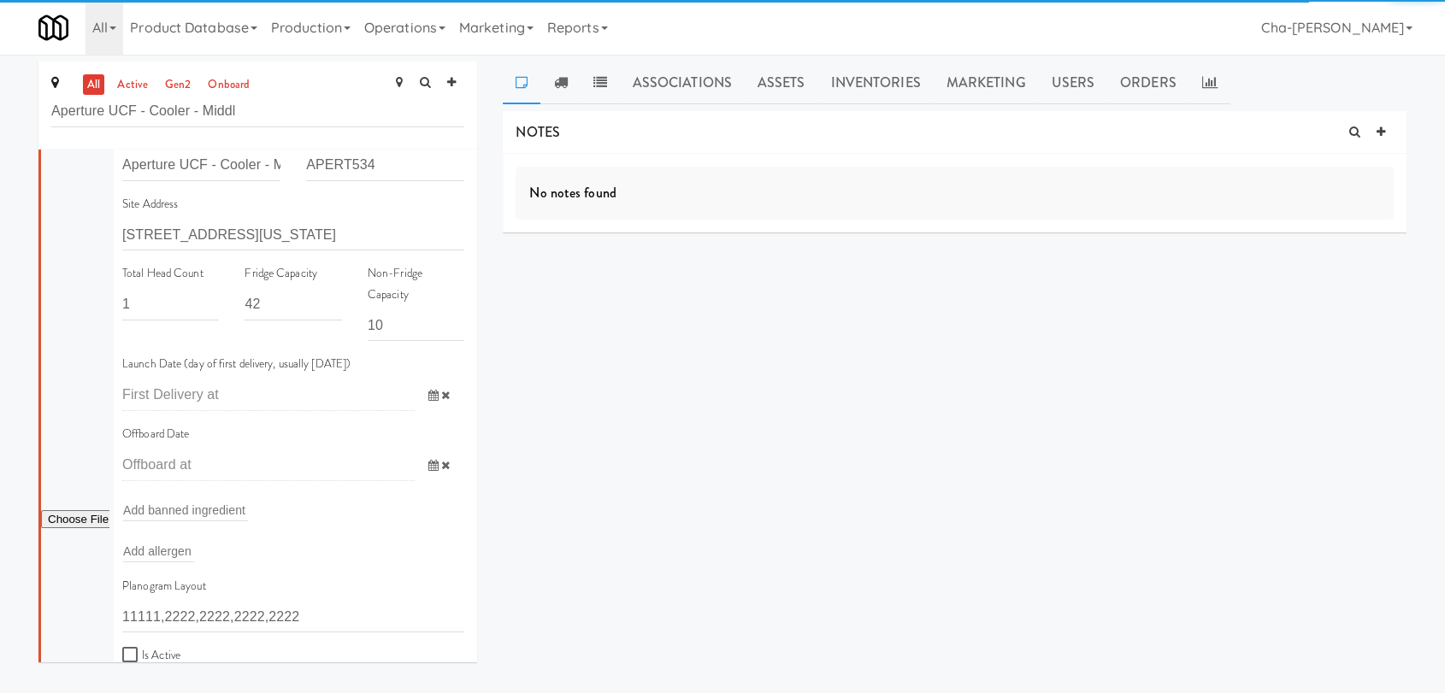
scroll to position [285, 0]
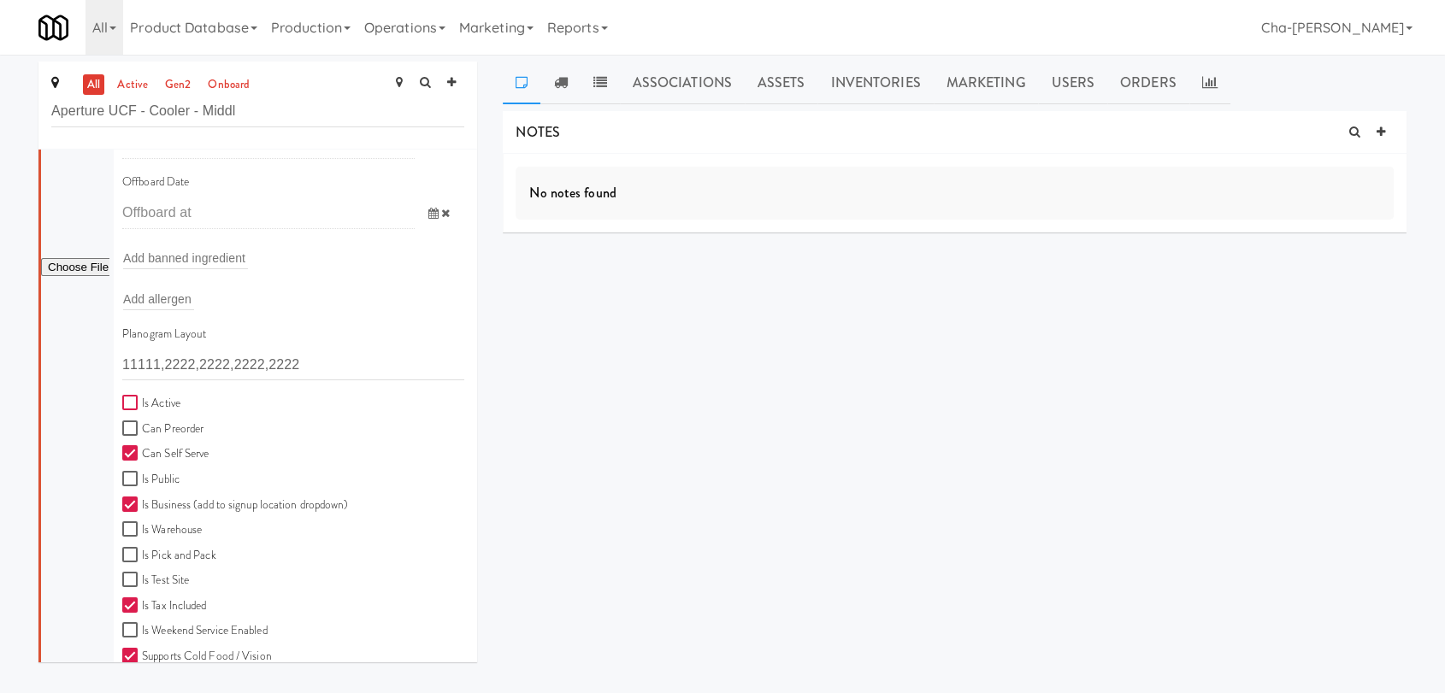
click at [136, 398] on input "Is Active" at bounding box center [132, 404] width 20 height 14
checkbox input "true"
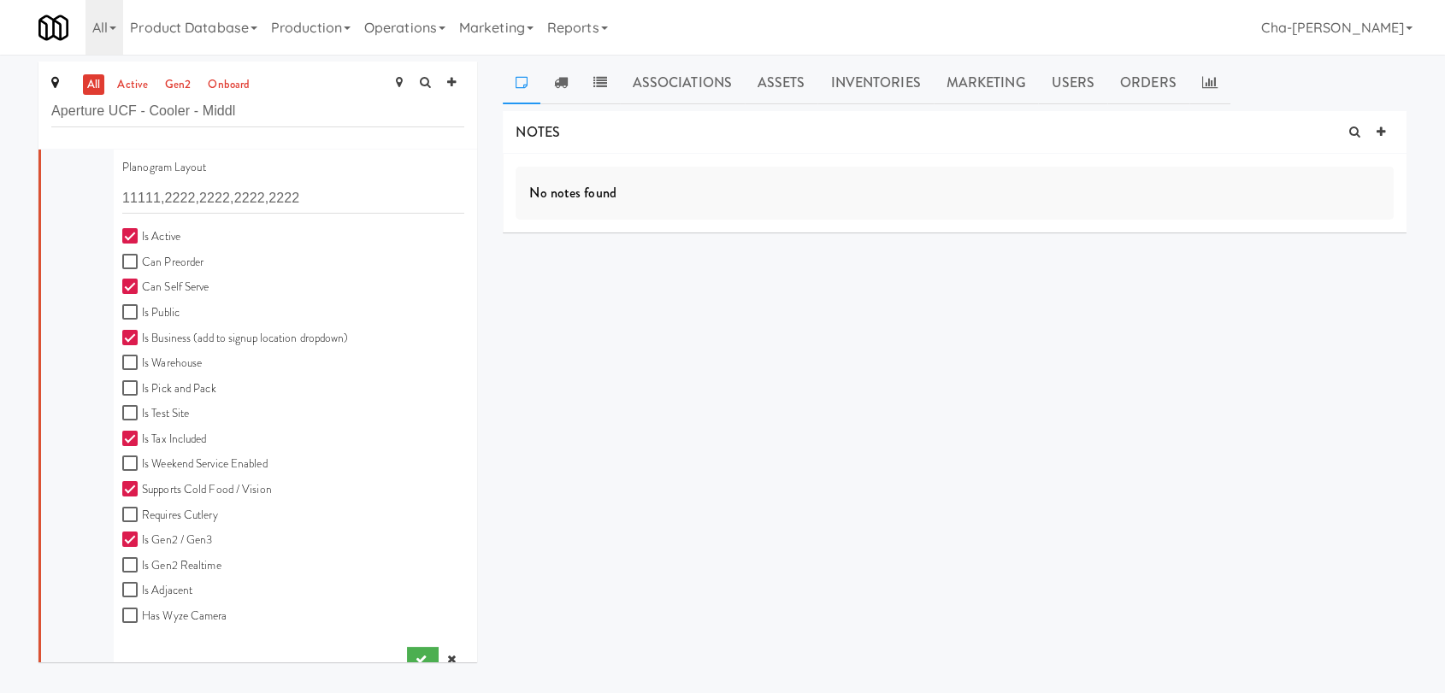
scroll to position [474, 0]
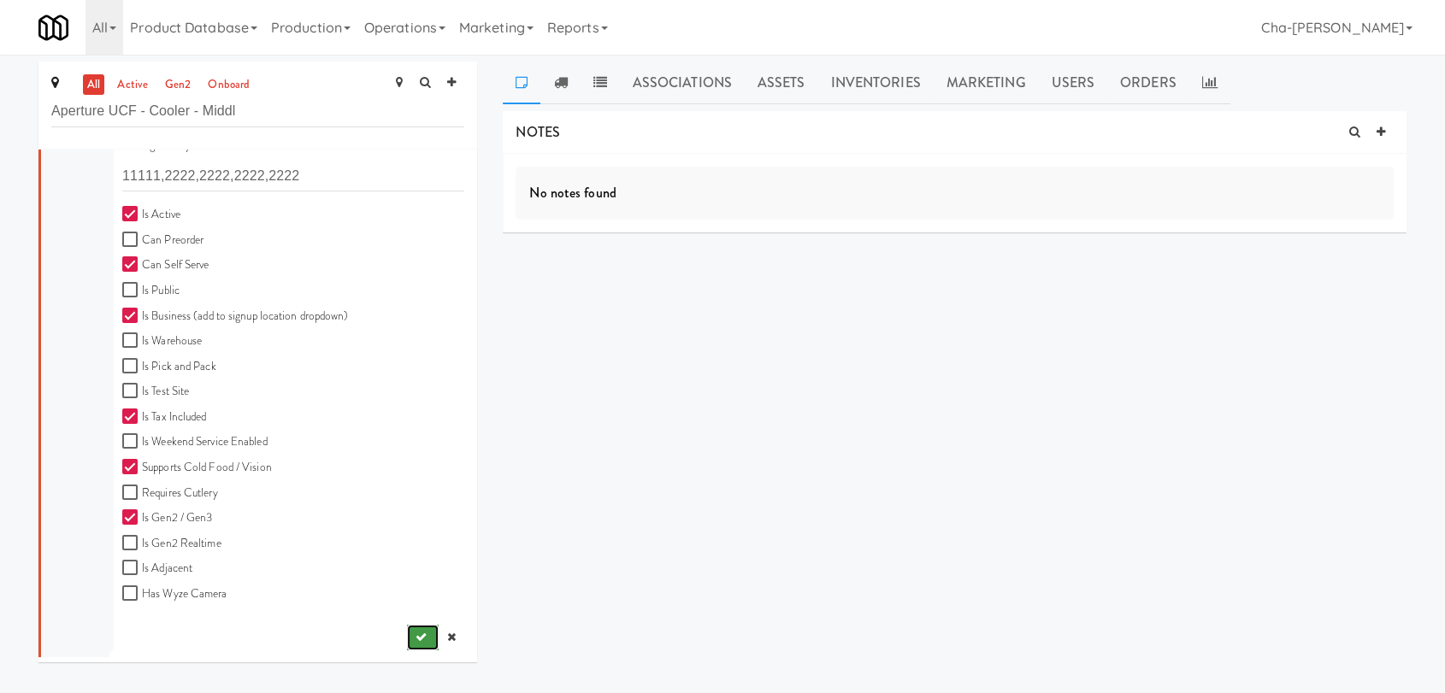
click at [415, 633] on icon "submit" at bounding box center [420, 637] width 11 height 11
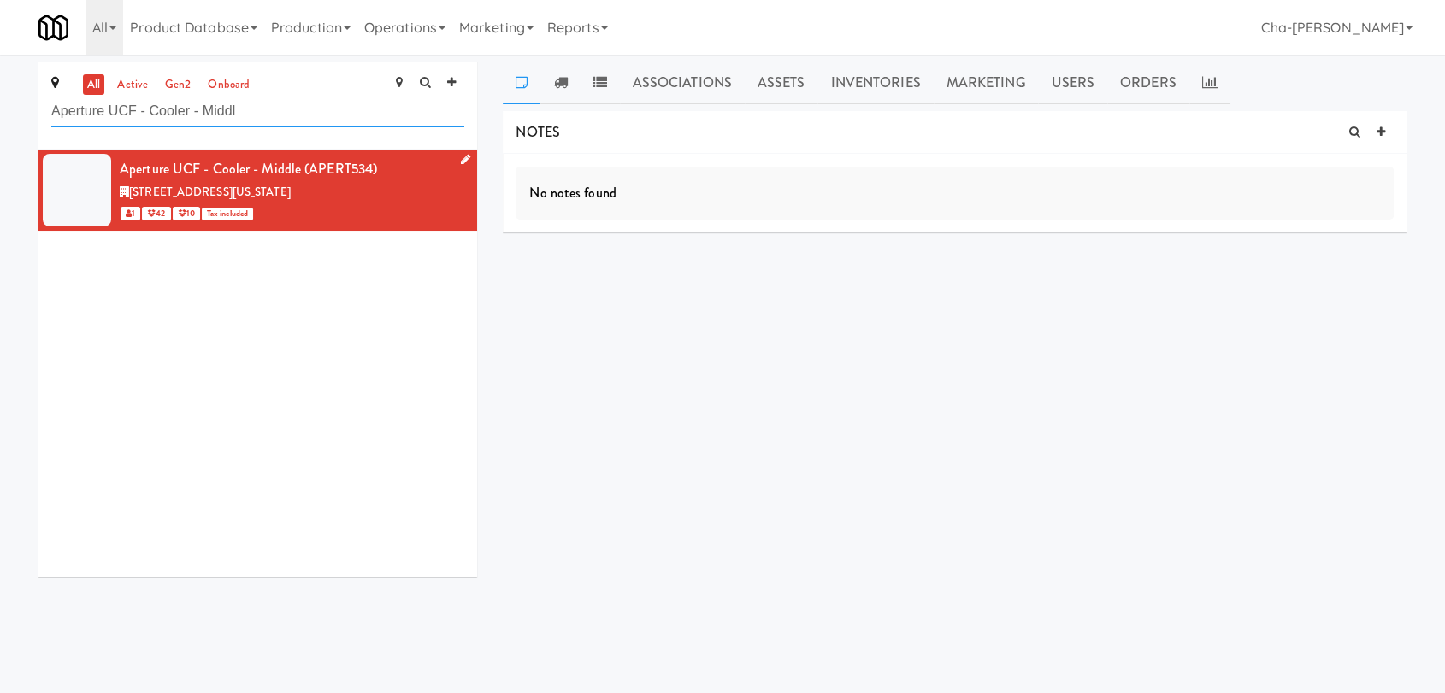
click at [290, 110] on input "Aperture UCF - Cooler - Middl" at bounding box center [257, 112] width 413 height 32
paste input "Pantry - Right"
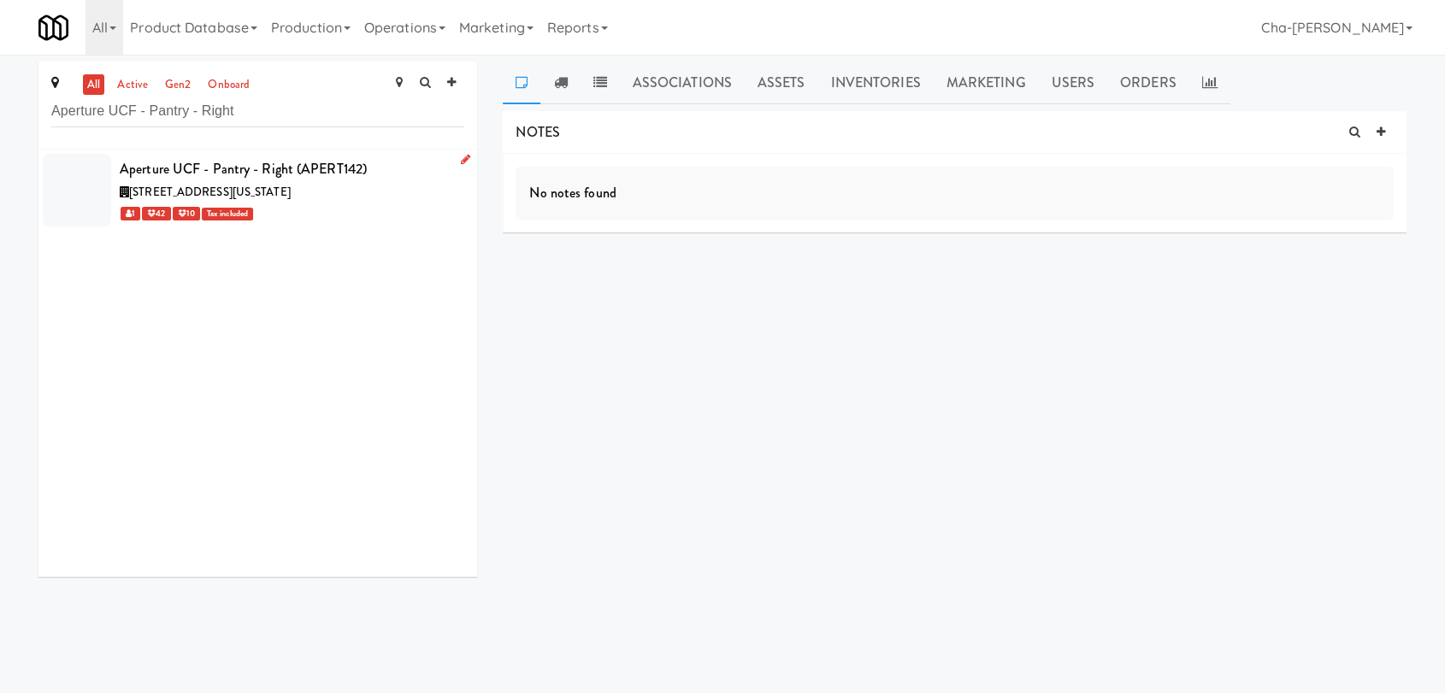
click at [461, 162] on icon at bounding box center [465, 159] width 9 height 11
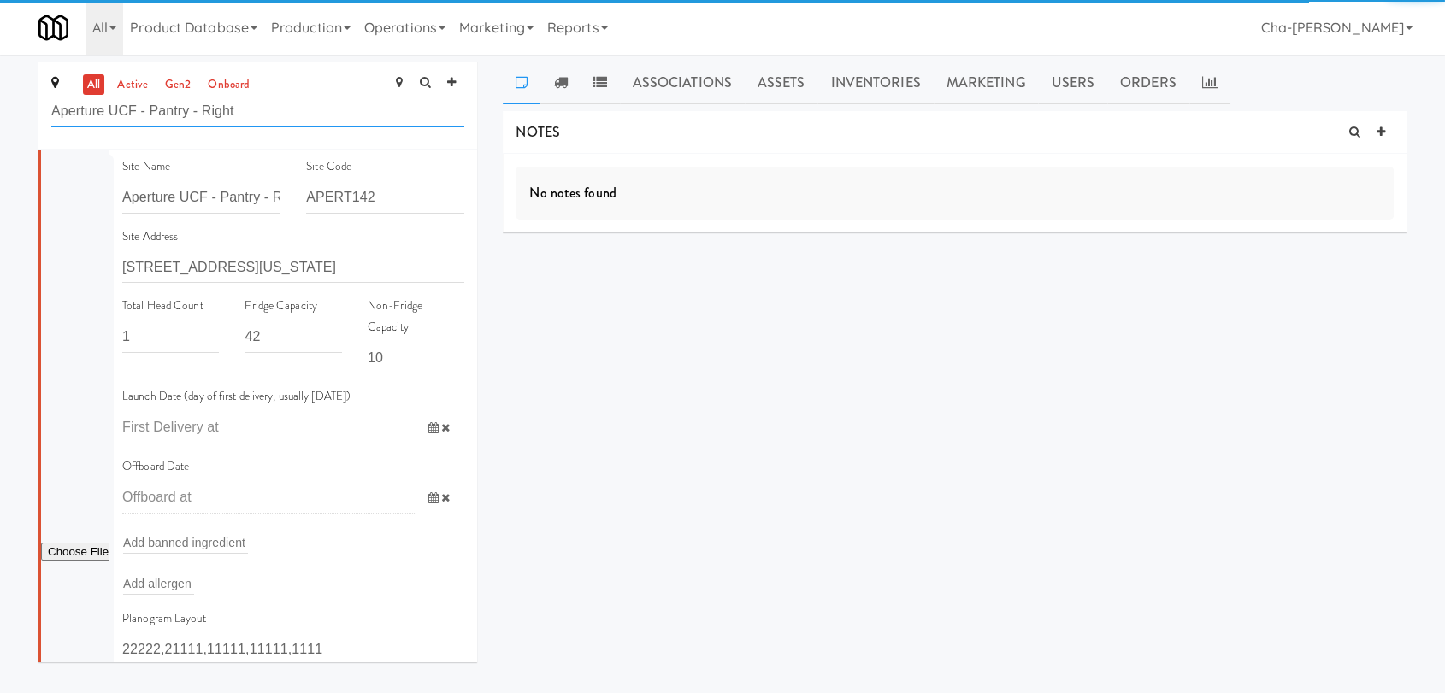
click at [282, 110] on input "Aperture UCF - Pantry - Right" at bounding box center [257, 112] width 413 height 32
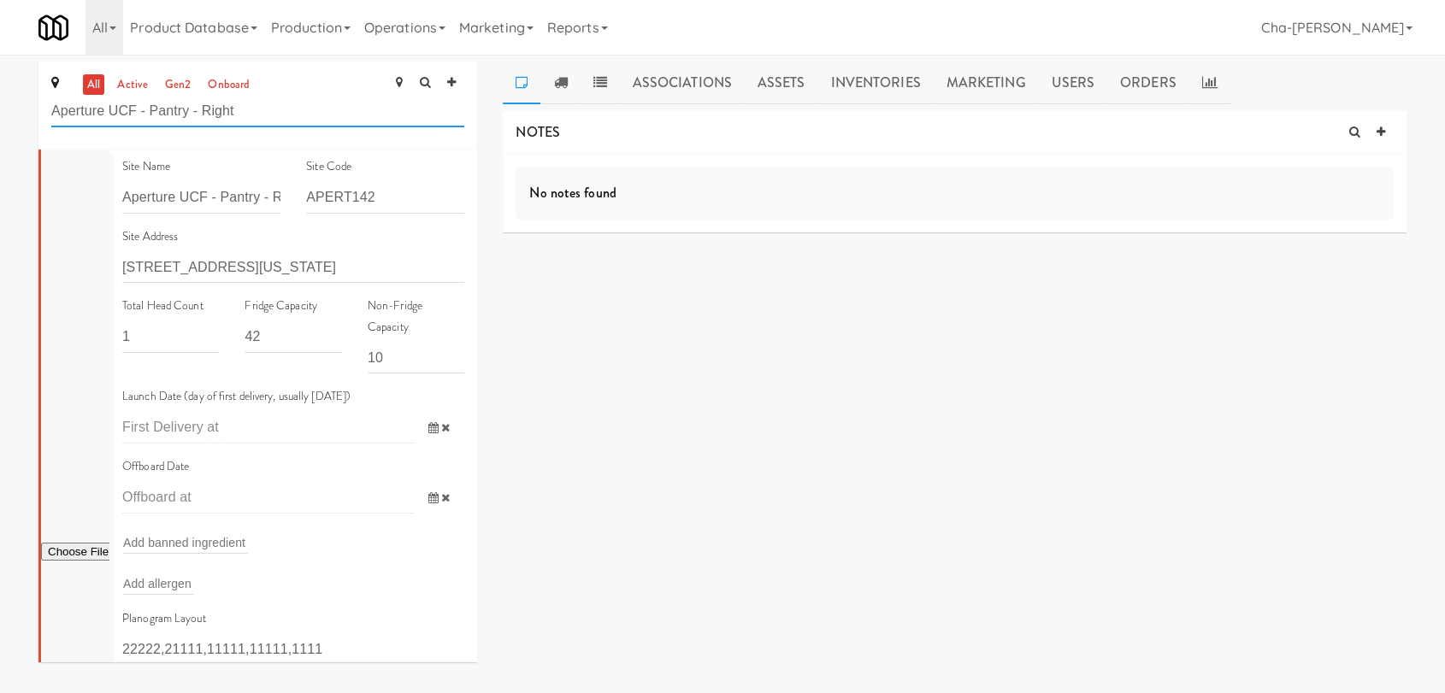
drag, startPoint x: 282, startPoint y: 110, endPoint x: 176, endPoint y: 115, distance: 106.1
click at [176, 115] on input "Aperture UCF - Pantry - Right" at bounding box center [257, 112] width 413 height 32
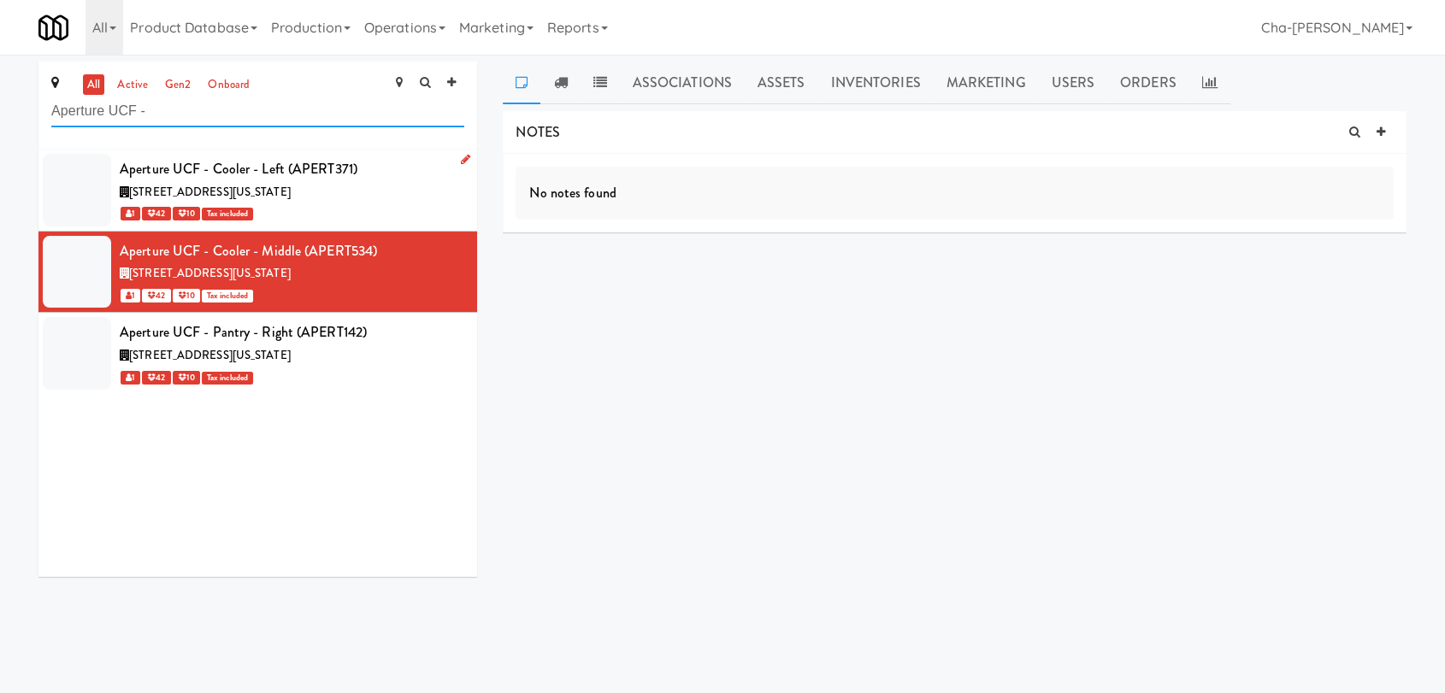
type input "Aperture UCF -"
click at [461, 158] on icon at bounding box center [465, 159] width 9 height 11
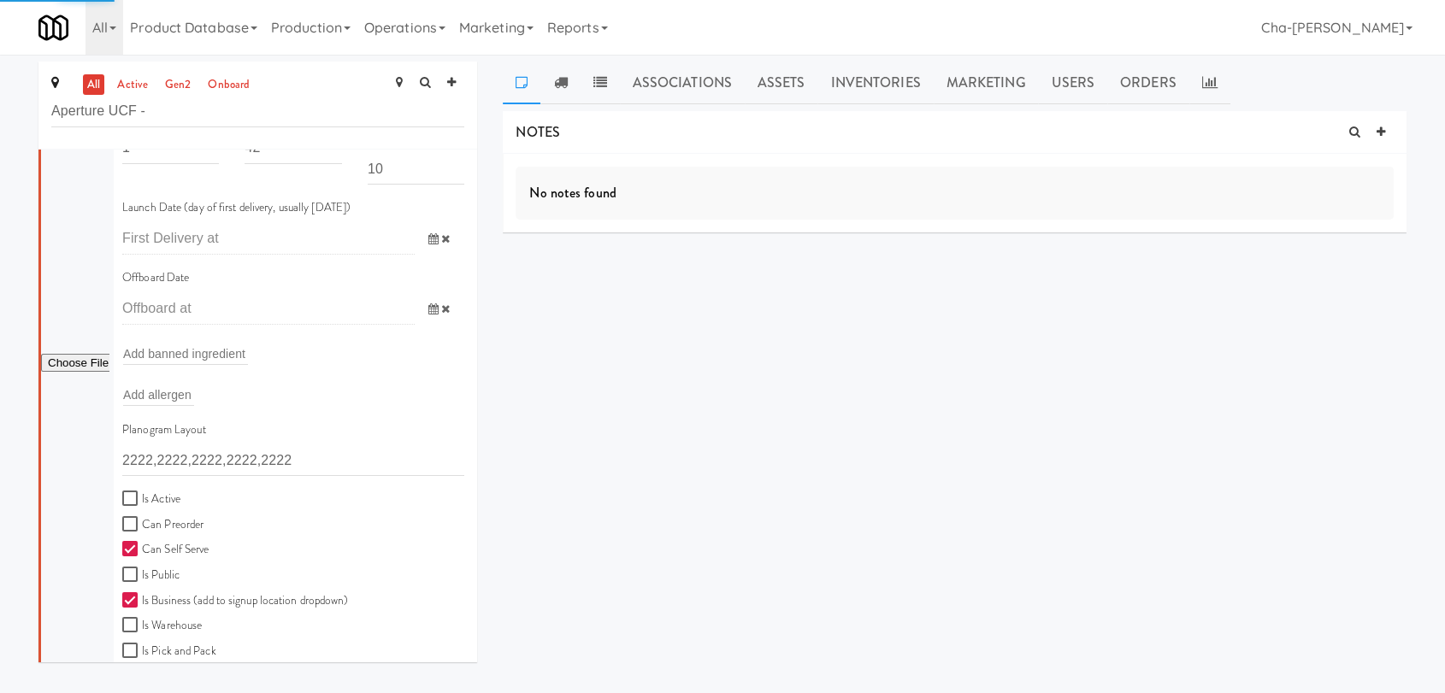
scroll to position [285, 0]
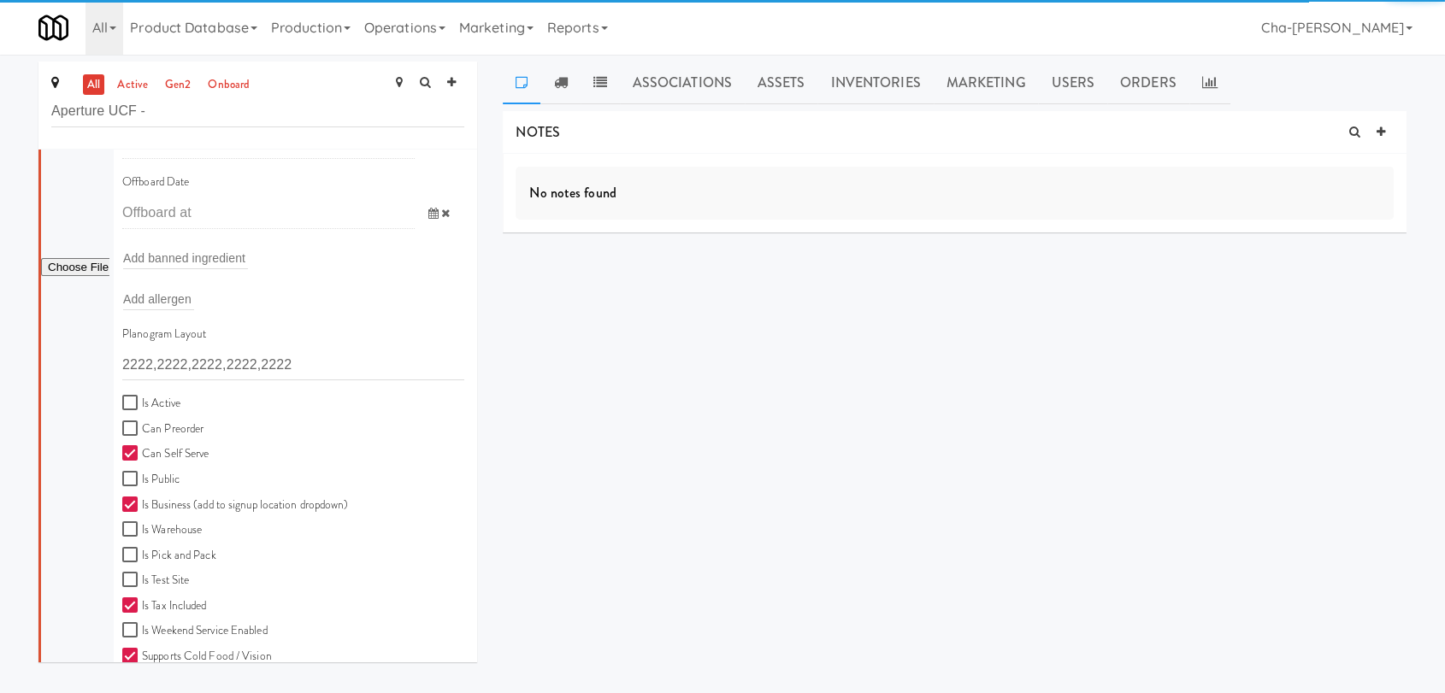
click at [178, 404] on label "Is Active" at bounding box center [151, 403] width 58 height 21
click at [142, 404] on input "Is Active" at bounding box center [132, 404] width 20 height 14
checkbox input "true"
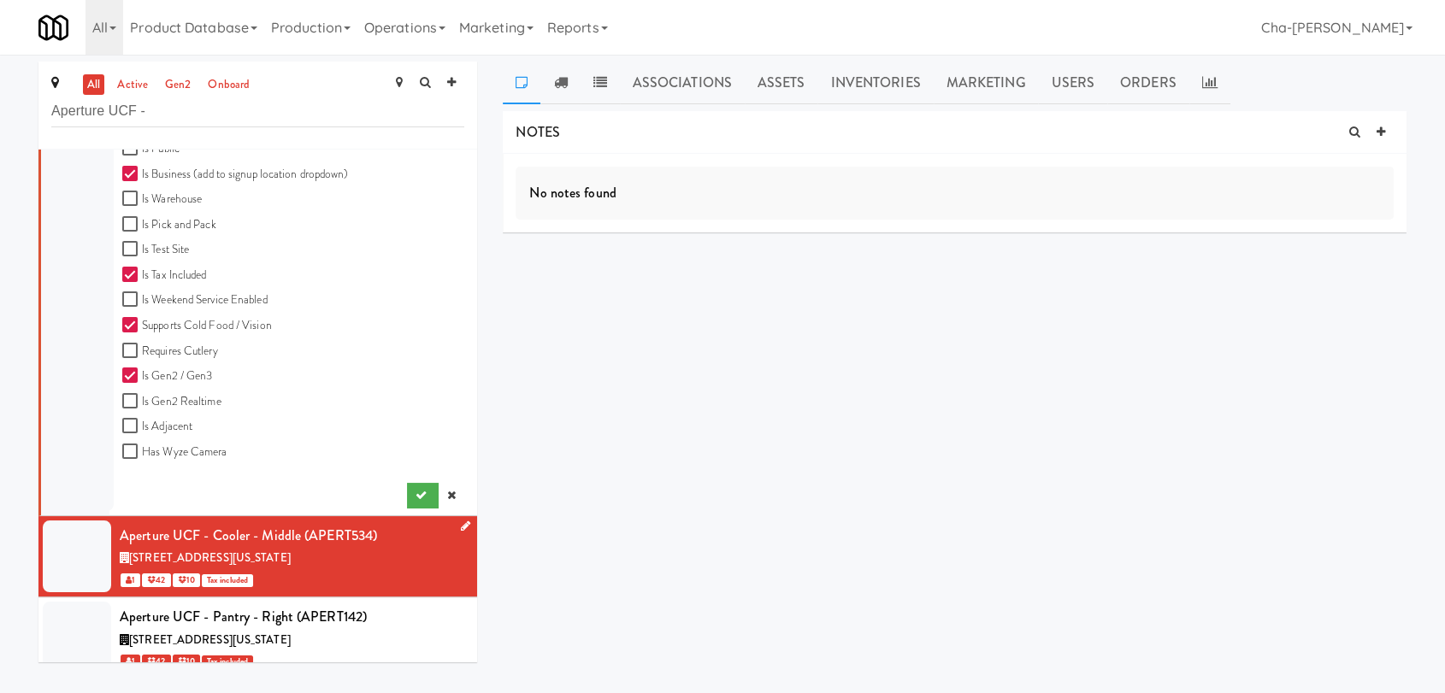
scroll to position [632, 0]
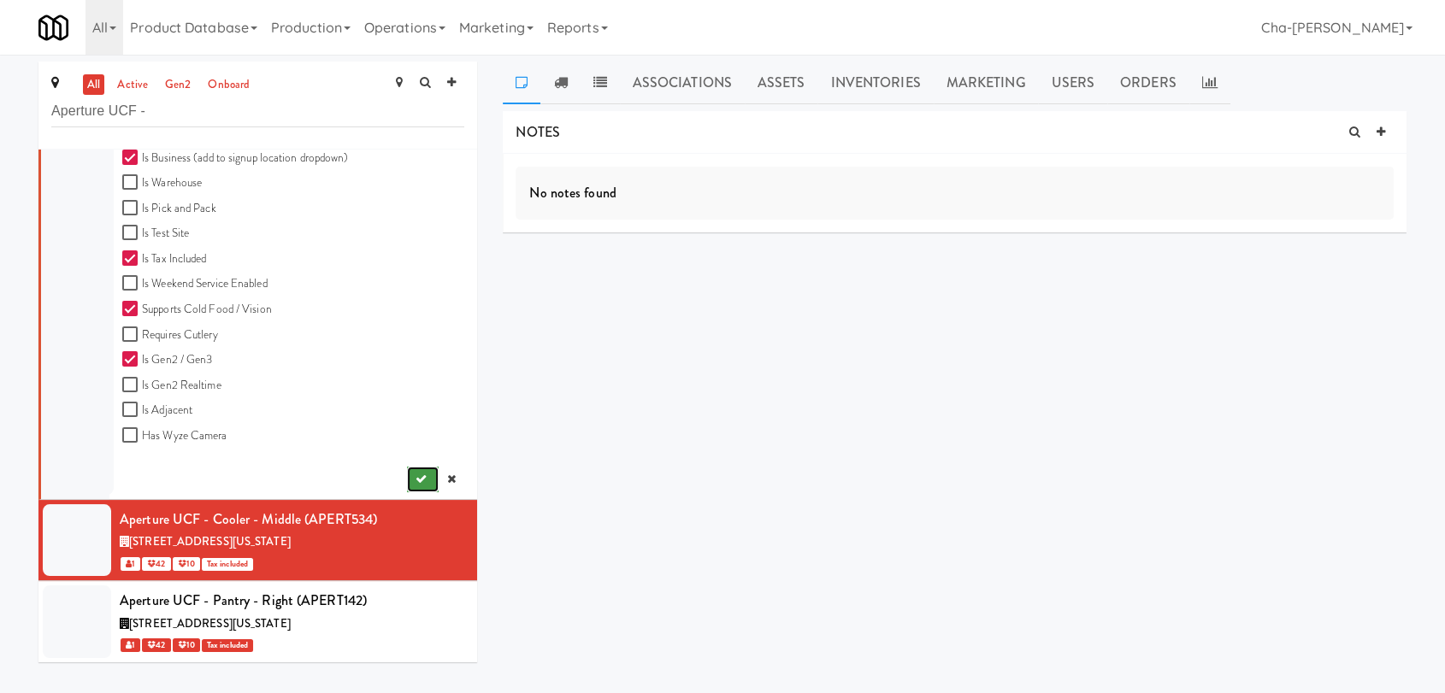
click at [415, 474] on icon "submit" at bounding box center [420, 479] width 11 height 11
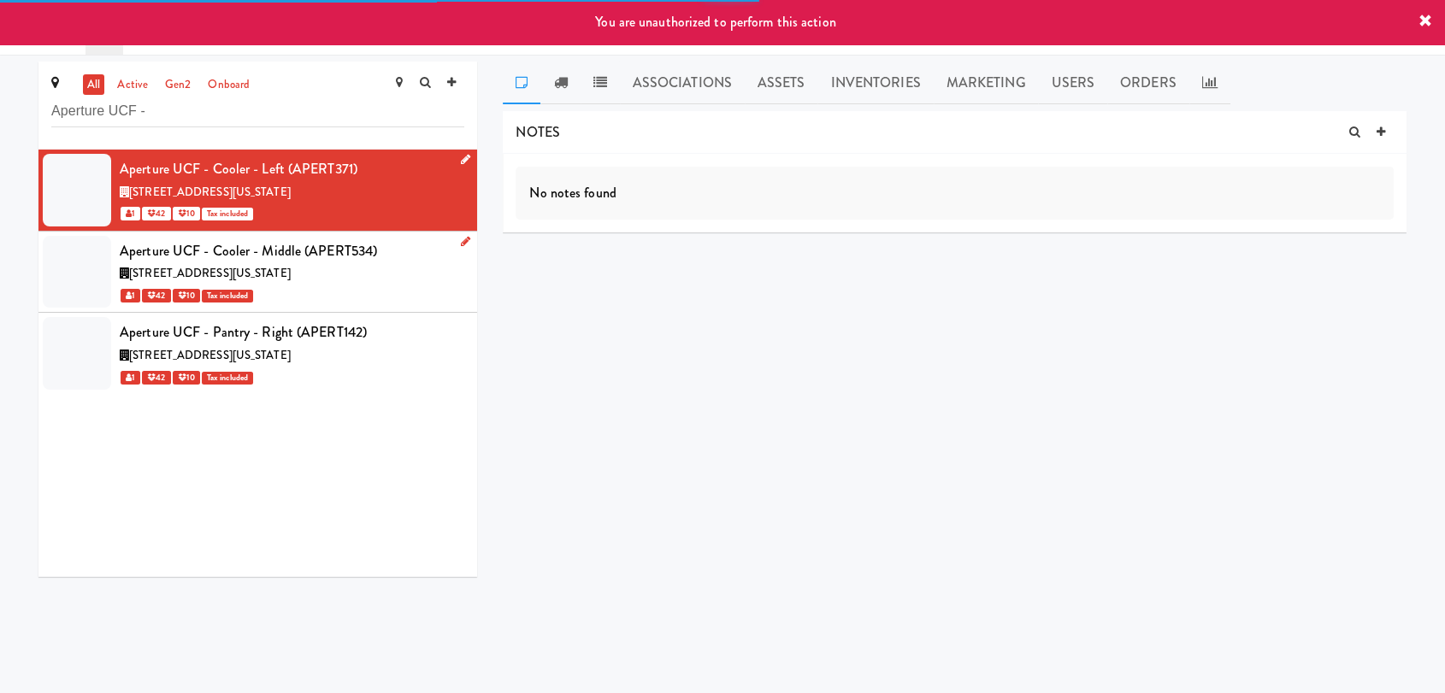
click at [461, 241] on icon at bounding box center [465, 241] width 9 height 11
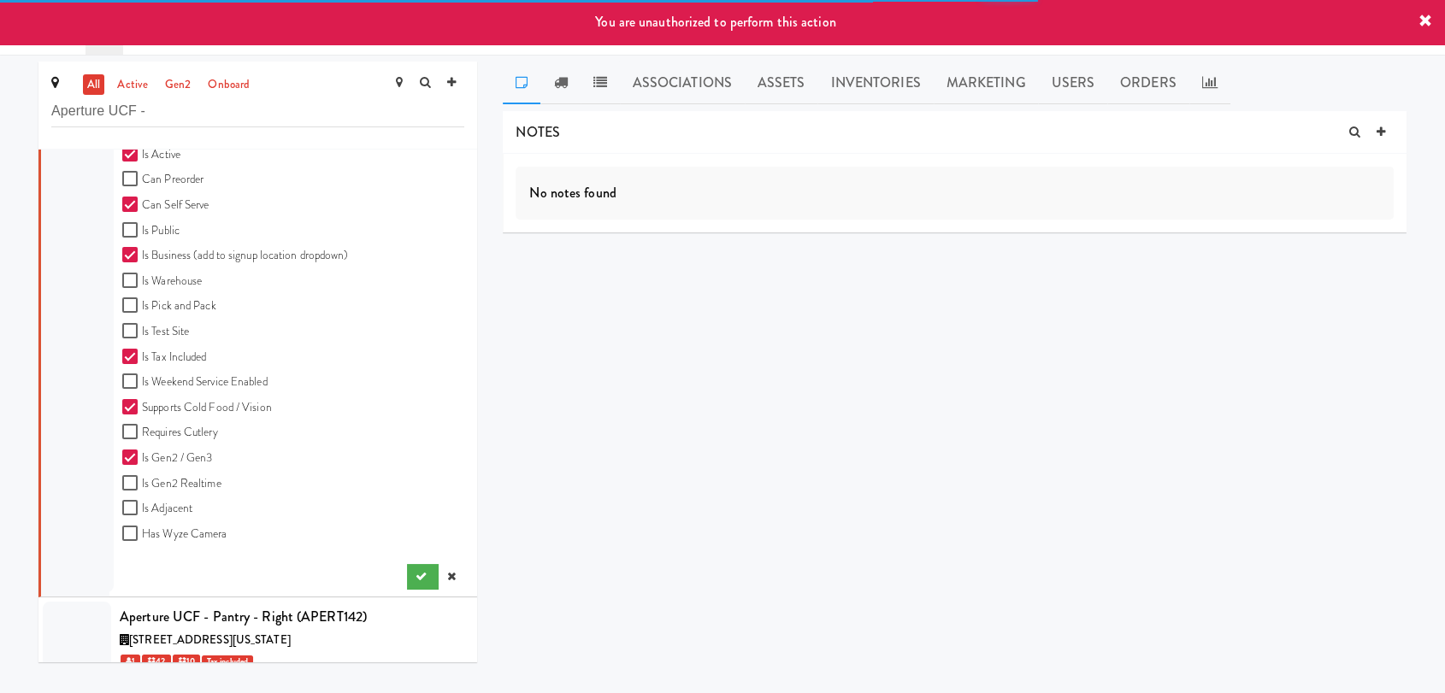
scroll to position [632, 0]
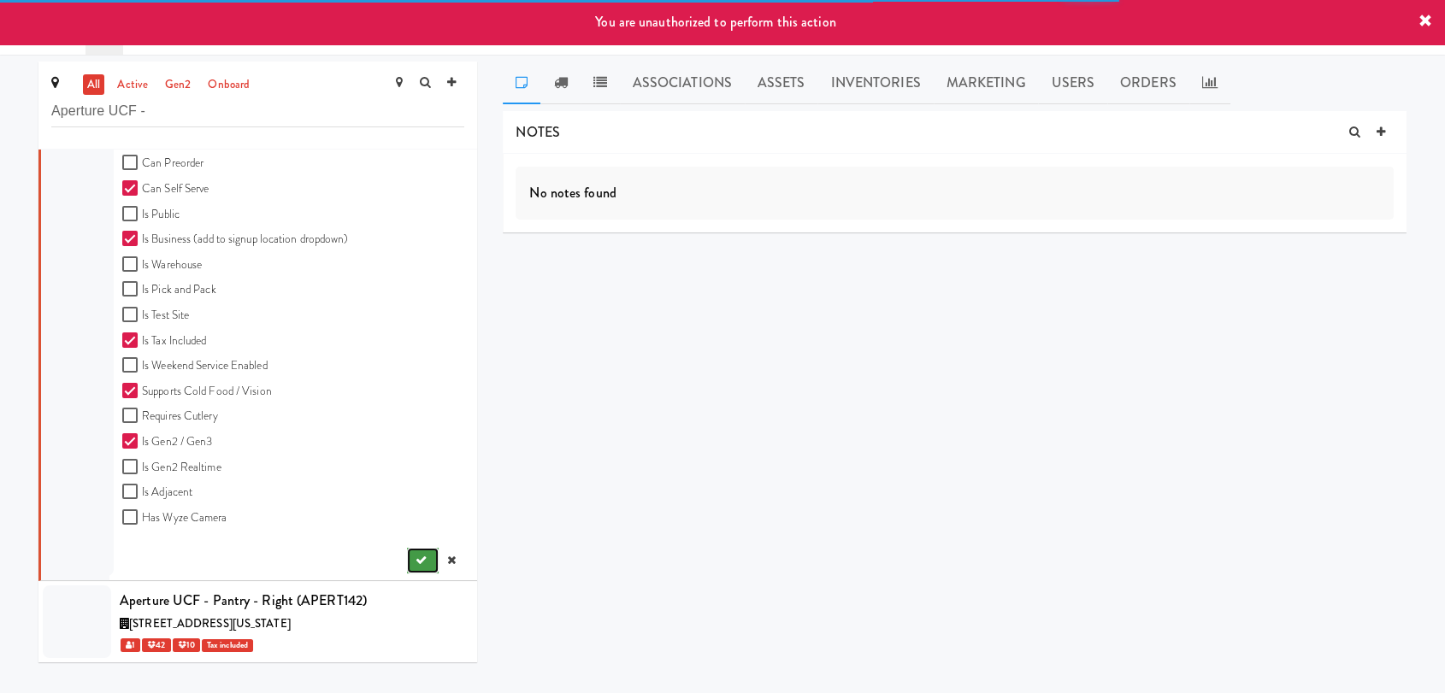
click at [415, 556] on icon "submit" at bounding box center [420, 560] width 11 height 11
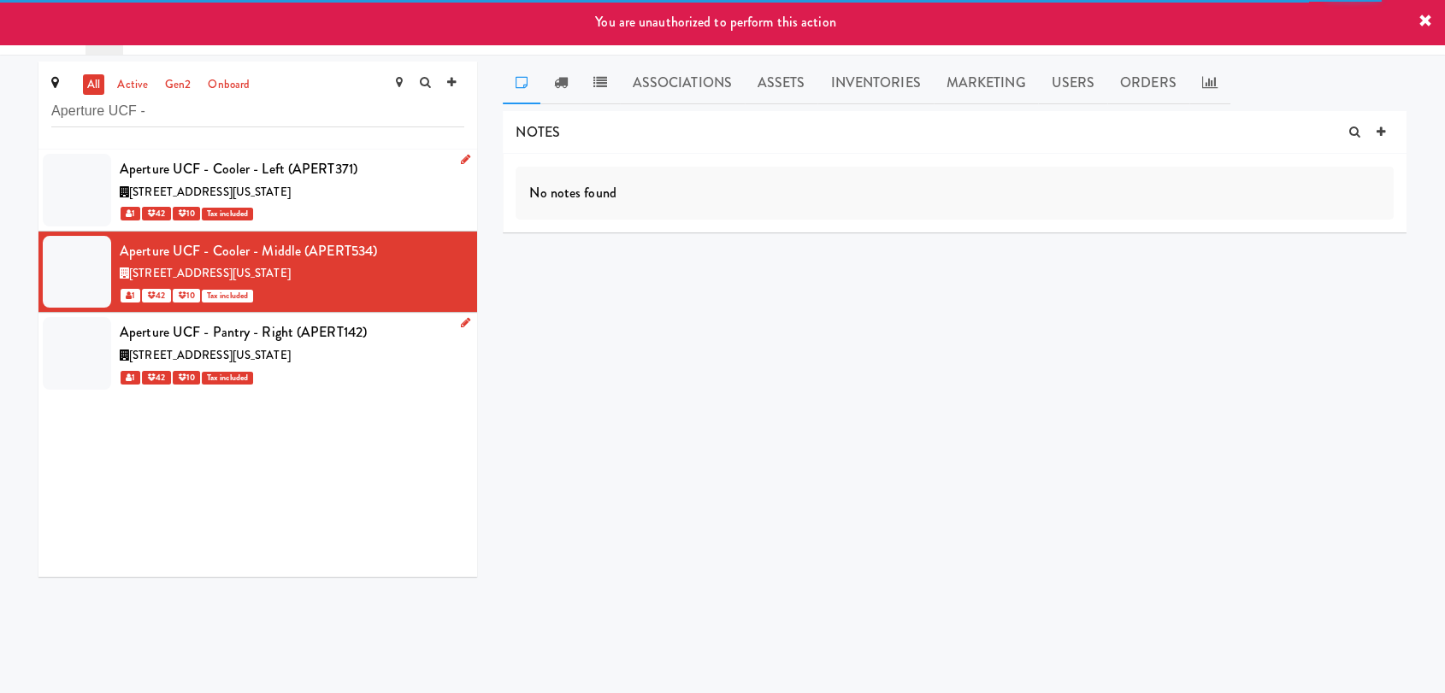
click at [461, 327] on icon at bounding box center [465, 322] width 9 height 11
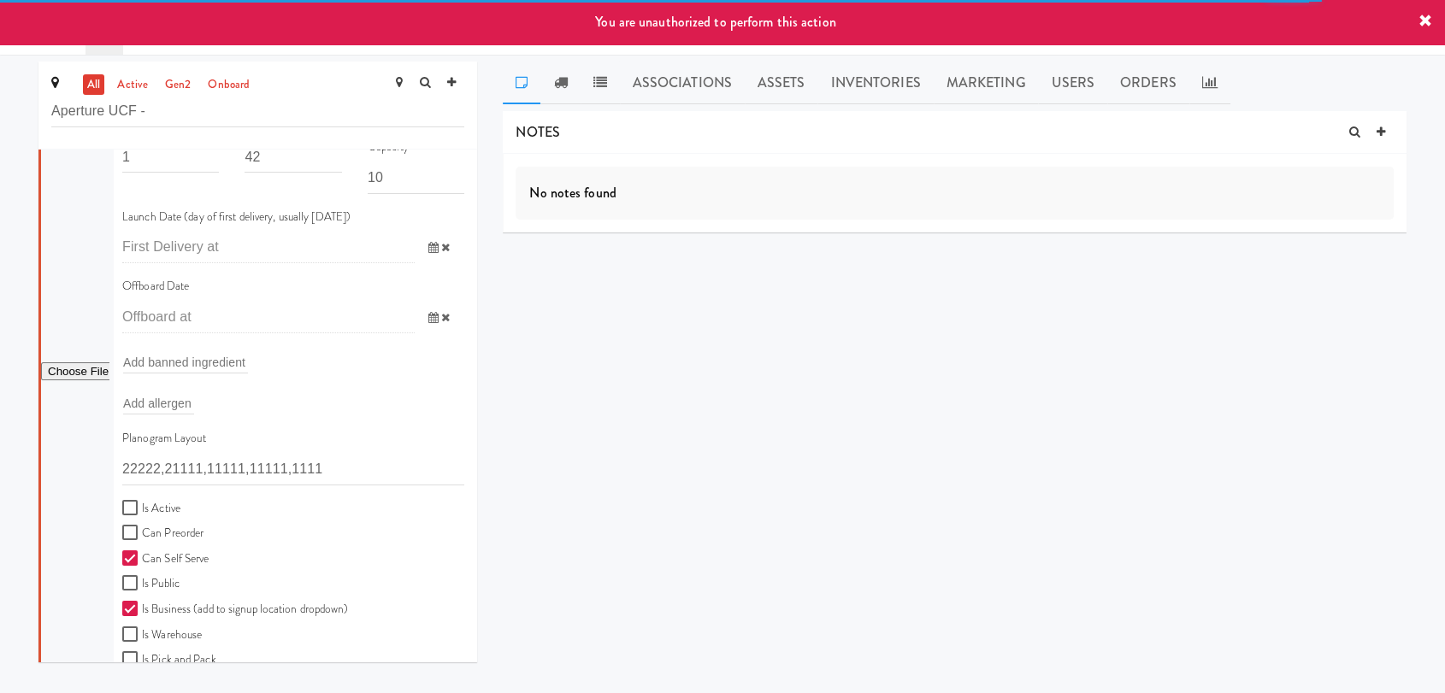
scroll to position [380, 0]
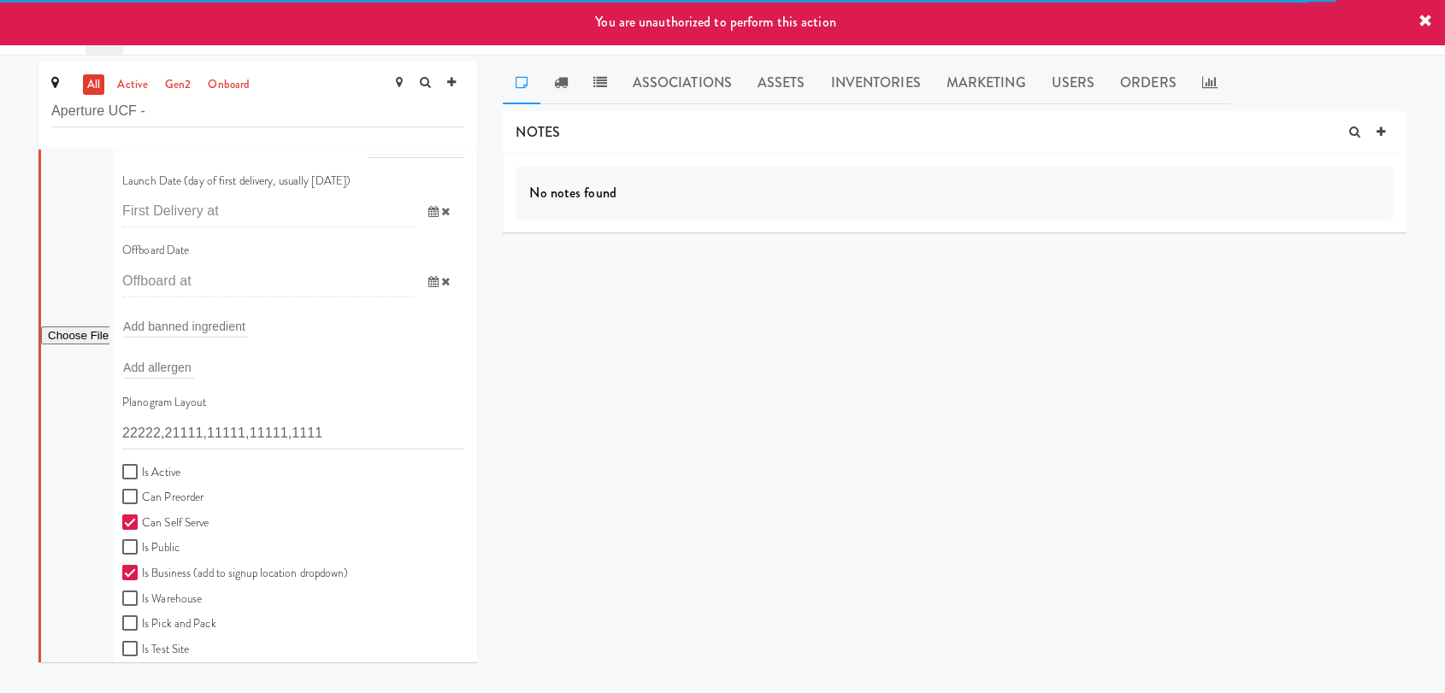
click at [177, 468] on label "Is Active" at bounding box center [151, 472] width 58 height 21
click at [142, 468] on input "Is Active" at bounding box center [132, 473] width 20 height 14
checkbox input "true"
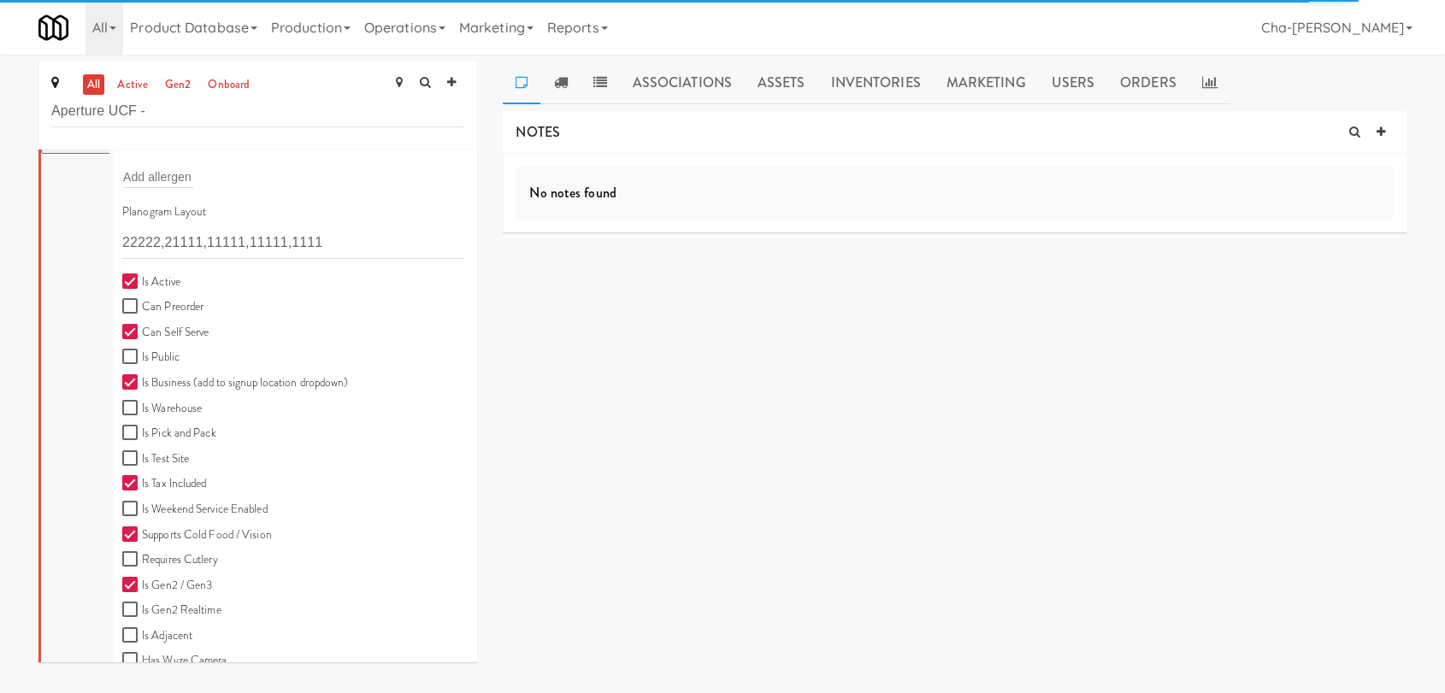
scroll to position [637, 0]
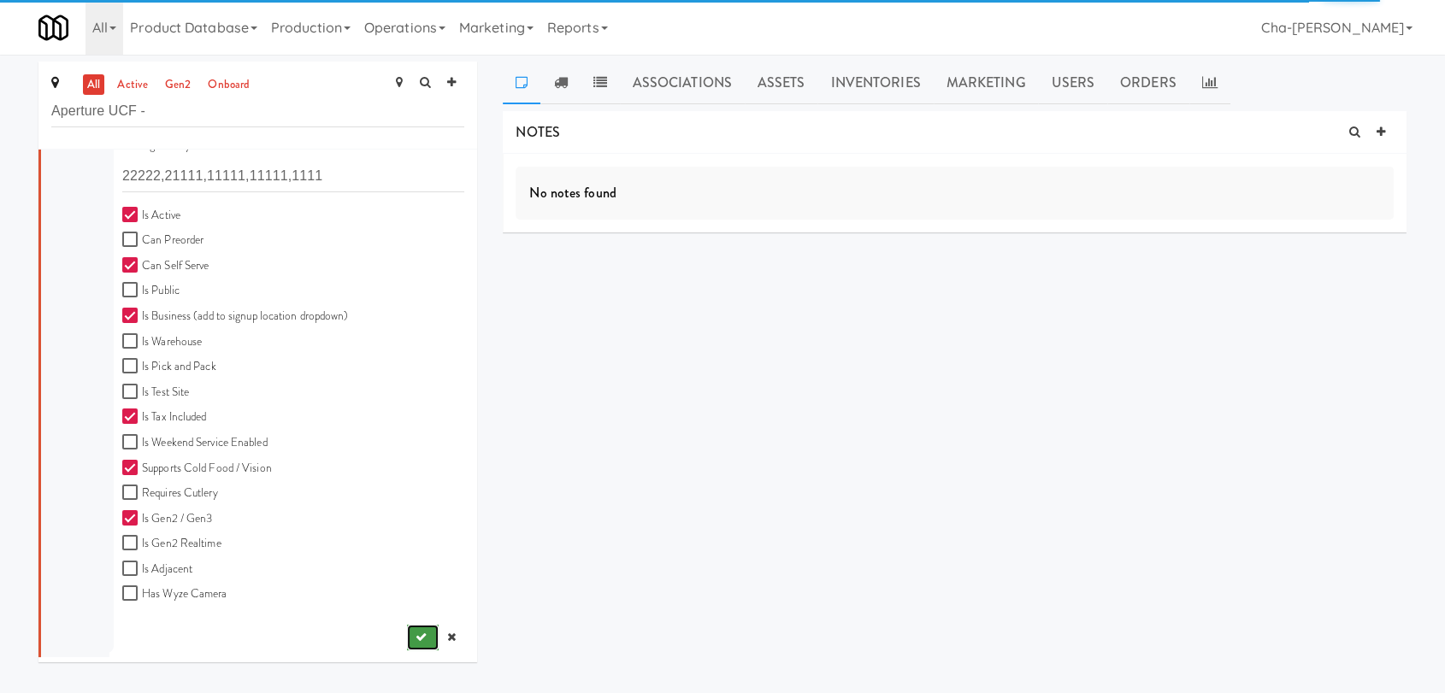
click at [415, 633] on icon "submit" at bounding box center [420, 637] width 11 height 11
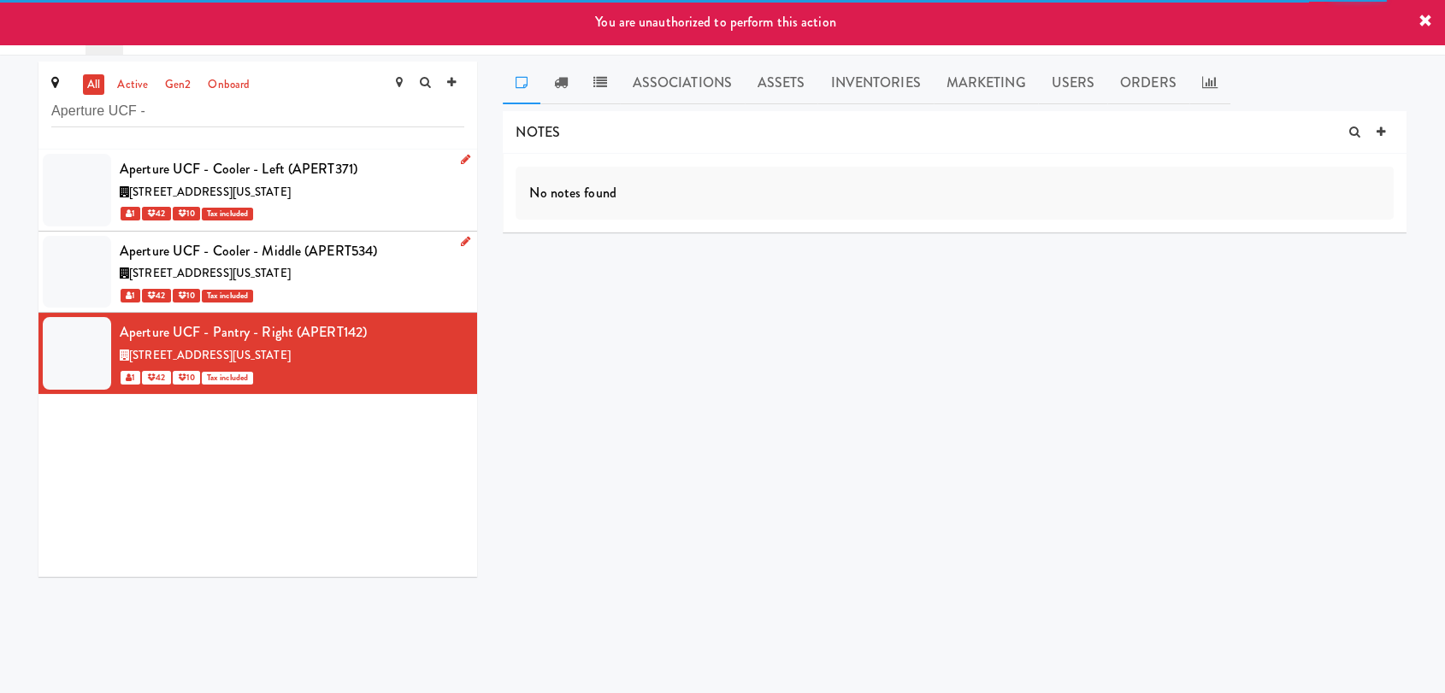
click at [454, 247] on link at bounding box center [462, 242] width 16 height 21
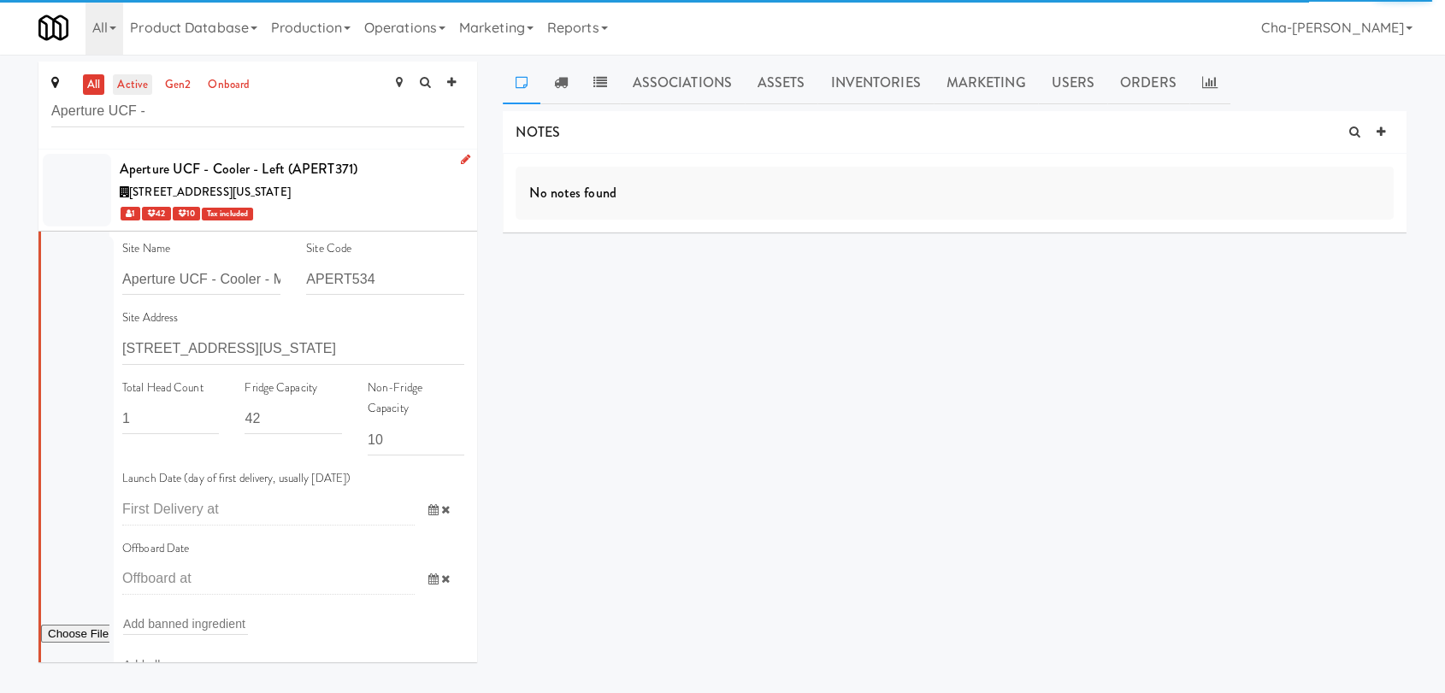
click at [144, 80] on link "active" at bounding box center [132, 84] width 39 height 21
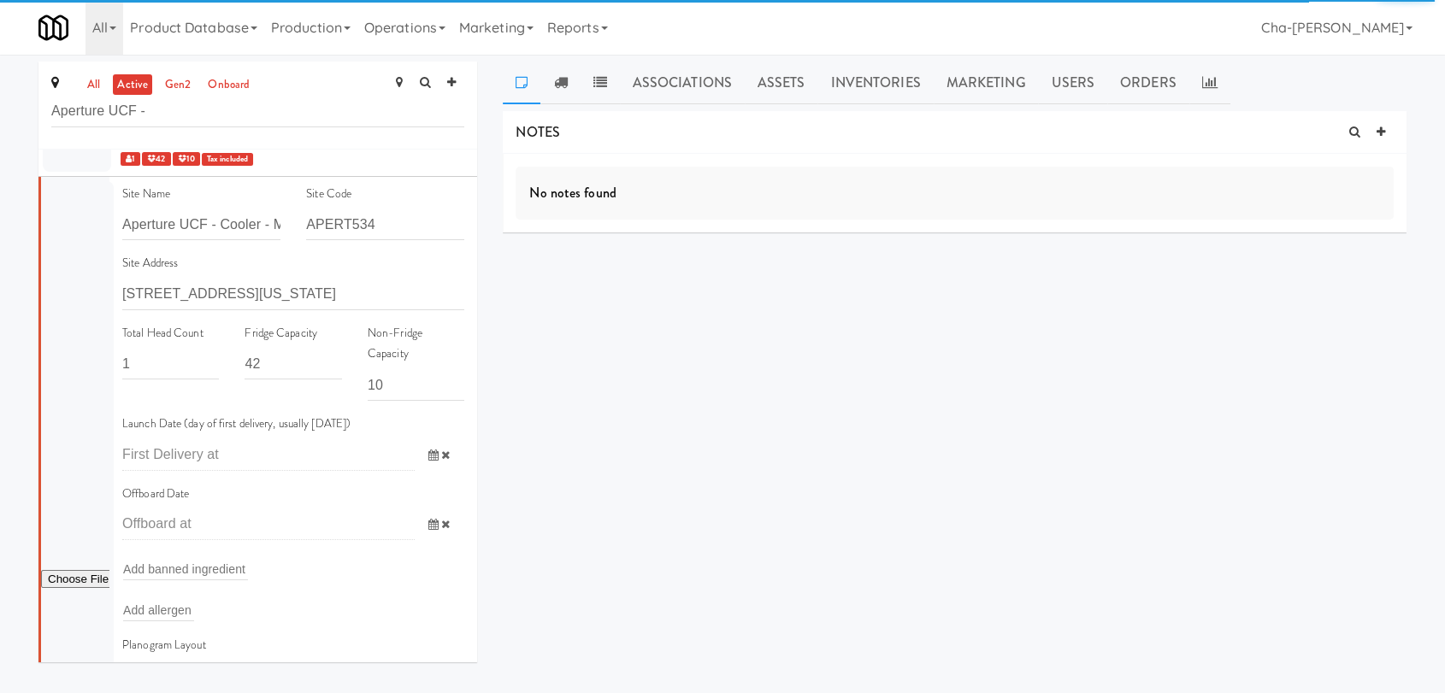
scroll to position [569, 0]
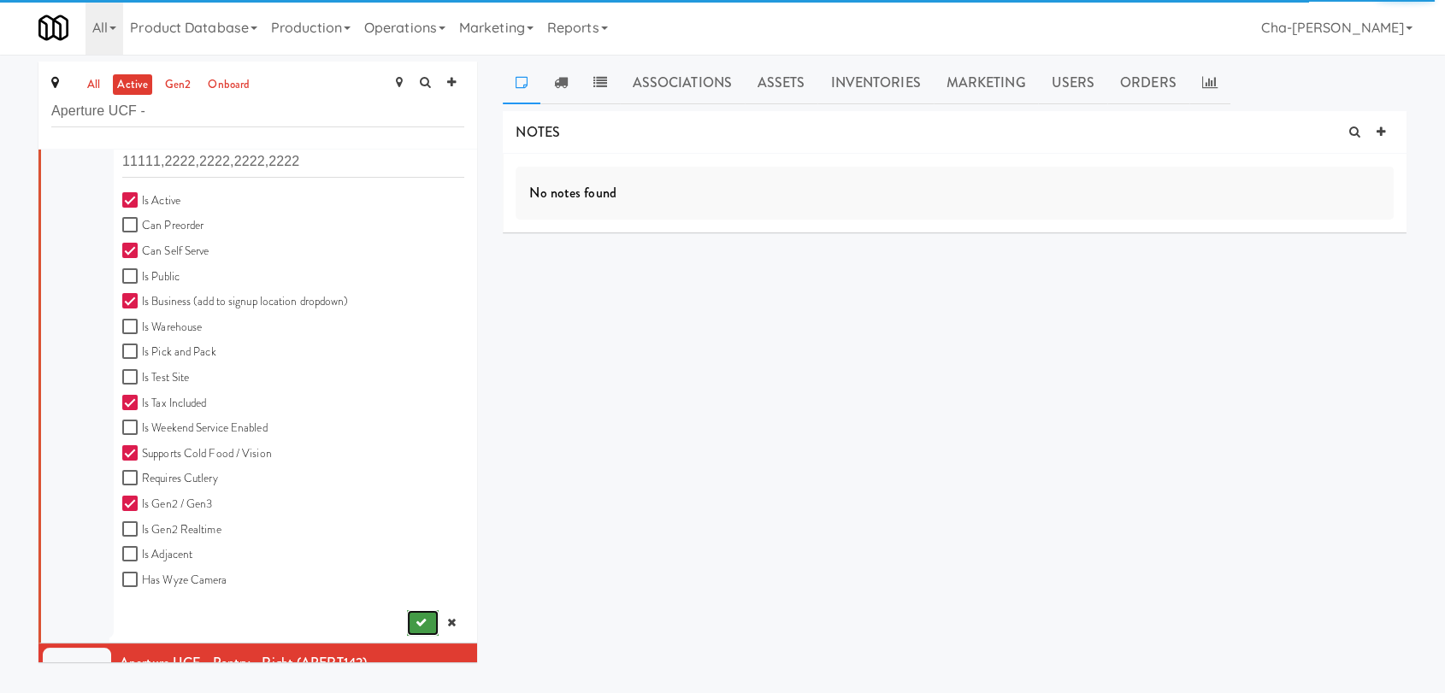
click at [407, 620] on button "submit" at bounding box center [423, 623] width 32 height 26
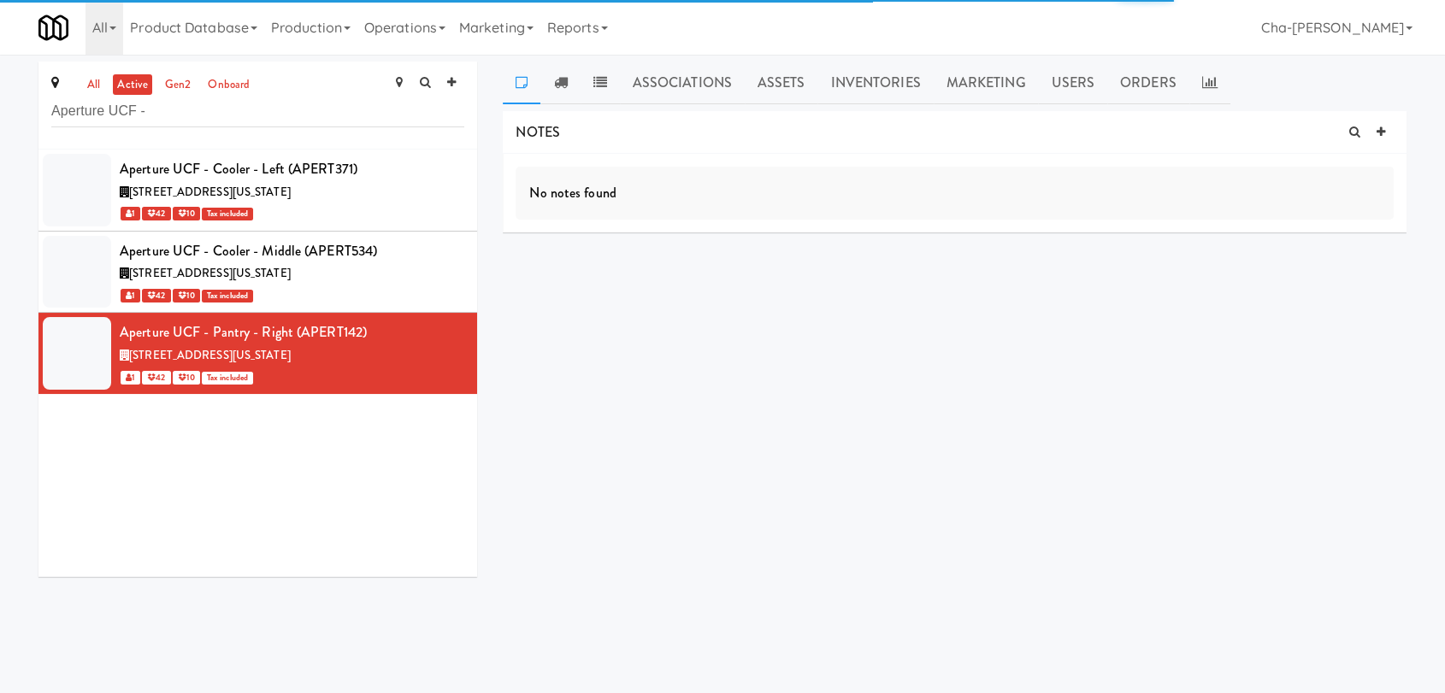
scroll to position [0, 0]
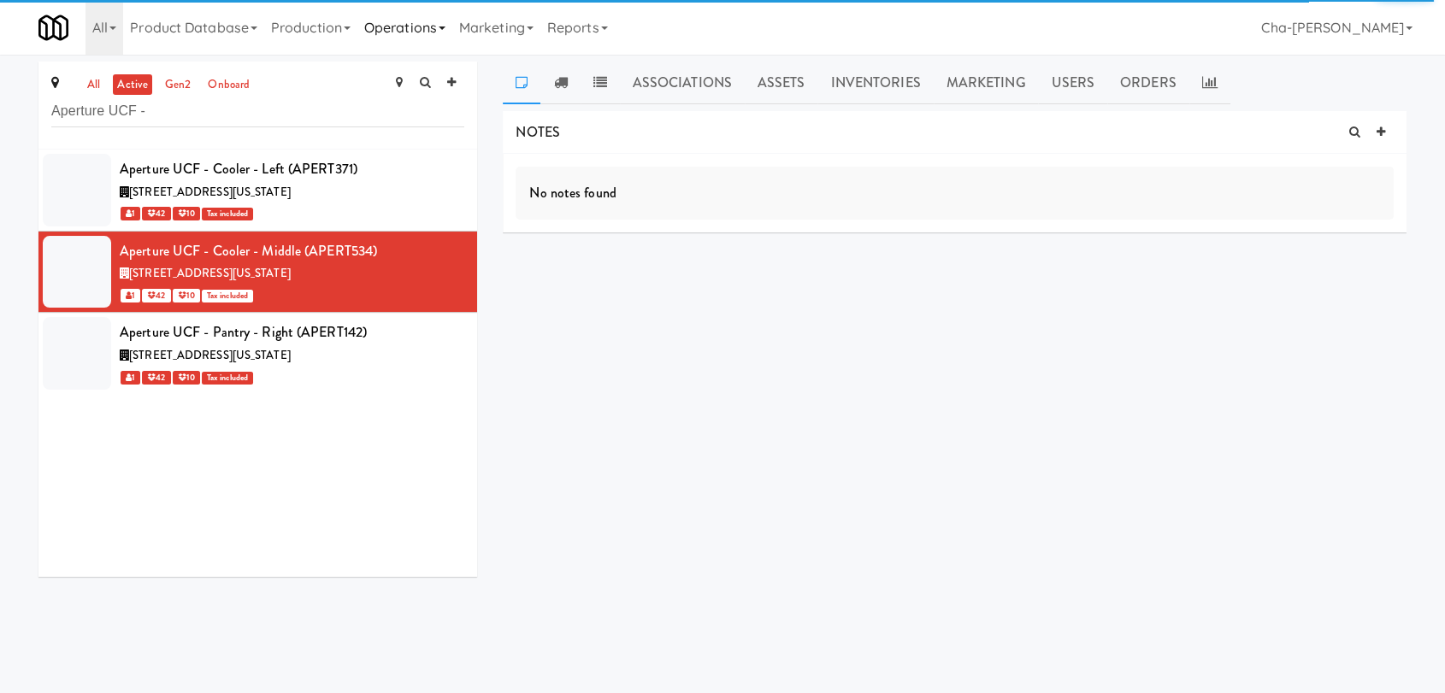
click at [420, 31] on link "Operations" at bounding box center [404, 27] width 95 height 55
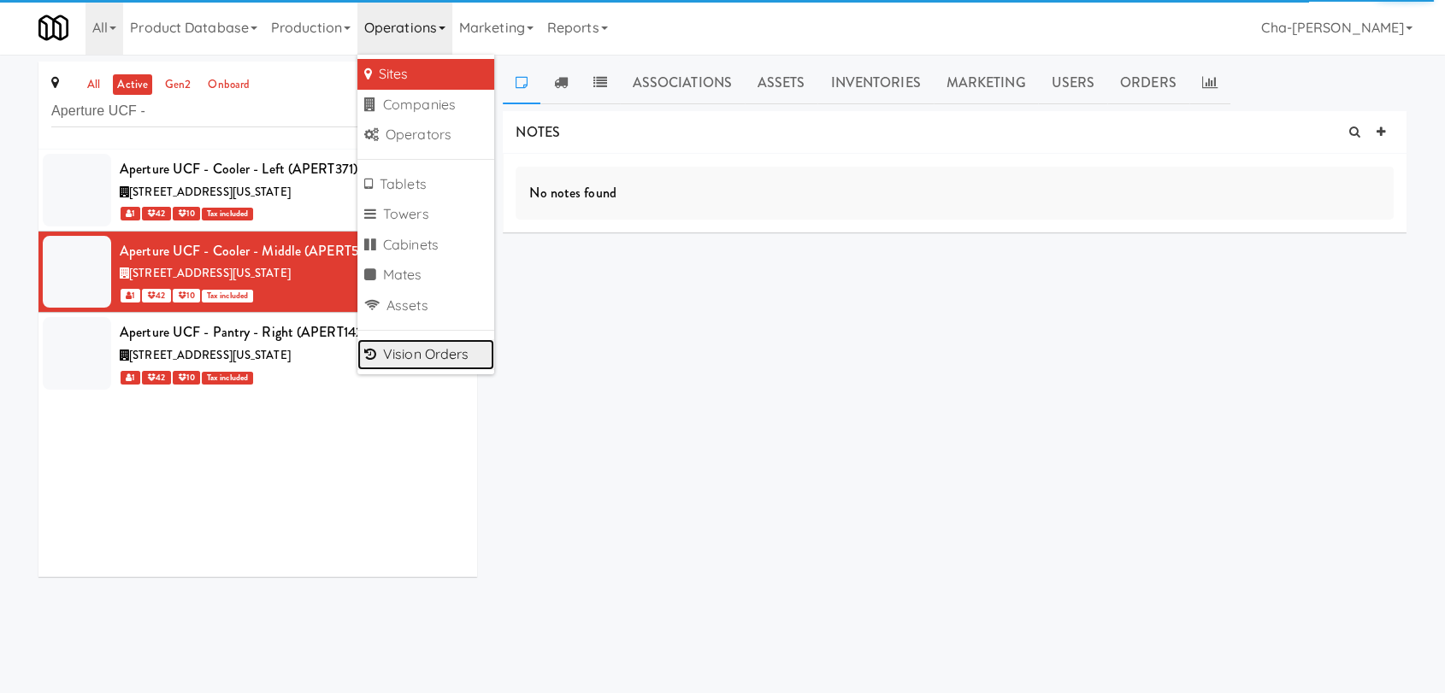
click at [427, 347] on link "Vision Orders" at bounding box center [425, 354] width 137 height 31
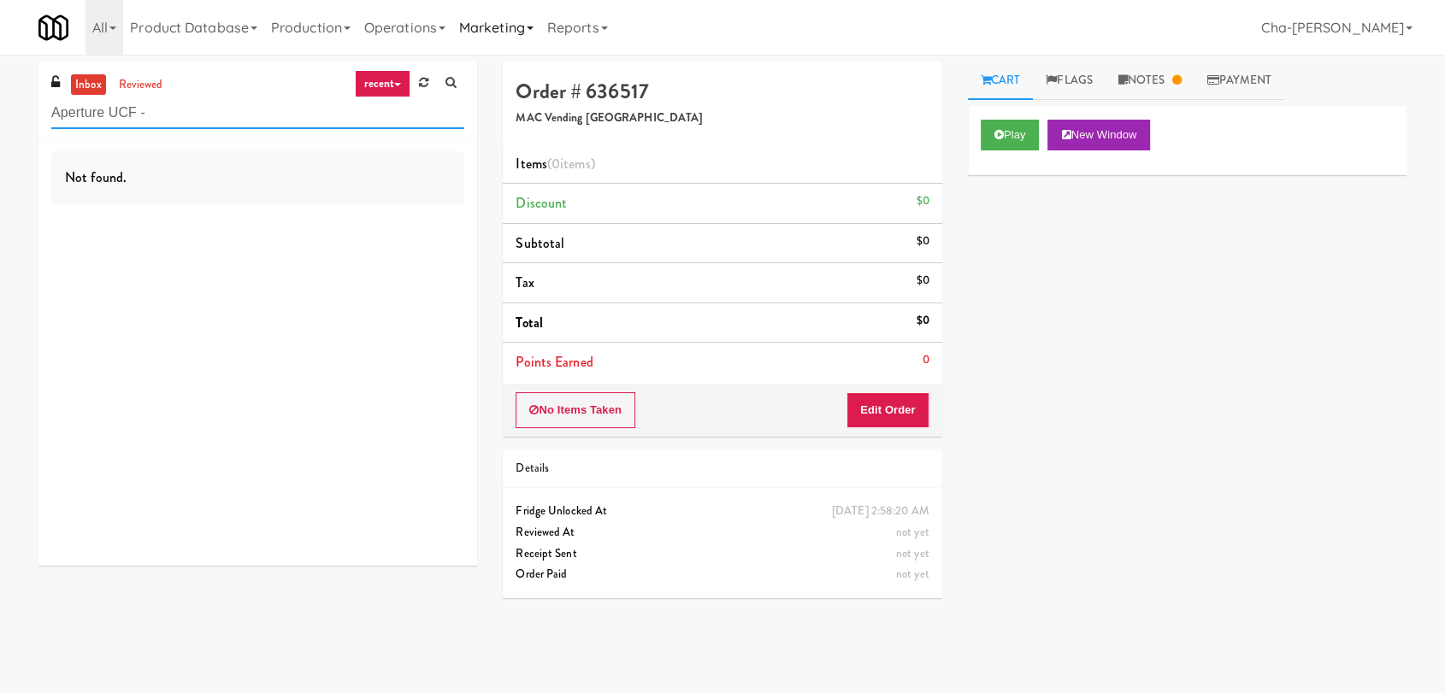
type input "Aperture UCF -"
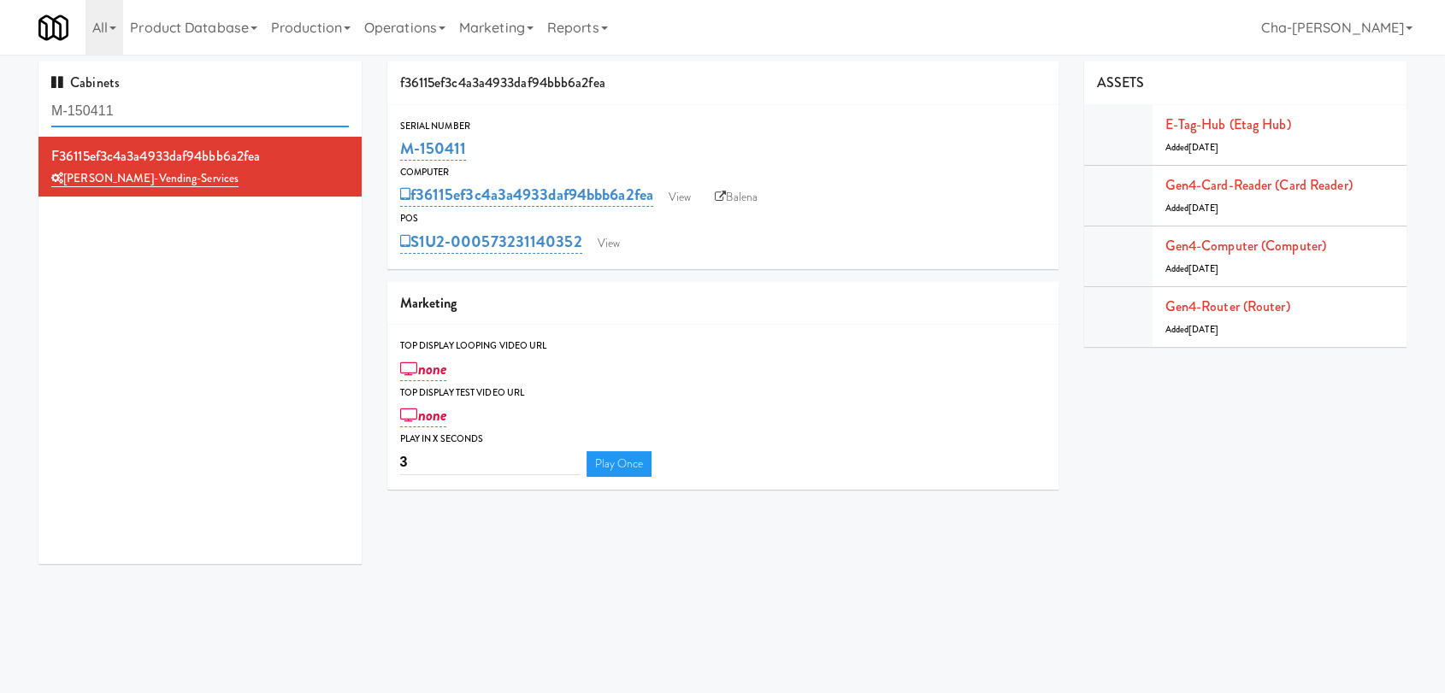
click at [156, 102] on input "M-150411" at bounding box center [199, 112] width 297 height 32
click at [167, 110] on input "M-150411" at bounding box center [199, 112] width 297 height 32
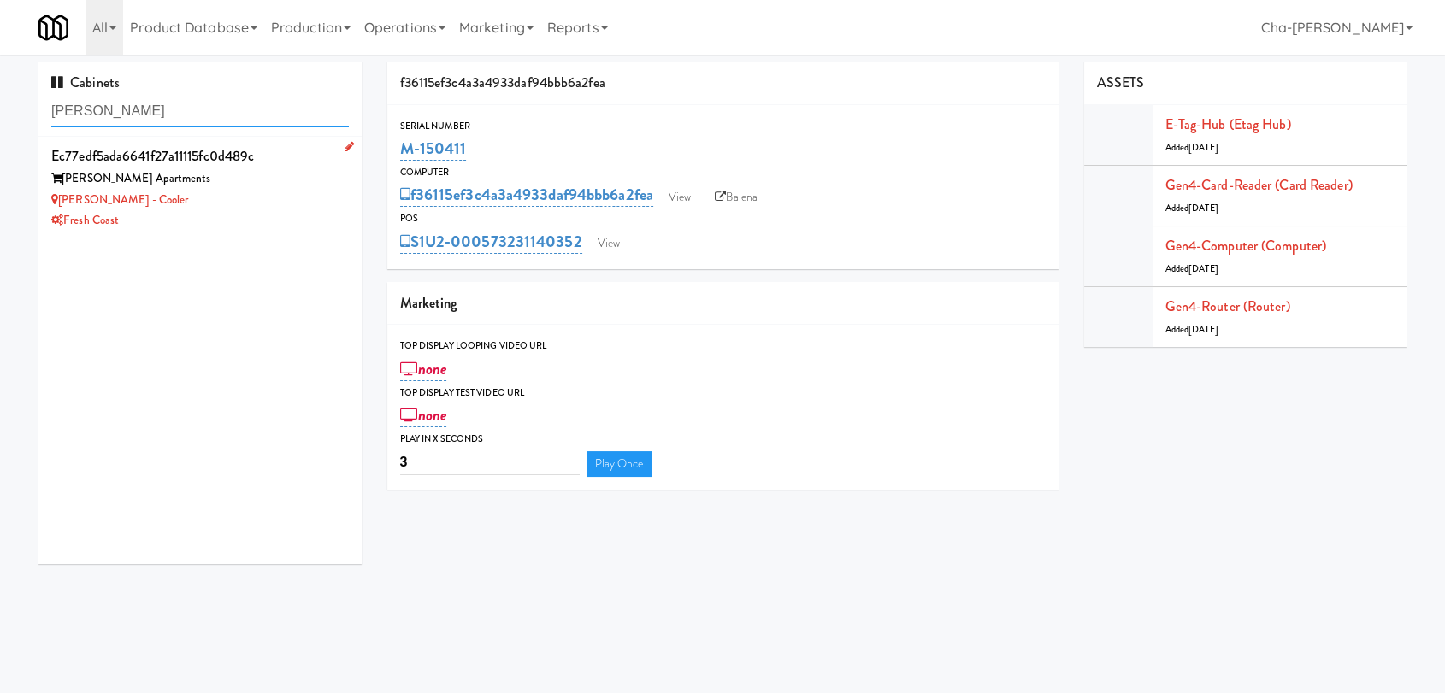
type input "[PERSON_NAME]"
click at [256, 222] on div "Fresh Coast" at bounding box center [199, 220] width 297 height 21
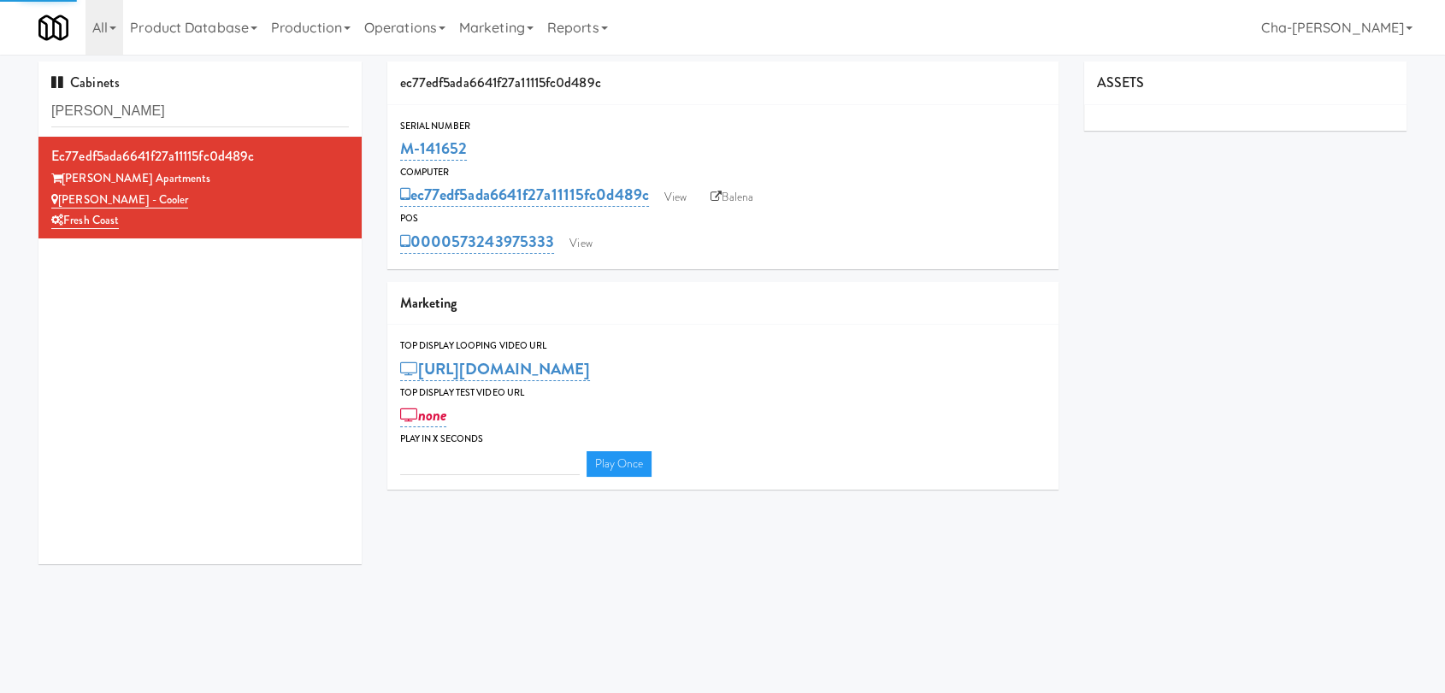
type input "3"
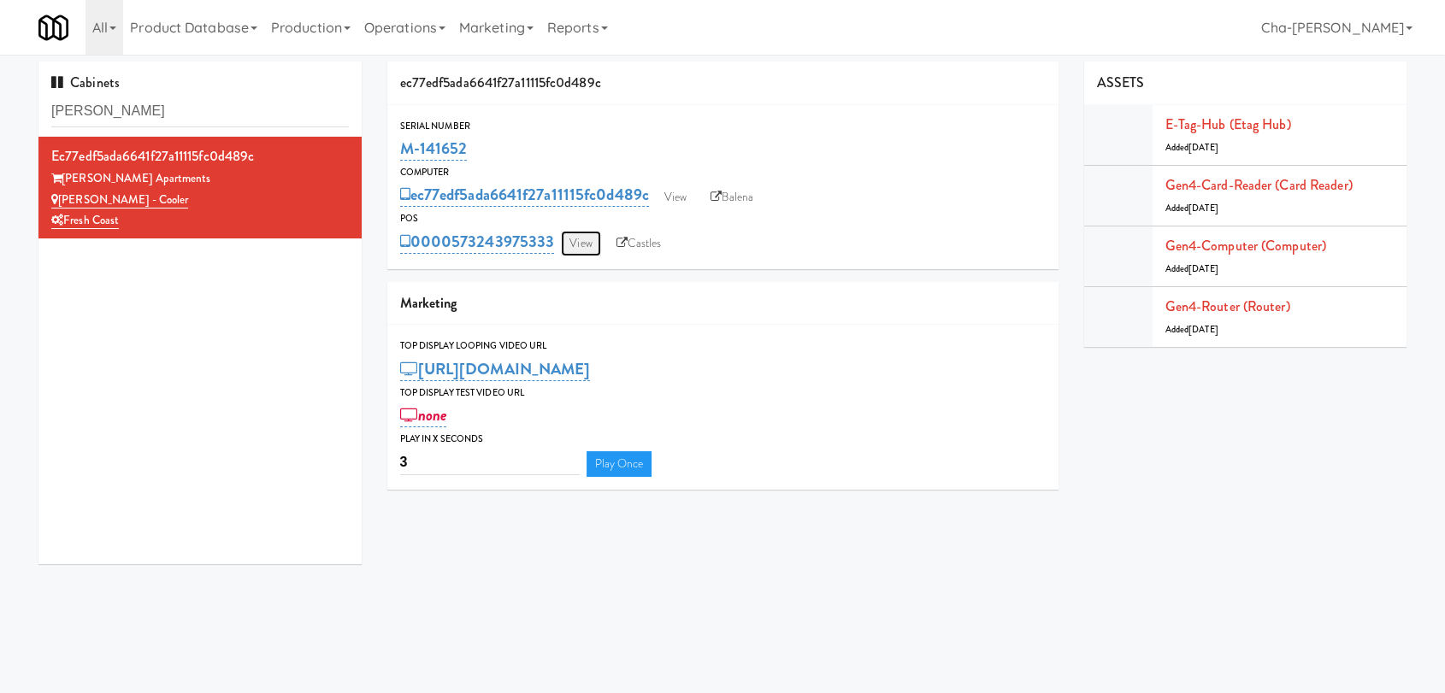
click at [588, 248] on link "View" at bounding box center [580, 244] width 39 height 26
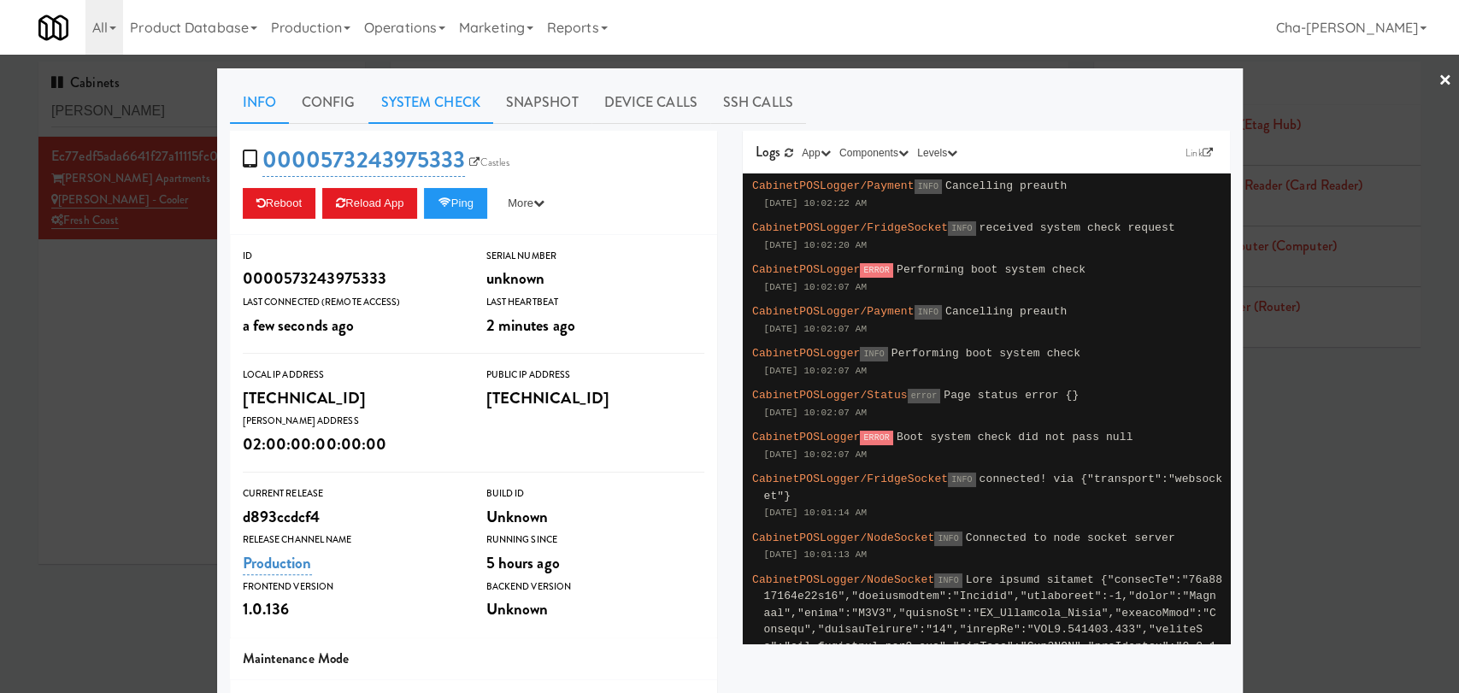
click at [427, 104] on link "System Check" at bounding box center [430, 102] width 125 height 43
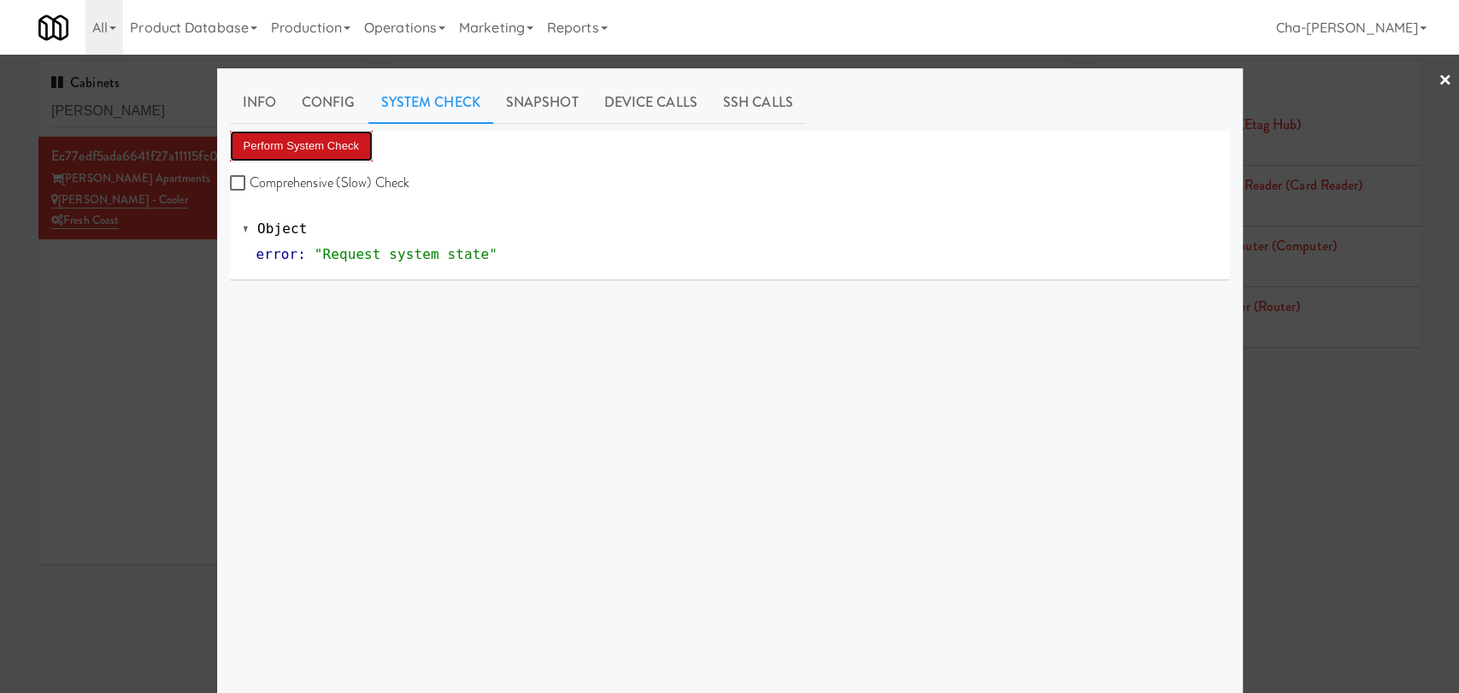
click at [276, 149] on button "Perform System Check" at bounding box center [302, 146] width 144 height 31
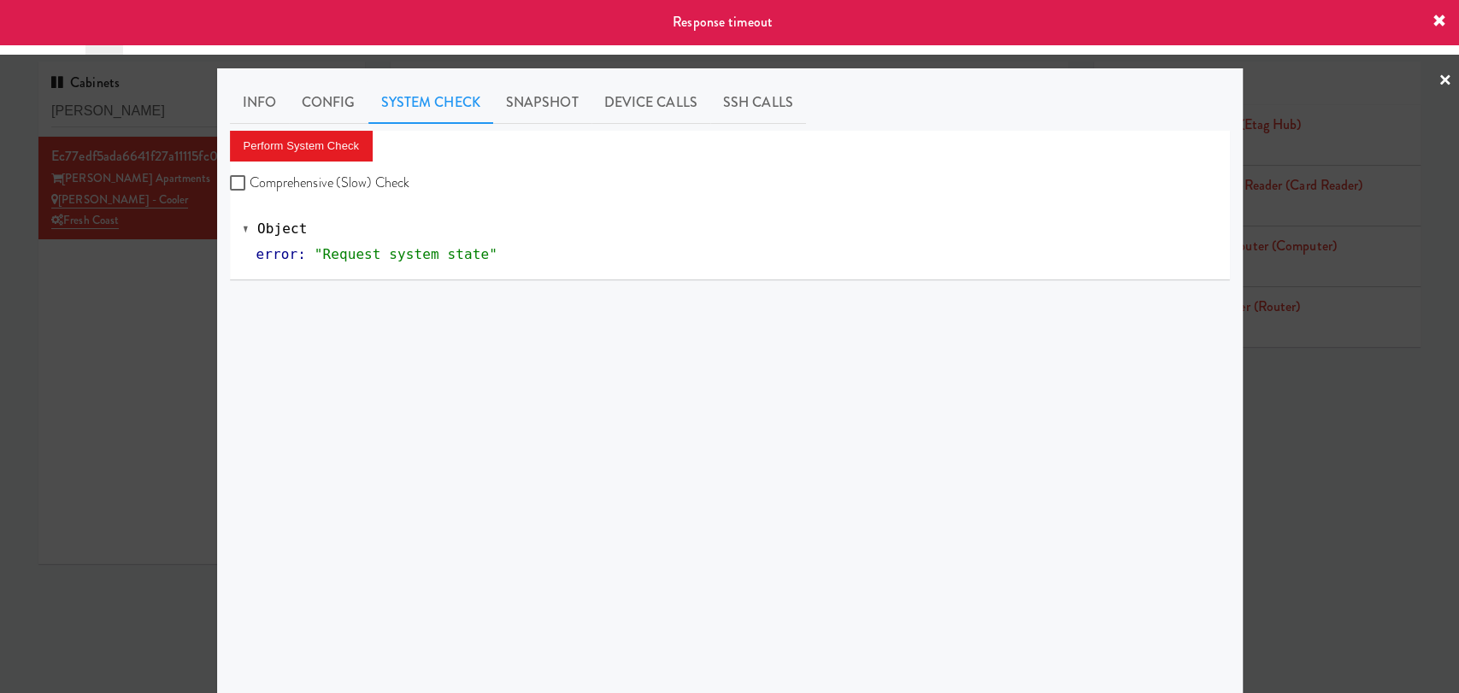
click at [1437, 17] on icon at bounding box center [1440, 22] width 14 height 14
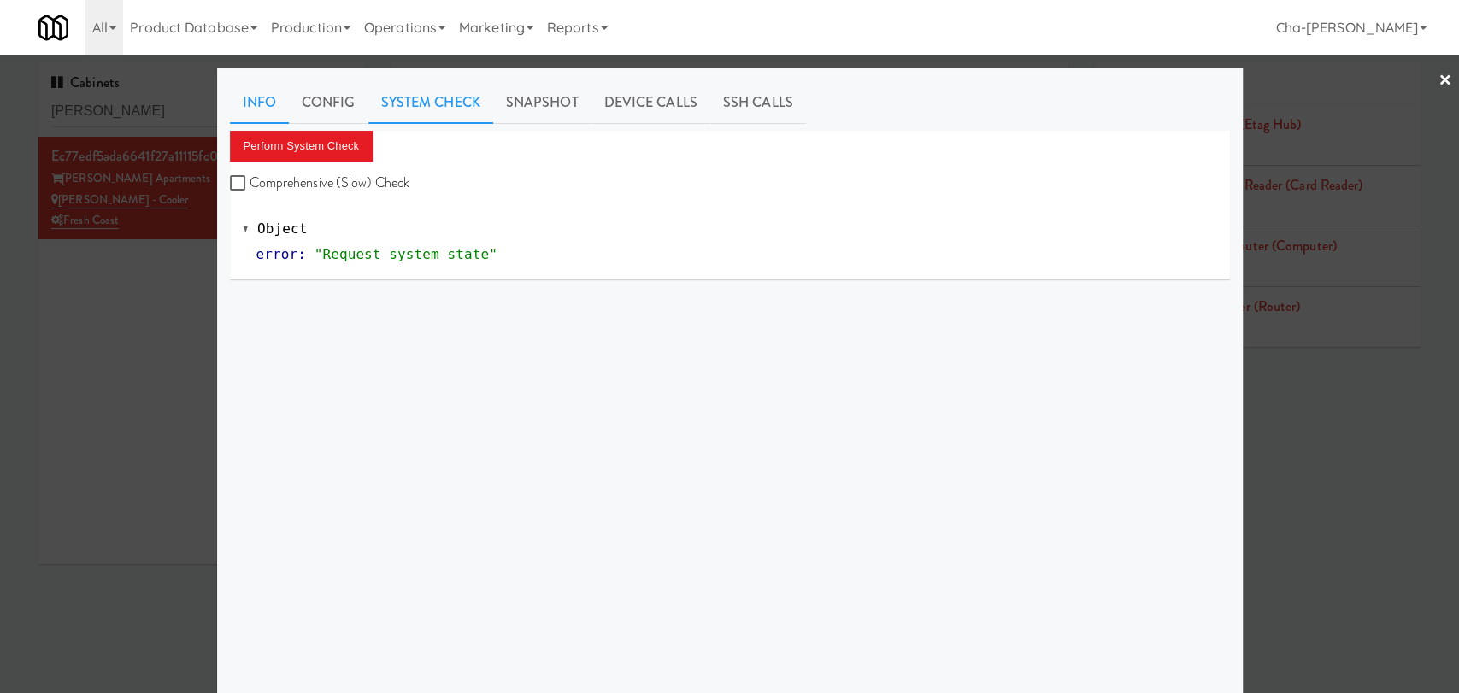
click at [243, 95] on link "Info" at bounding box center [259, 102] width 59 height 43
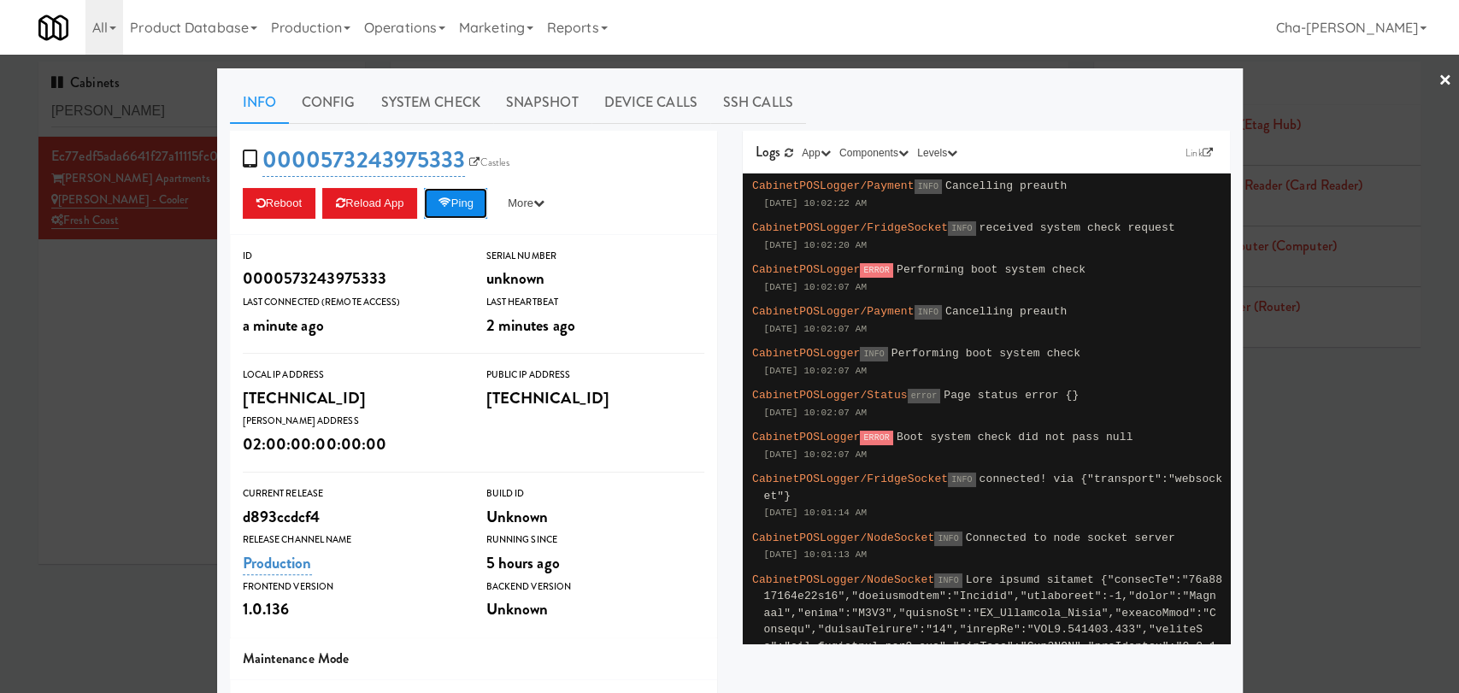
click at [471, 206] on button "Ping" at bounding box center [455, 203] width 63 height 31
click at [458, 193] on button "Ping" at bounding box center [455, 203] width 63 height 31
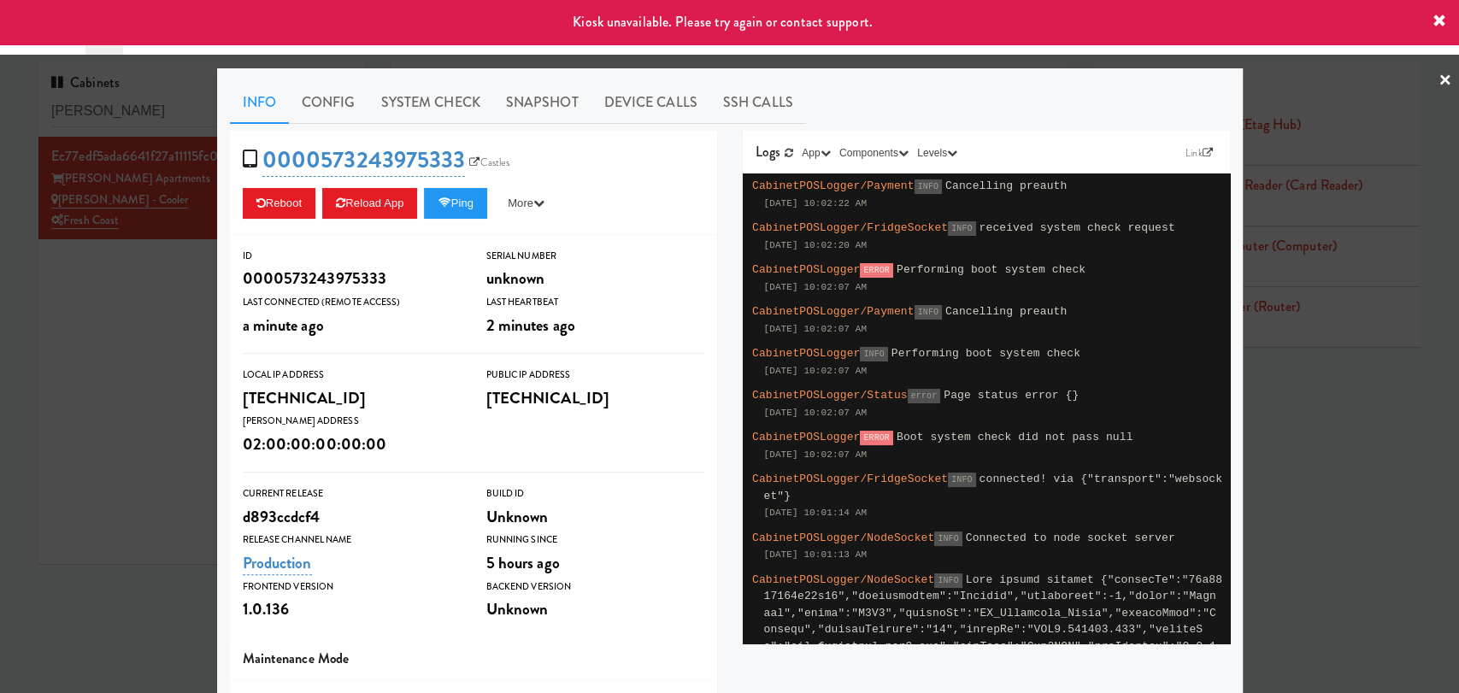
click at [161, 334] on div at bounding box center [729, 346] width 1459 height 693
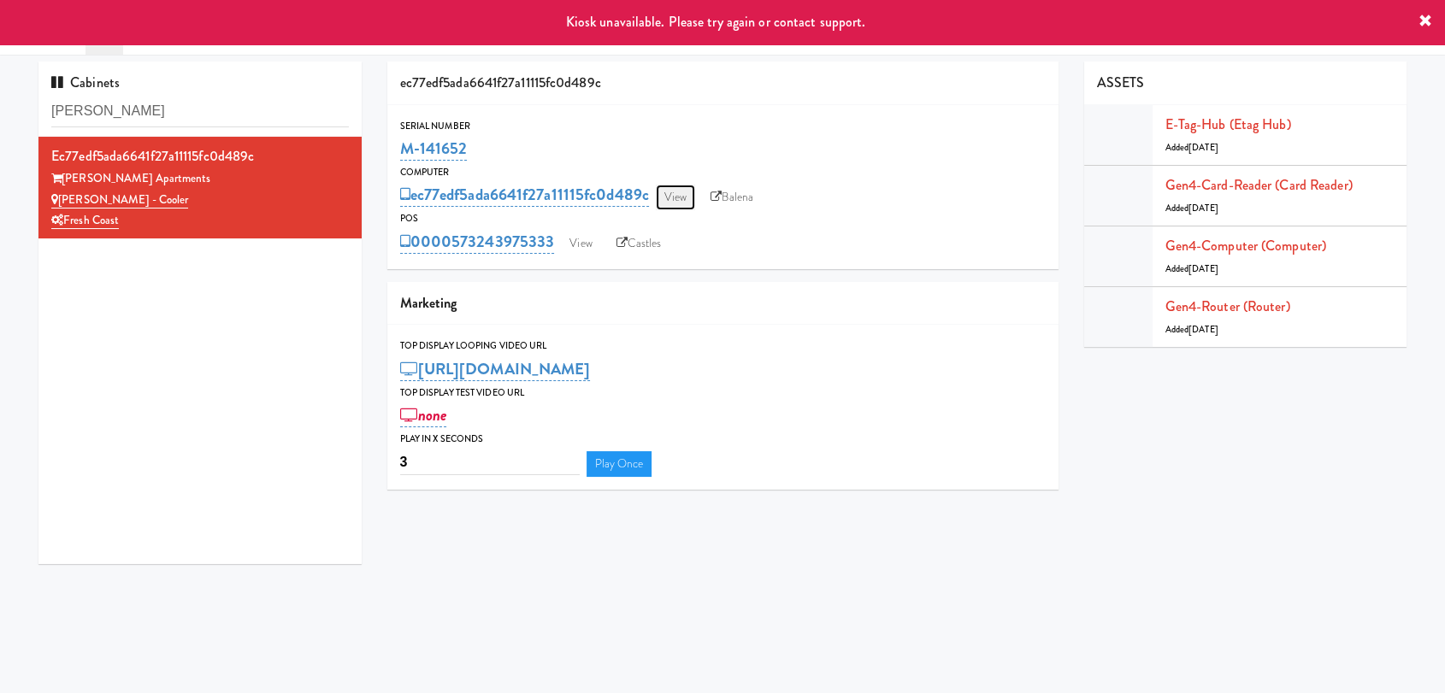
click at [678, 192] on link "View" at bounding box center [675, 198] width 39 height 26
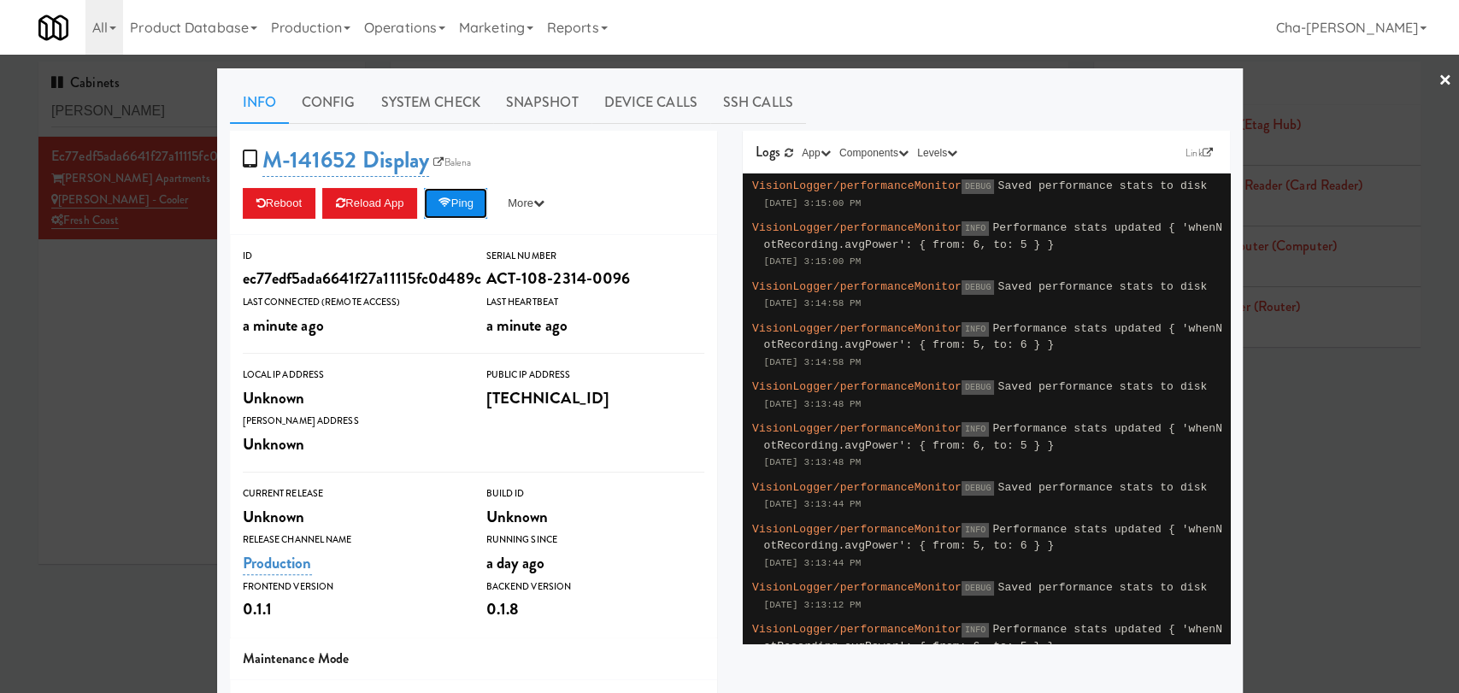
click at [465, 209] on button "Ping" at bounding box center [455, 203] width 63 height 31
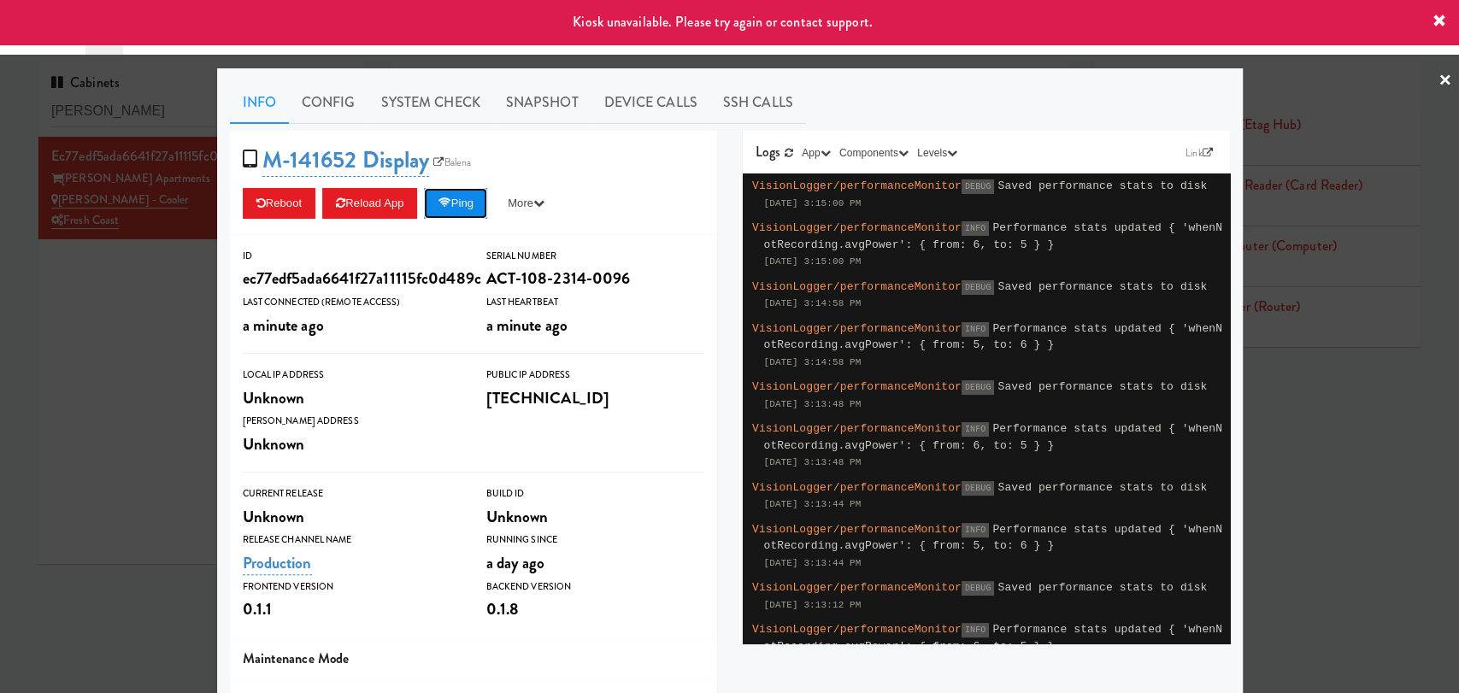
click at [435, 205] on button "Ping" at bounding box center [455, 203] width 63 height 31
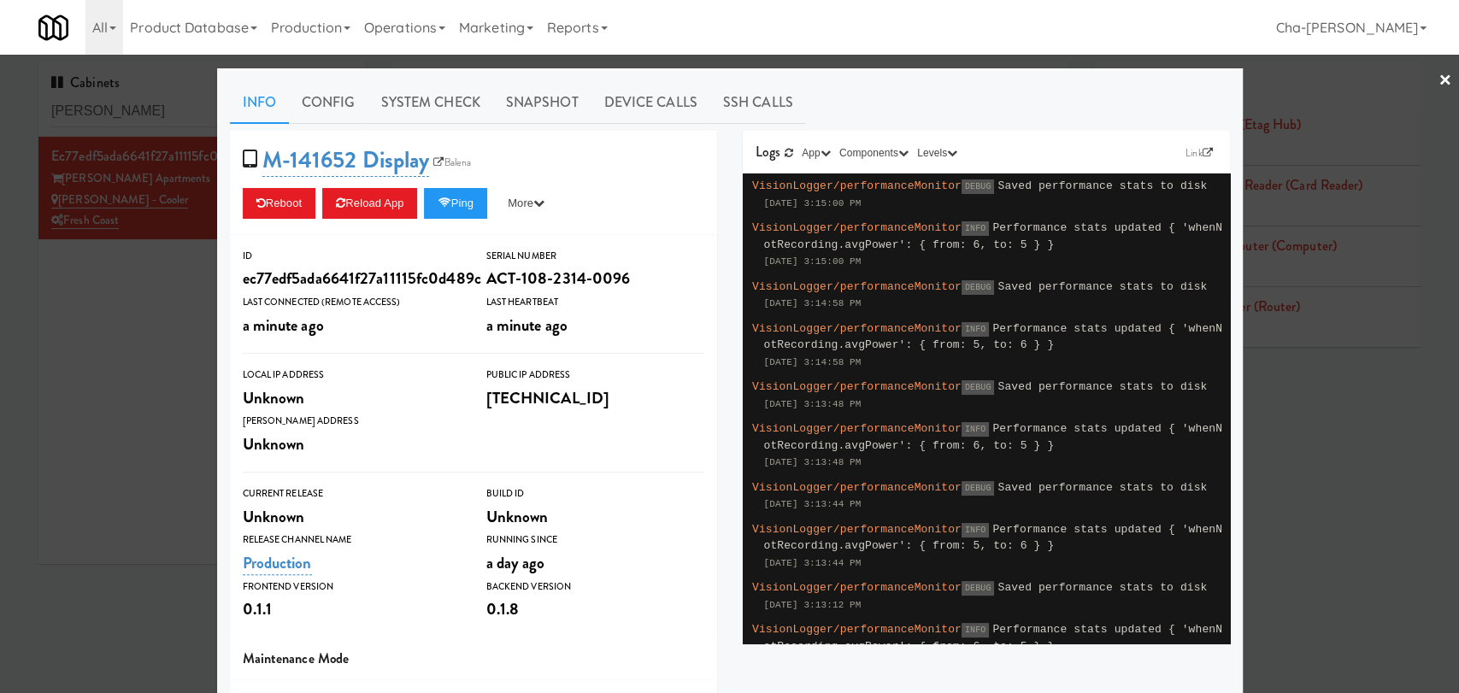
click at [164, 309] on div at bounding box center [729, 346] width 1459 height 693
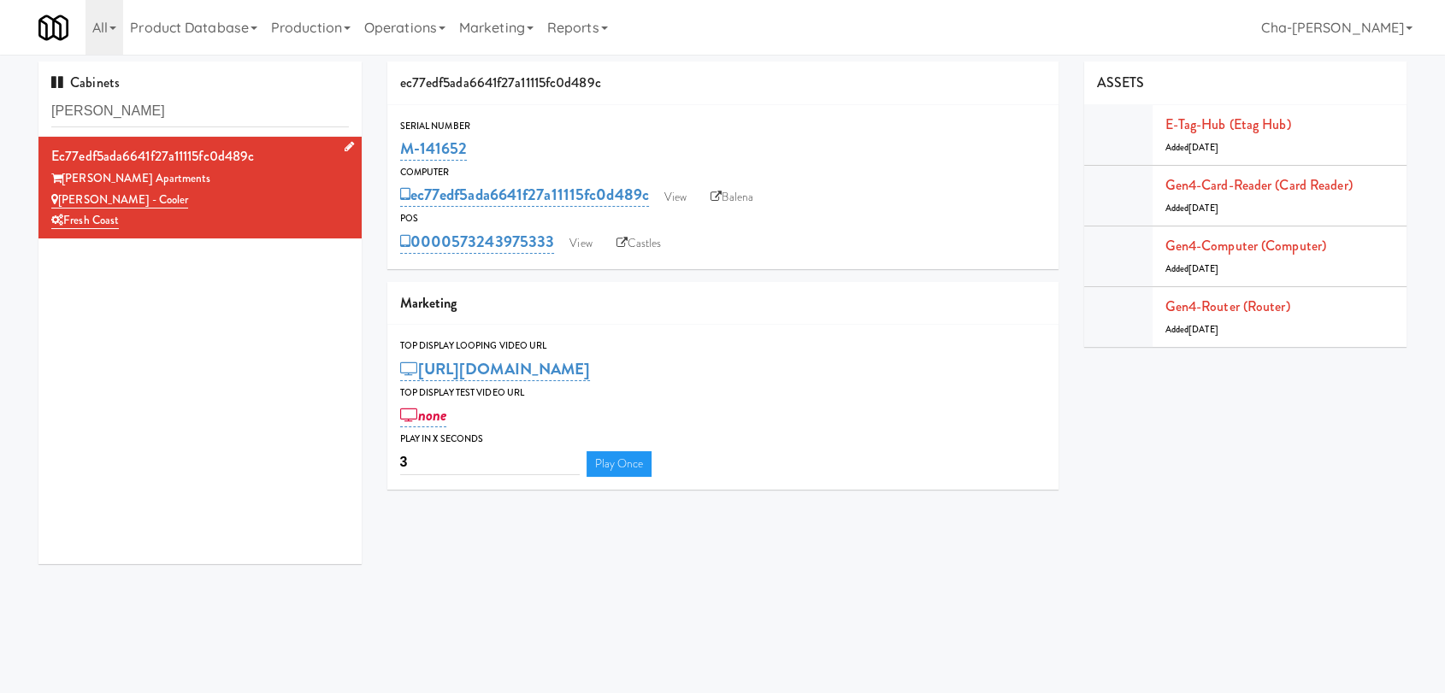
click at [250, 214] on div "Fresh Coast" at bounding box center [199, 220] width 297 height 21
click at [722, 191] on icon at bounding box center [715, 196] width 11 height 11
click at [680, 191] on link "View" at bounding box center [675, 198] width 39 height 26
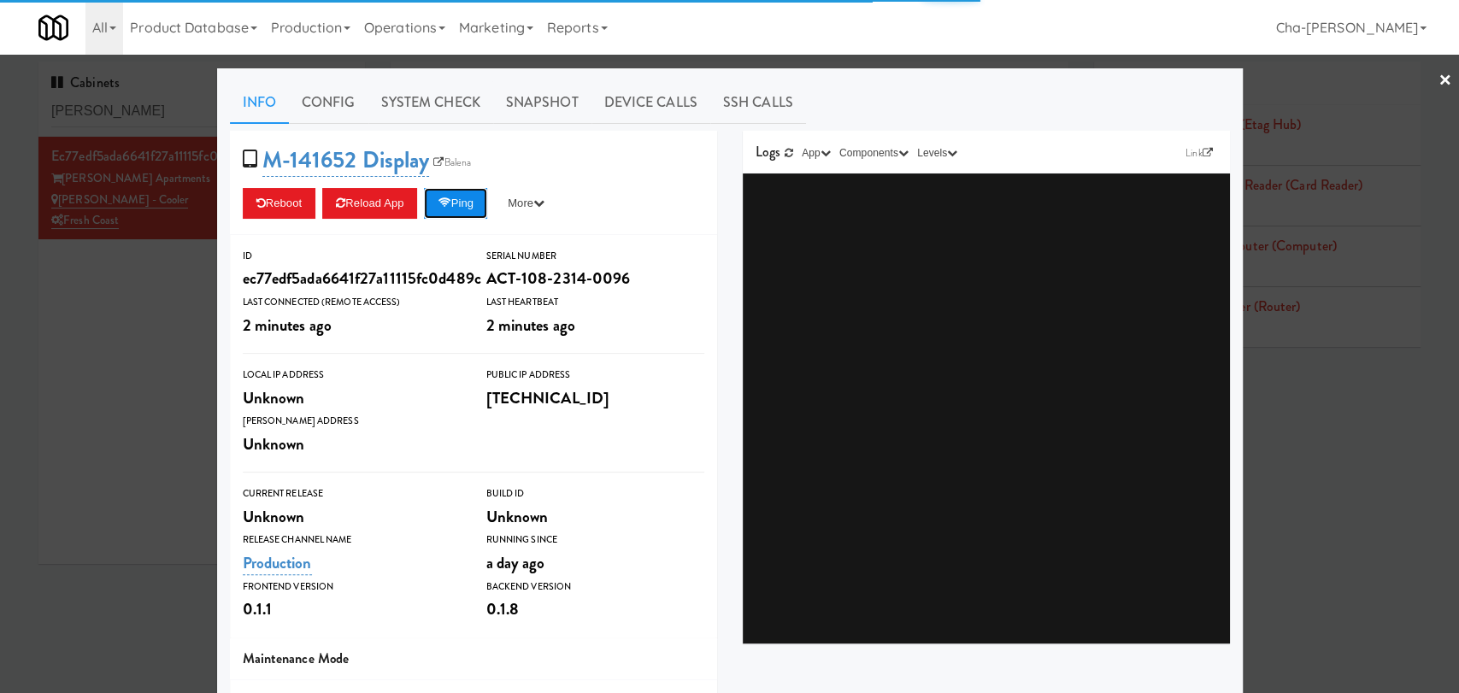
click at [458, 204] on button "Ping" at bounding box center [455, 203] width 63 height 31
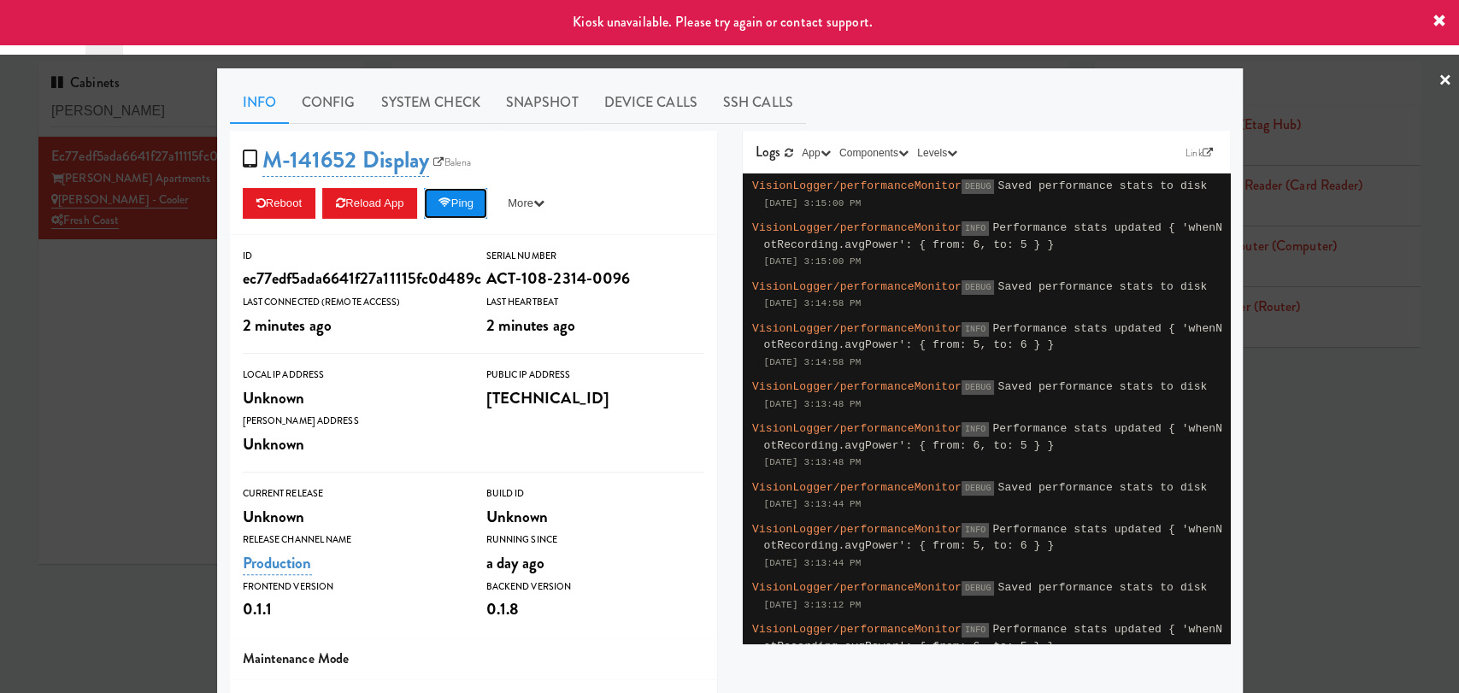
click at [445, 204] on icon at bounding box center [444, 202] width 13 height 11
click at [1440, 20] on icon at bounding box center [1440, 22] width 14 height 14
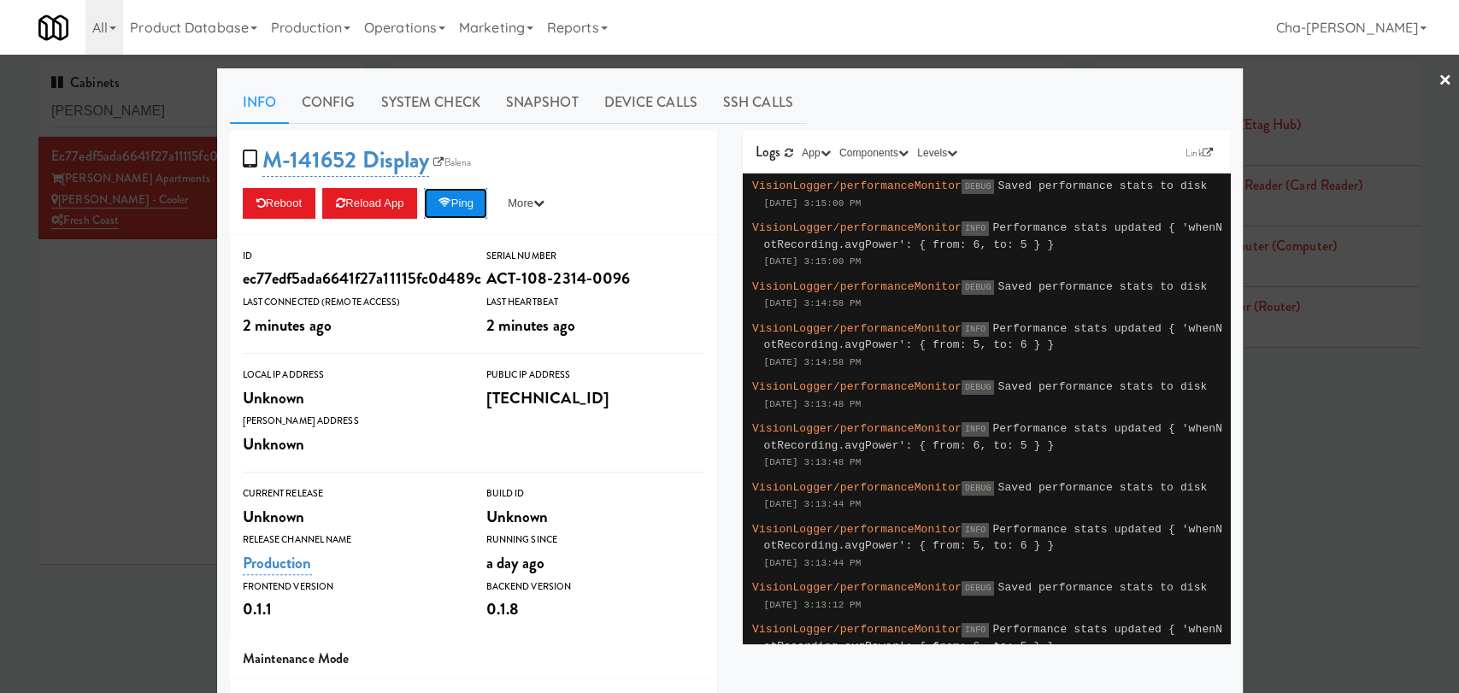
click at [451, 204] on button "Ping" at bounding box center [455, 203] width 63 height 31
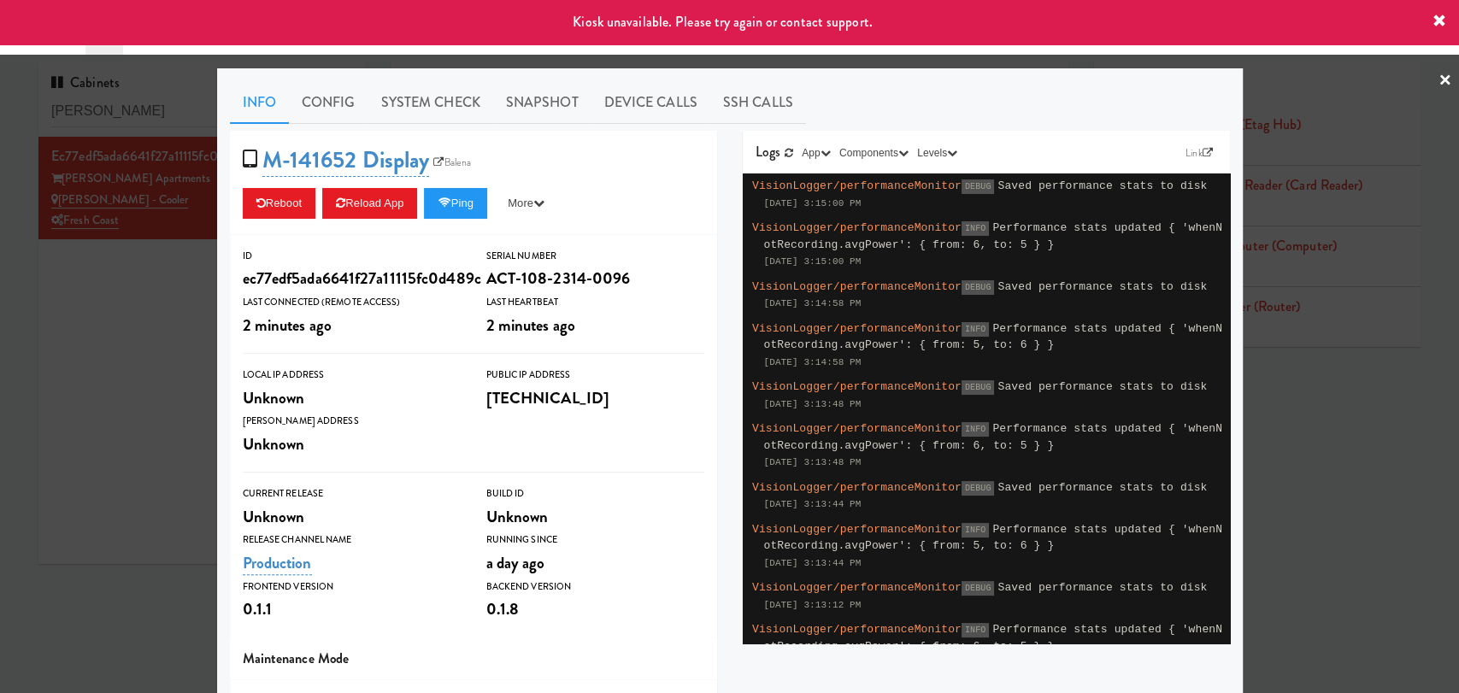
click at [1436, 15] on icon at bounding box center [1440, 22] width 14 height 14
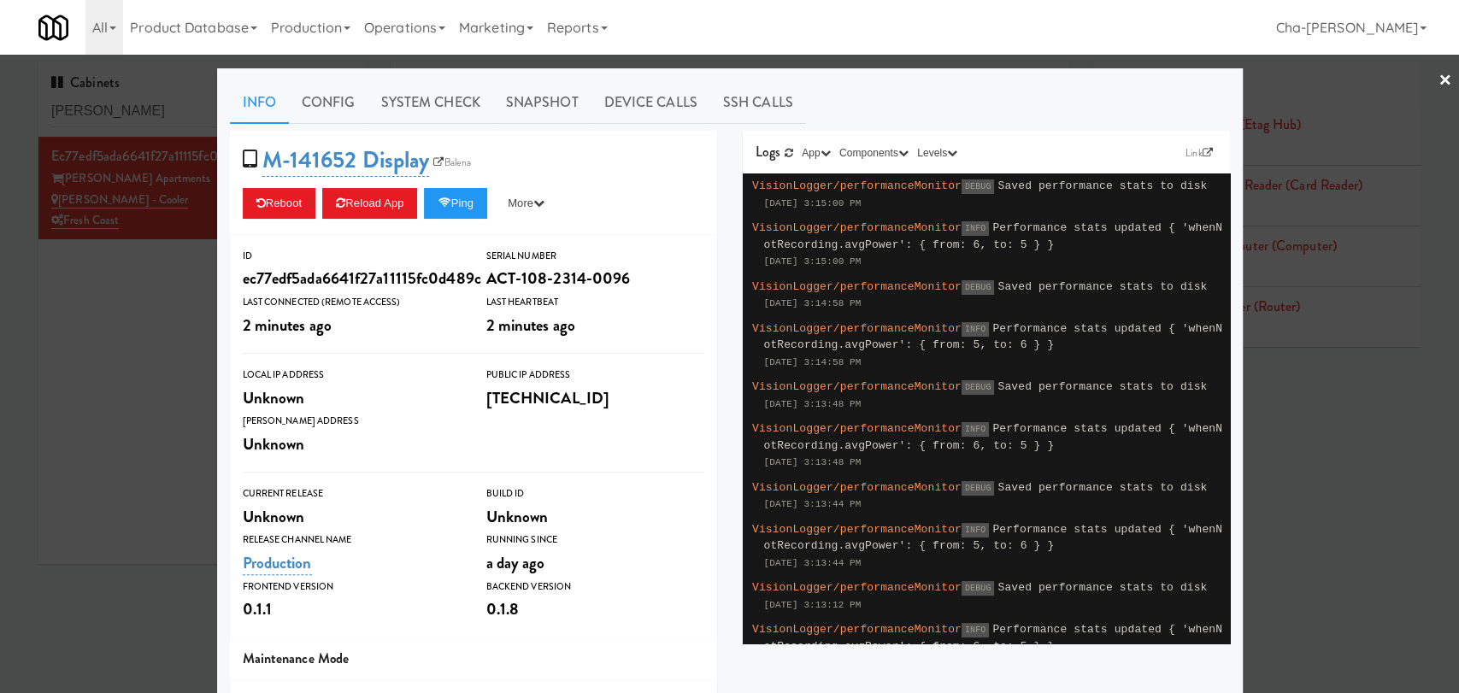
click at [103, 327] on div at bounding box center [729, 346] width 1459 height 693
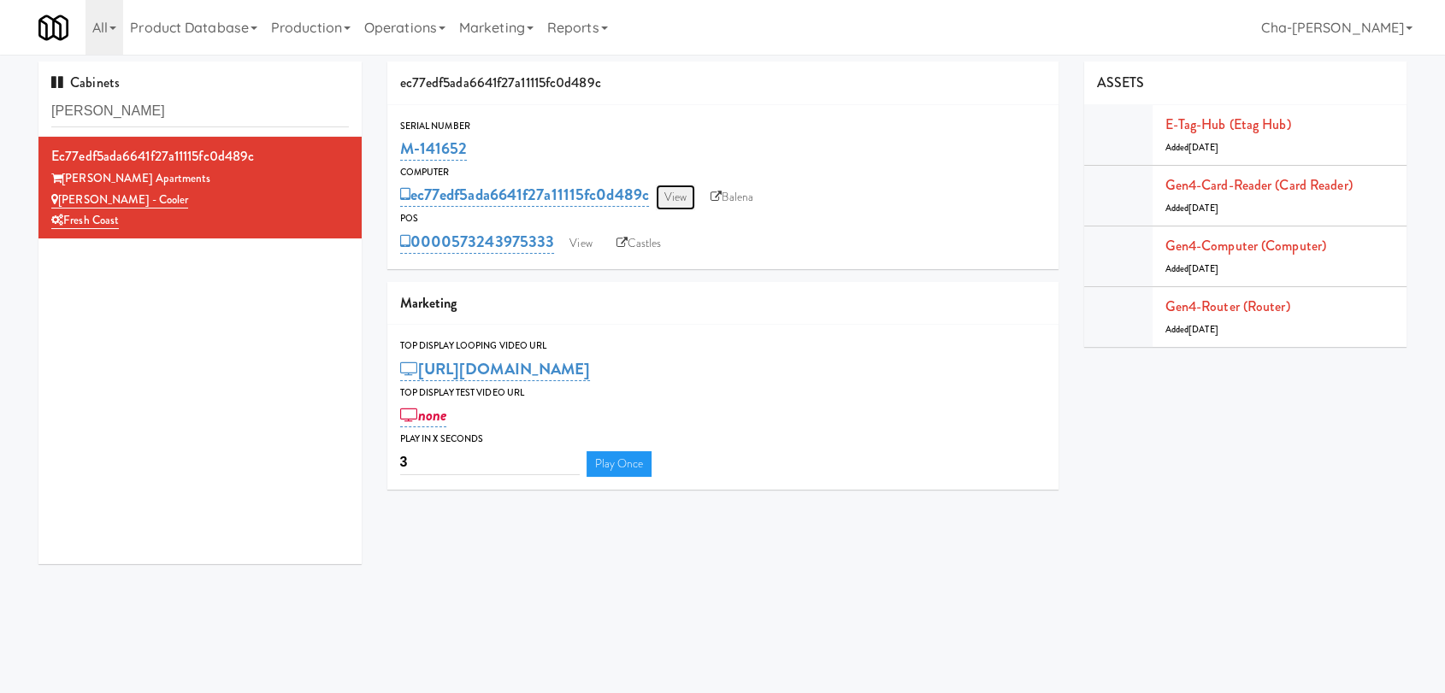
click at [688, 194] on link "View" at bounding box center [675, 198] width 39 height 26
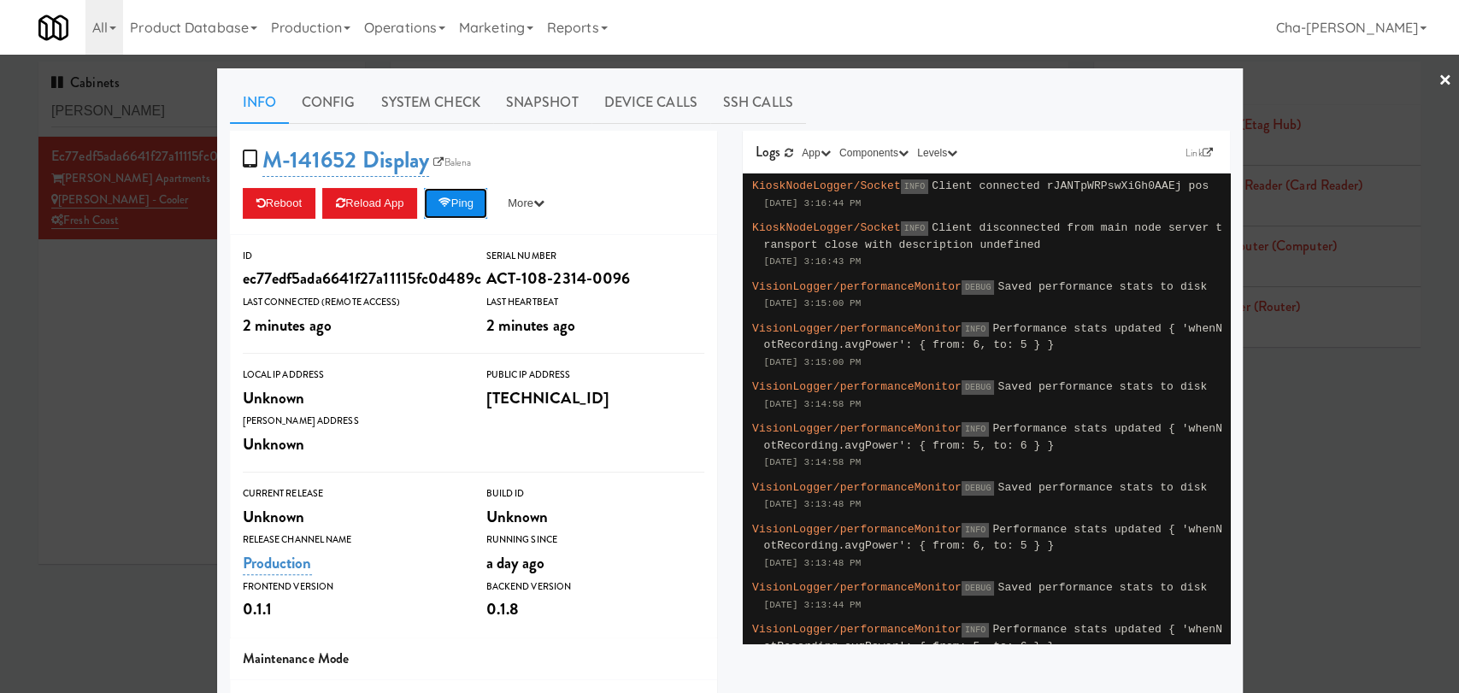
click at [458, 207] on button "Ping" at bounding box center [455, 203] width 63 height 31
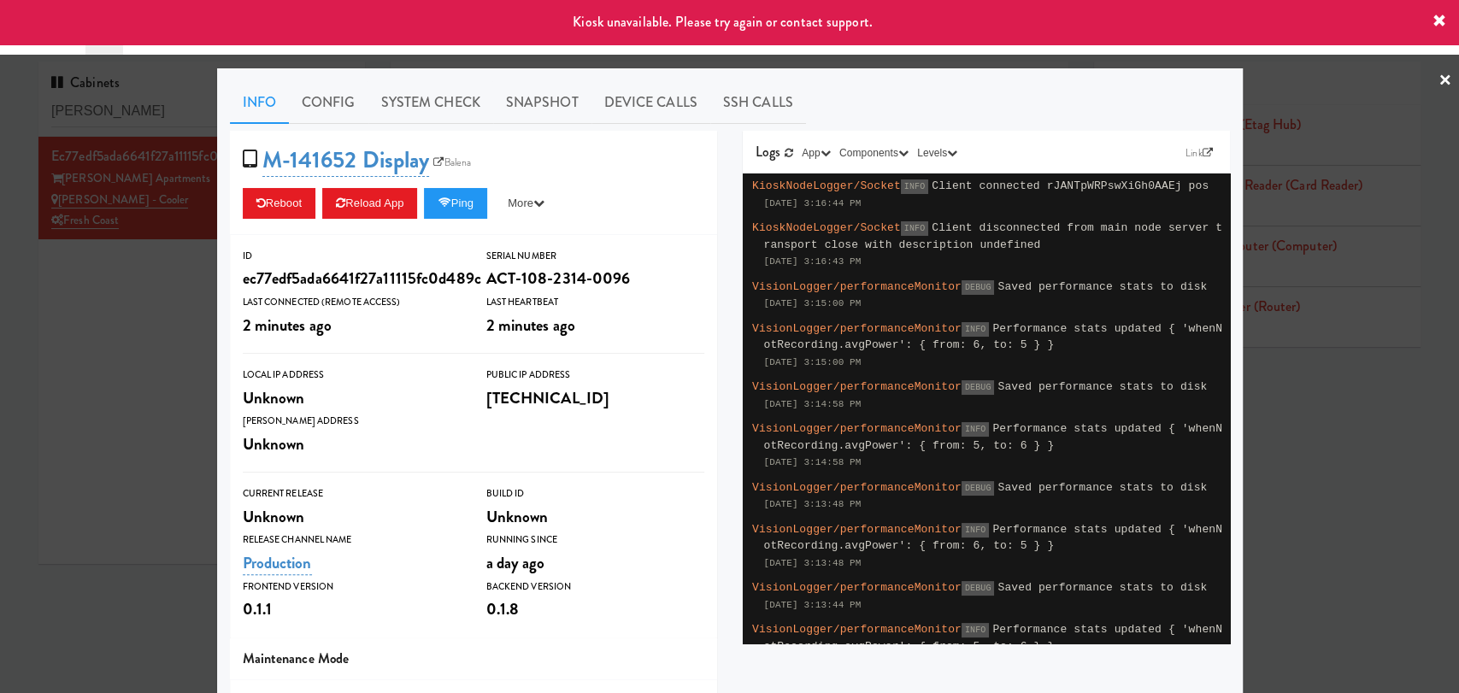
click at [1437, 22] on icon at bounding box center [1440, 22] width 14 height 14
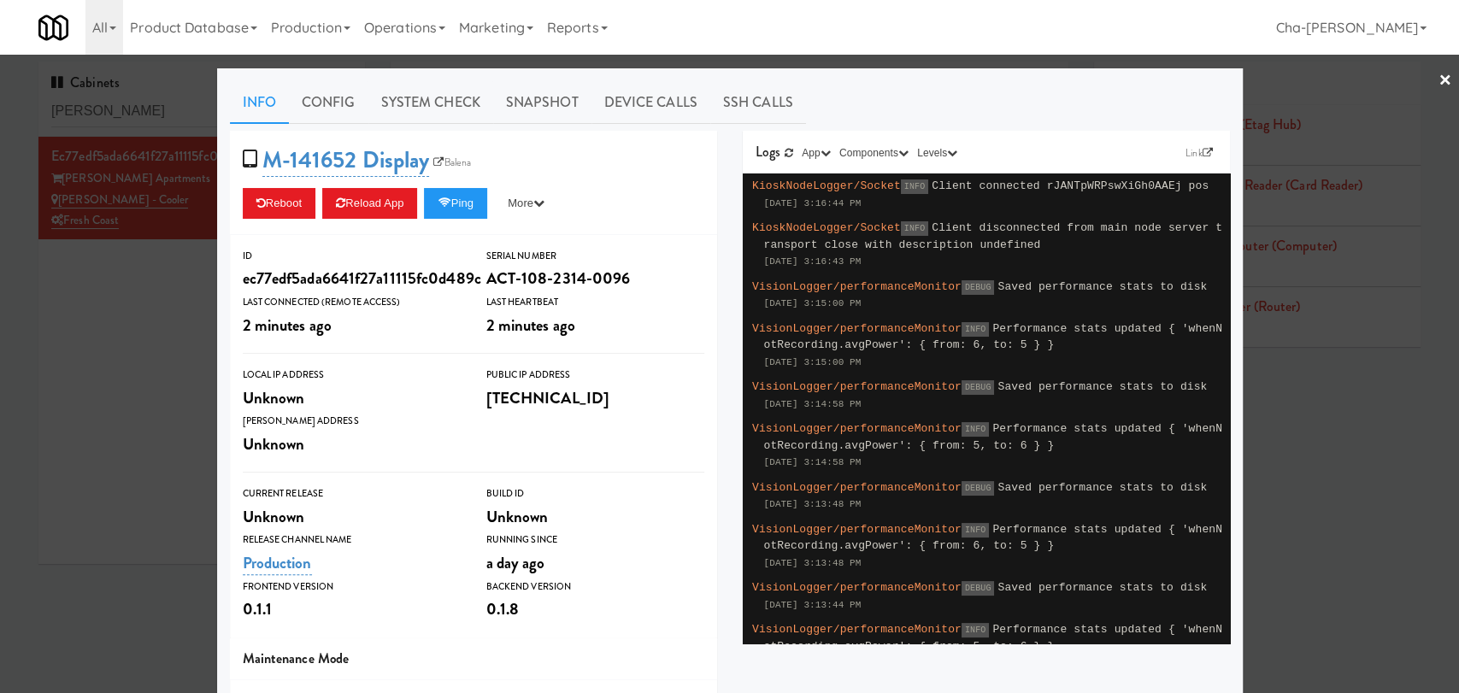
click at [1439, 78] on link "×" at bounding box center [1446, 81] width 14 height 53
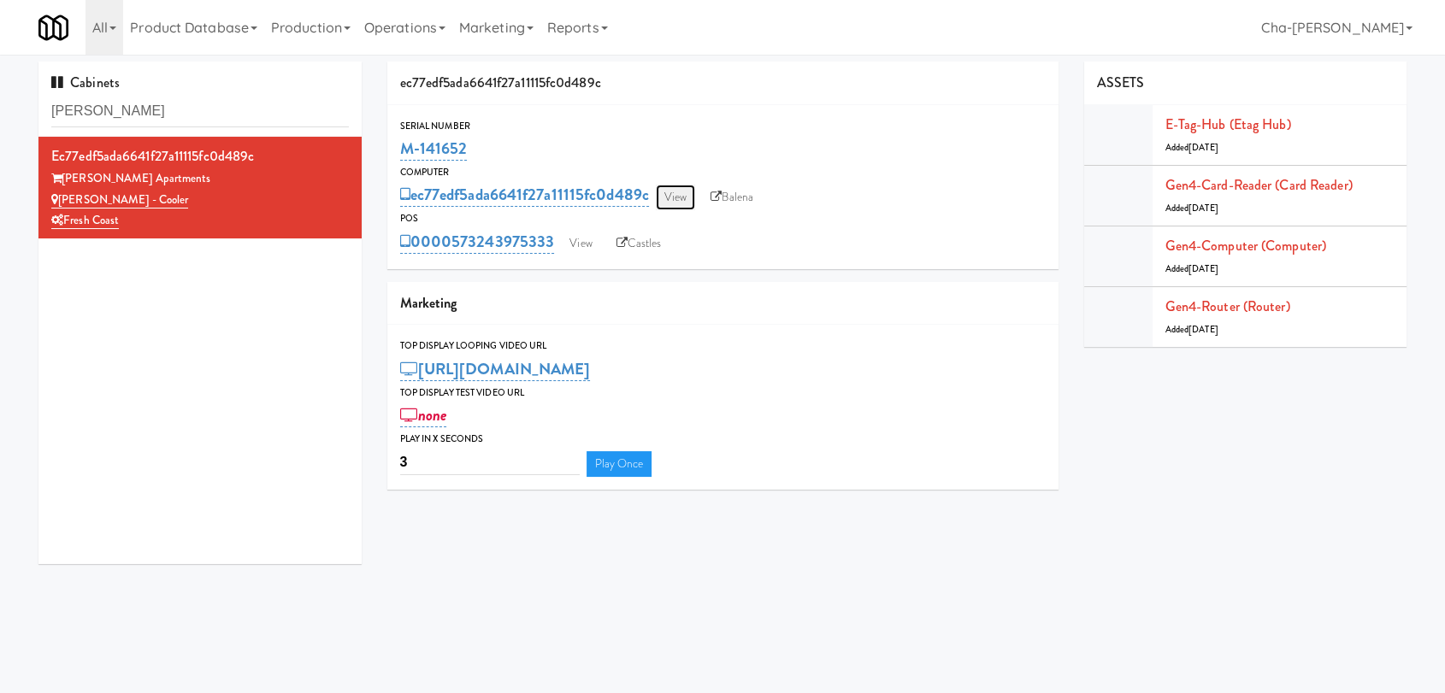
click at [672, 194] on link "View" at bounding box center [675, 198] width 39 height 26
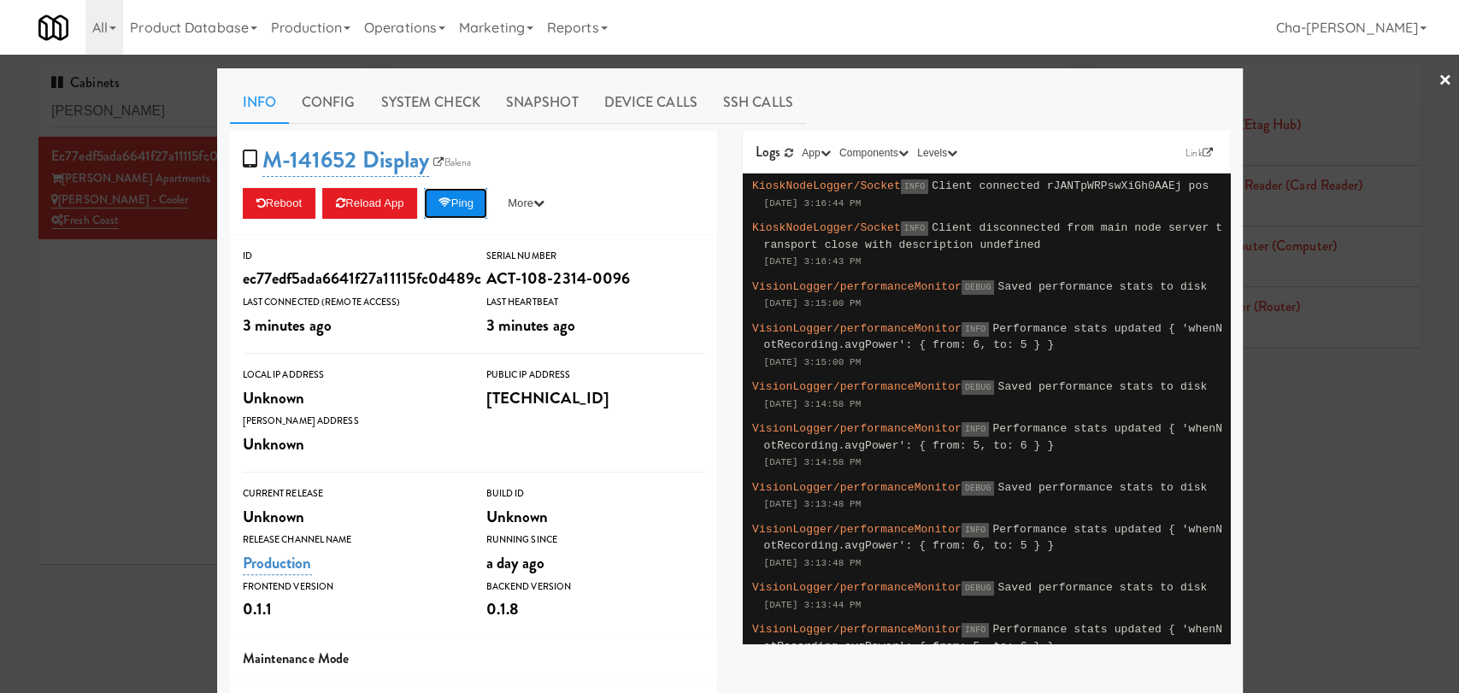
click at [451, 209] on button "Ping" at bounding box center [455, 203] width 63 height 31
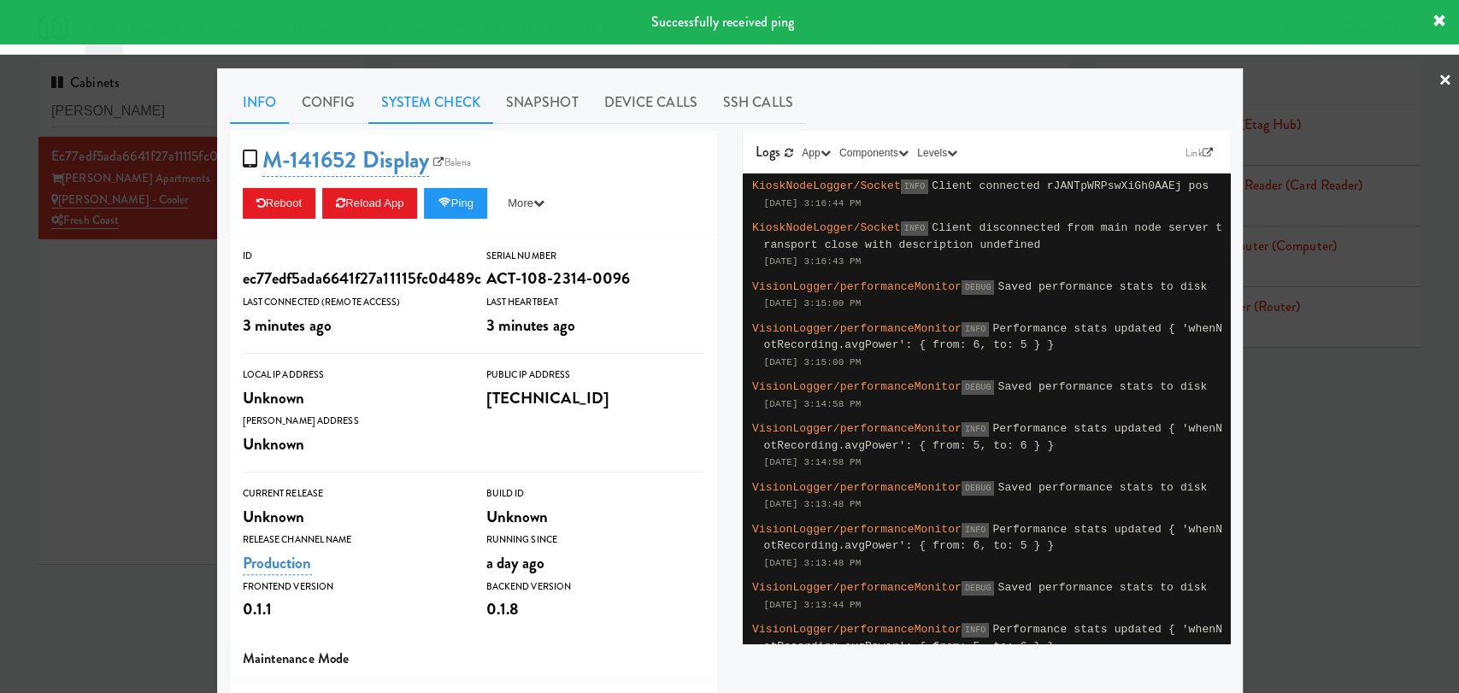
click at [425, 104] on link "System Check" at bounding box center [430, 102] width 125 height 43
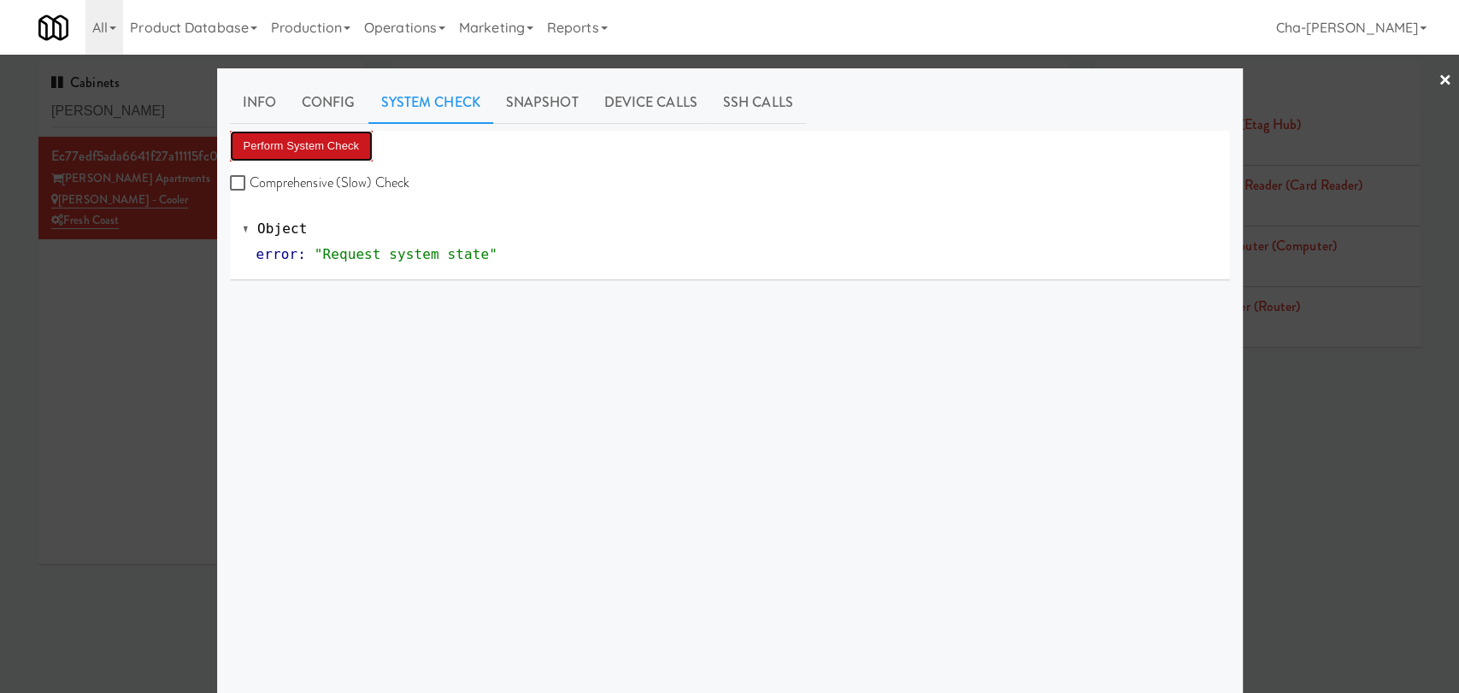
click at [318, 156] on button "Perform System Check" at bounding box center [302, 146] width 144 height 31
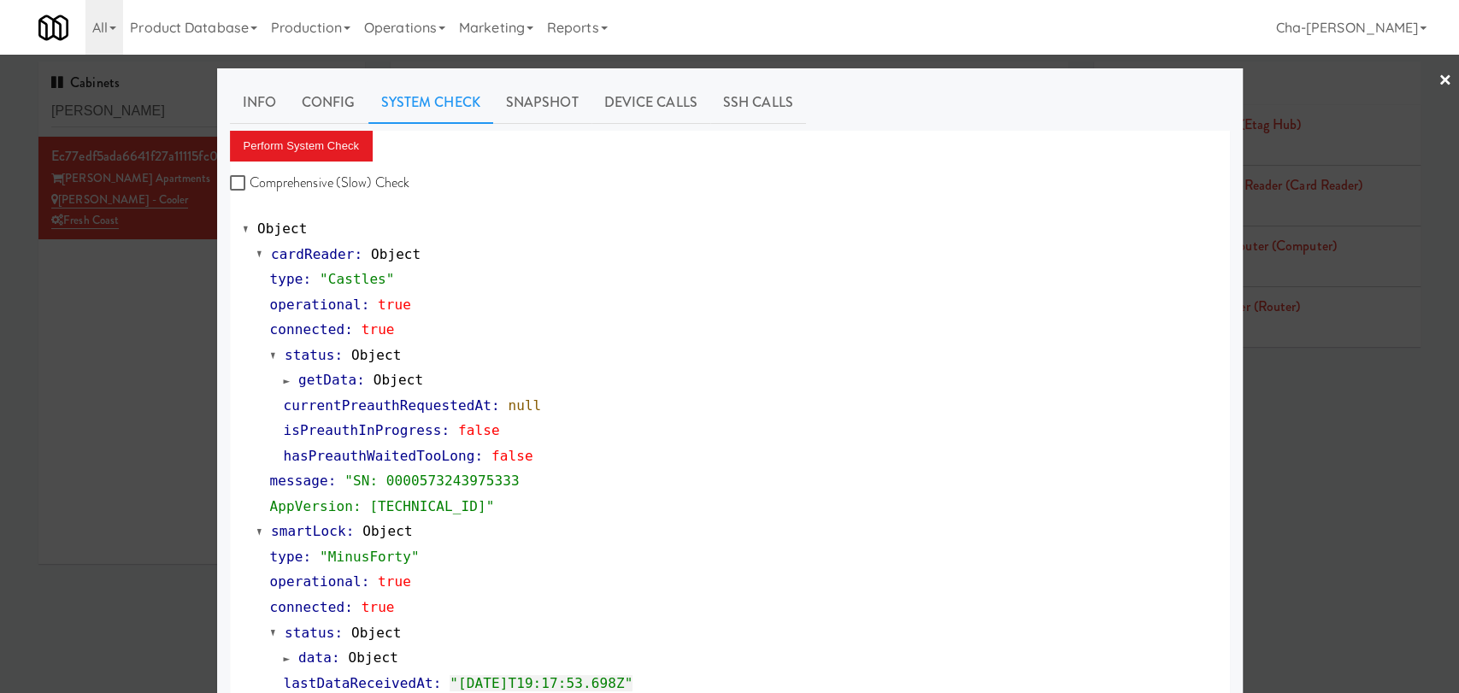
click at [157, 348] on div at bounding box center [729, 346] width 1459 height 693
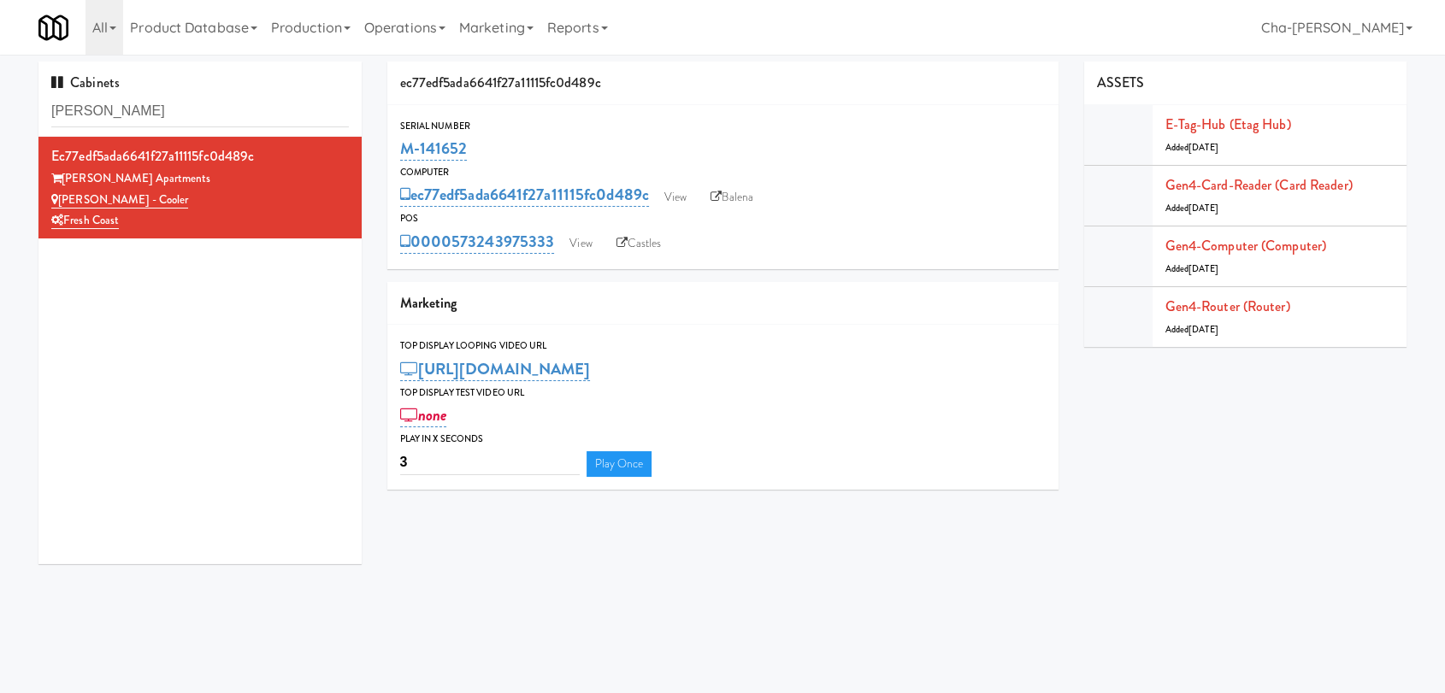
drag, startPoint x: 483, startPoint y: 152, endPoint x: 388, endPoint y: 160, distance: 95.2
click at [388, 160] on div "Serial Number M-141652" at bounding box center [722, 141] width 671 height 46
copy link "M-141652"
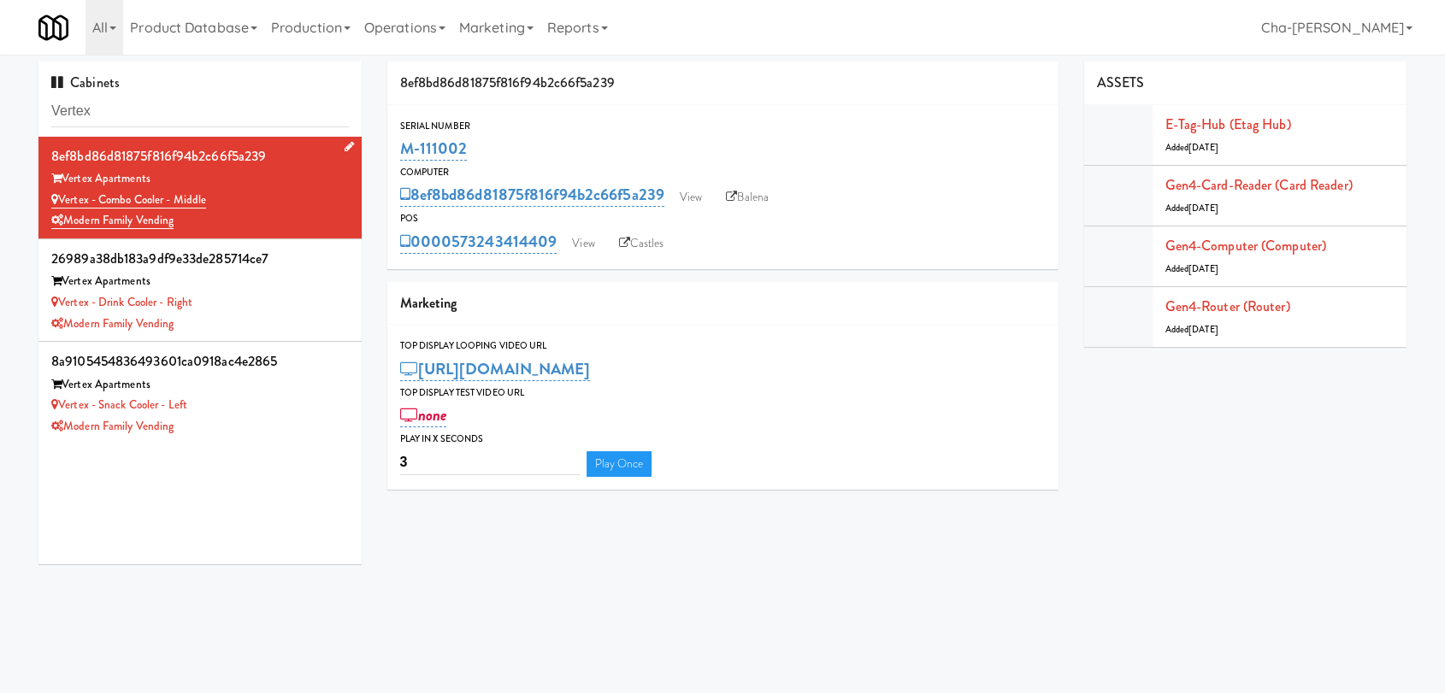
click at [296, 183] on div "Vertex Apartments" at bounding box center [199, 178] width 297 height 21
click at [703, 194] on link "View" at bounding box center [690, 198] width 39 height 26
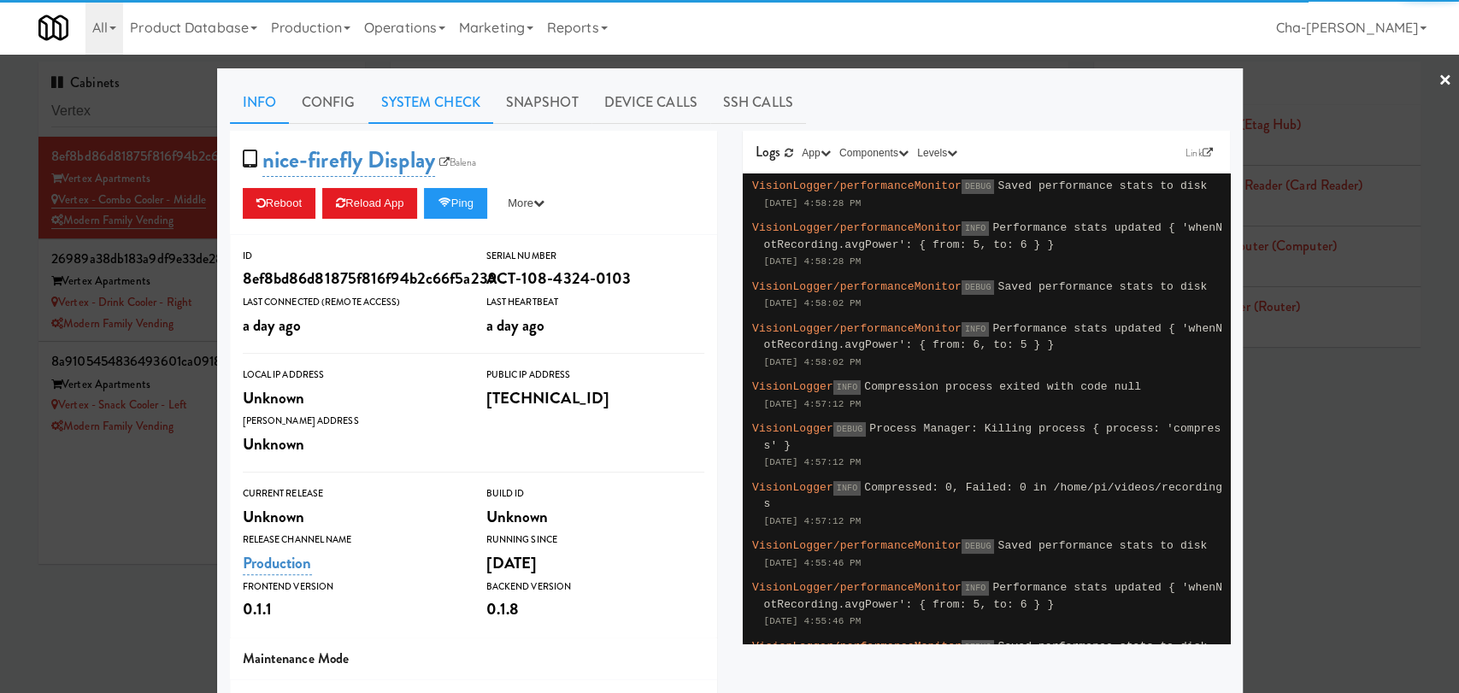
click at [407, 102] on link "System Check" at bounding box center [430, 102] width 125 height 43
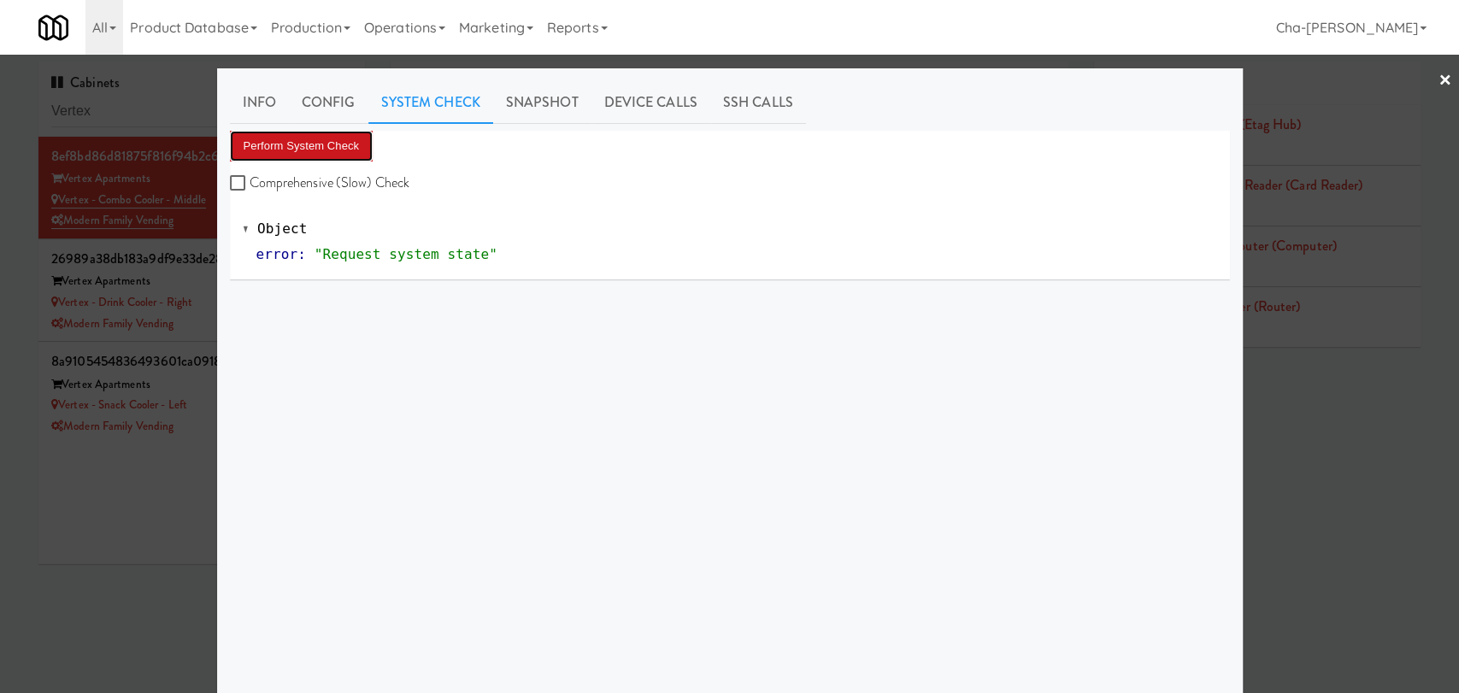
click at [308, 149] on button "Perform System Check" at bounding box center [302, 146] width 144 height 31
click at [84, 468] on div at bounding box center [729, 346] width 1459 height 693
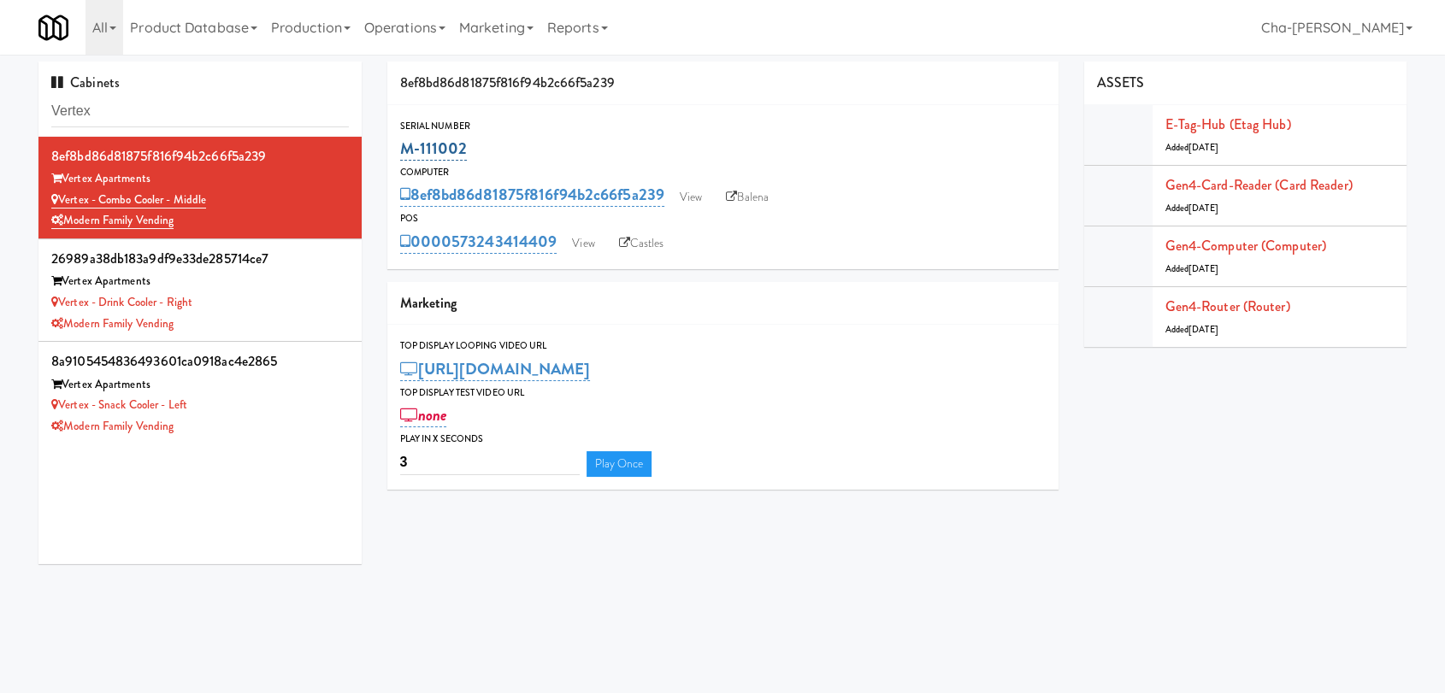
drag, startPoint x: 500, startPoint y: 138, endPoint x: 400, endPoint y: 145, distance: 100.3
click at [400, 145] on div "M-111002" at bounding box center [722, 148] width 645 height 29
copy link "M-111002"
click at [589, 243] on link "View" at bounding box center [582, 244] width 39 height 26
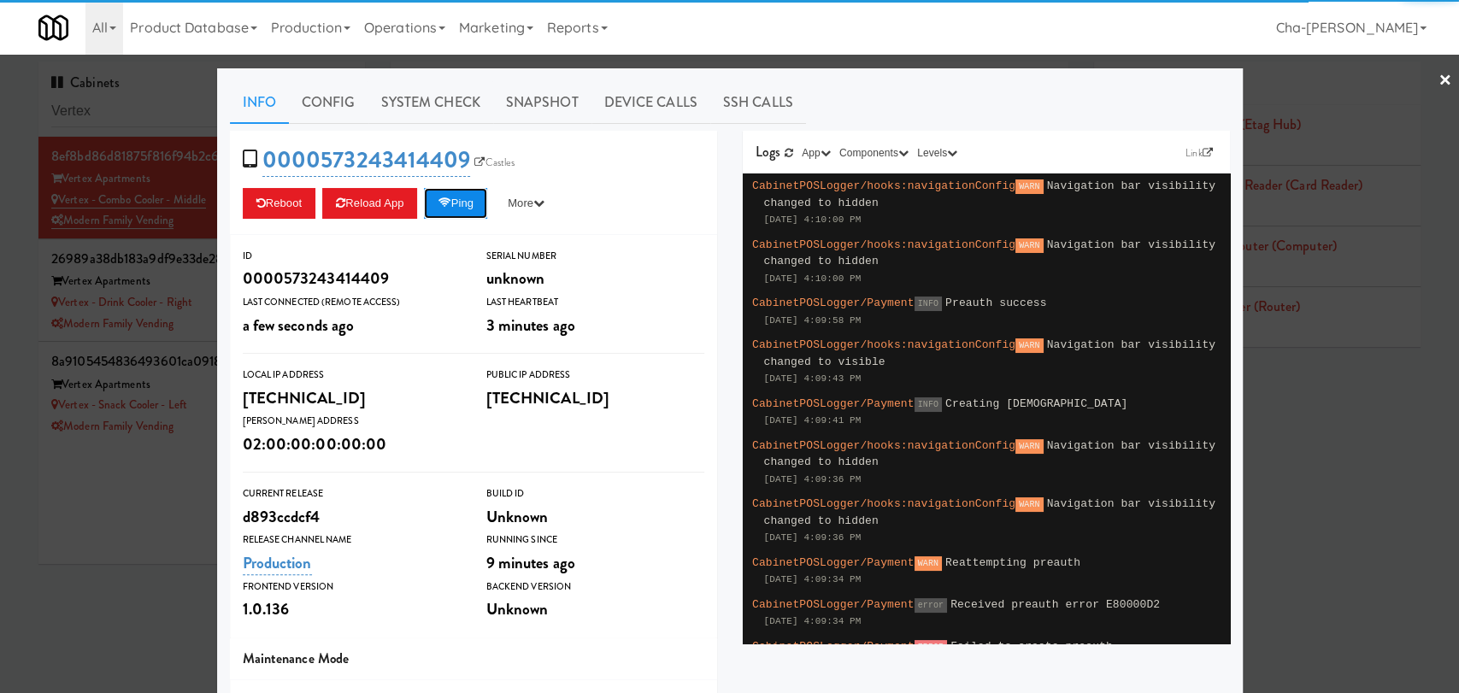
click at [459, 196] on button "Ping" at bounding box center [455, 203] width 63 height 31
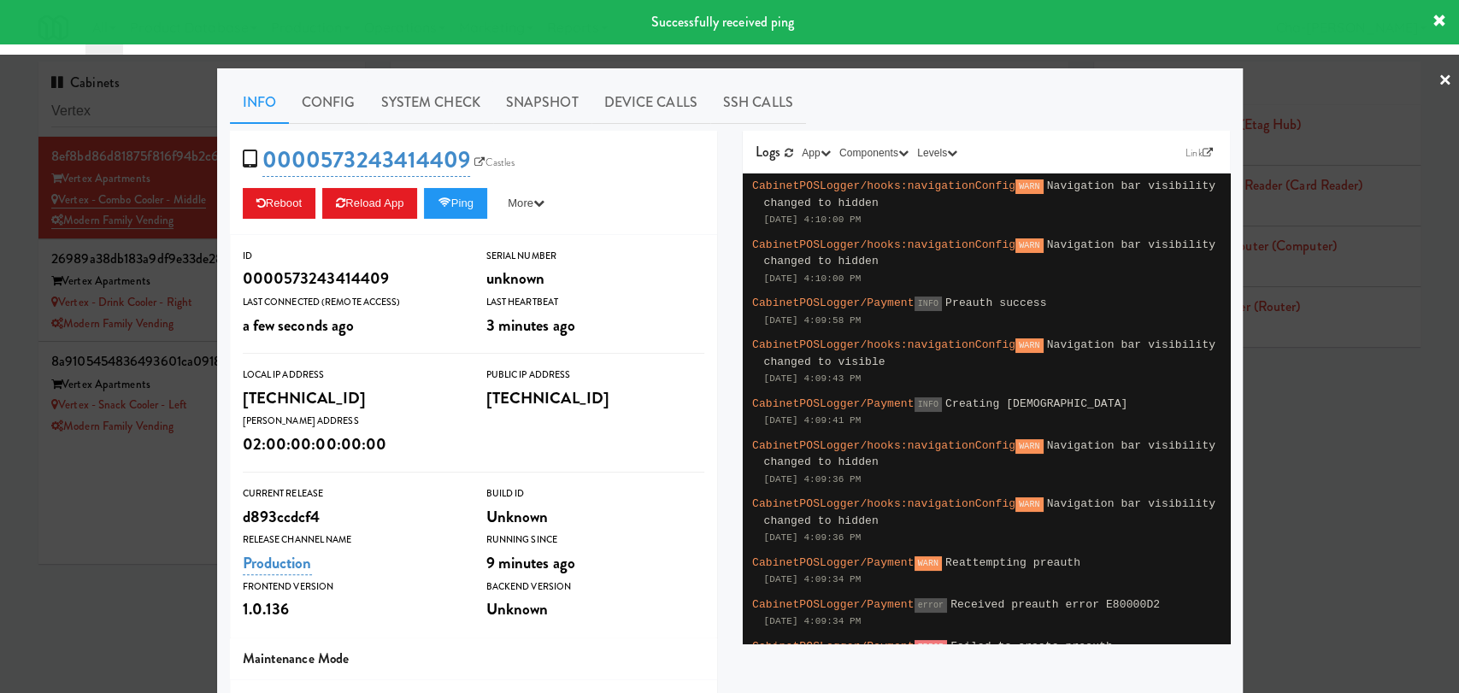
click at [1279, 467] on div at bounding box center [729, 346] width 1459 height 693
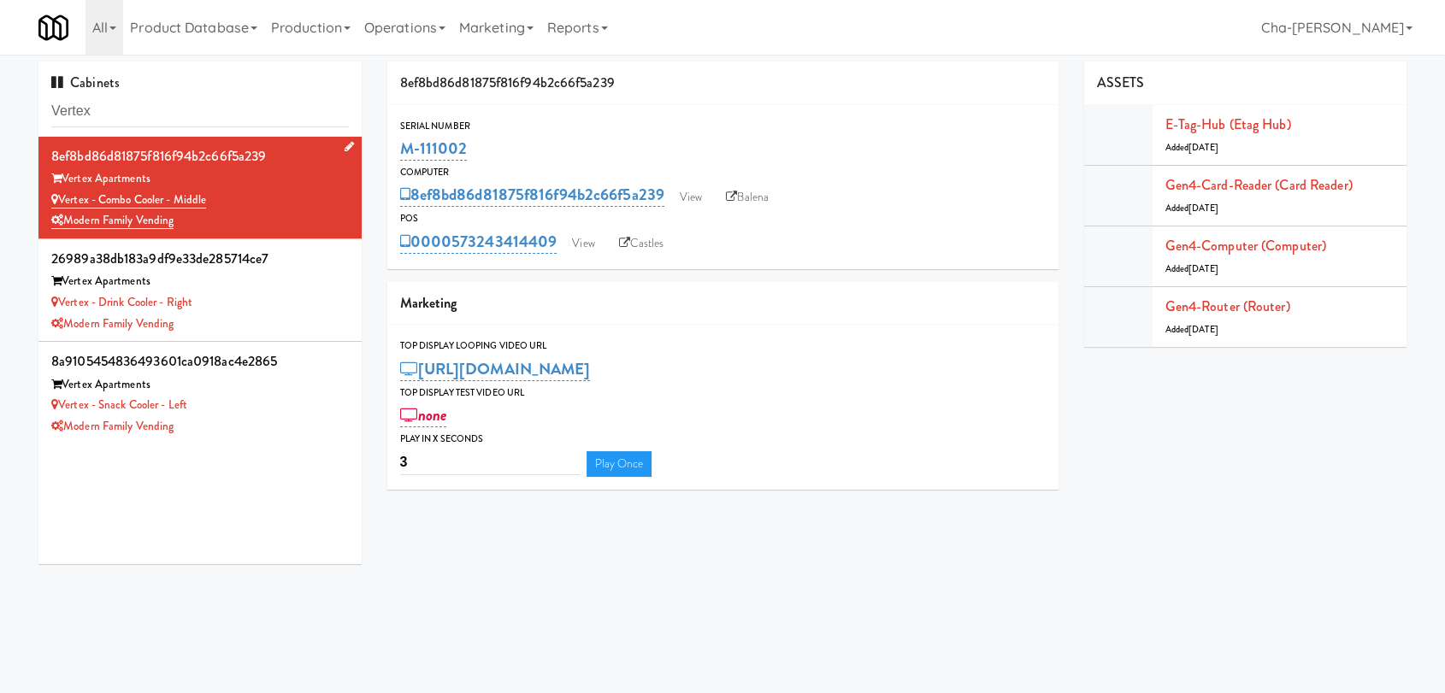
drag, startPoint x: 233, startPoint y: 192, endPoint x: 62, endPoint y: 191, distance: 171.0
click at [62, 191] on div "Vertex - Combo Cooler - Middle" at bounding box center [199, 200] width 297 height 21
copy link "Vertex - Combo Cooler - Middle"
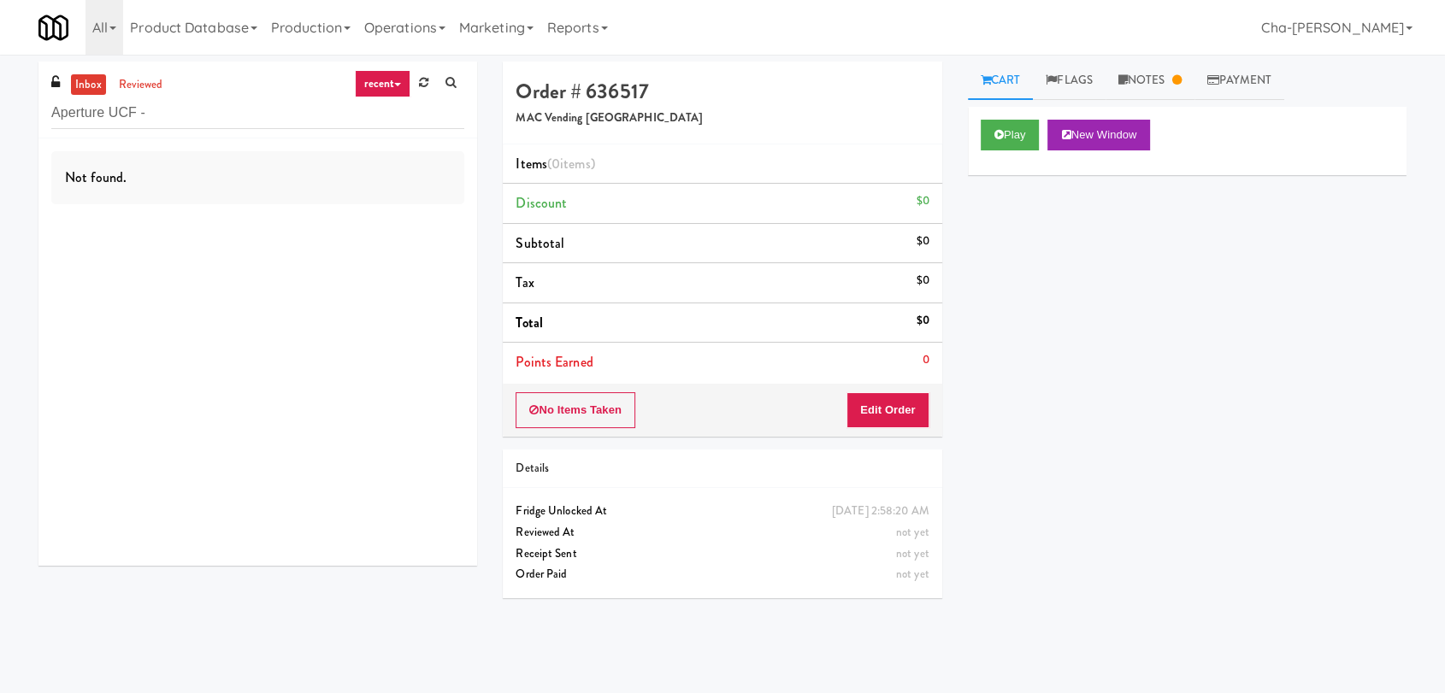
click at [179, 115] on input "Aperture UCF -" at bounding box center [257, 113] width 413 height 32
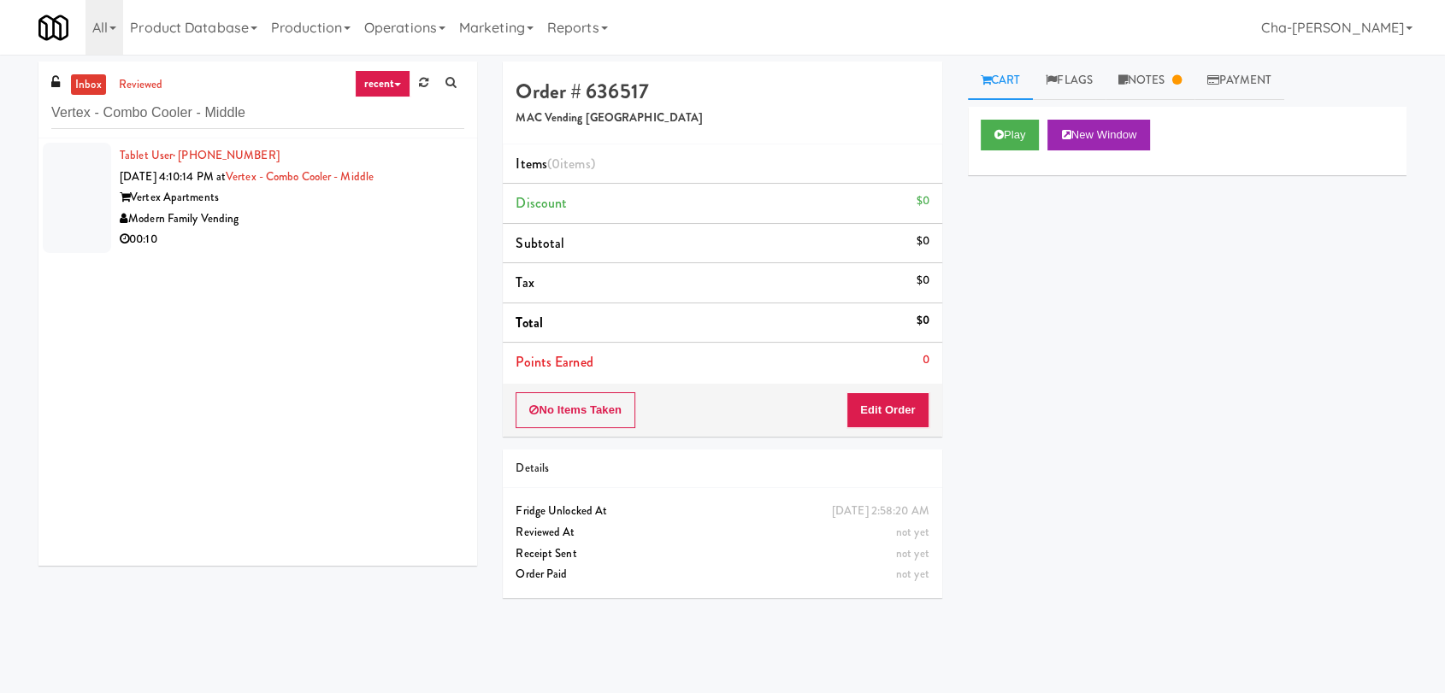
type input "Vertex - Combo Cooler - Middle"
click at [374, 215] on div "Modern Family Vending" at bounding box center [292, 219] width 345 height 21
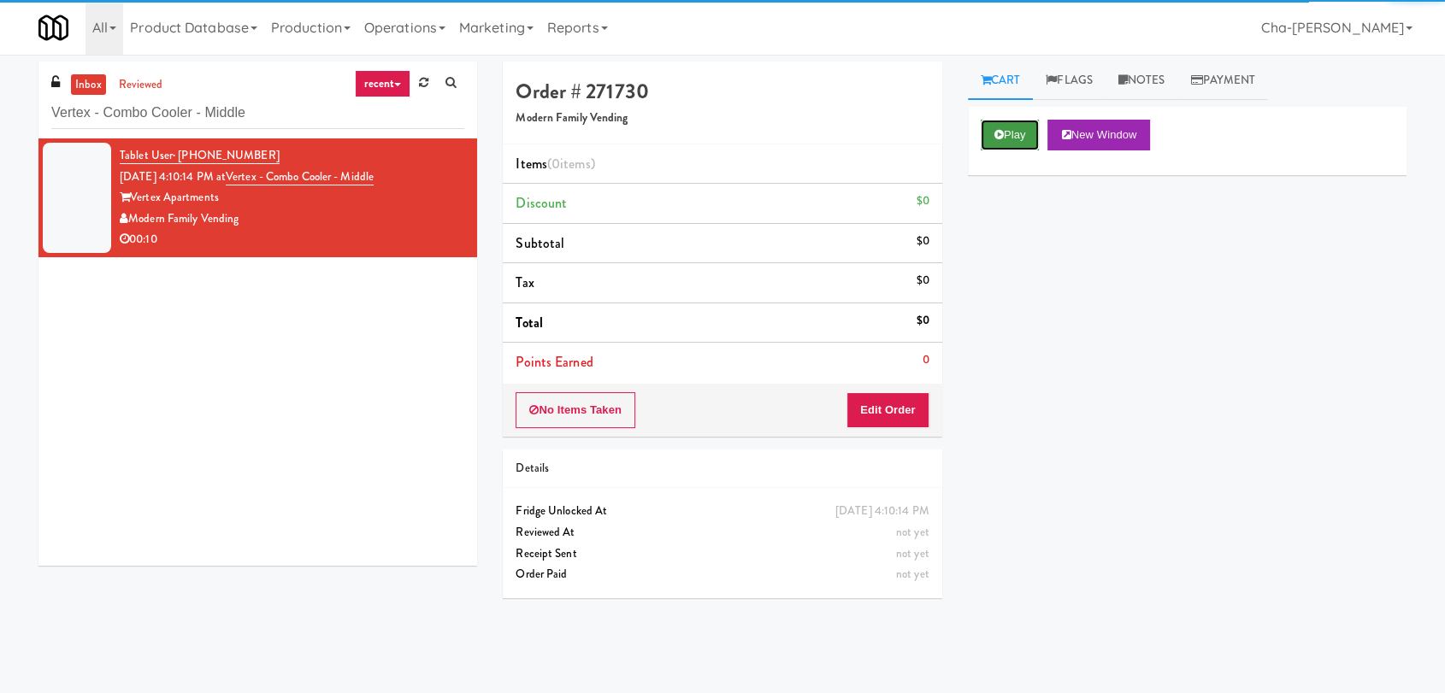
click at [1019, 133] on button "Play" at bounding box center [1010, 135] width 59 height 31
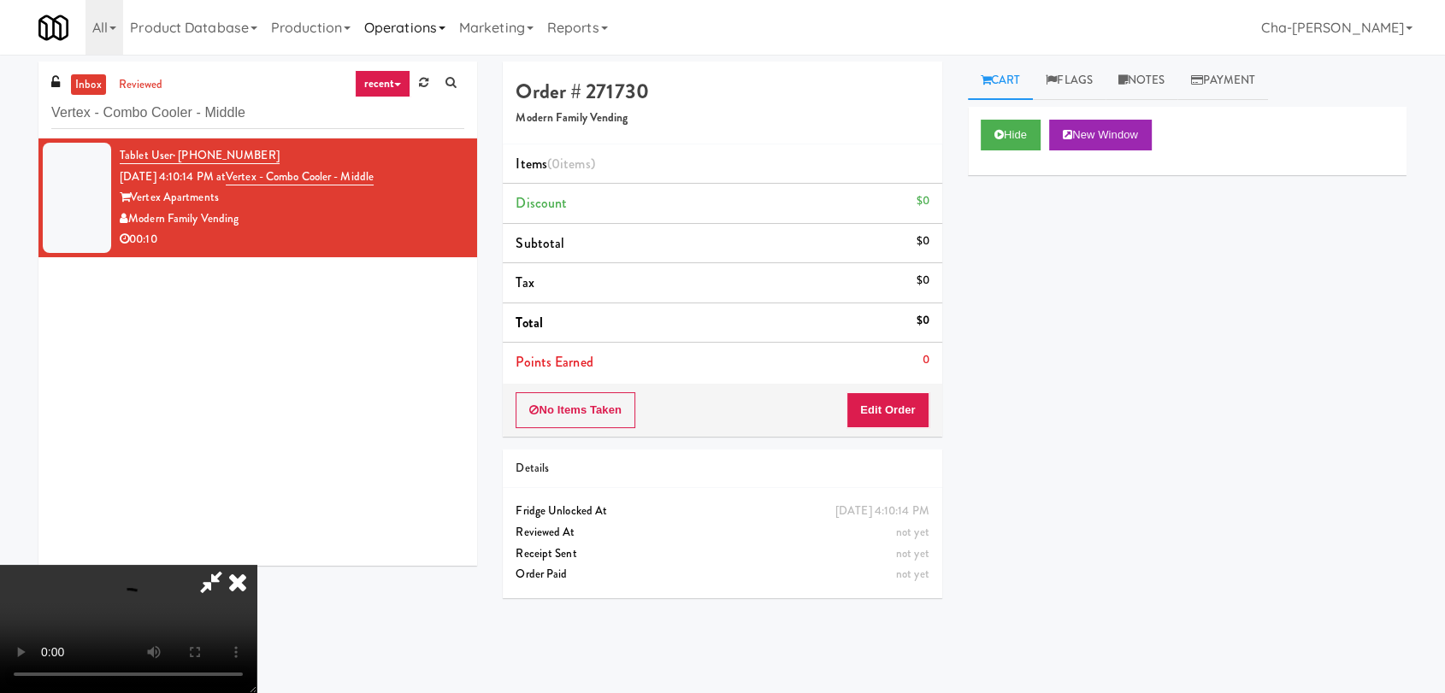
click at [406, 27] on link "Operations" at bounding box center [404, 27] width 95 height 55
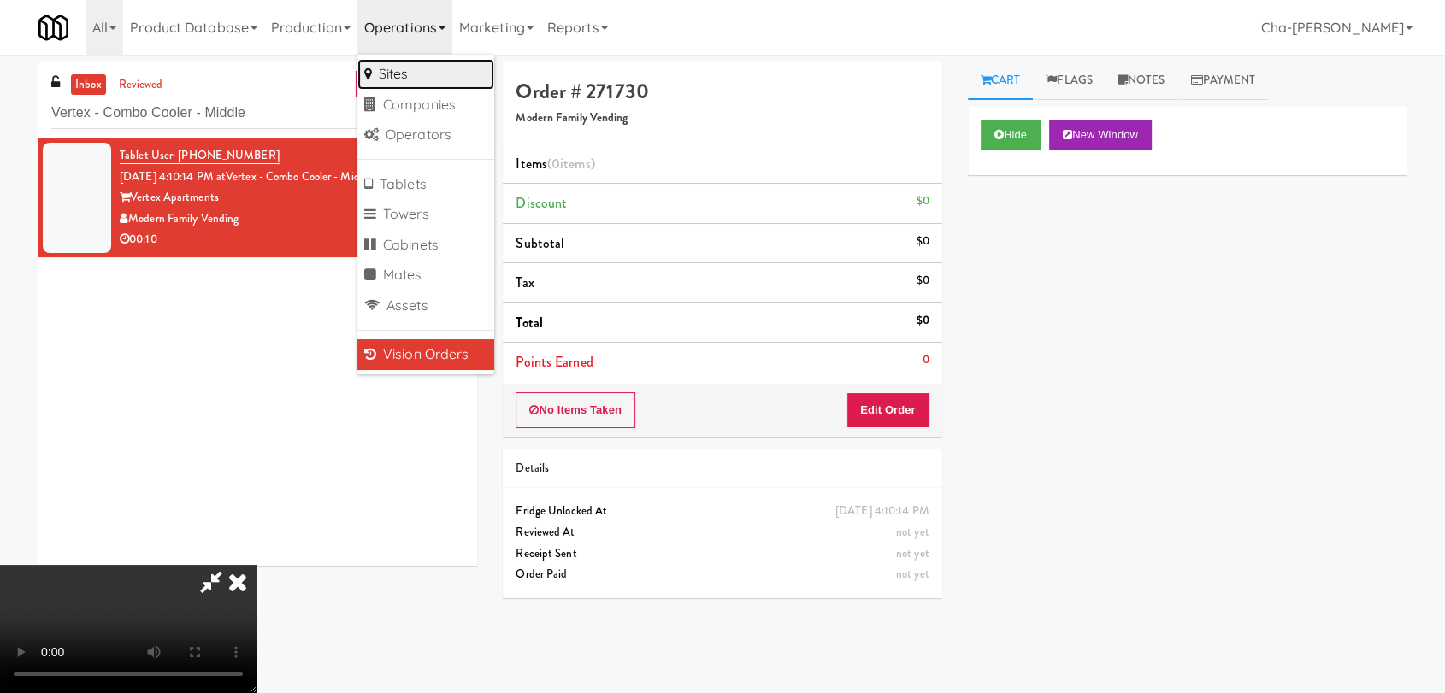
click at [433, 67] on link "Sites" at bounding box center [425, 74] width 137 height 31
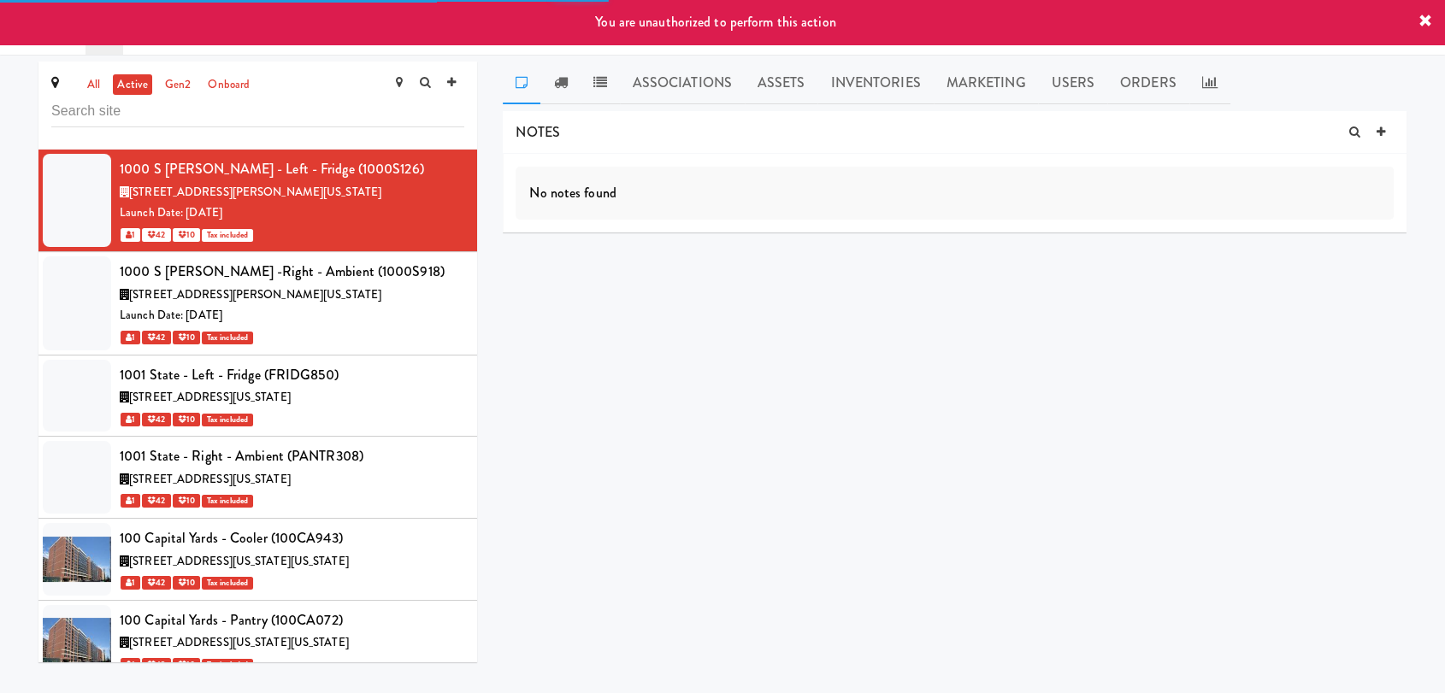
click at [161, 106] on input "text" at bounding box center [257, 112] width 413 height 32
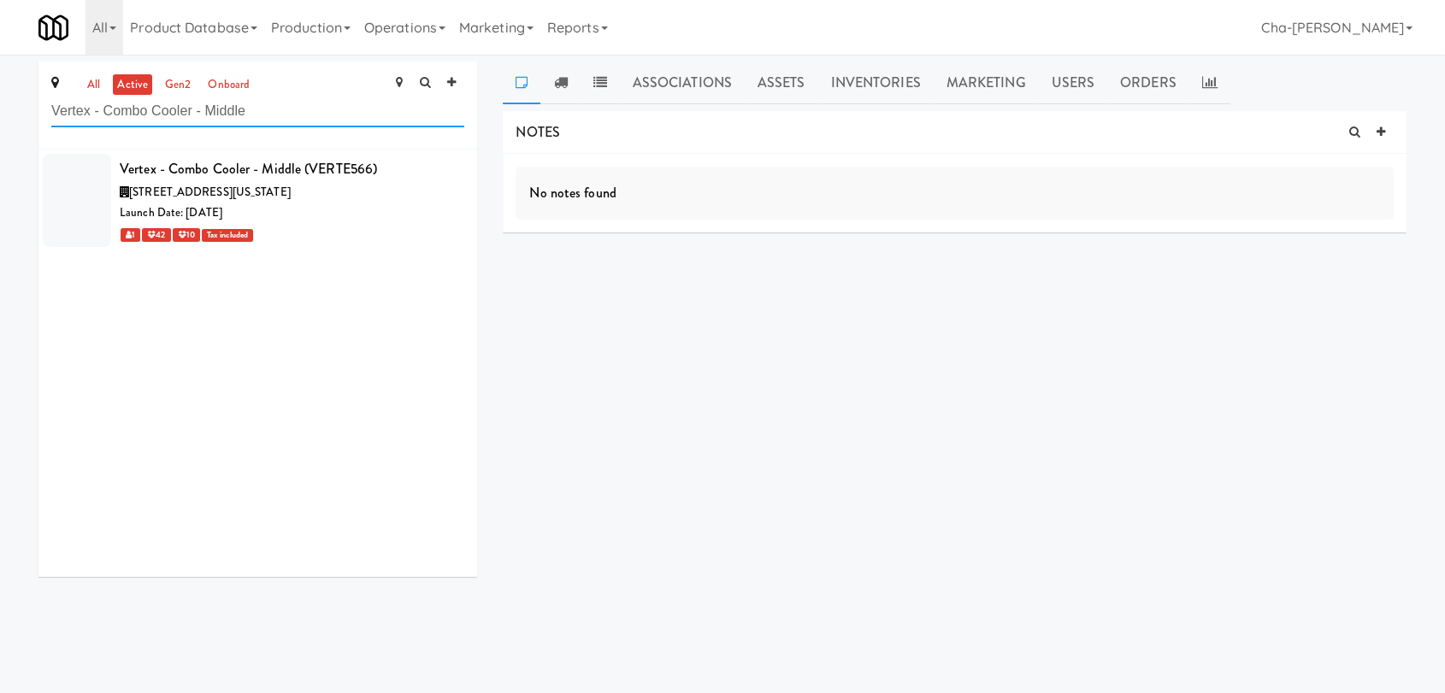
click at [277, 114] on input "Vertex - Combo Cooler - Middle" at bounding box center [257, 112] width 413 height 32
paste input "Aperture UCF - Cooler - Left"
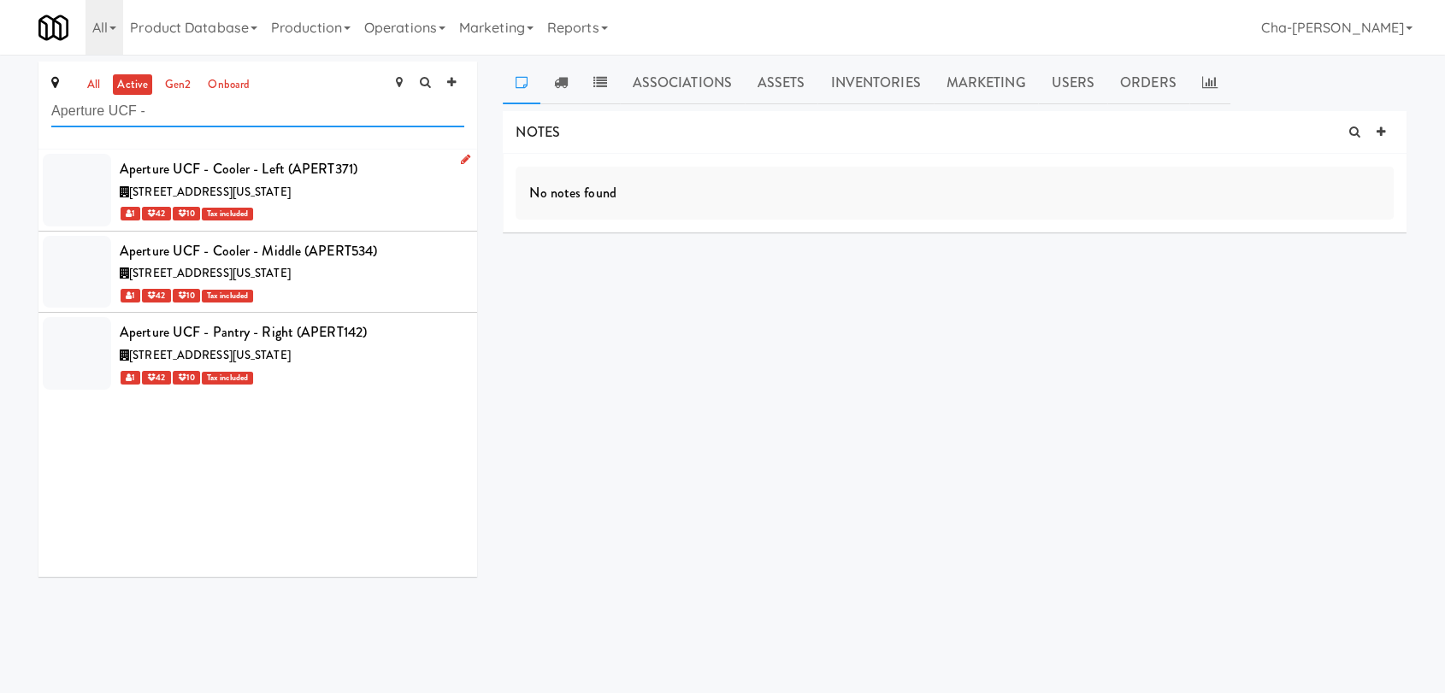
type input "Aperture UCF -"
click at [461, 159] on icon at bounding box center [465, 159] width 9 height 11
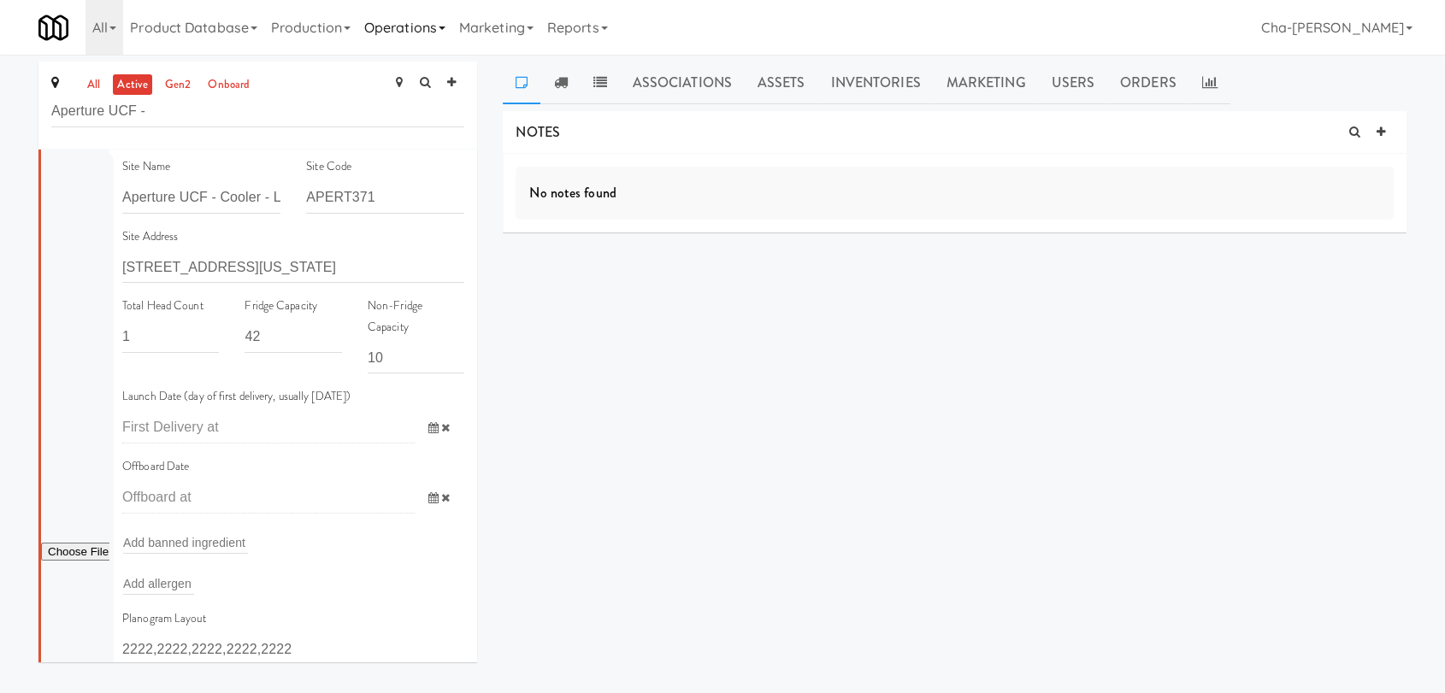
click at [425, 23] on link "Operations" at bounding box center [404, 27] width 95 height 55
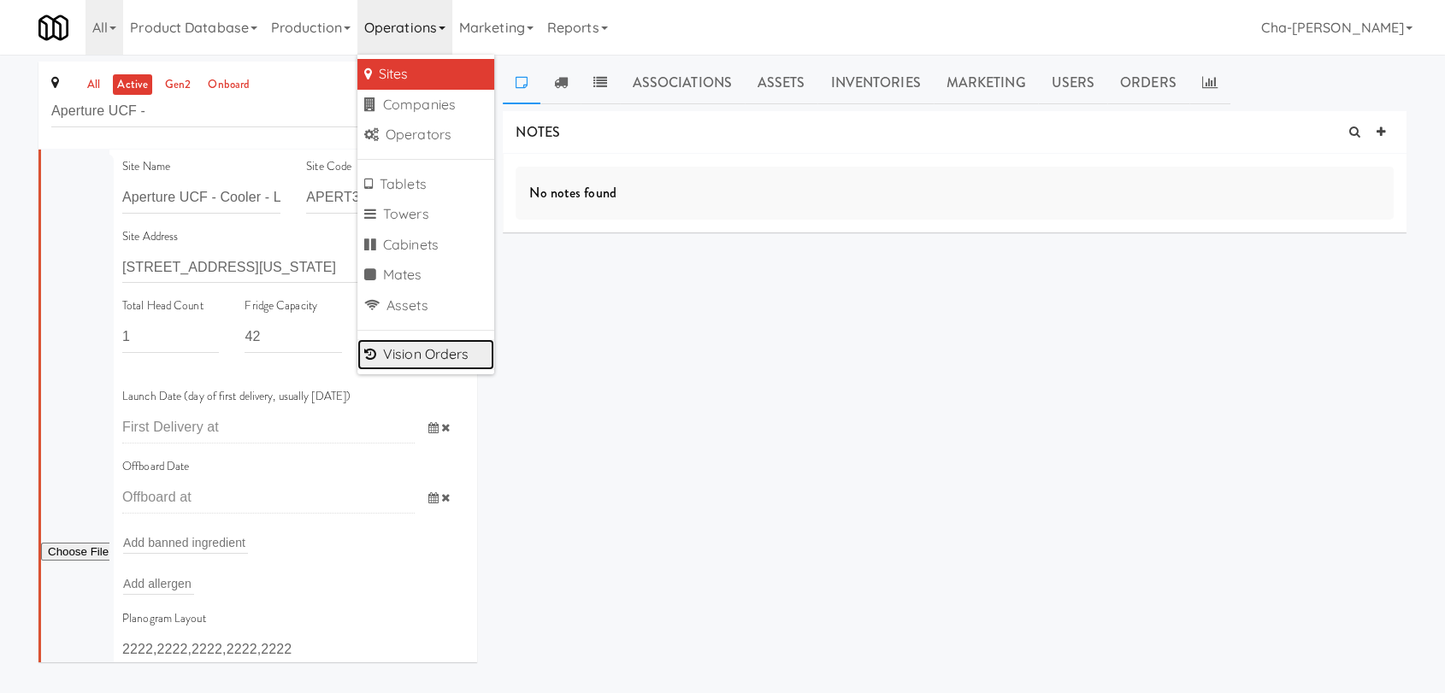
click at [439, 345] on link "Vision Orders" at bounding box center [425, 354] width 137 height 31
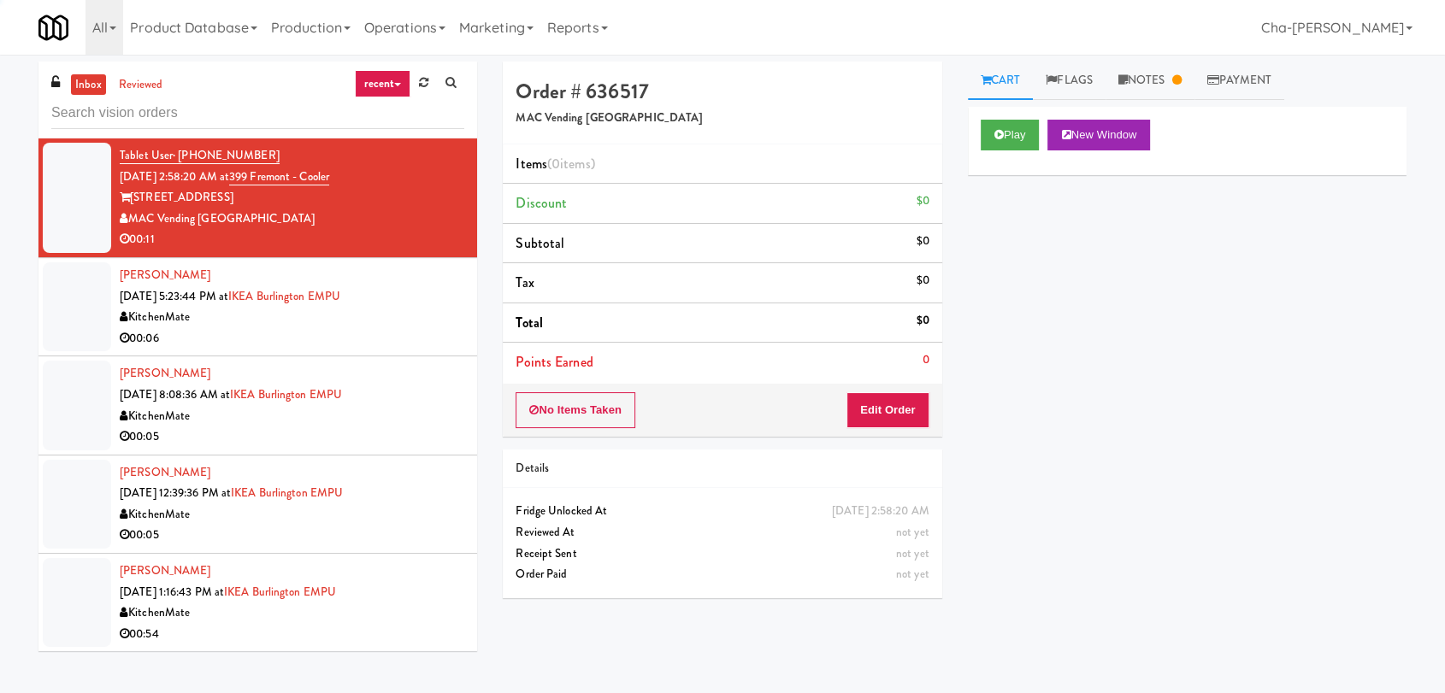
click at [163, 115] on input "text" at bounding box center [257, 113] width 413 height 32
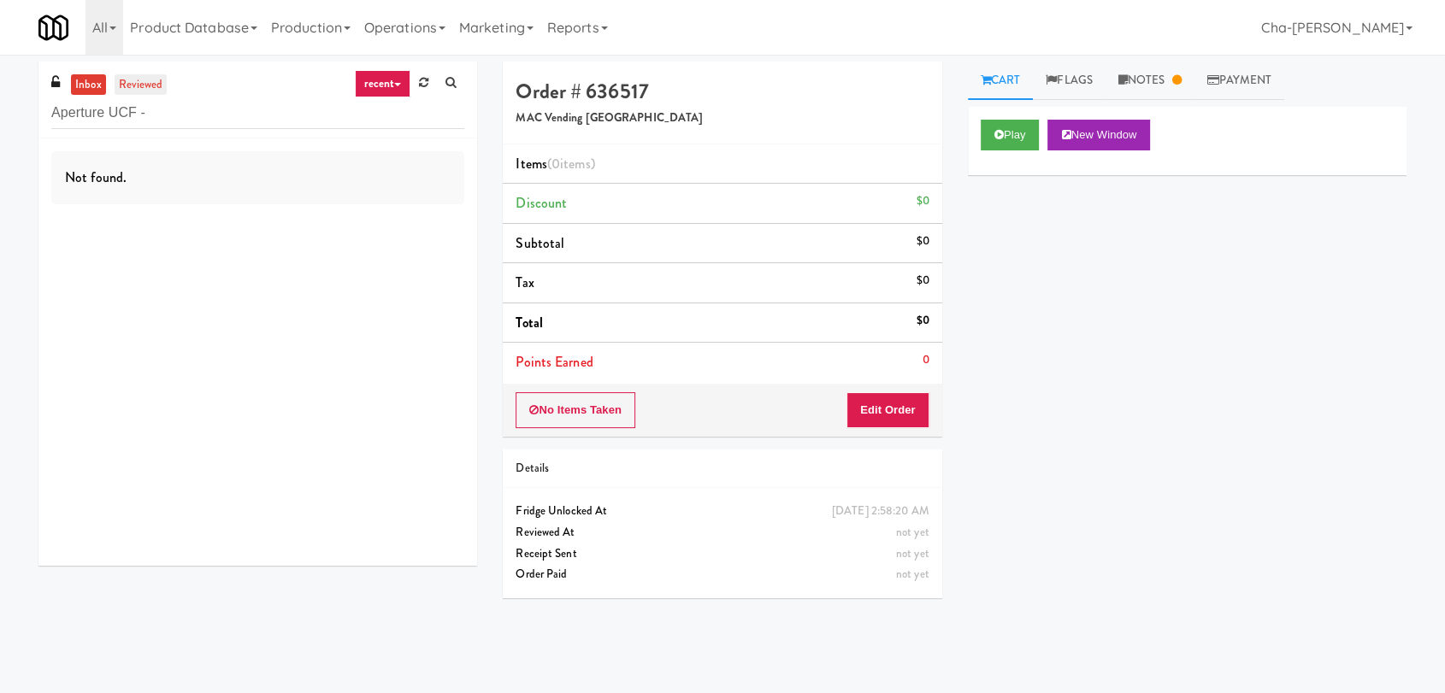
click at [138, 80] on link "reviewed" at bounding box center [141, 84] width 53 height 21
click at [89, 82] on link "inbox" at bounding box center [88, 84] width 35 height 21
click at [145, 77] on link "reviewed" at bounding box center [141, 84] width 53 height 21
click at [149, 112] on input "Aperture UCF -" at bounding box center [257, 113] width 413 height 32
click at [103, 84] on link "inbox" at bounding box center [88, 84] width 35 height 21
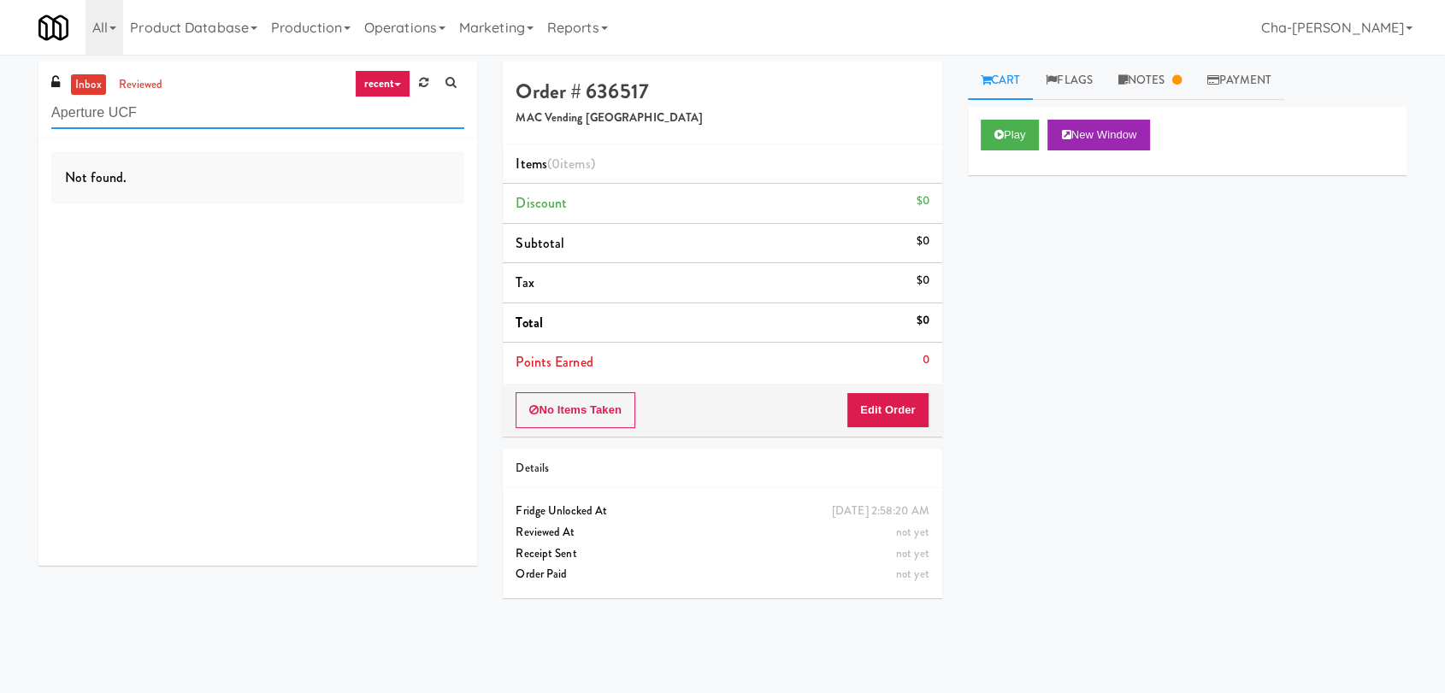
click at [160, 107] on input "Aperture UCF" at bounding box center [257, 113] width 413 height 32
click at [233, 109] on input "Aperture U" at bounding box center [257, 113] width 413 height 32
paste input "CF - Pantry - Right"
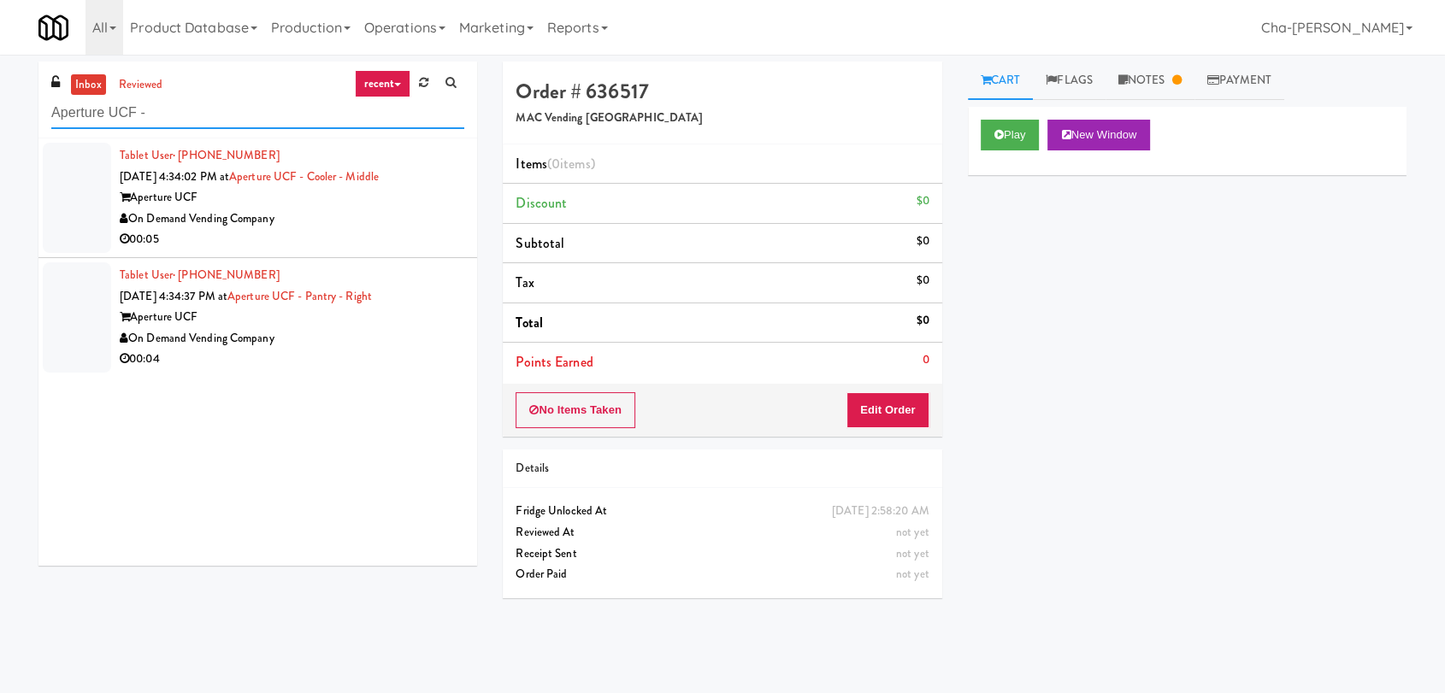
type input "Aperture UCF -"
click at [385, 213] on div "On Demand Vending Company" at bounding box center [292, 219] width 345 height 21
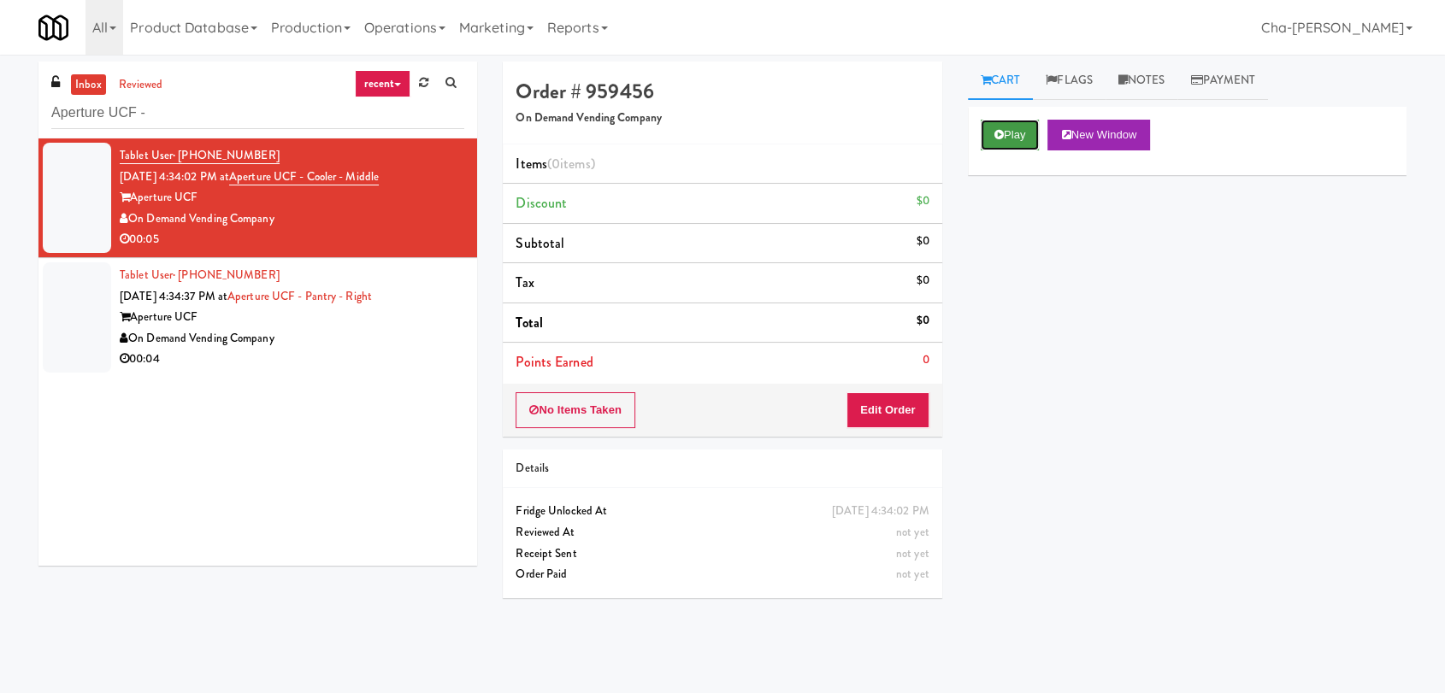
click at [1012, 141] on button "Play" at bounding box center [1010, 135] width 59 height 31
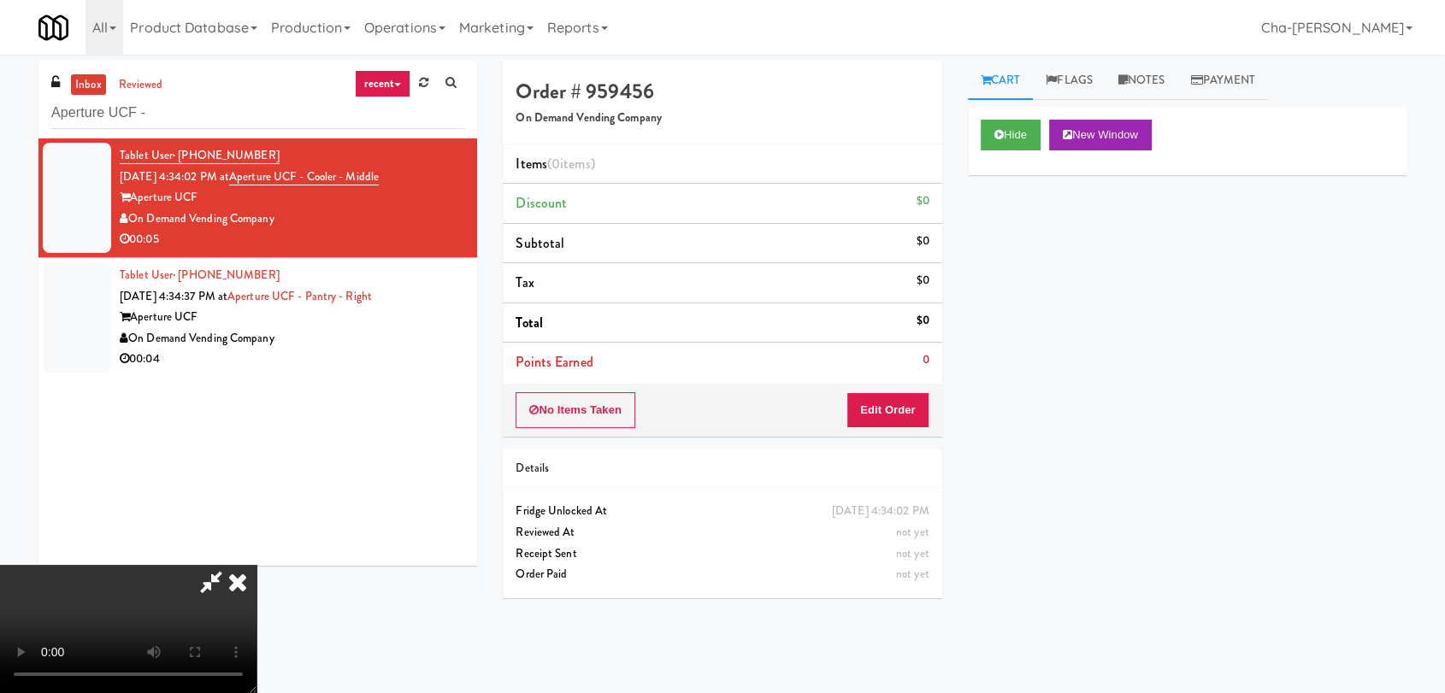
click at [256, 565] on icon at bounding box center [238, 582] width 38 height 34
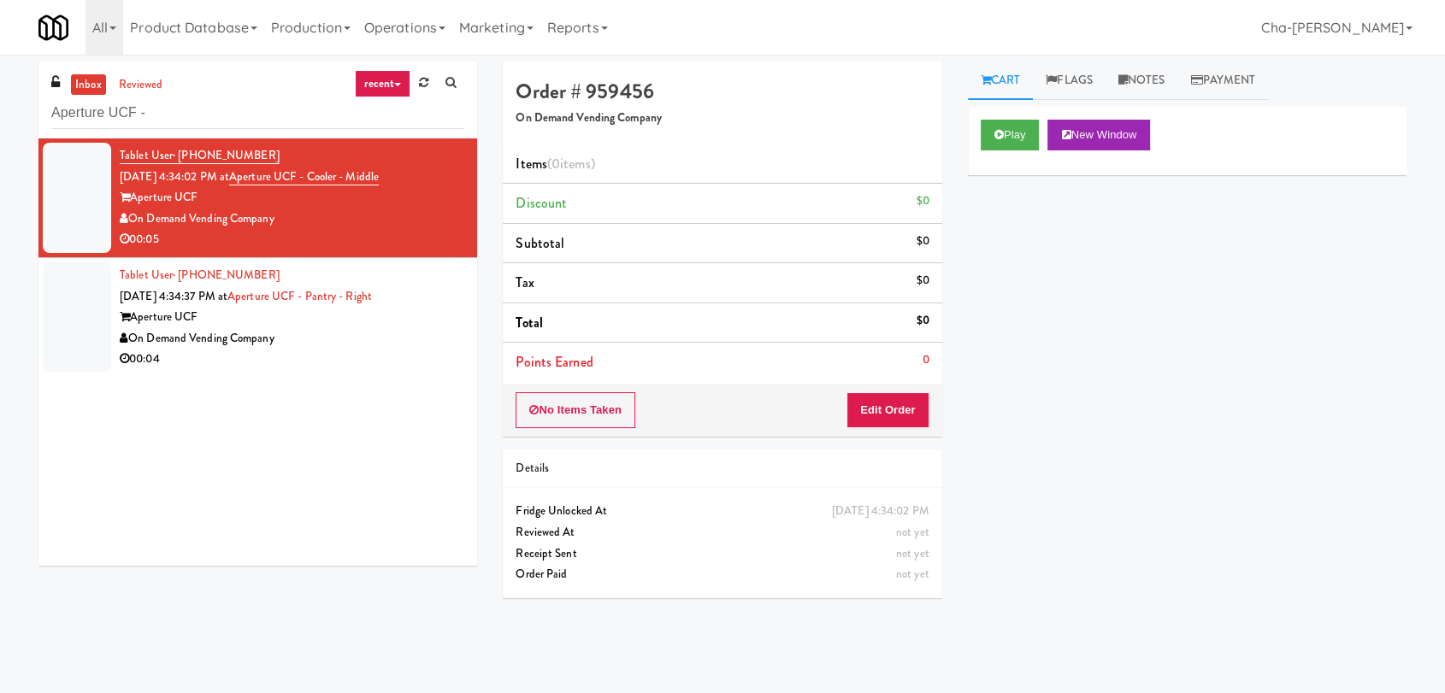
click at [392, 365] on div "00:04" at bounding box center [292, 359] width 345 height 21
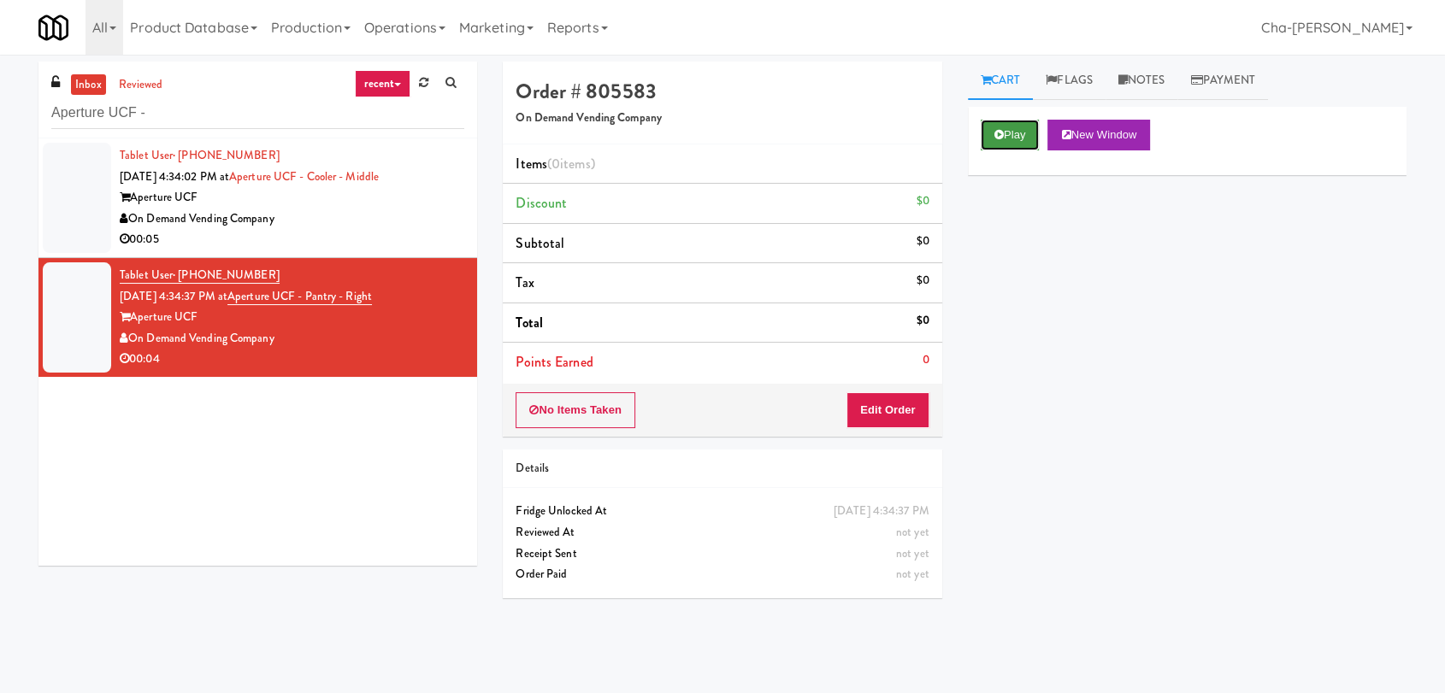
click at [1012, 127] on button "Play" at bounding box center [1010, 135] width 59 height 31
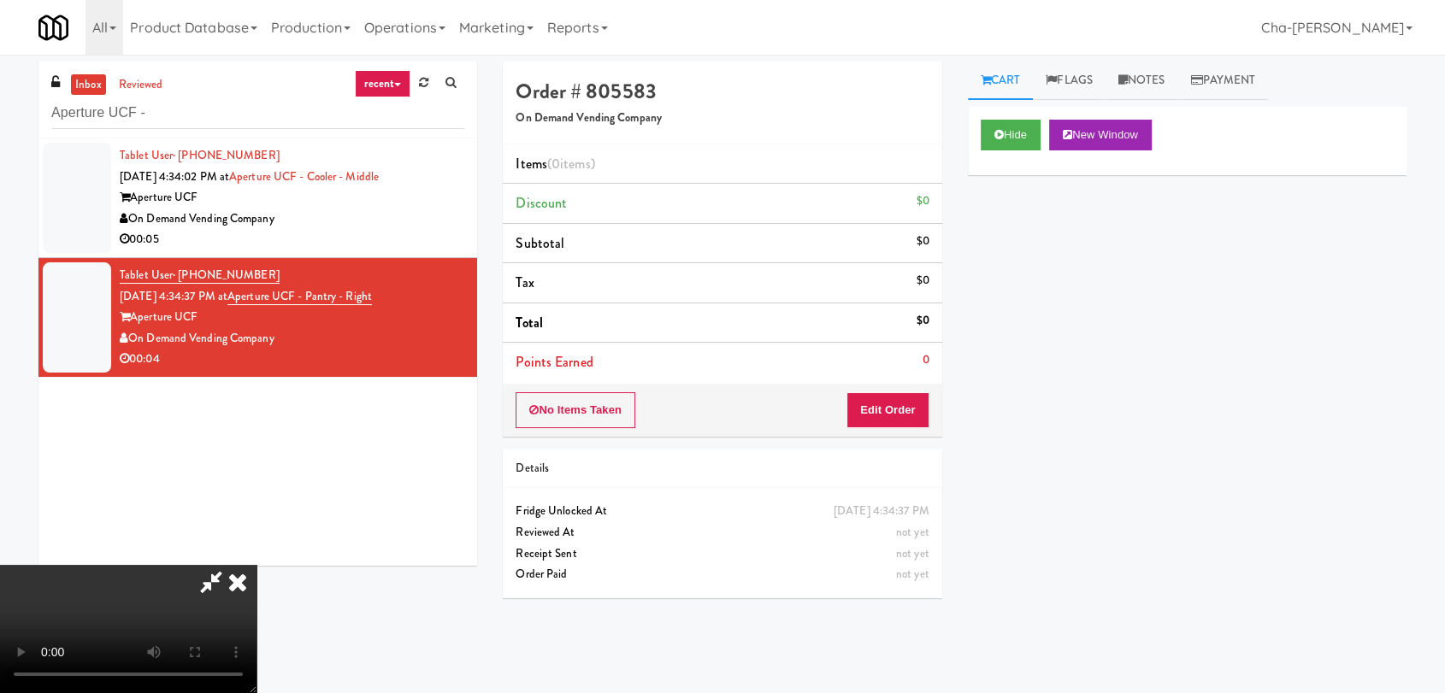
click at [256, 565] on icon at bounding box center [238, 582] width 38 height 34
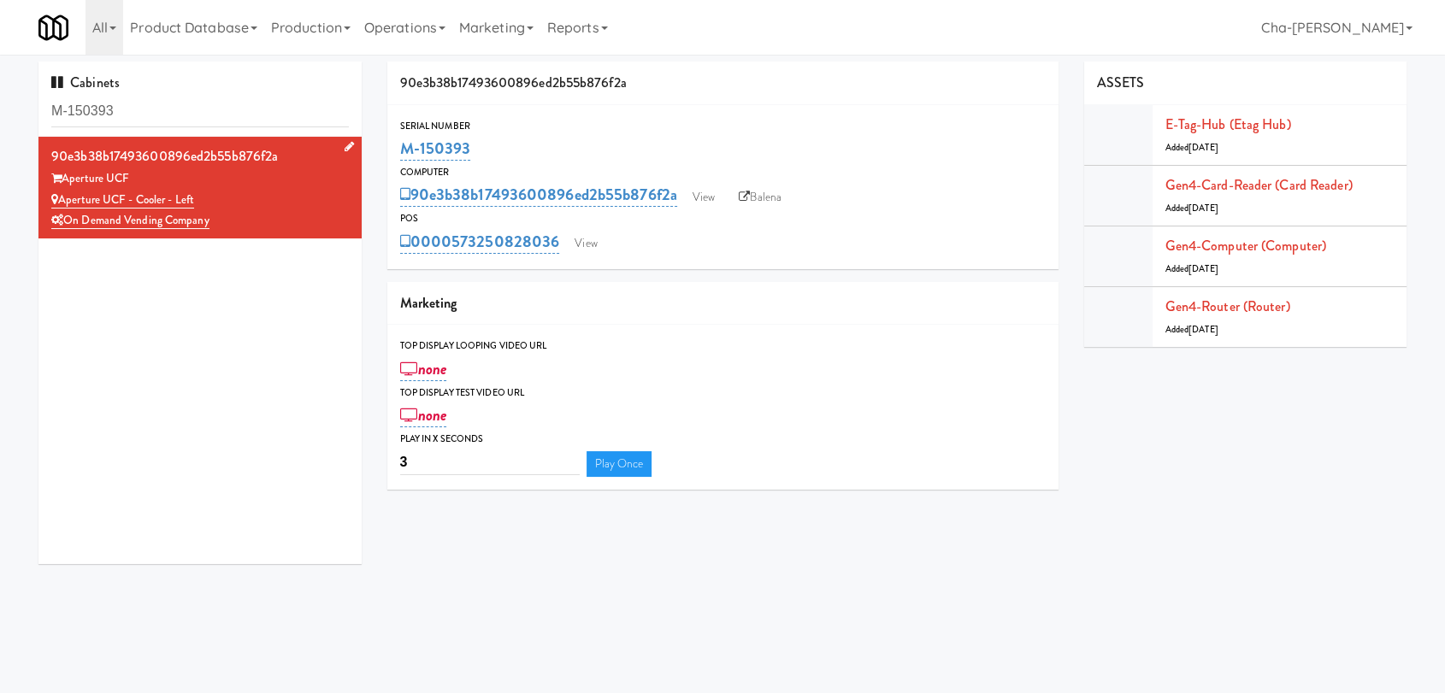
click at [61, 201] on div "Aperture UCF - Cooler - Left" at bounding box center [199, 200] width 297 height 21
click at [194, 107] on input "M-141657" at bounding box center [199, 112] width 297 height 32
paste input "Aperture UCF - Cooler - Left"
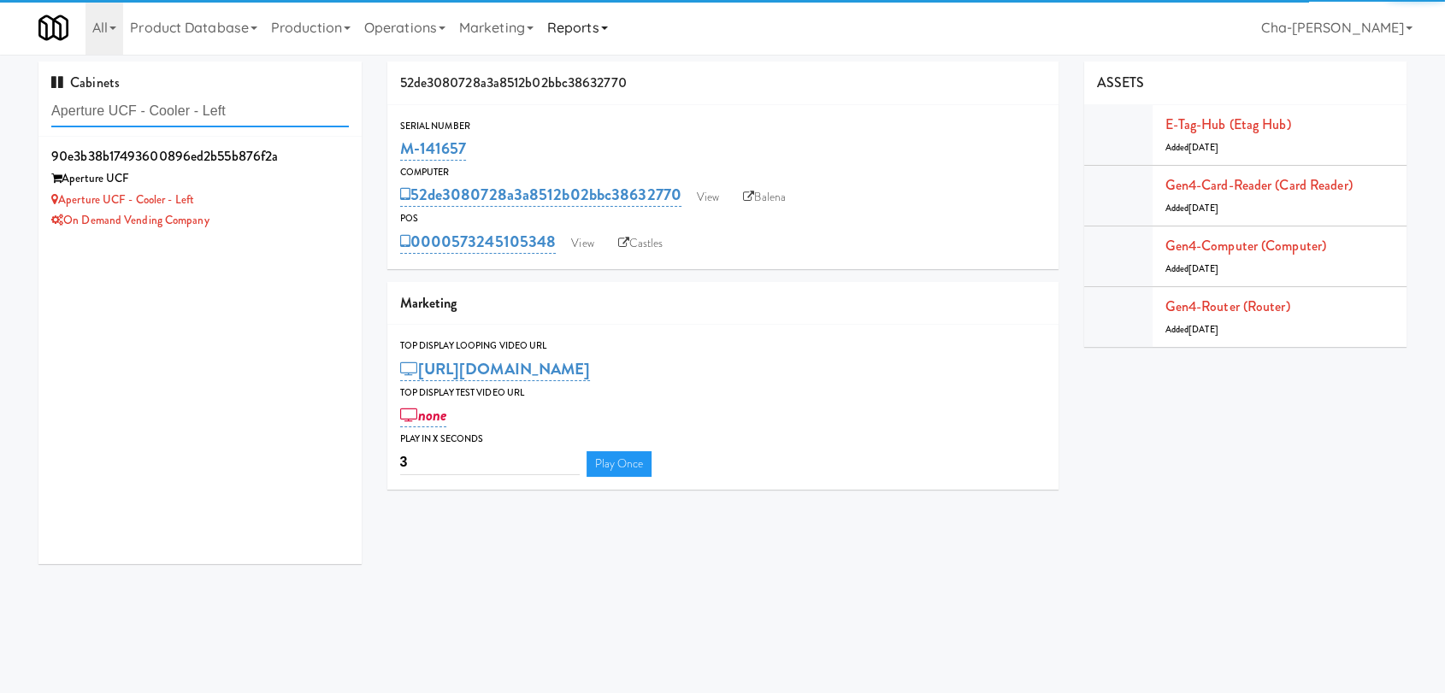
type input "Aperture UCF - Cooler - Left"
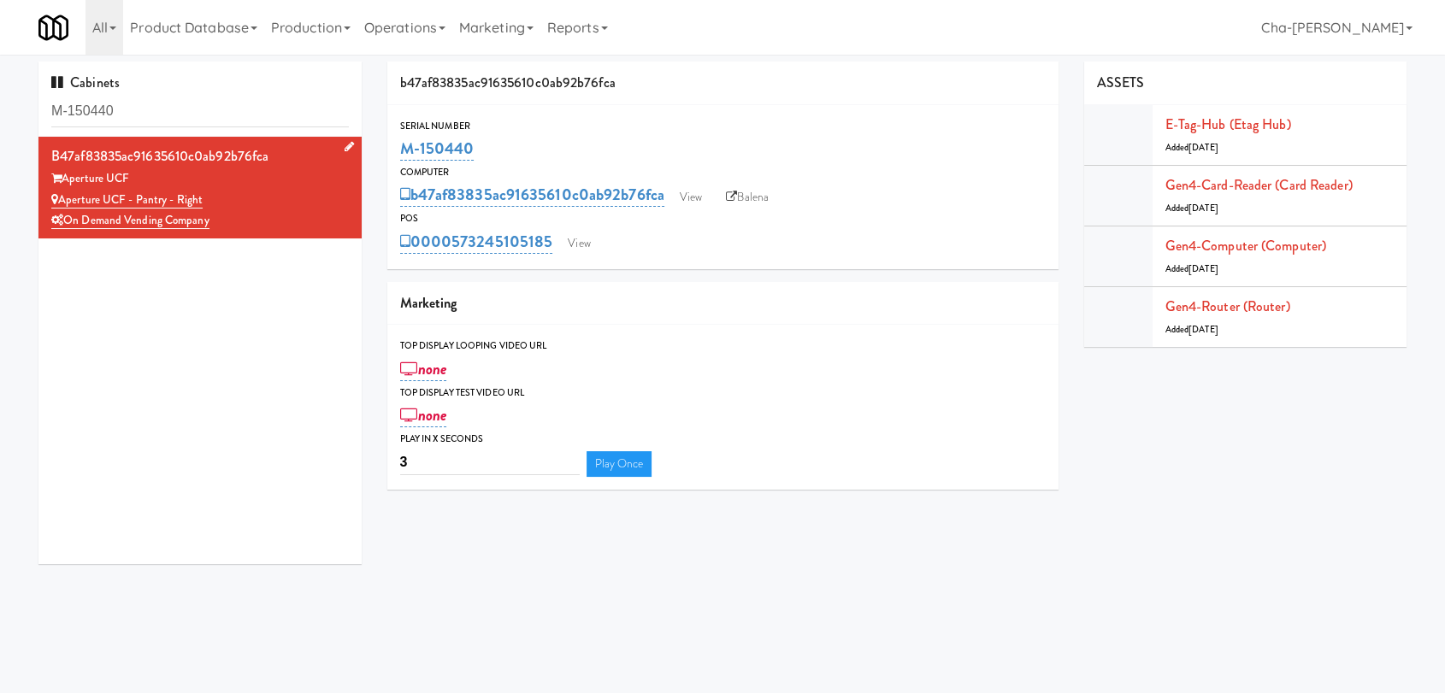
drag, startPoint x: 211, startPoint y: 196, endPoint x: 59, endPoint y: 196, distance: 152.2
click at [59, 196] on div "Aperture UCF - Pantry - Right" at bounding box center [199, 200] width 297 height 21
copy link "Aperture UCF - Pantry - Right"
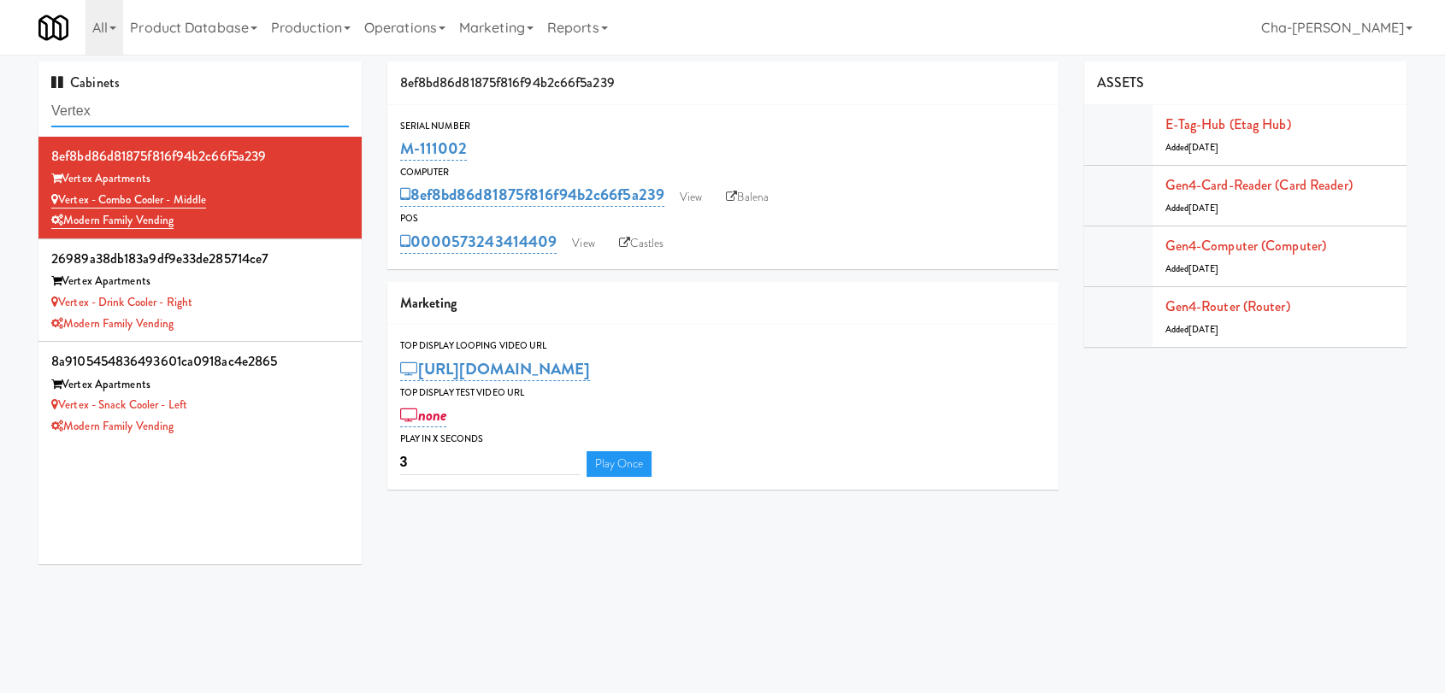
click at [125, 112] on input "Vertex" at bounding box center [199, 112] width 297 height 32
paste input "M-141670"
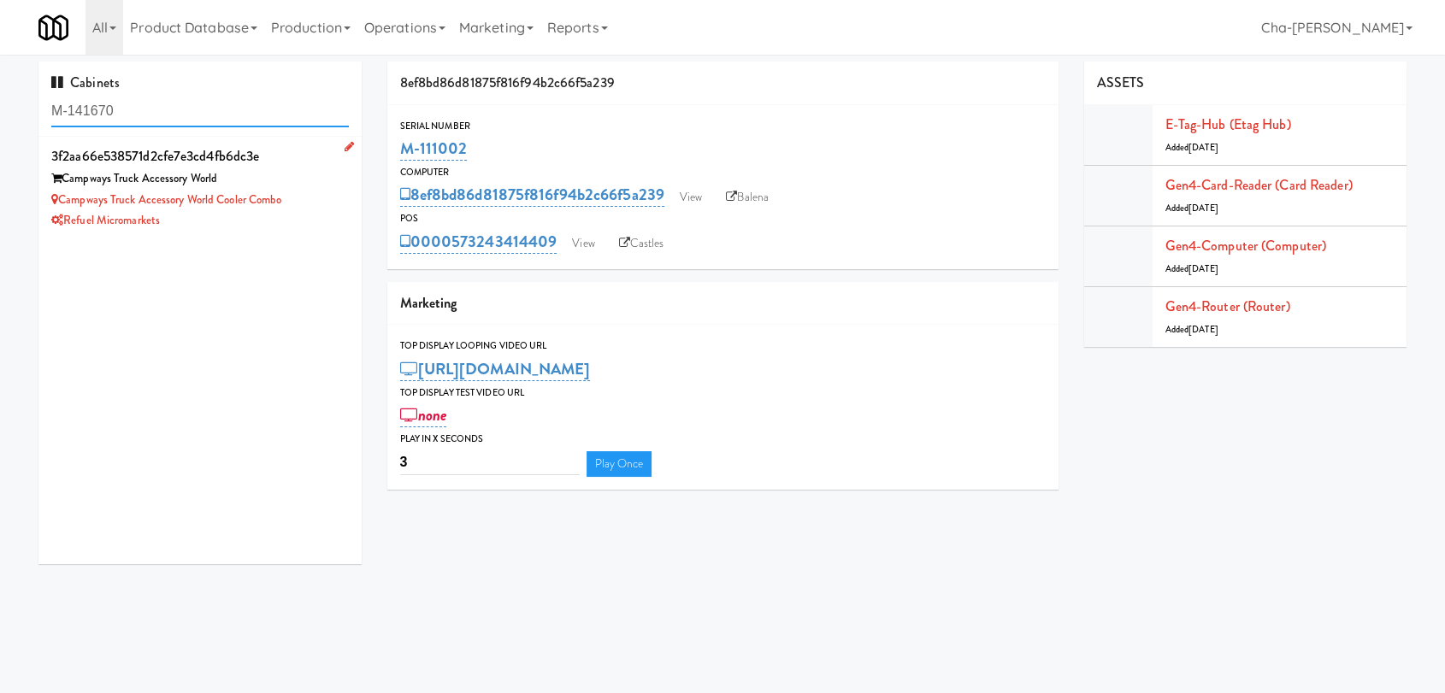
type input "M-141670"
click at [325, 210] on div "Refuel Micromarkets" at bounding box center [199, 220] width 297 height 21
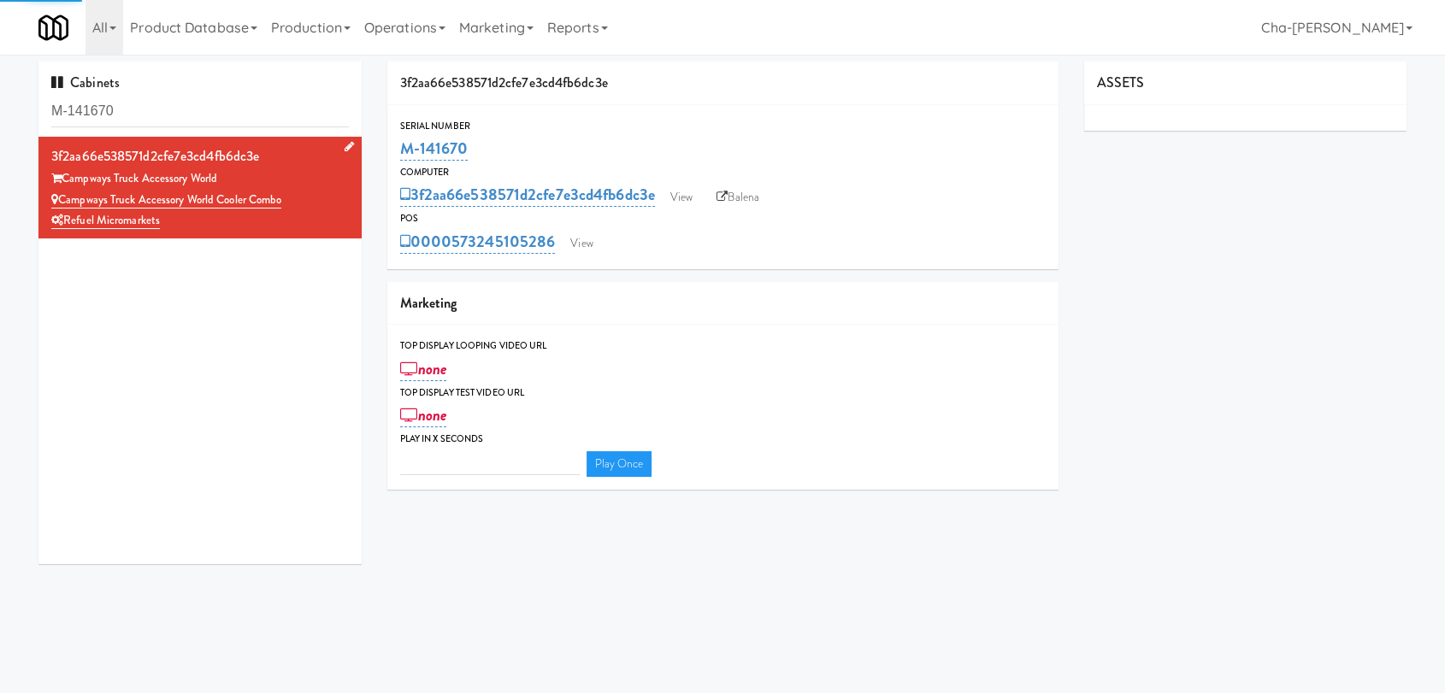
type input "3"
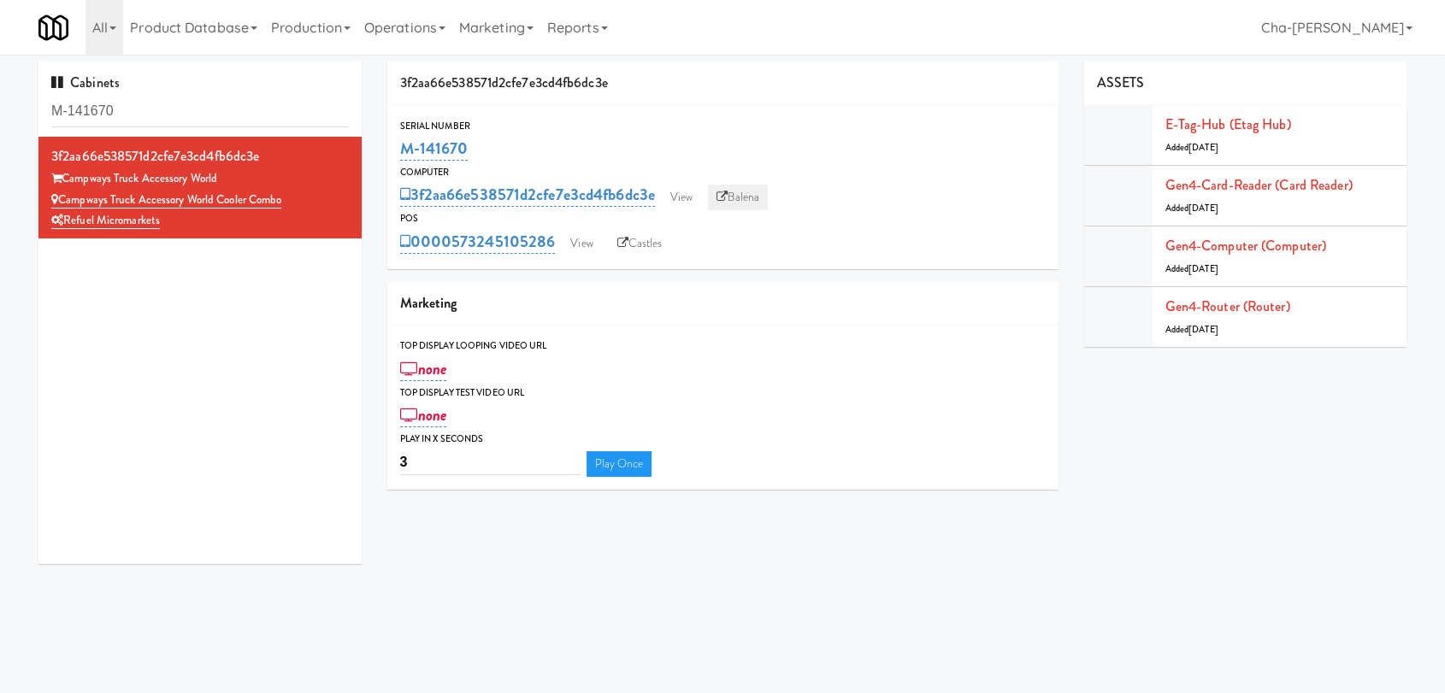
click at [750, 190] on link "Balena" at bounding box center [738, 198] width 60 height 26
click at [143, 115] on input "M-150393" at bounding box center [199, 112] width 297 height 32
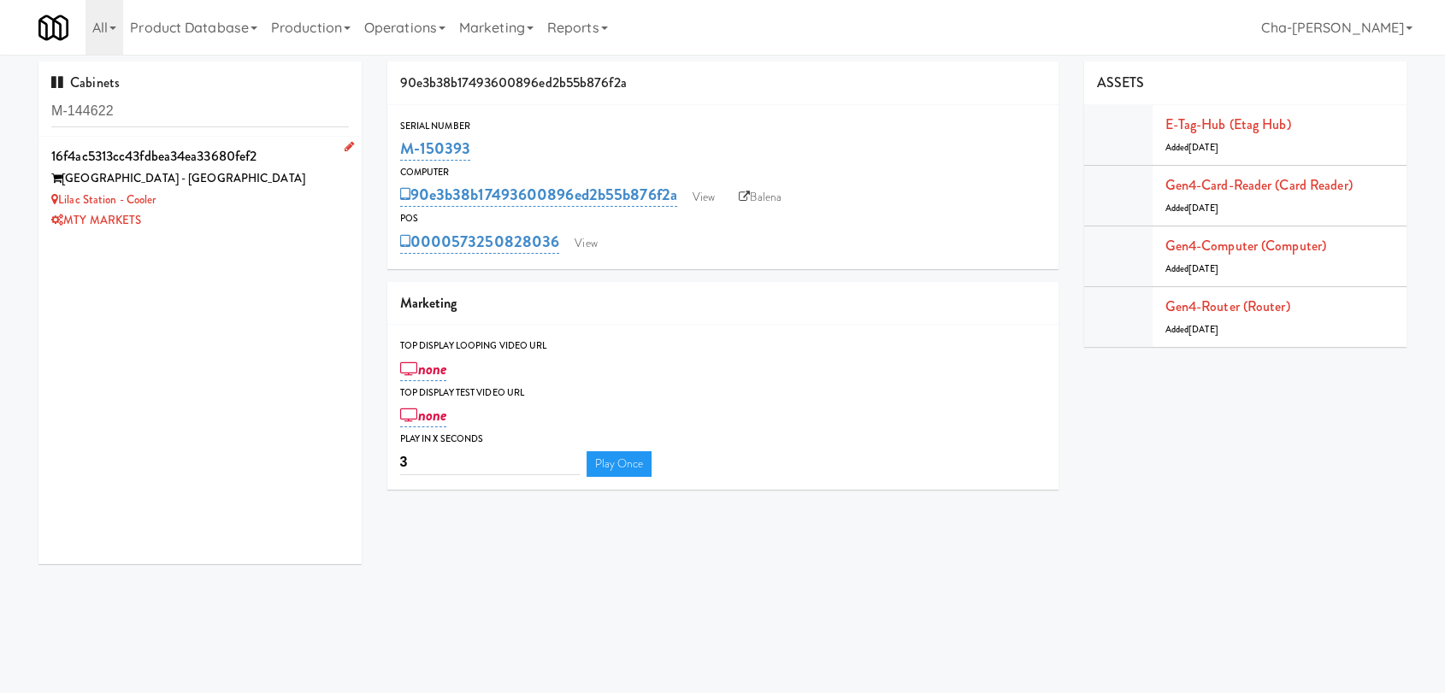
type input "M-144622"
click at [215, 203] on div "Lilac Station - Cooler" at bounding box center [199, 200] width 297 height 21
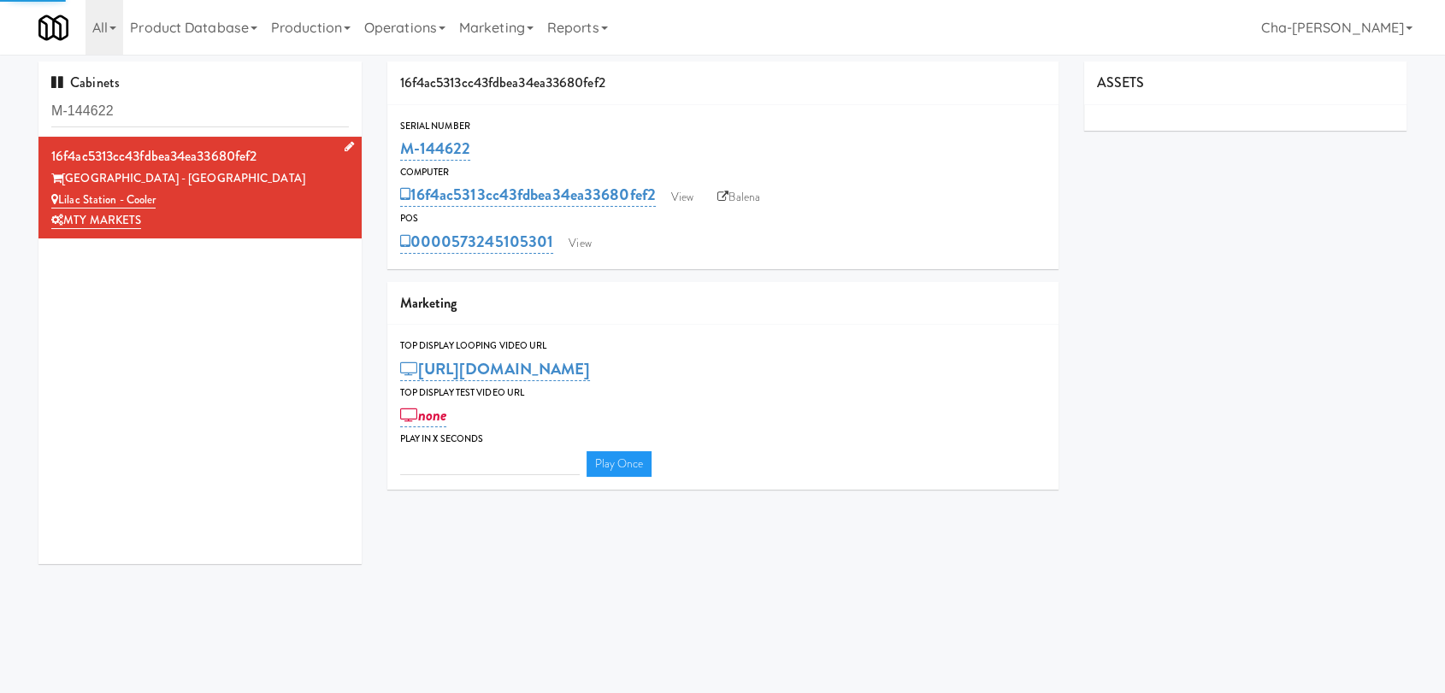
type input "3"
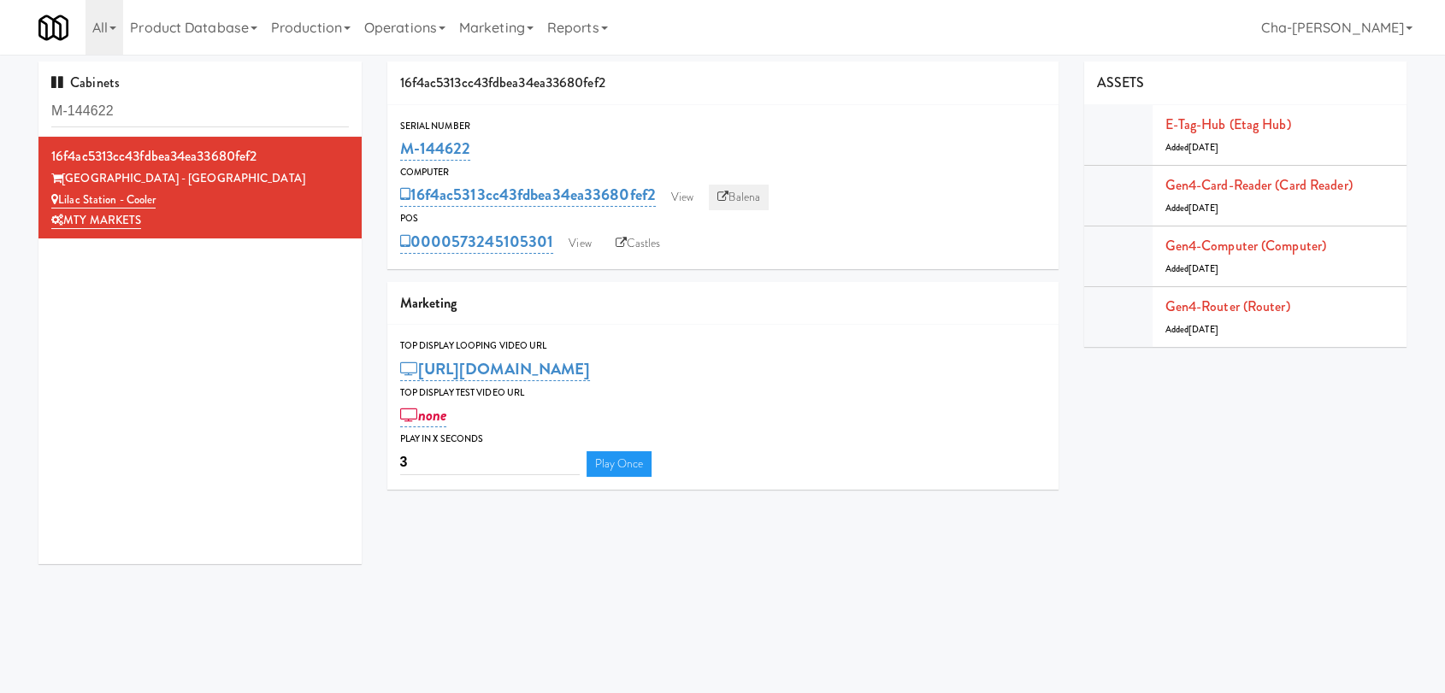
click at [735, 203] on link "Balena" at bounding box center [739, 198] width 60 height 26
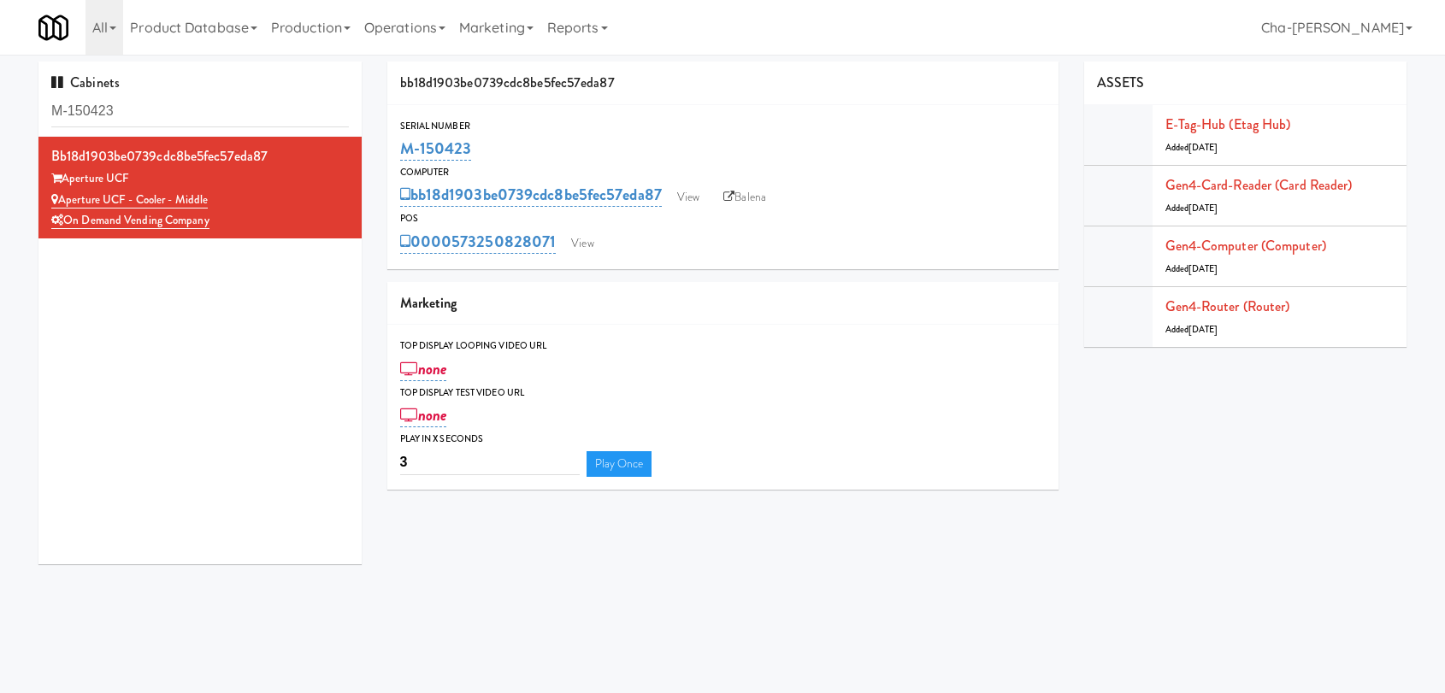
click at [165, 121] on input "M-150423" at bounding box center [199, 112] width 297 height 32
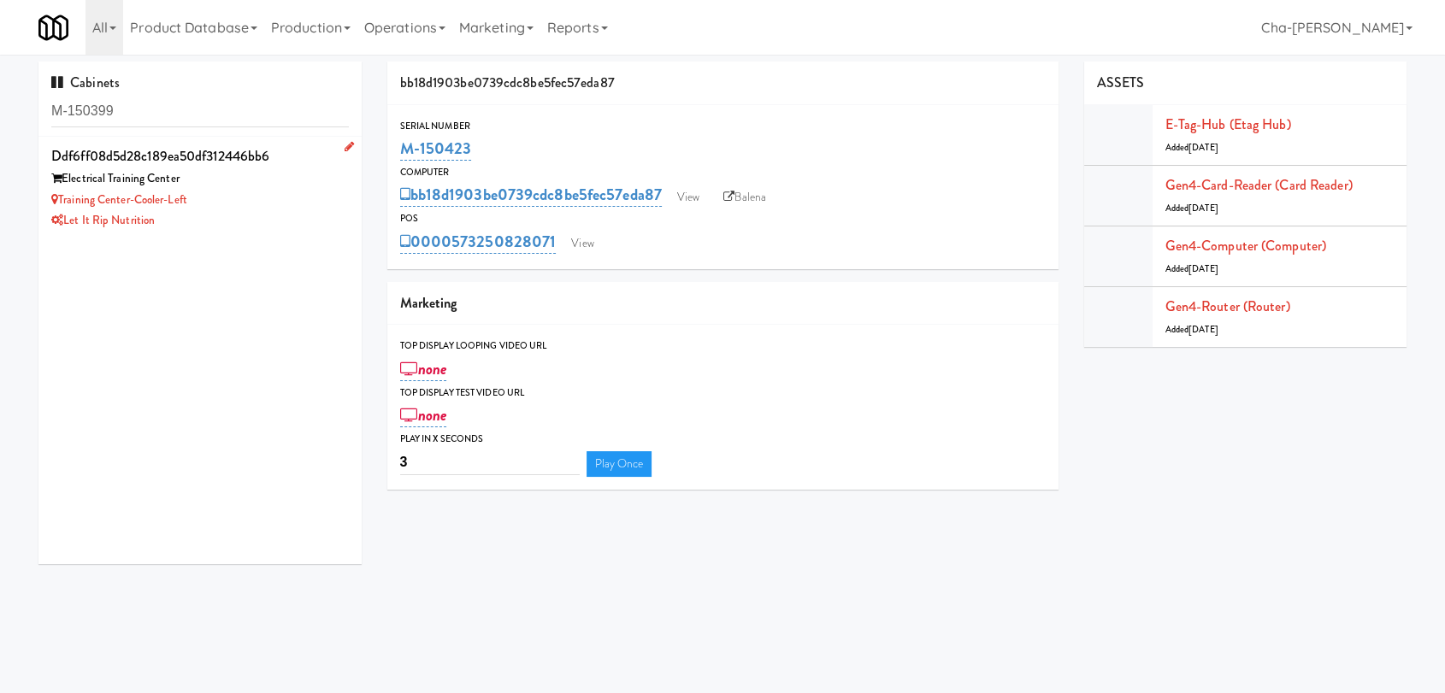
type input "M-150399"
click at [310, 212] on div "Let it Rip Nutrition" at bounding box center [199, 220] width 297 height 21
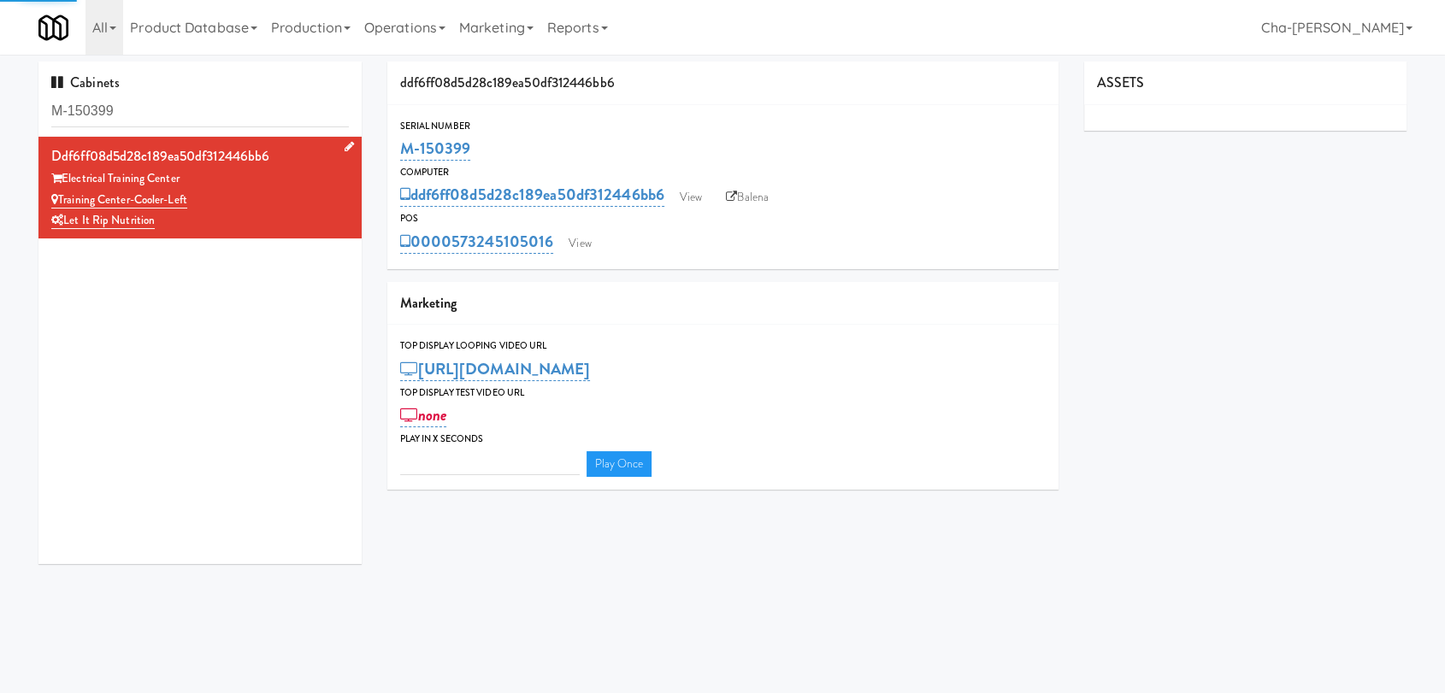
type input "3"
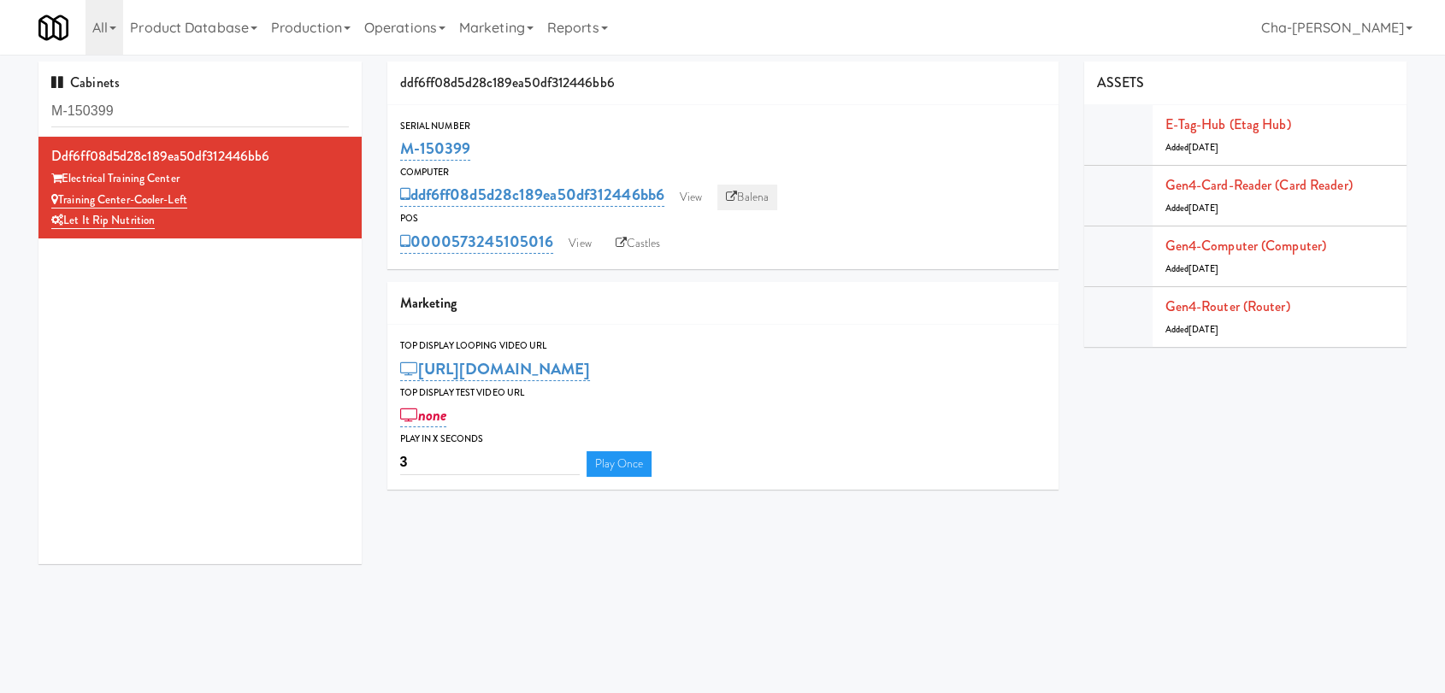
click at [772, 205] on link "Balena" at bounding box center [747, 198] width 60 height 26
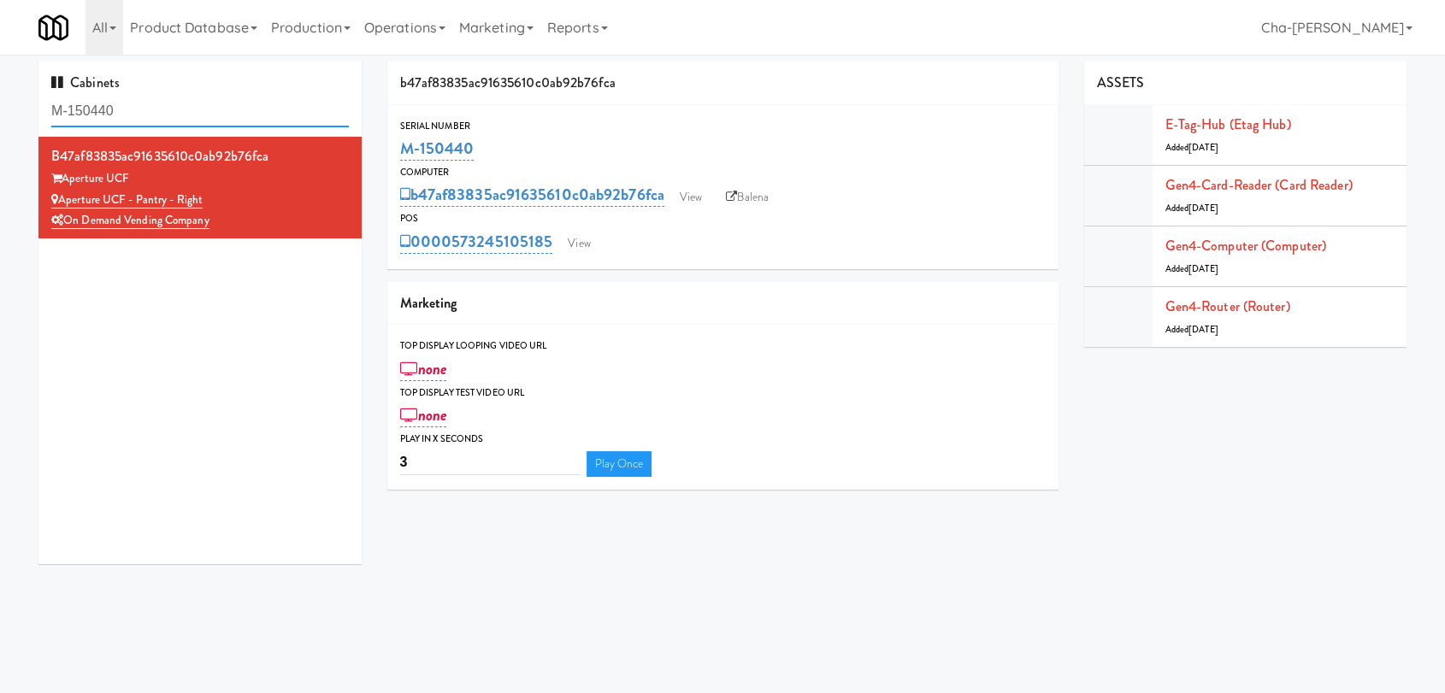
click at [240, 109] on input "M-150440" at bounding box center [199, 112] width 297 height 32
click at [241, 109] on input "M-150440" at bounding box center [199, 112] width 297 height 32
paste input "41627"
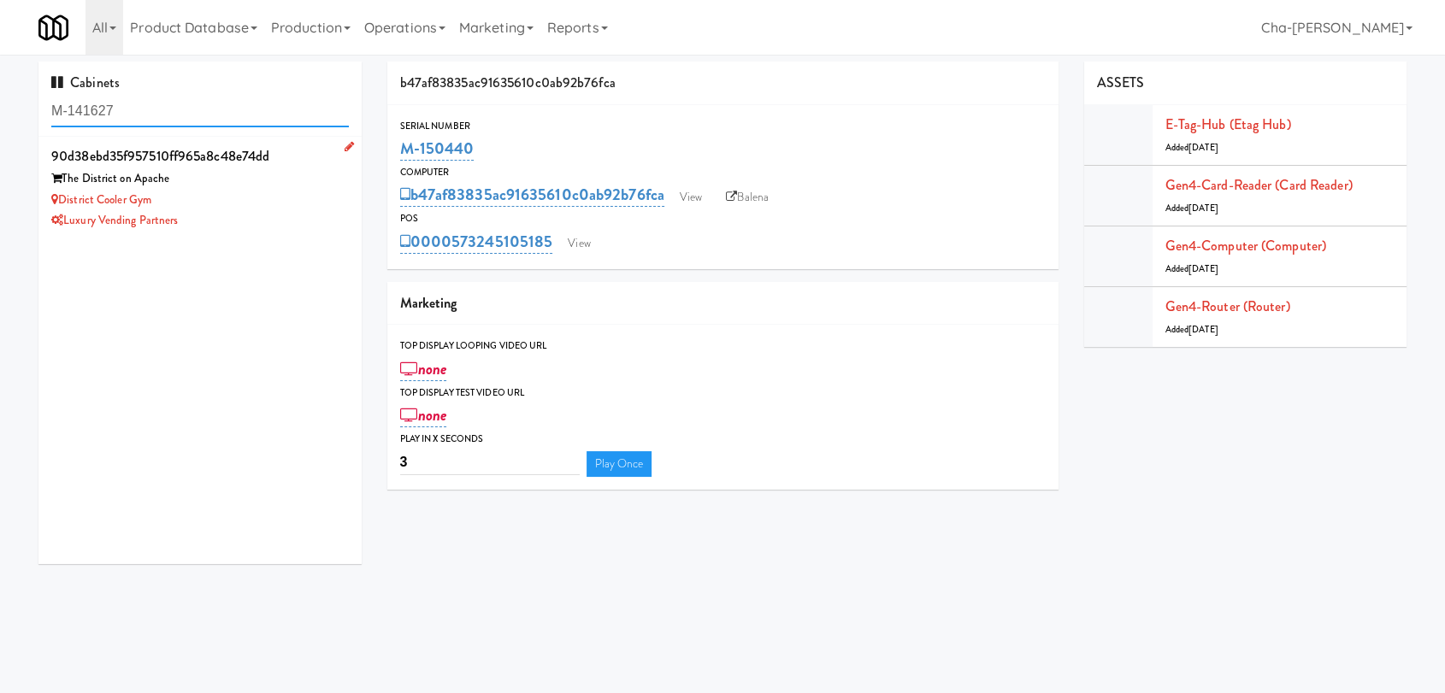
type input "M-141627"
click at [227, 197] on div "District Cooler Gym" at bounding box center [199, 200] width 297 height 21
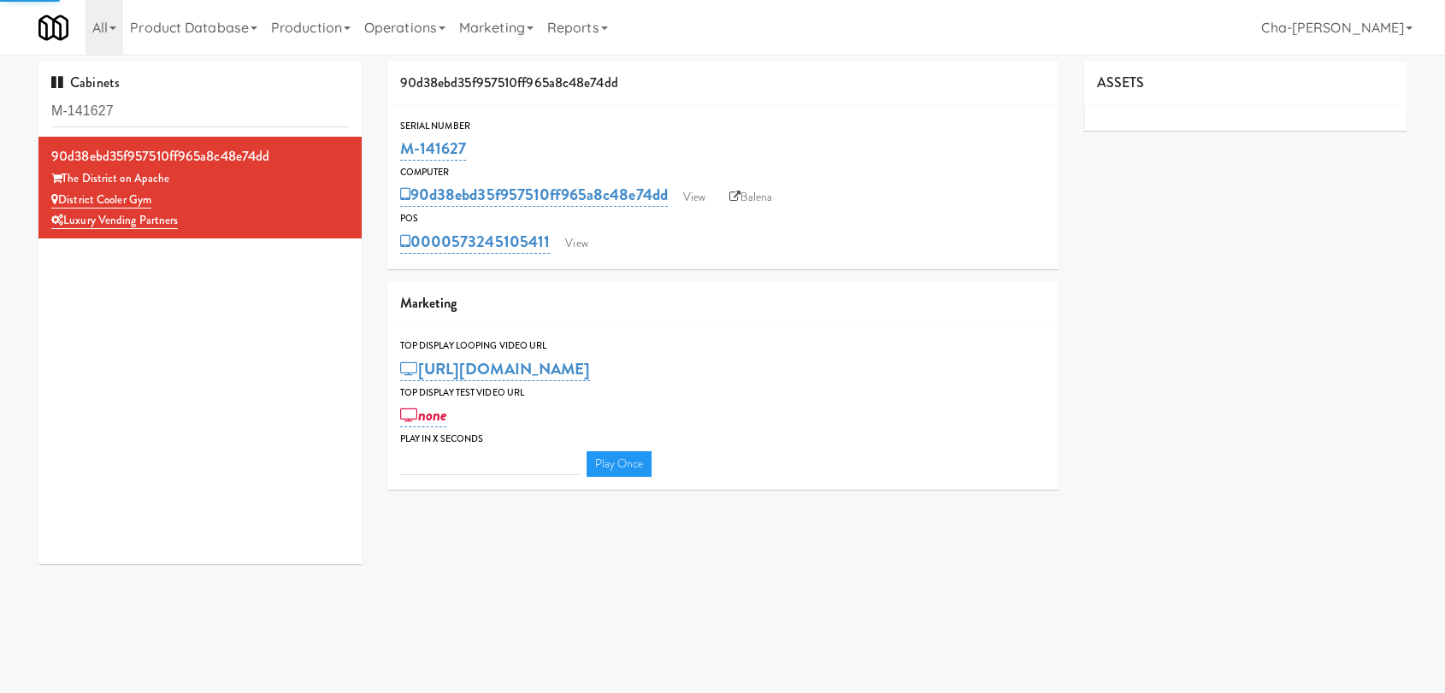
type input "3"
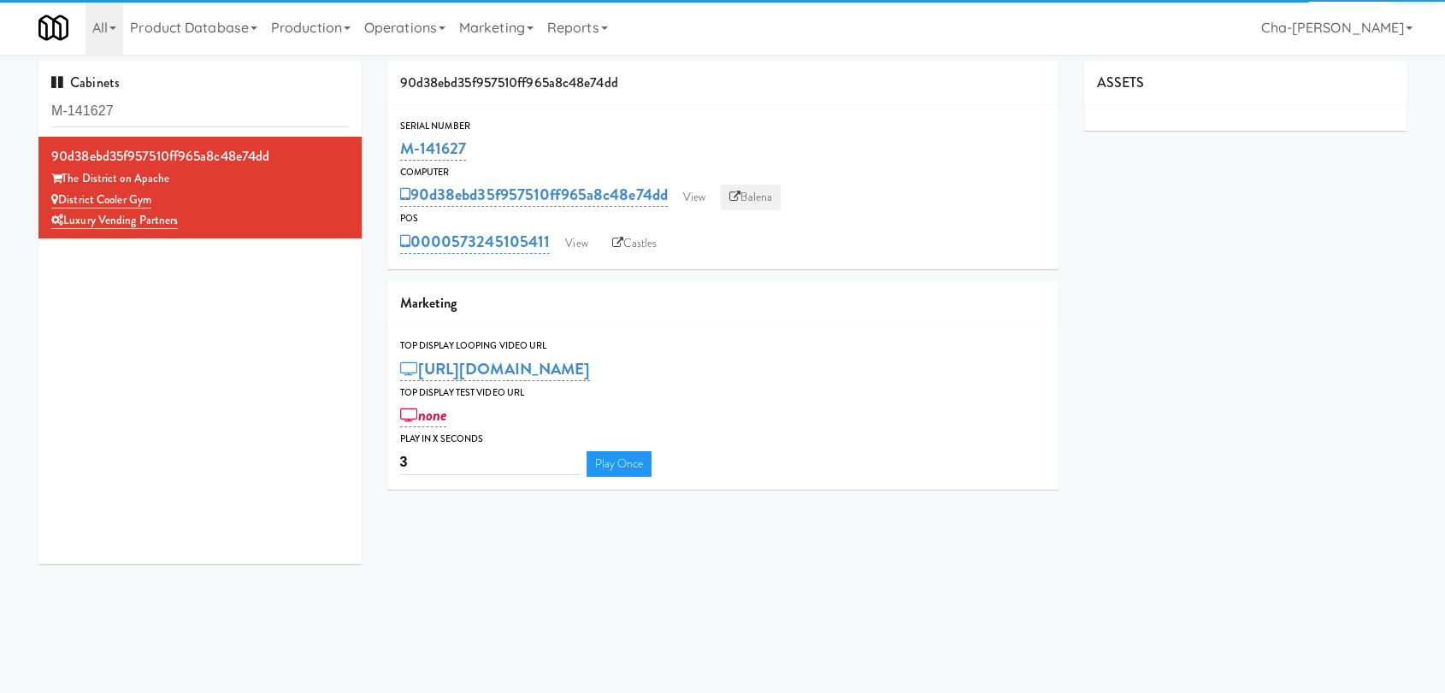
click at [737, 195] on icon at bounding box center [734, 196] width 11 height 11
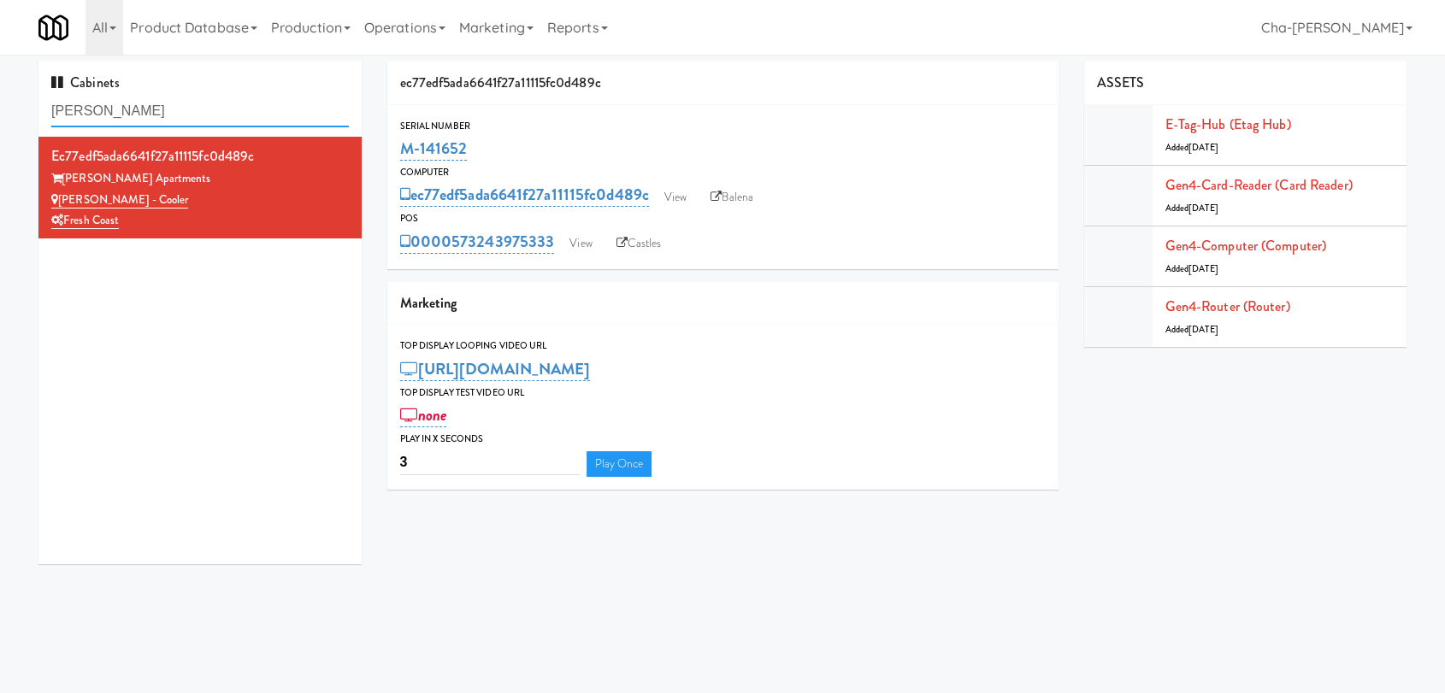
click at [146, 109] on input "[PERSON_NAME]" at bounding box center [199, 112] width 297 height 32
paste input "M-150411"
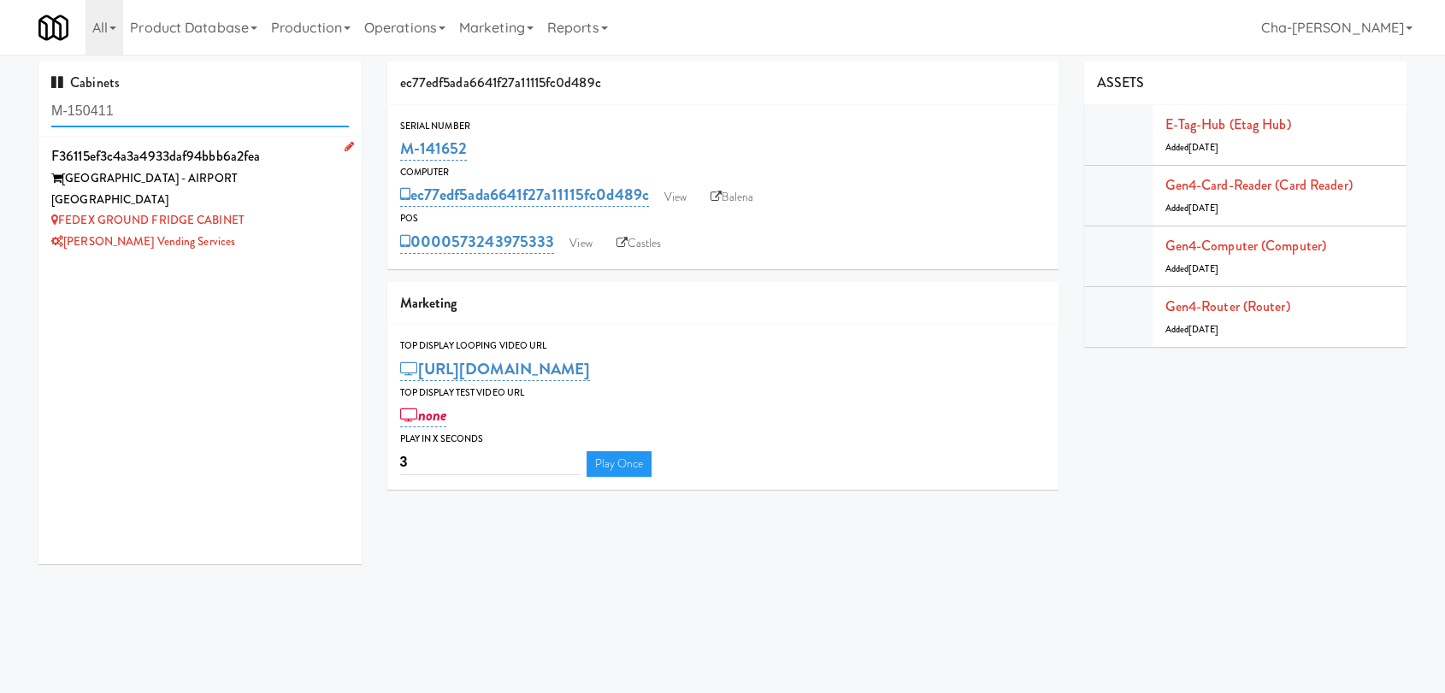
type input "M-150411"
click at [300, 232] on div "[PERSON_NAME] Vending Services" at bounding box center [199, 242] width 297 height 21
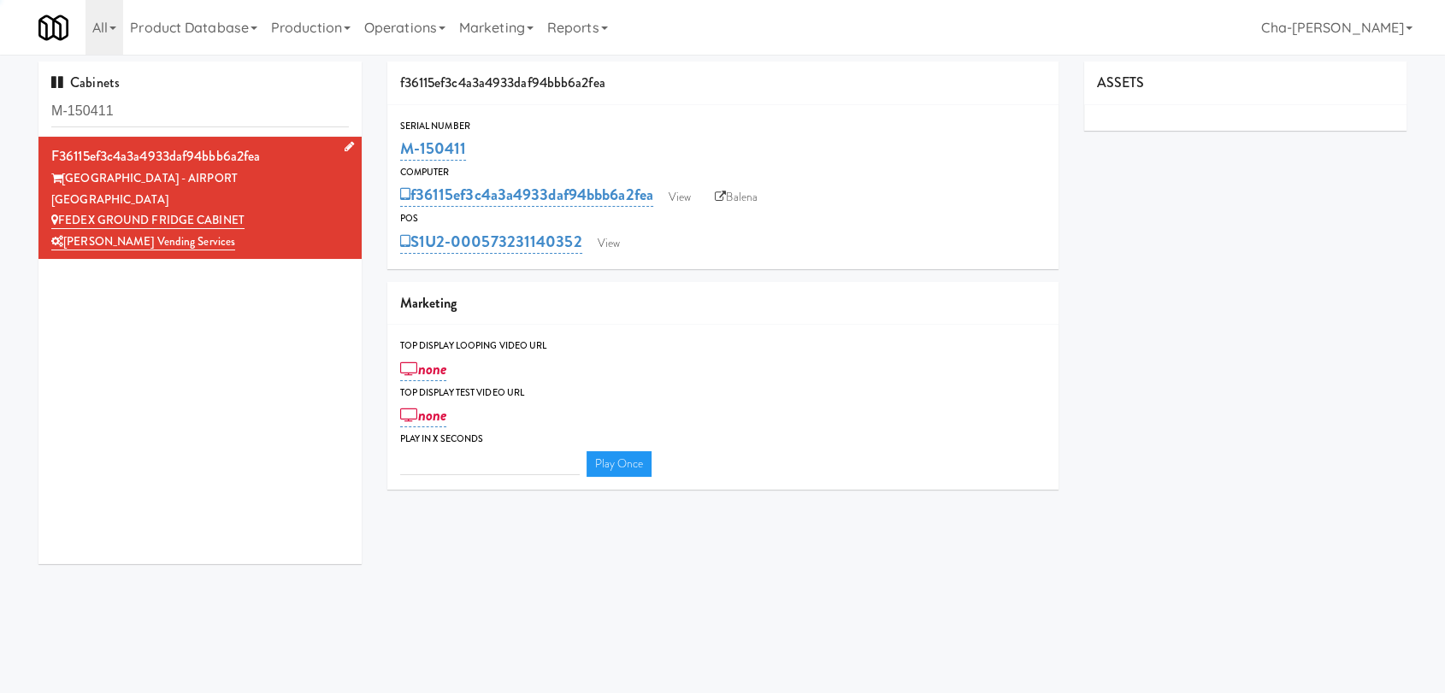
type input "3"
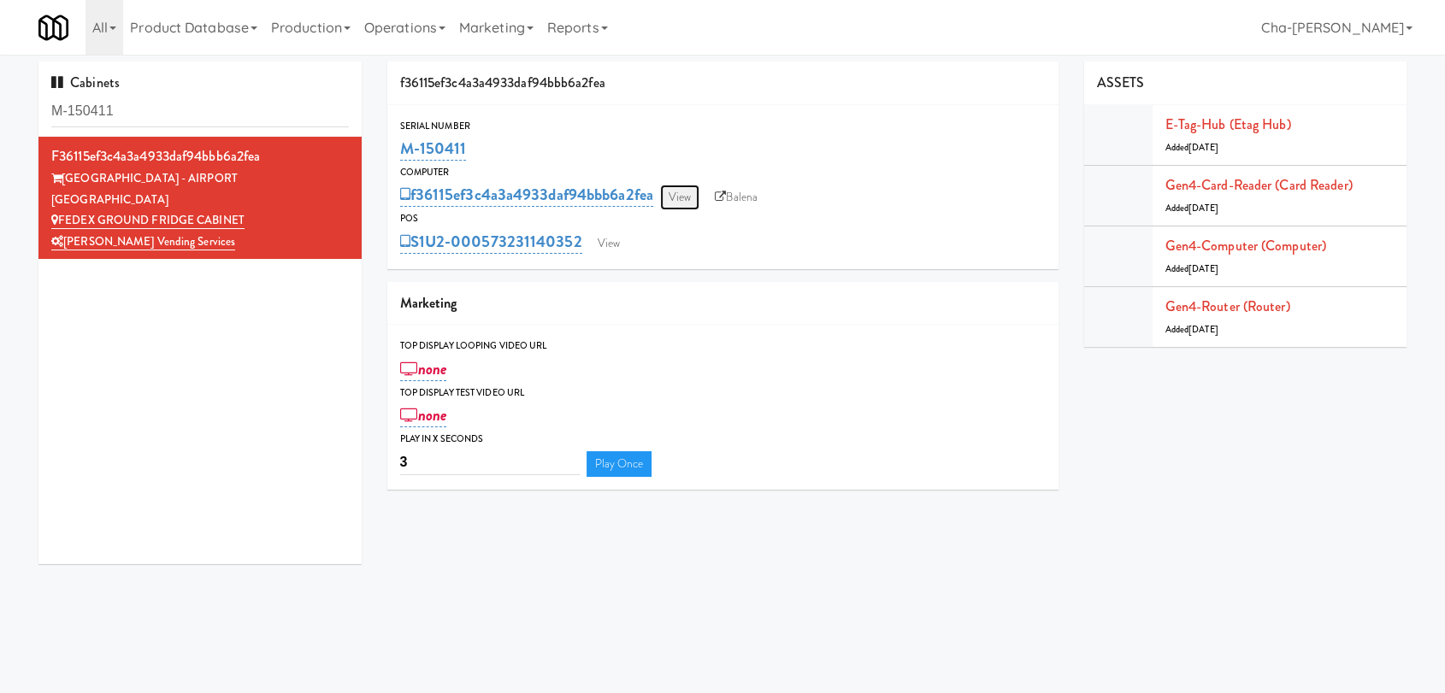
click at [683, 186] on link "View" at bounding box center [679, 198] width 39 height 26
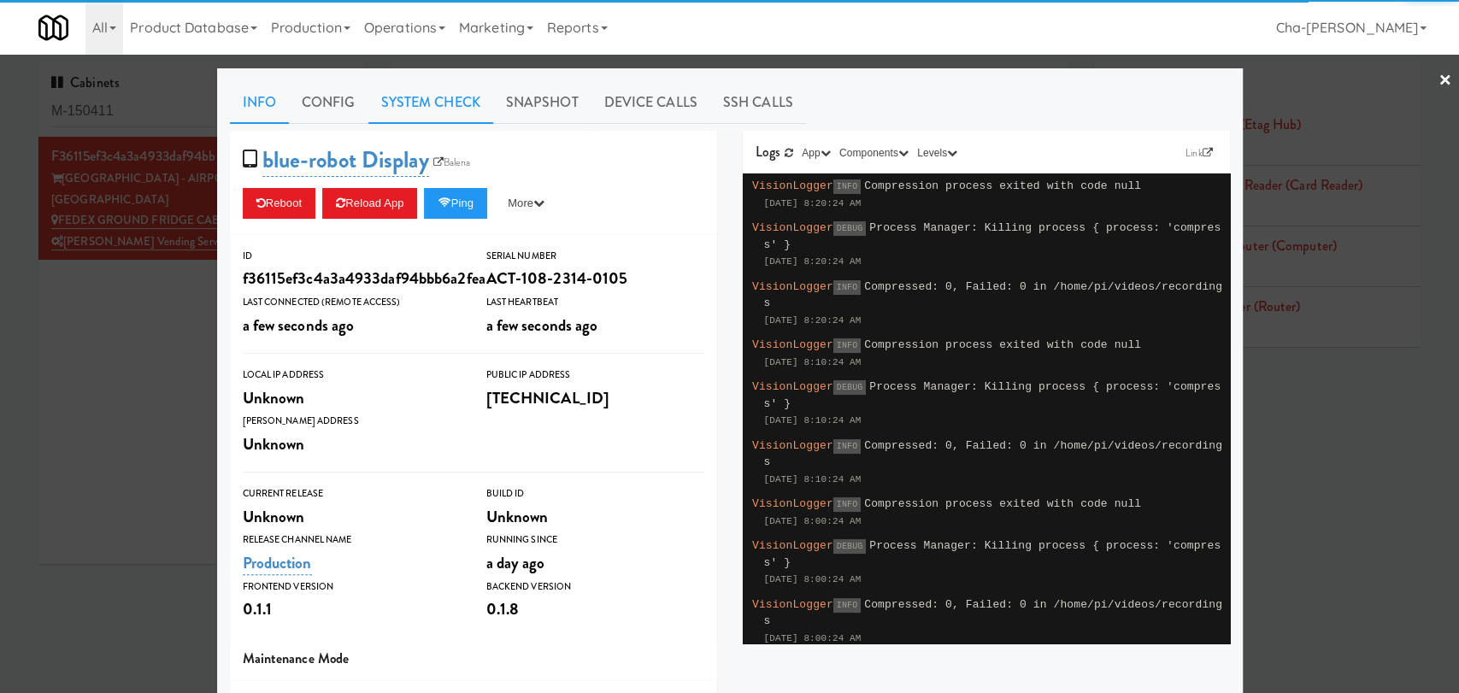
click at [430, 95] on link "System Check" at bounding box center [430, 102] width 125 height 43
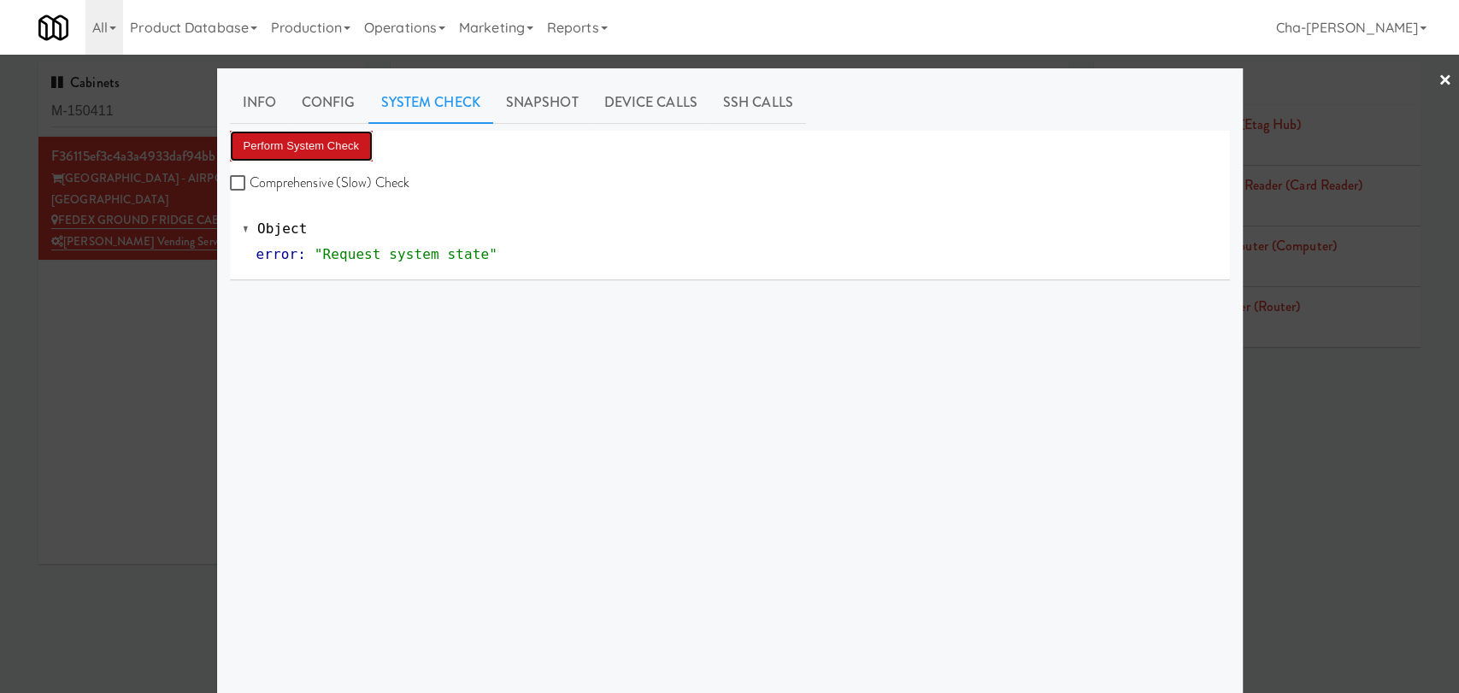
click at [329, 152] on button "Perform System Check" at bounding box center [302, 146] width 144 height 31
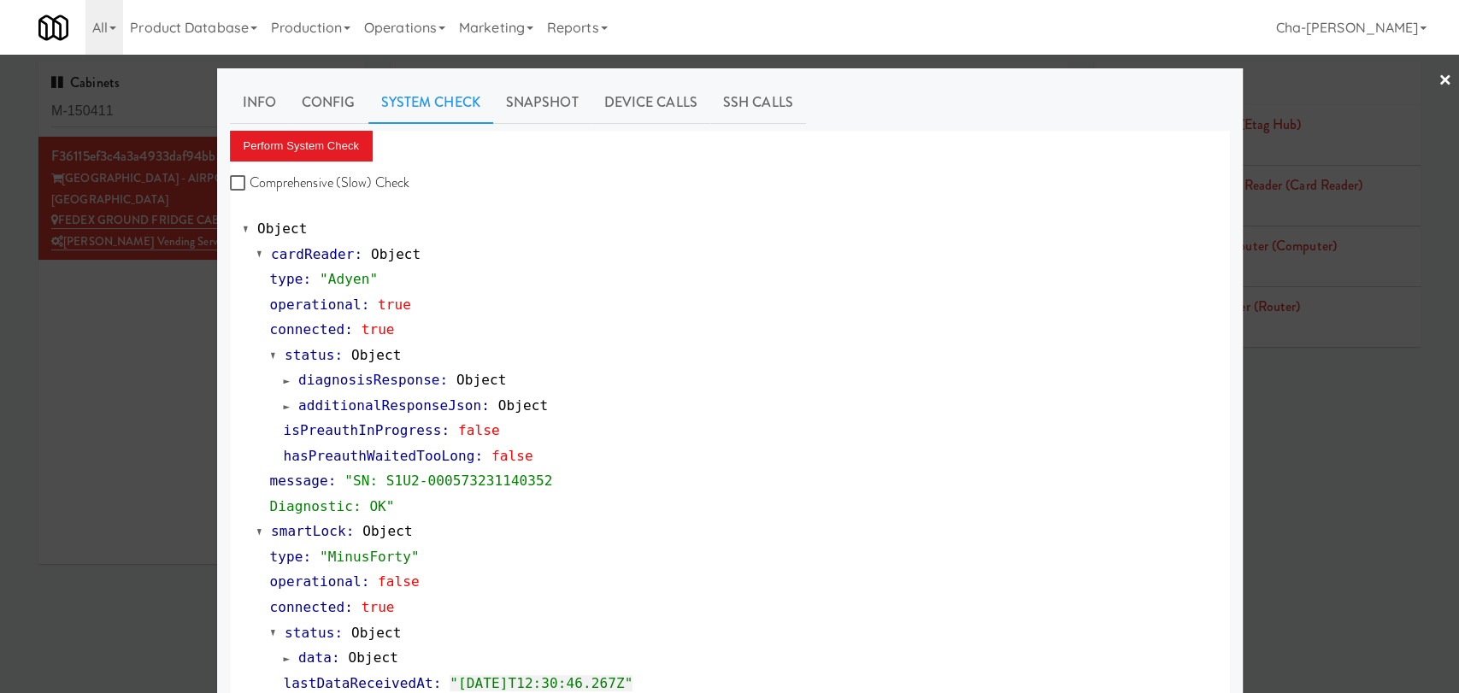
click at [144, 327] on div at bounding box center [729, 346] width 1459 height 693
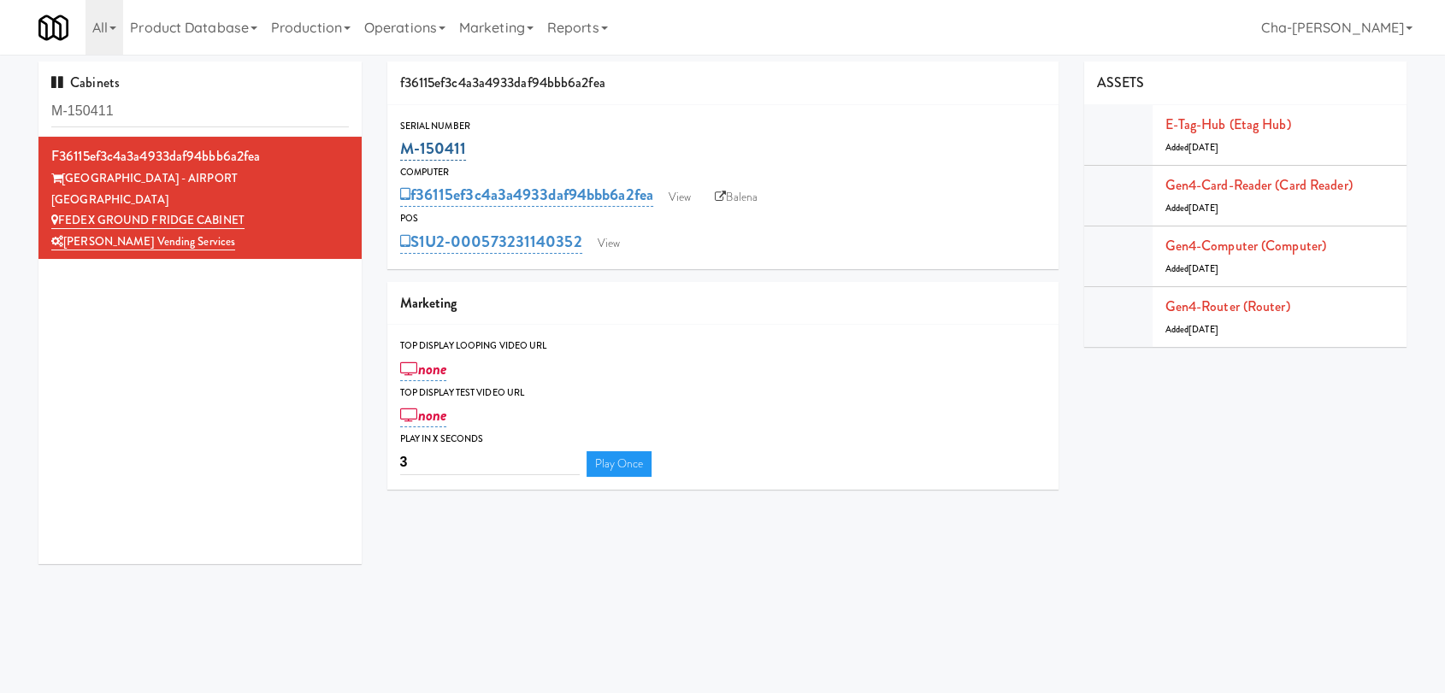
drag, startPoint x: 468, startPoint y: 148, endPoint x: 399, endPoint y: 153, distance: 69.4
click at [400, 153] on div "M-150411" at bounding box center [722, 148] width 645 height 29
copy link "M-150411"
click at [693, 192] on link "View" at bounding box center [679, 198] width 39 height 26
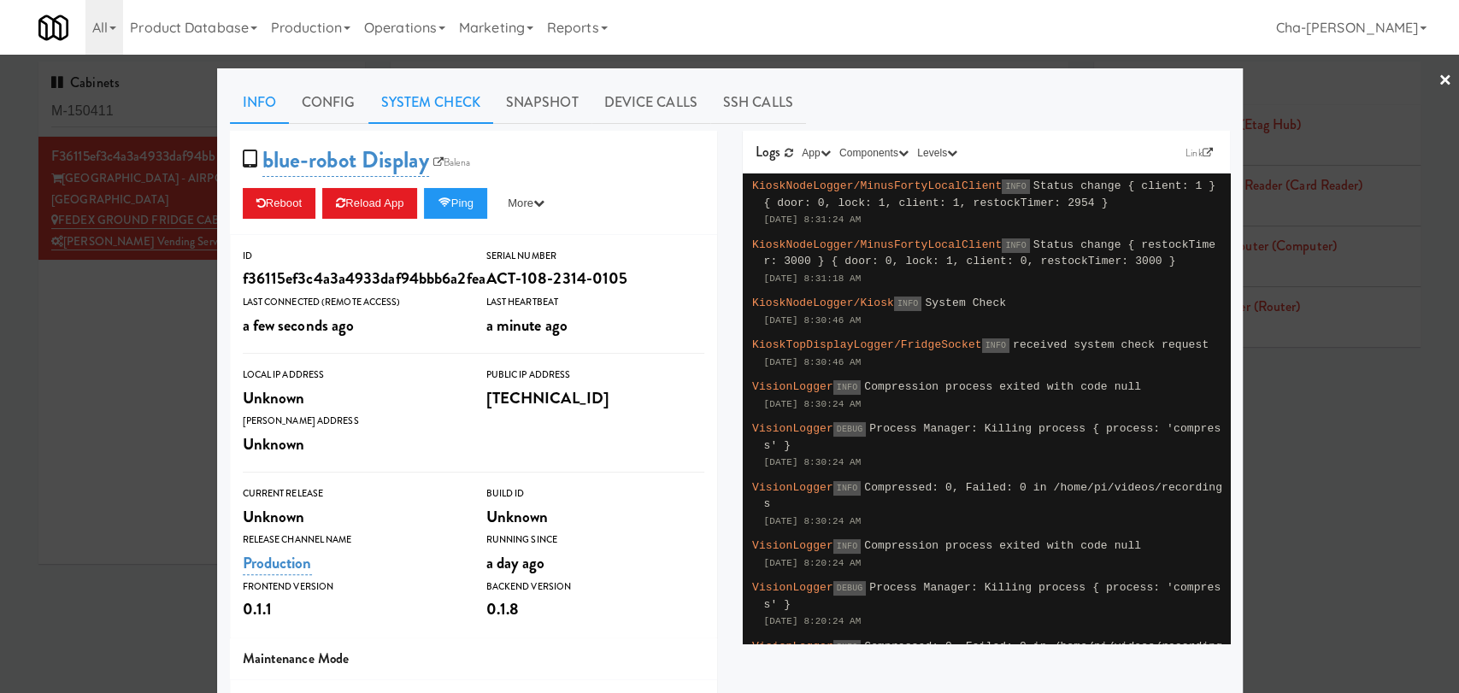
click at [406, 98] on link "System Check" at bounding box center [430, 102] width 125 height 43
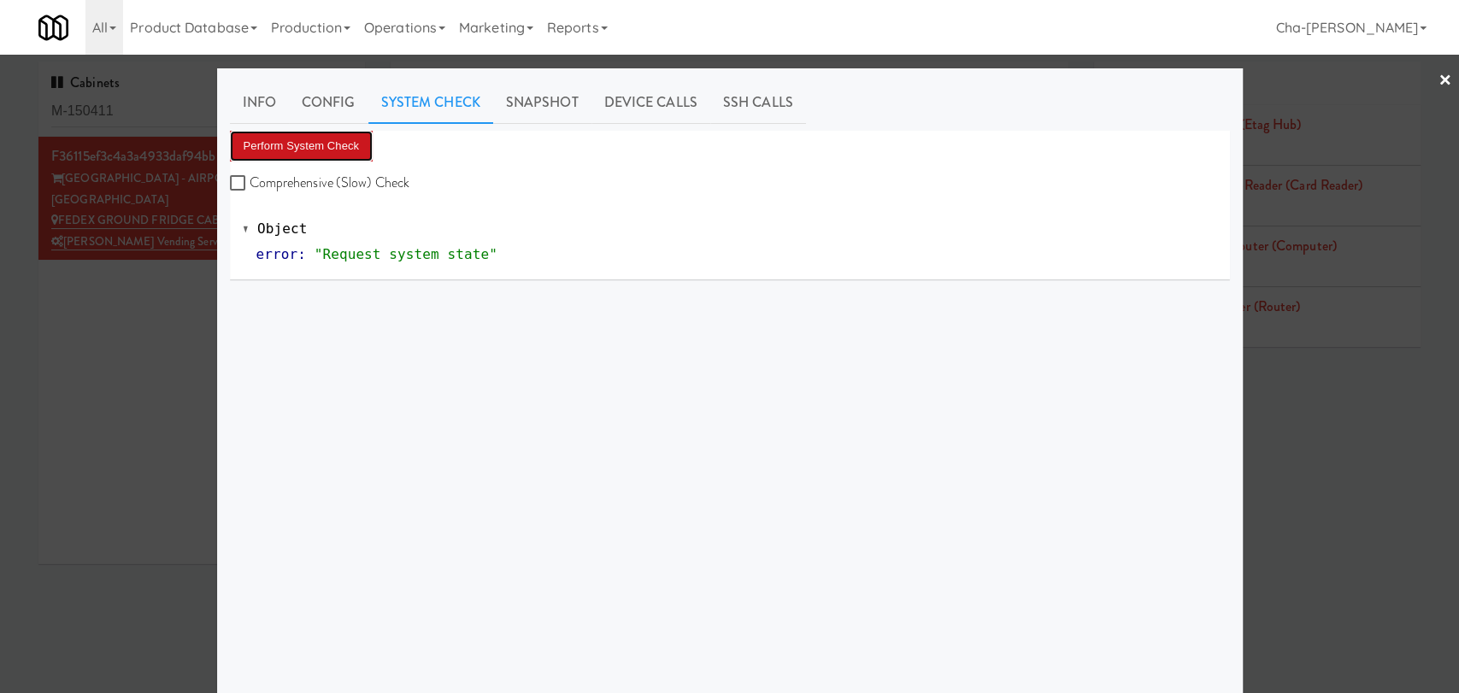
click at [343, 150] on button "Perform System Check" at bounding box center [302, 146] width 144 height 31
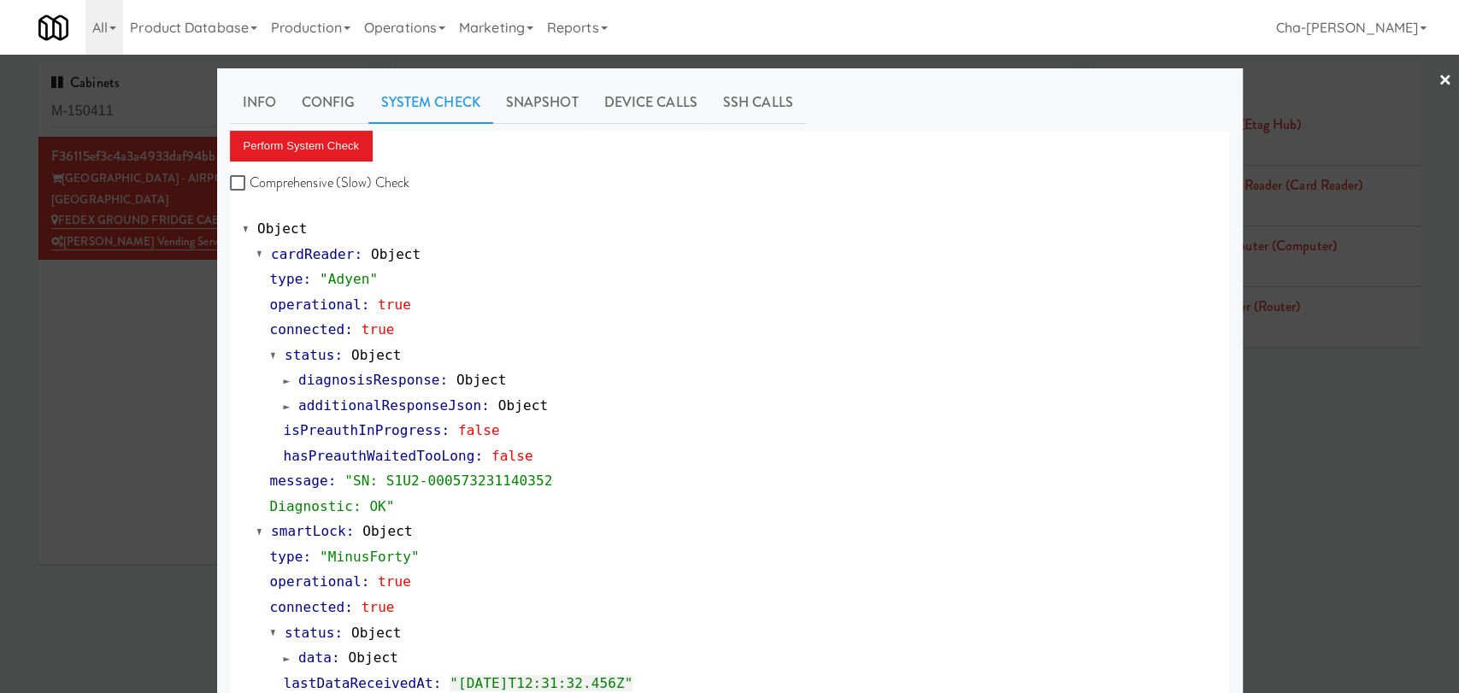
click at [143, 372] on div at bounding box center [729, 346] width 1459 height 693
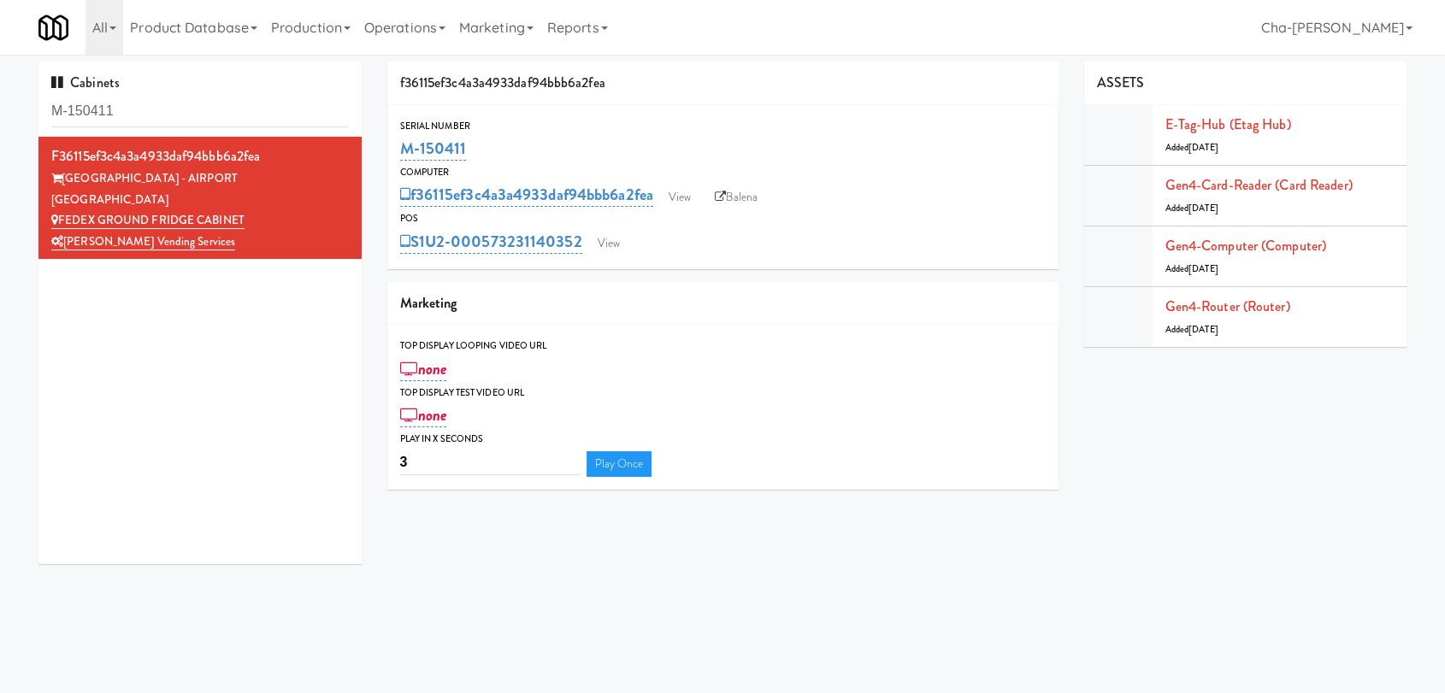
click at [1293, 362] on div "f36115ef3c4a3a4933daf94bbb6a2fea Serial Number M-150411 Computer f36115ef3c4a3a…" at bounding box center [897, 282] width 1046 height 441
